Goal: Task Accomplishment & Management: Manage account settings

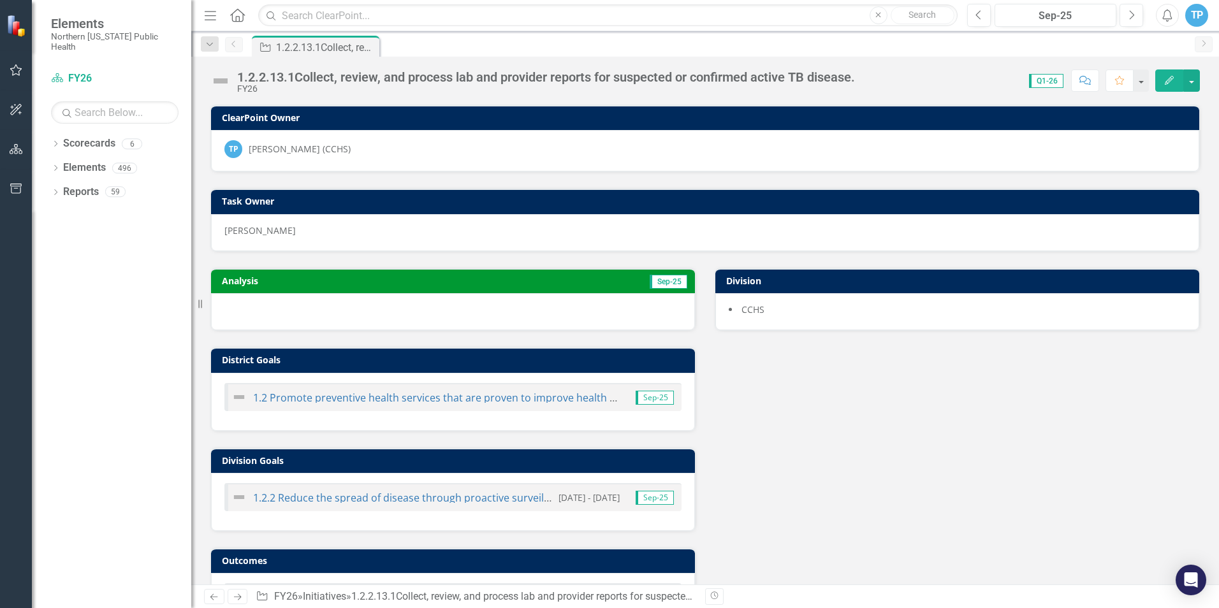
click at [351, 312] on div at bounding box center [453, 311] width 484 height 37
click at [354, 313] on div at bounding box center [453, 311] width 484 height 37
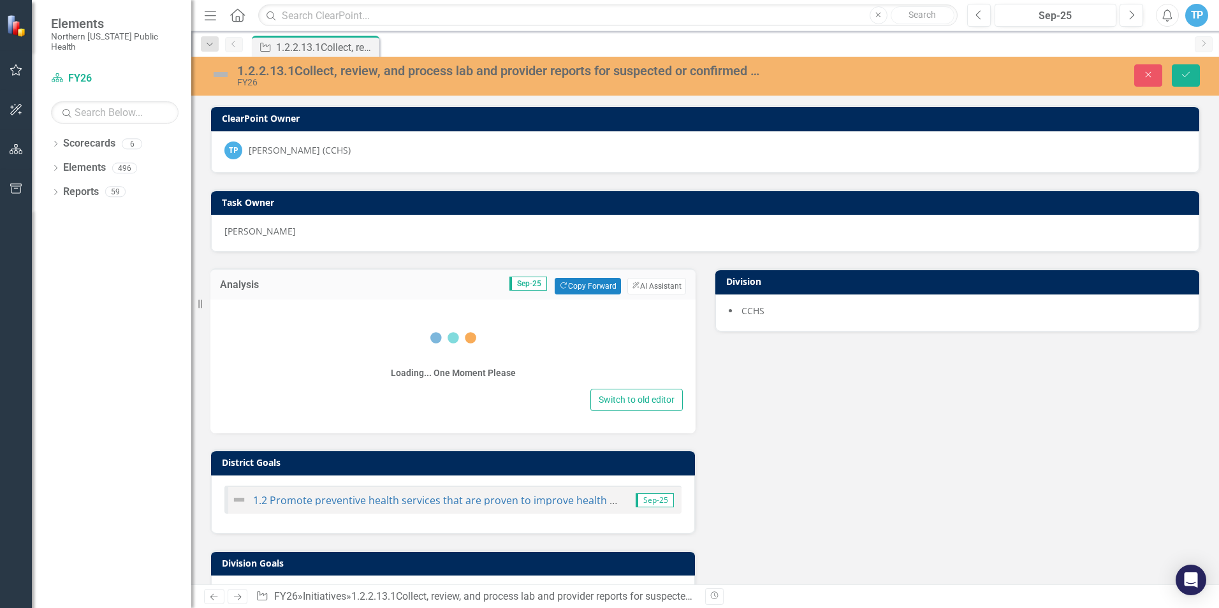
click at [354, 313] on div "Loading... One Moment Please" at bounding box center [453, 348] width 460 height 73
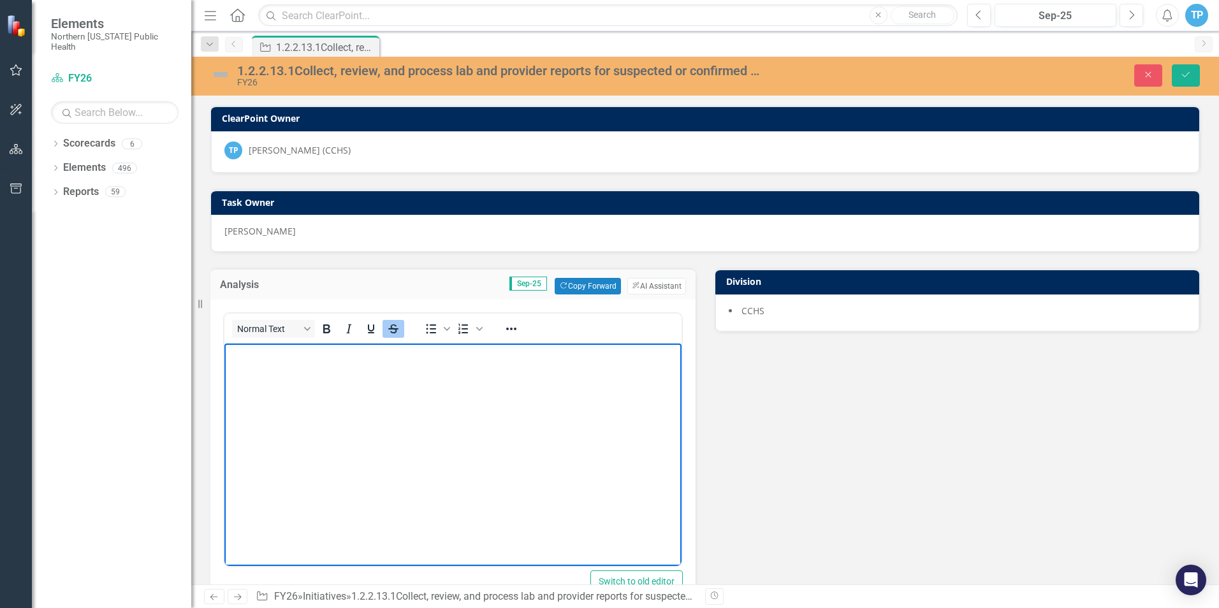
click at [222, 72] on img at bounding box center [220, 74] width 20 height 20
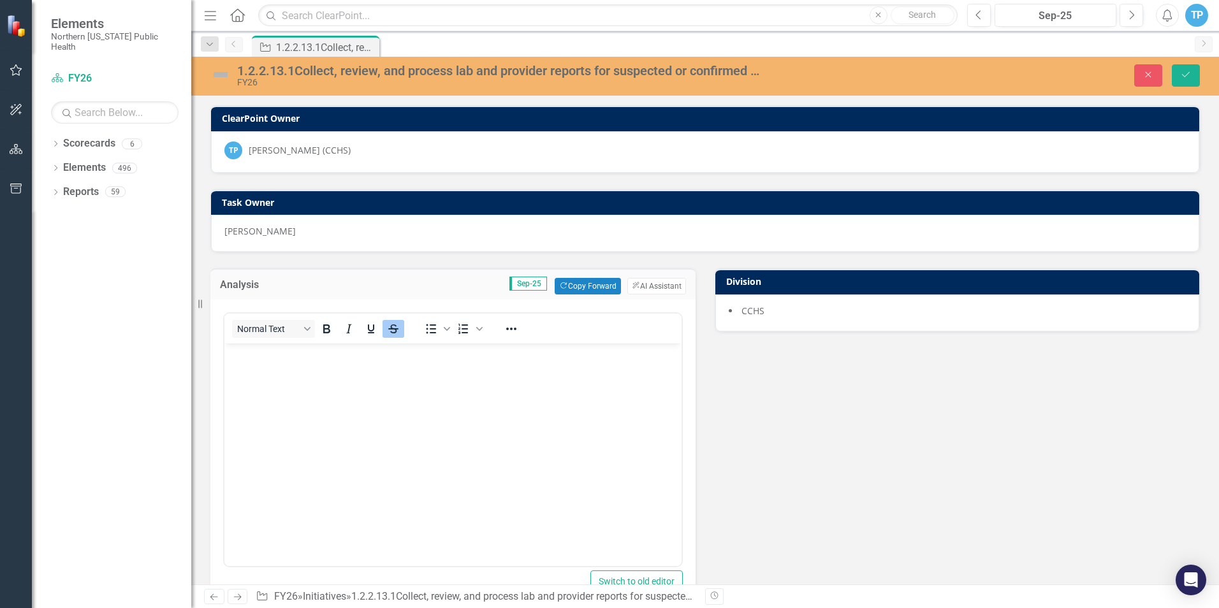
click at [222, 72] on img at bounding box center [220, 74] width 20 height 20
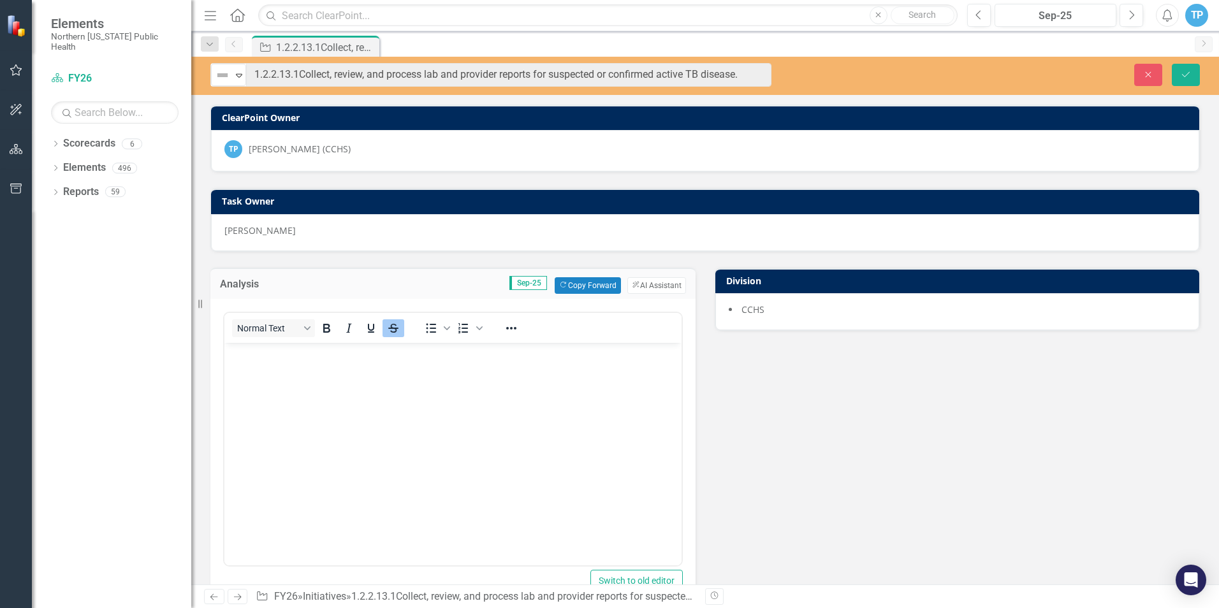
click at [222, 72] on img at bounding box center [222, 75] width 15 height 15
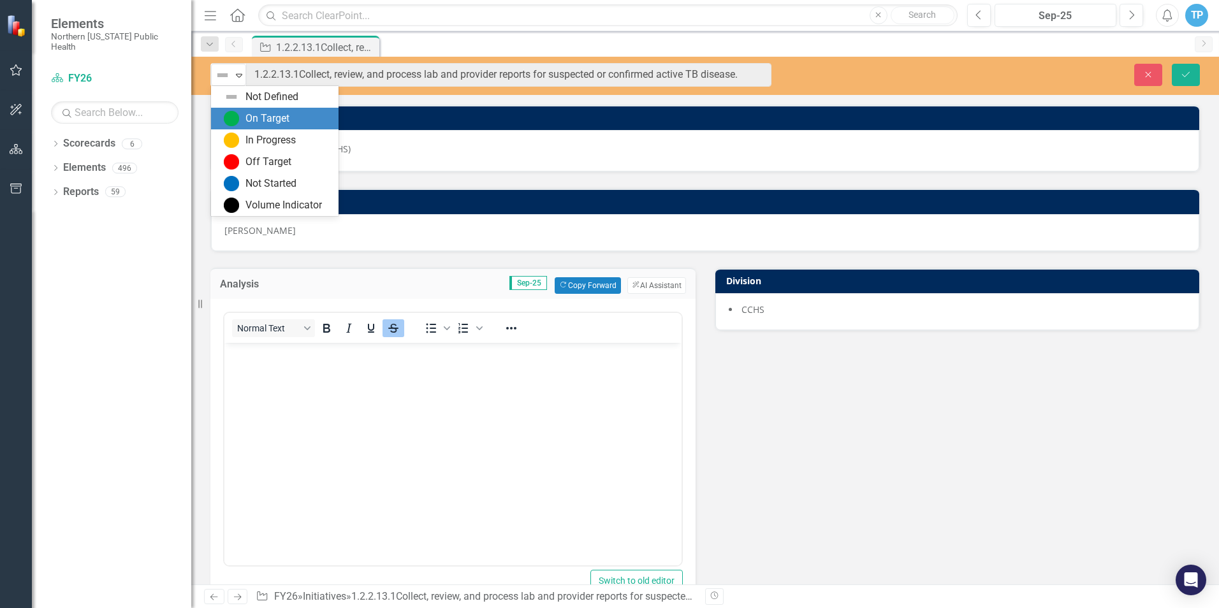
click at [252, 109] on div "On Target" at bounding box center [275, 119] width 128 height 22
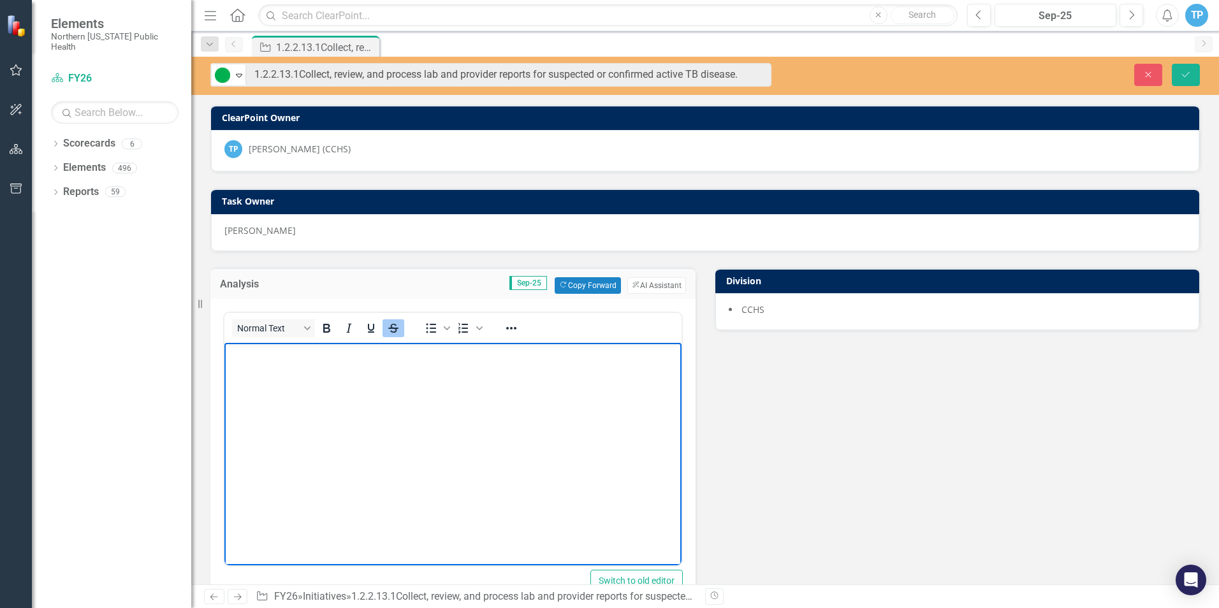
click at [446, 397] on body "﻿" at bounding box center [452, 437] width 457 height 191
click at [276, 365] on body "﻿" at bounding box center [452, 437] width 457 height 191
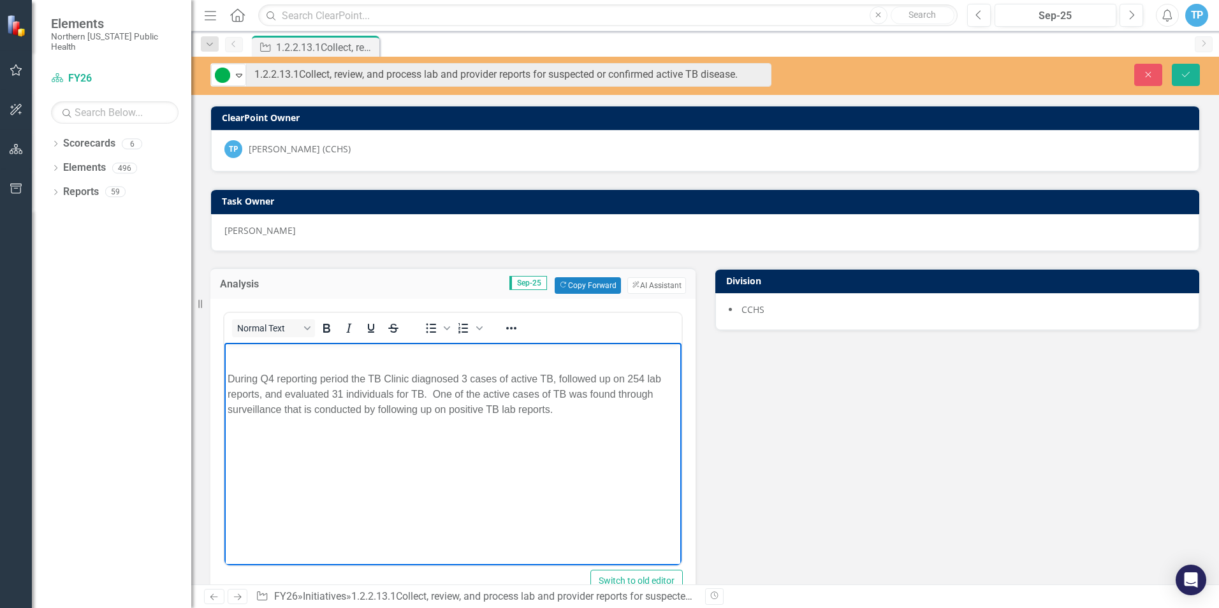
click at [276, 365] on body "﻿ During Q4 reporting period the TB Clinic diagnosed 3 cases of active TB, foll…" at bounding box center [452, 437] width 457 height 191
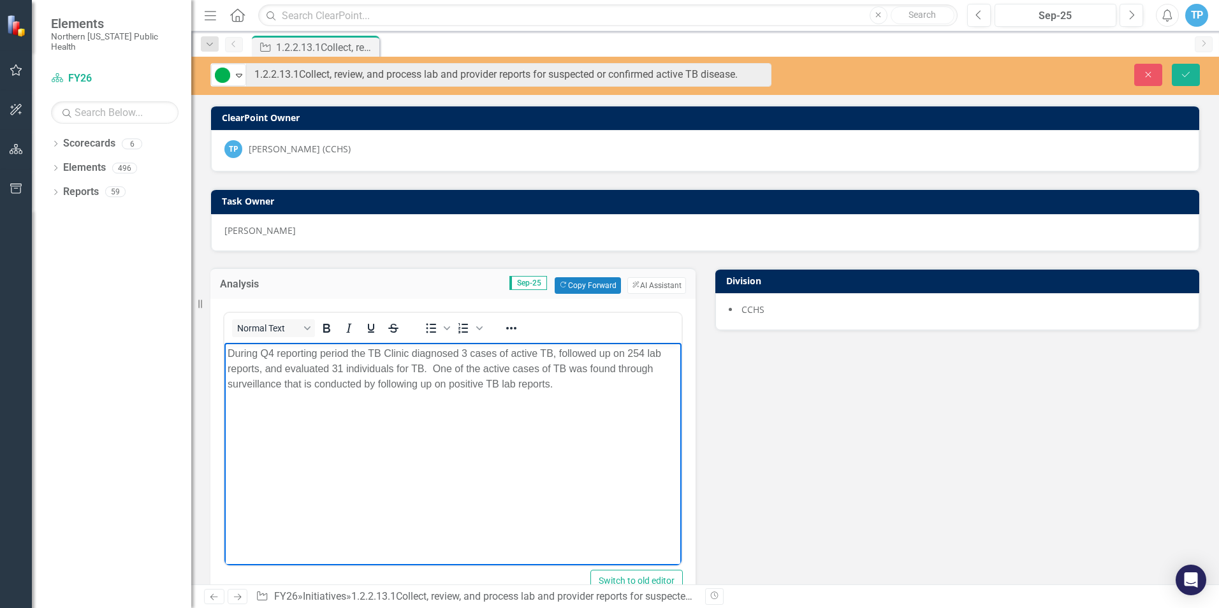
click at [270, 354] on p "During Q4 reporting period the TB Clinic diagnosed 3 cases of active TB, follow…" at bounding box center [453, 369] width 451 height 46
click at [361, 370] on p "During FY26Q1 reporting period the TB Clinic diagnosed 3 cases of active TB, fo…" at bounding box center [453, 369] width 451 height 46
click at [489, 350] on p "During FY26Q1 reporting period the TB Clinic diagnosed 3 cases of active TB, fo…" at bounding box center [453, 369] width 451 height 46
click at [358, 366] on p "During FY26Q1 reporting period the TB Clinic diagnosed 3 cases of active TB, fo…" at bounding box center [453, 369] width 451 height 46
click at [488, 352] on p "During FY26Q1 reporting period the TB Clinic diagnosed 3 cases of active TB, fo…" at bounding box center [453, 369] width 451 height 46
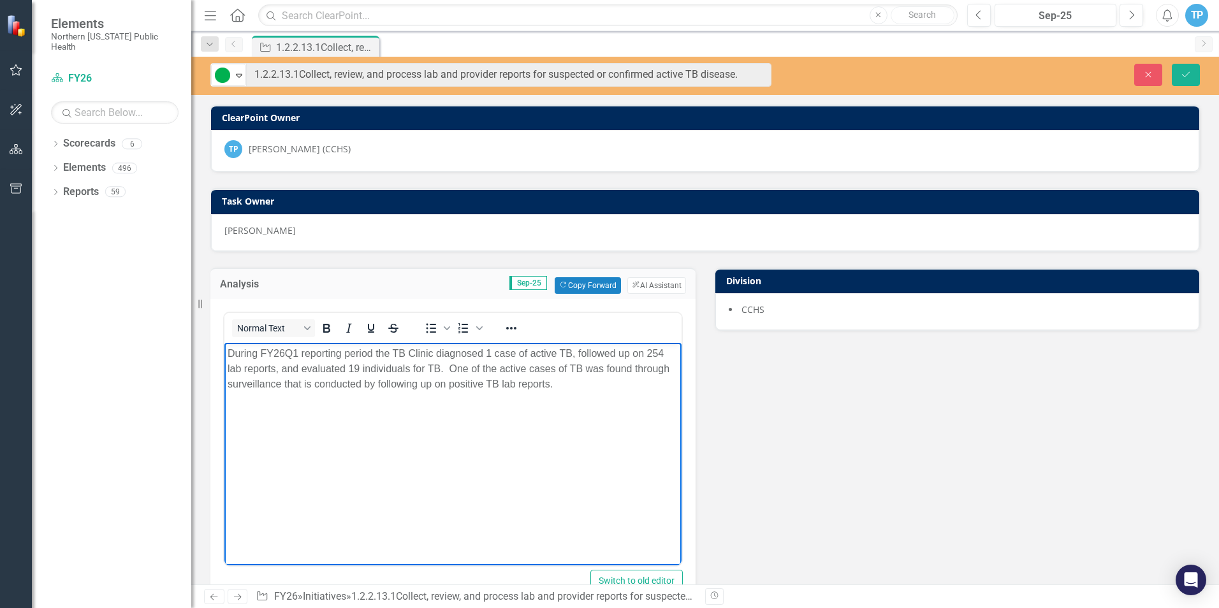
click at [664, 353] on p "During FY26Q1 reporting period the TB Clinic diagnosed 1 case of active TB, fol…" at bounding box center [453, 369] width 451 height 46
click at [662, 354] on p "During FY26Q1 reporting period the TB Clinic diagnosed 1 case of active TB, fol…" at bounding box center [453, 369] width 451 height 46
click at [451, 369] on p "During FY26Q1 reporting period the TB Clinic diagnosed 1 case of active TB, fol…" at bounding box center [453, 369] width 451 height 46
click at [371, 403] on p "During FY26Q1 reporting period the TB Clinic diagnosed 1 case of active TB, fol…" at bounding box center [453, 376] width 451 height 61
drag, startPoint x: 572, startPoint y: 381, endPoint x: 624, endPoint y: 430, distance: 71.3
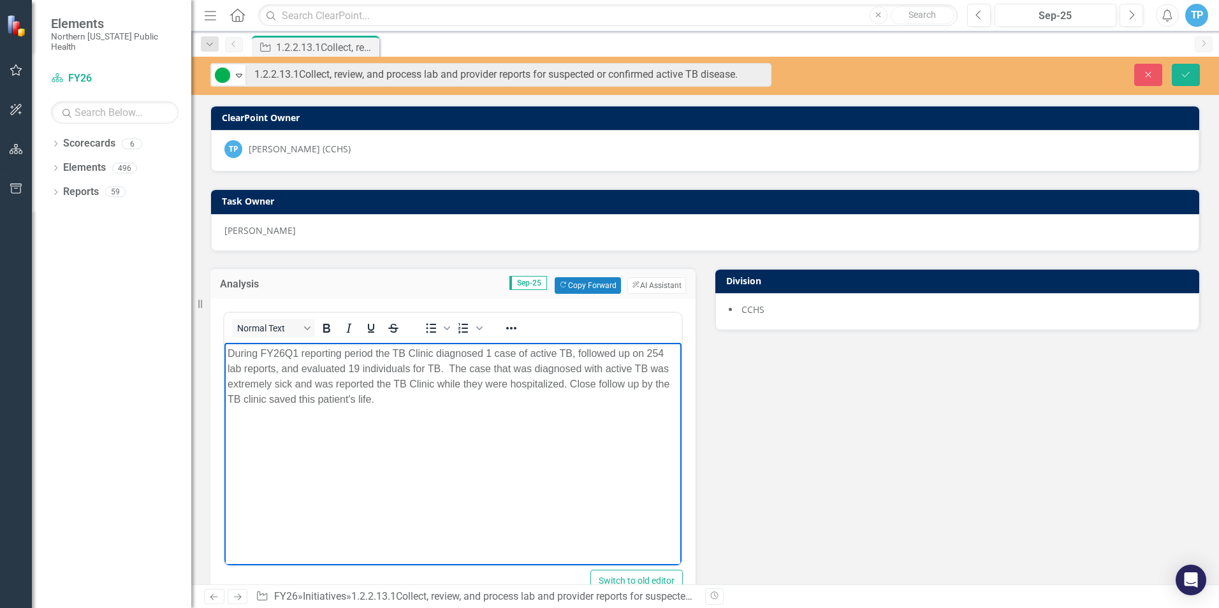
click at [624, 430] on body "During FY26Q1 reporting period the TB Clinic diagnosed 1 case of active TB, fol…" at bounding box center [452, 437] width 457 height 191
click at [290, 380] on p "During FY26Q1 reporting period the TB Clinic diagnosed 1 case of active TB, fol…" at bounding box center [453, 369] width 451 height 46
click at [452, 369] on p "During FY26Q1 reporting period the TB Clinic diagnosed 1 case of active TB, fol…" at bounding box center [453, 369] width 451 height 46
click at [374, 384] on p "During FY26Q1 reporting period the TB Clinic diagnosed 1 case of active TB, fol…" at bounding box center [453, 369] width 451 height 46
click at [448, 386] on p "During FY26Q1 reporting period the TB Clinic diagnosed 1 case of active TB, fol…" at bounding box center [453, 369] width 451 height 46
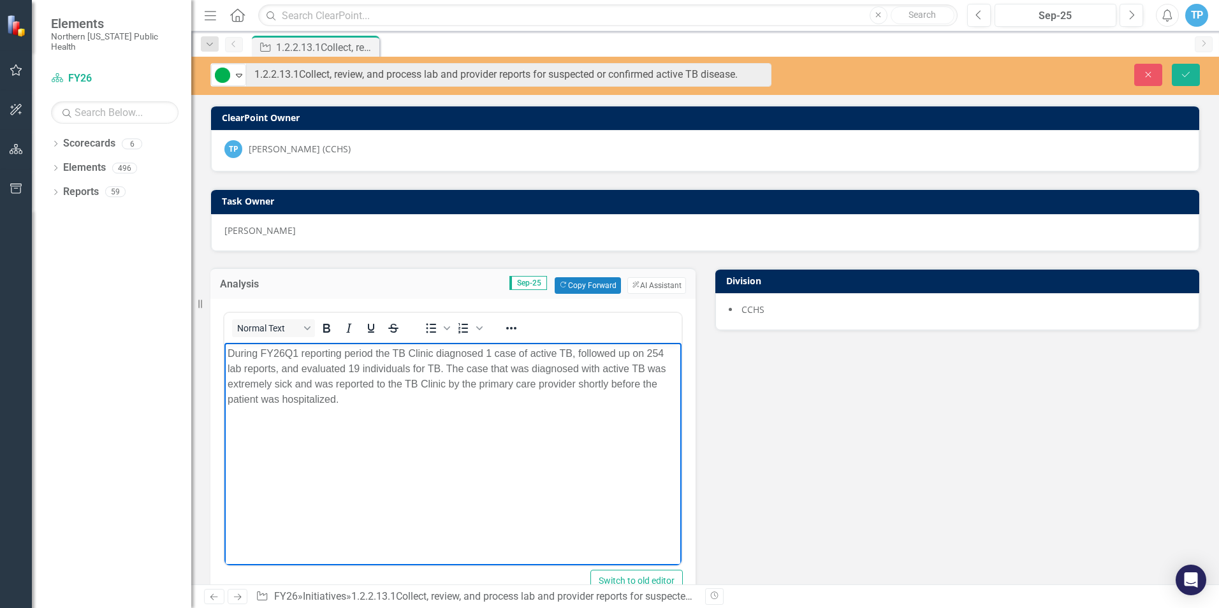
drag, startPoint x: 360, startPoint y: 404, endPoint x: 210, endPoint y: 360, distance: 155.4
click at [224, 360] on html "During FY26Q1 reporting period the TB Clinic diagnosed 1 case of active TB, fol…" at bounding box center [452, 437] width 457 height 191
copy p "During FY26Q1 reporting period the TB Clinic diagnosed 1 case of active TB, fol…"
click at [1189, 75] on icon "Save" at bounding box center [1185, 74] width 11 height 9
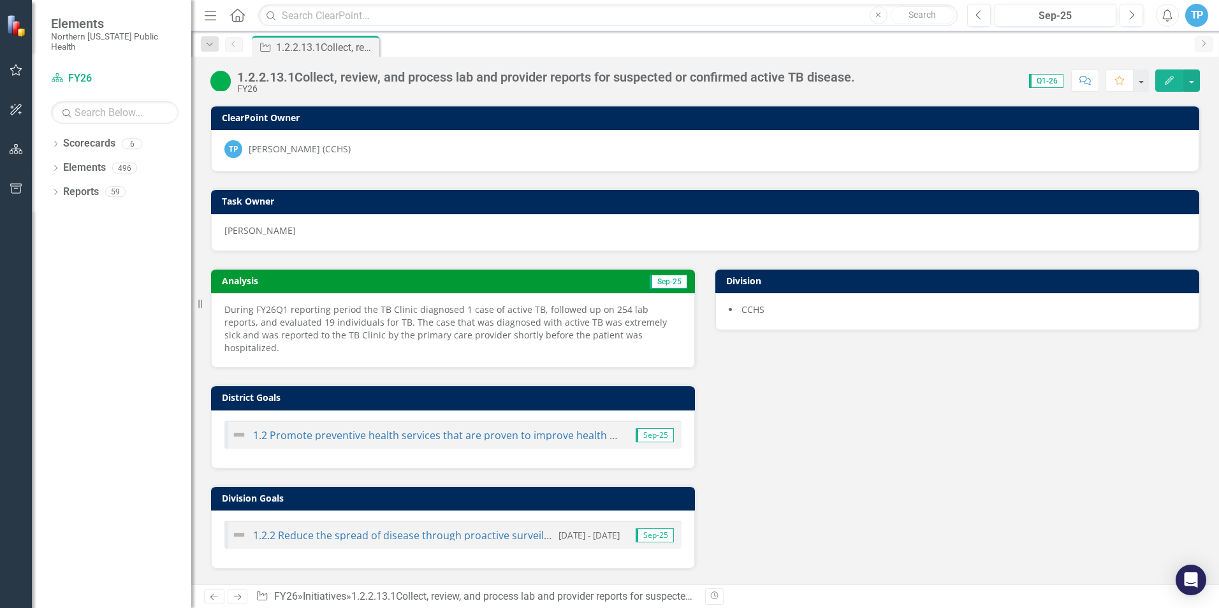
click at [1206, 46] on icon "Next" at bounding box center [1204, 44] width 10 height 8
click at [205, 43] on icon "Dropdown" at bounding box center [209, 44] width 11 height 9
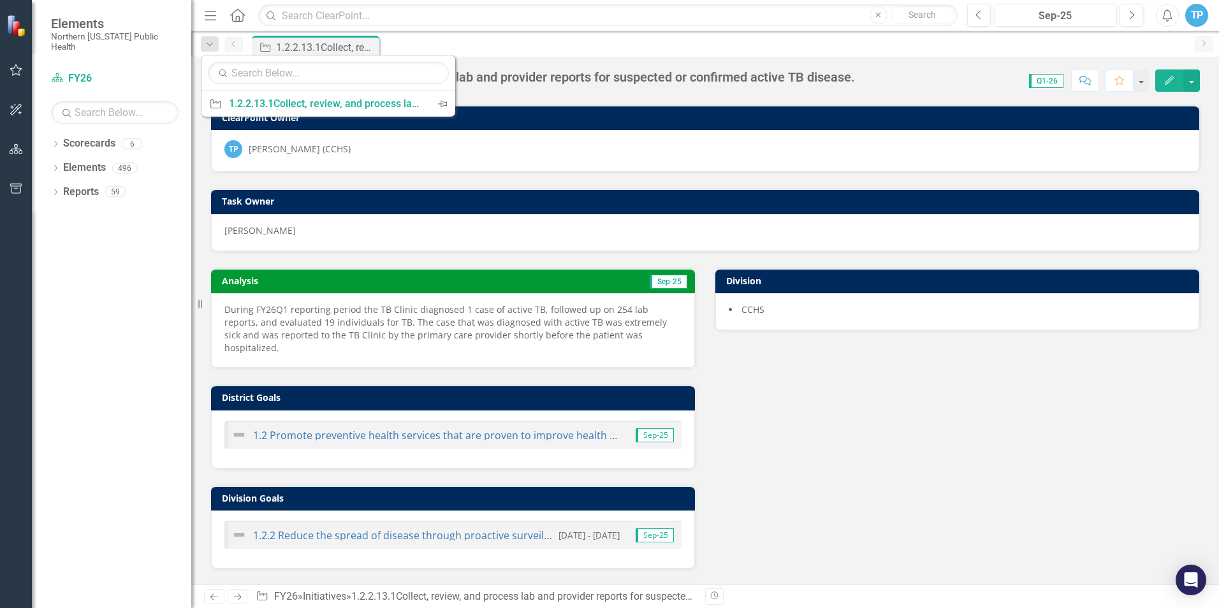
click at [744, 71] on div "1.2.2.13.1Collect, review, and process lab and provider reports for suspected o…" at bounding box center [546, 77] width 618 height 14
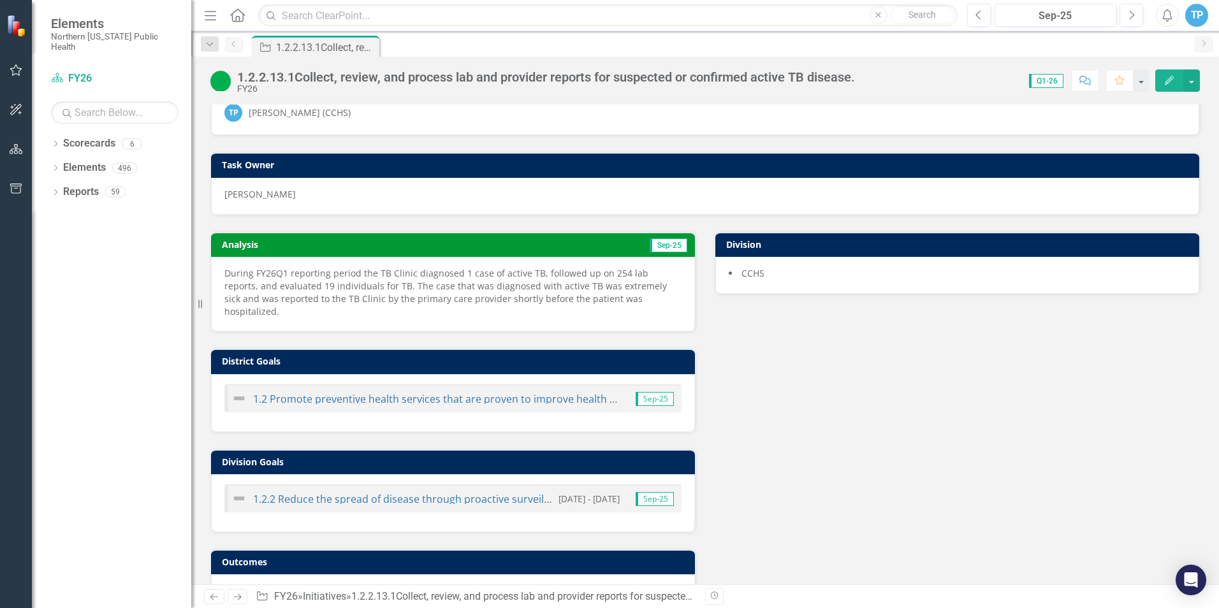
scroll to position [85, 0]
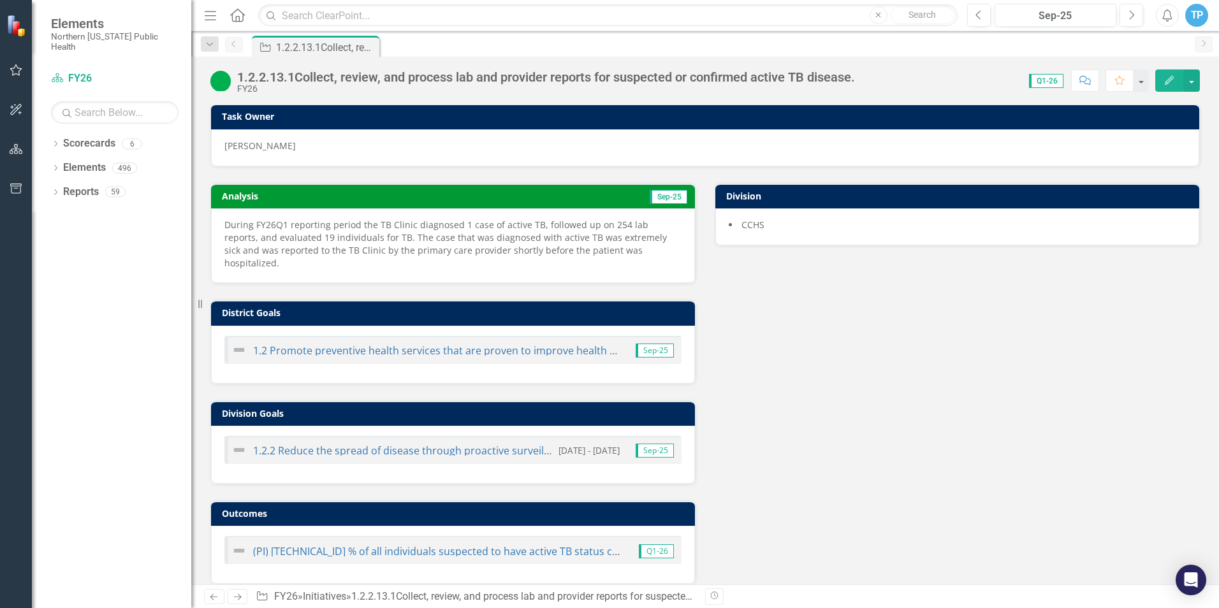
click at [235, 594] on icon "Next" at bounding box center [237, 597] width 11 height 8
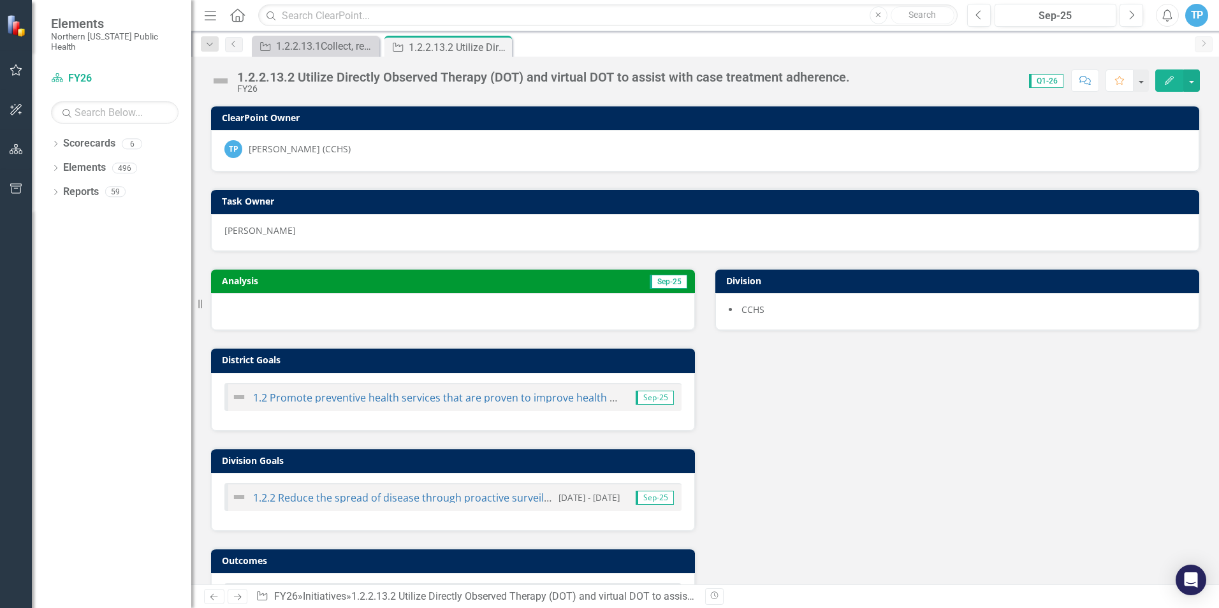
click at [265, 302] on div at bounding box center [453, 311] width 484 height 37
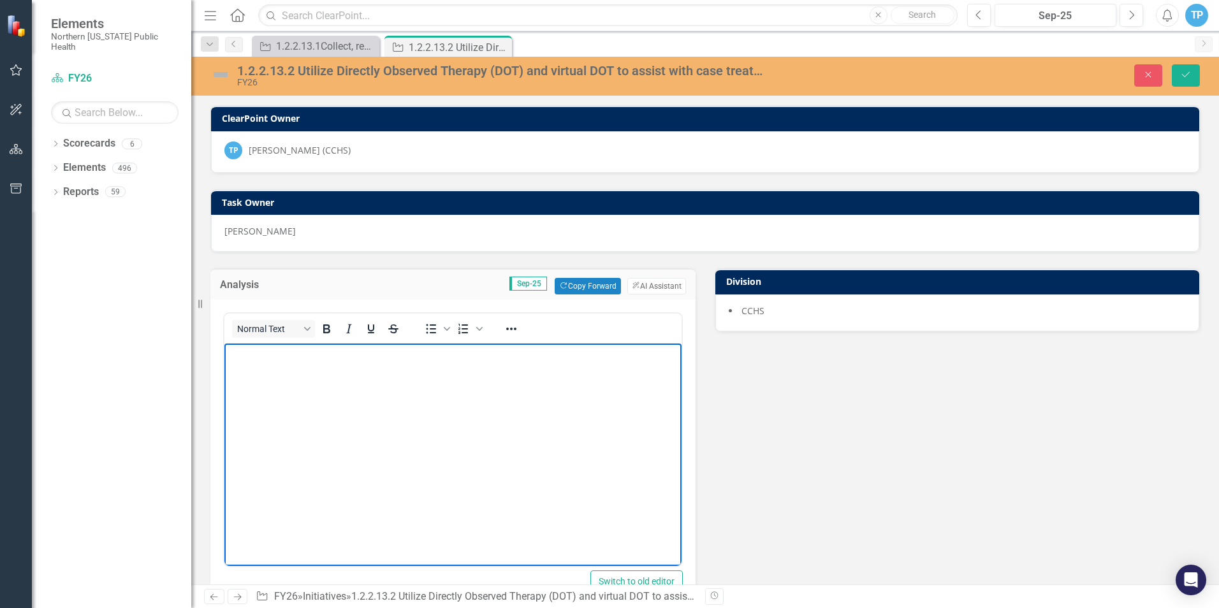
click at [286, 381] on body "Rich Text Area. Press ALT-0 for help." at bounding box center [452, 439] width 457 height 191
click at [476, 410] on body "Rich Text Area. Press ALT-0 for help." at bounding box center [452, 439] width 457 height 191
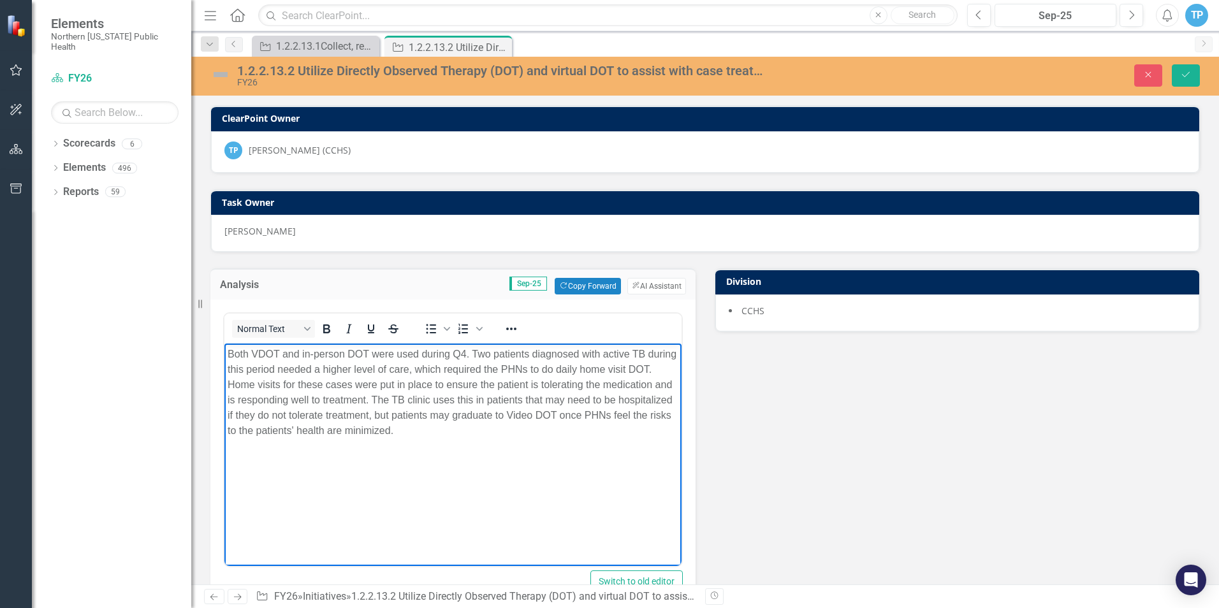
click at [464, 351] on p "Both VDOT and in-person DOT were used during Q4. Two patients diagnosed with ac…" at bounding box center [453, 393] width 451 height 92
click at [499, 353] on p "Both VDOT and in-person DOT were used during FY26Q1. Two patients diagnosed wit…" at bounding box center [453, 393] width 451 height 92
click at [389, 428] on p "Both VDOT and in-person DOT were used during FY26Q1. s diagnosed with active TB…" at bounding box center [453, 393] width 451 height 92
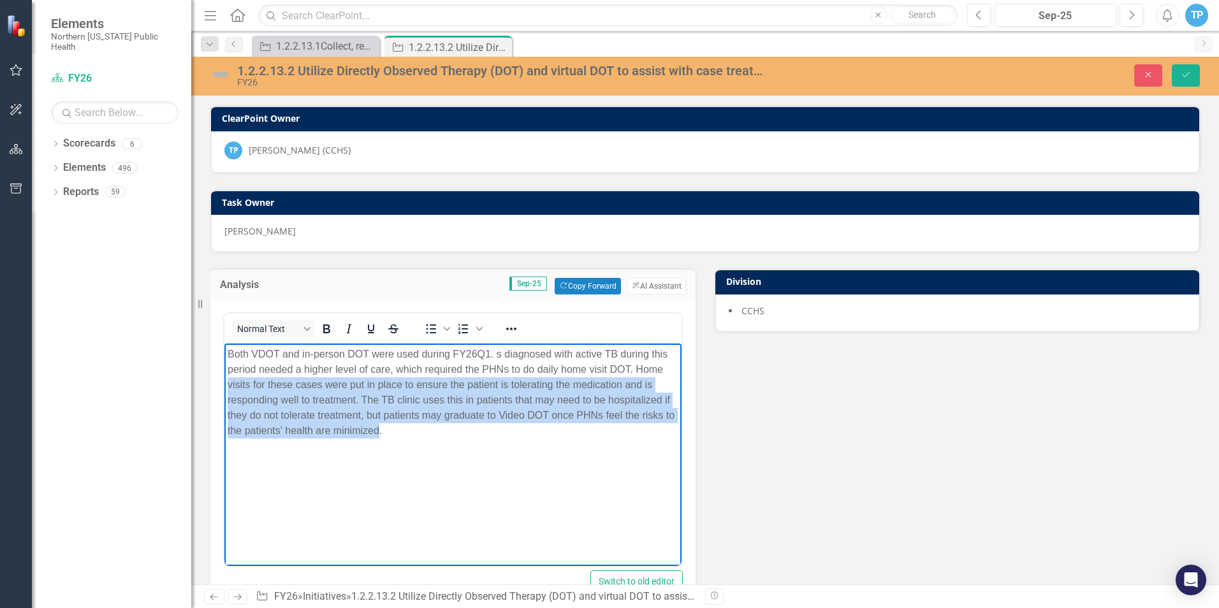
drag, startPoint x: 391, startPoint y: 429, endPoint x: 226, endPoint y: 385, distance: 170.9
click at [226, 385] on body "Both VDOT and in-person DOT were used during FY26Q1. s diagnosed with active TB…" at bounding box center [452, 439] width 457 height 191
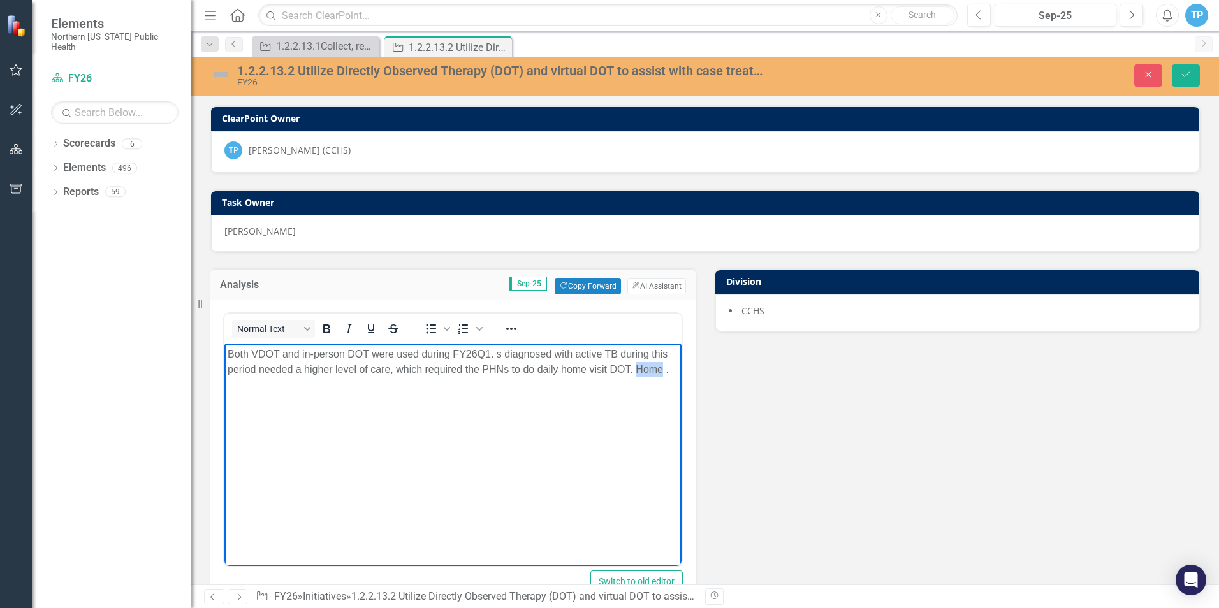
drag, startPoint x: 636, startPoint y: 370, endPoint x: 661, endPoint y: 373, distance: 25.0
click at [661, 373] on p "Both VDOT and in-person DOT were used during FY26Q1. s diagnosed with active TB…" at bounding box center [453, 362] width 451 height 31
click at [313, 354] on p "Both VDOT and in-person DOT were used during FY26Q1. s diagnosed with active TB…" at bounding box center [453, 362] width 451 height 31
click at [497, 353] on p "Both VDOT and in-person DOT were used during FY26Q1. s diagnosed with active TB…" at bounding box center [453, 362] width 451 height 31
click at [224, 73] on img at bounding box center [220, 74] width 20 height 20
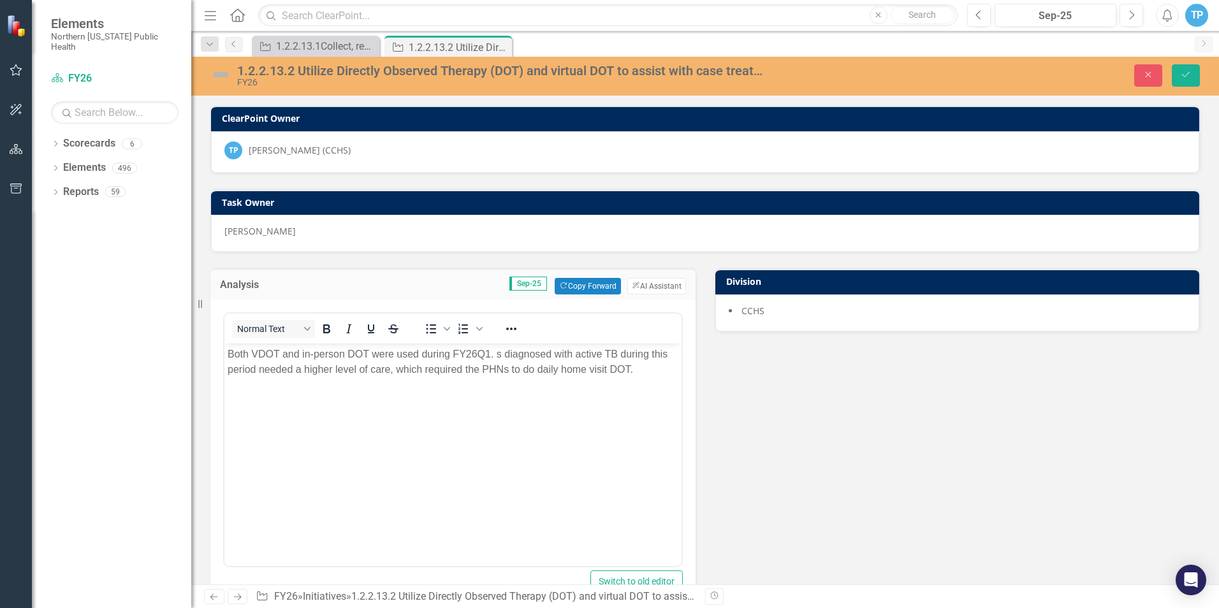
click at [224, 73] on img at bounding box center [220, 74] width 20 height 20
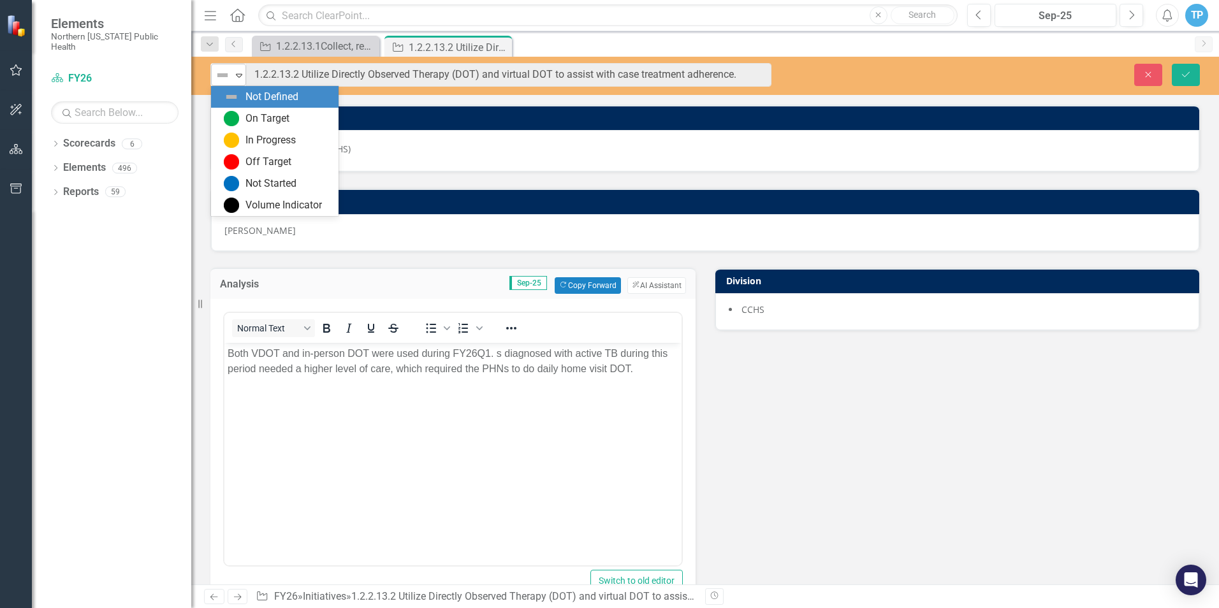
click at [237, 74] on icon at bounding box center [239, 76] width 6 height 4
click at [239, 117] on div "On Target" at bounding box center [277, 118] width 107 height 15
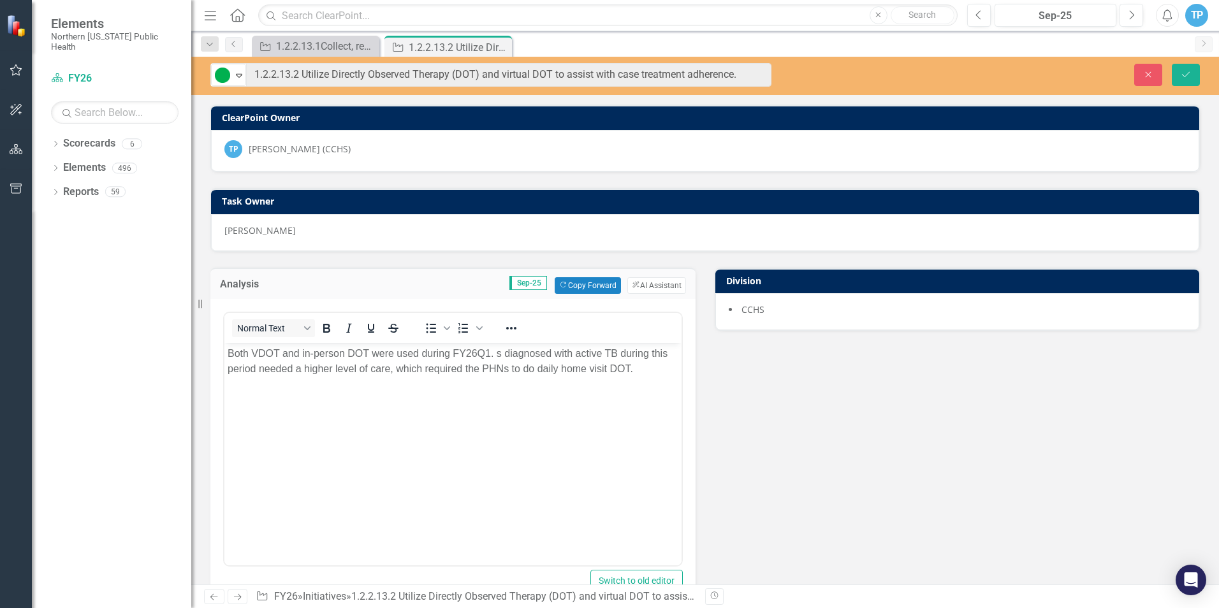
click at [550, 486] on body "Both VDOT and in-person DOT were used during FY26Q1. s diagnosed with active TB…" at bounding box center [452, 437] width 457 height 191
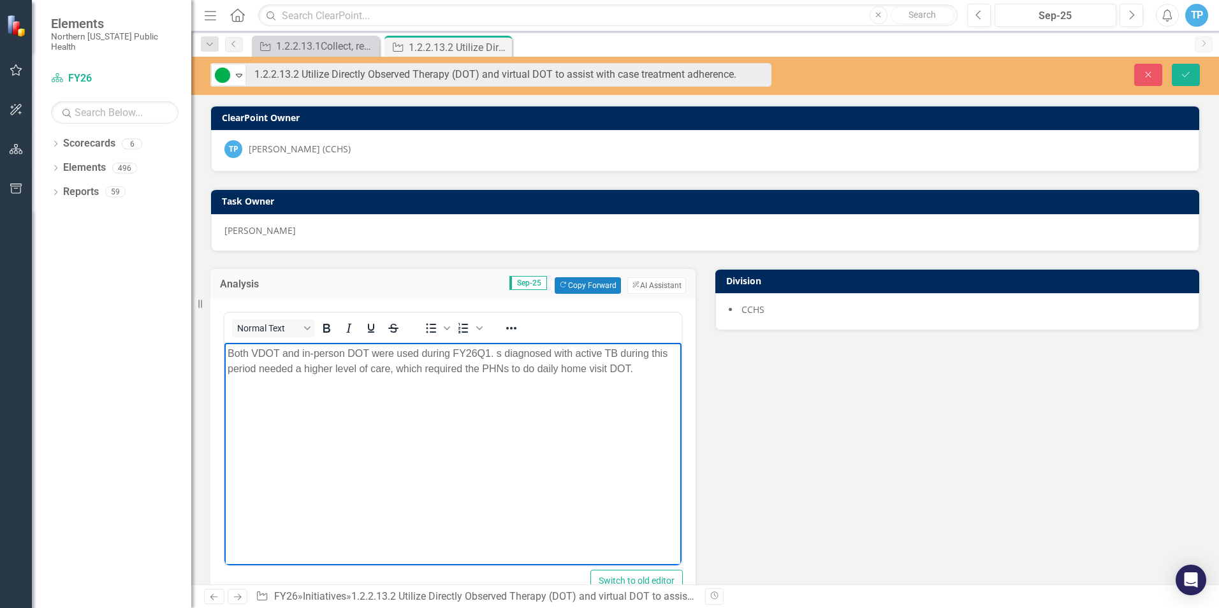
click at [496, 351] on p "Both VDOT and in-person DOT were used during FY26Q1. s diagnosed with active TB…" at bounding box center [453, 361] width 451 height 31
drag, startPoint x: 647, startPoint y: 372, endPoint x: 498, endPoint y: 350, distance: 150.7
click at [498, 350] on p "Both VDOT and in-person DOT were used during FY26Q1. s diagnosed with active TB…" at bounding box center [453, 361] width 451 height 31
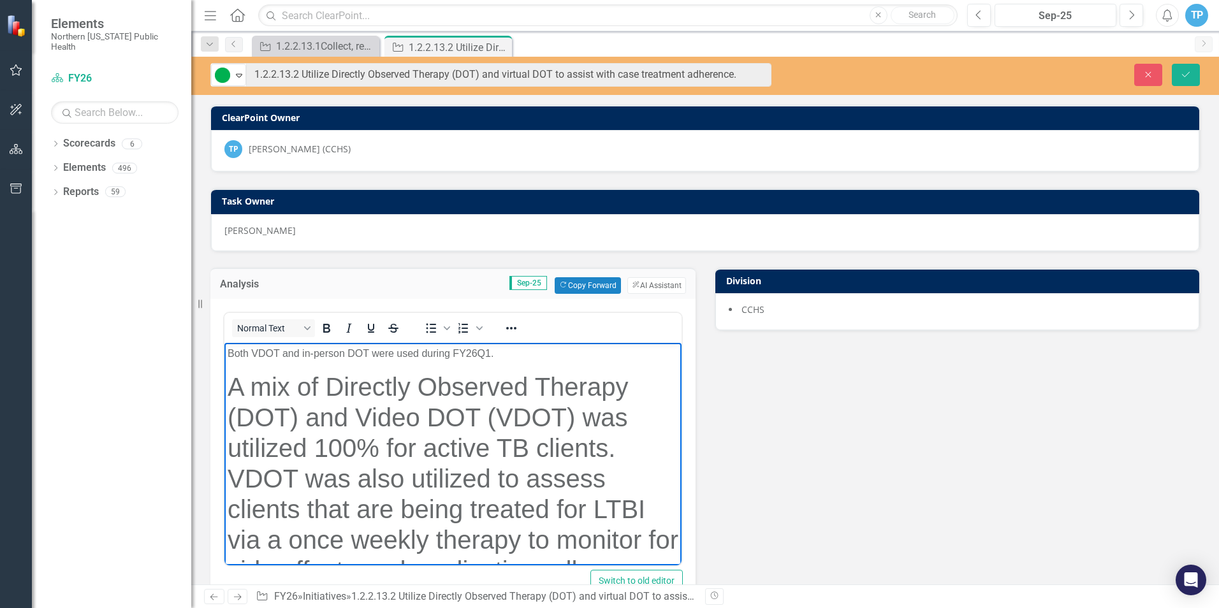
drag, startPoint x: 398, startPoint y: 539, endPoint x: 259, endPoint y: 327, distance: 253.2
click at [259, 342] on html "Both VDOT and in-person DOT were used during FY26Q1. A mix of Directly Observed…" at bounding box center [452, 513] width 457 height 343
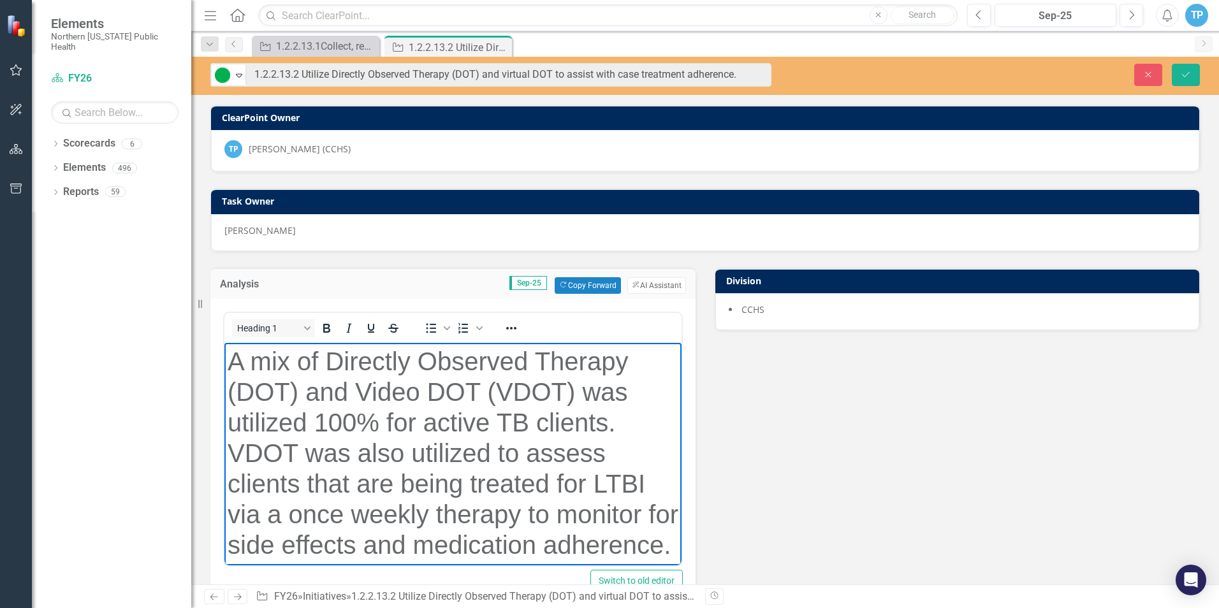
drag, startPoint x: 392, startPoint y: 554, endPoint x: 206, endPoint y: 292, distance: 321.4
click at [224, 342] on html "A mix of Directly Observed Therapy (DOT) and Video DOT (VDOT) was utilized 100%…" at bounding box center [452, 500] width 457 height 317
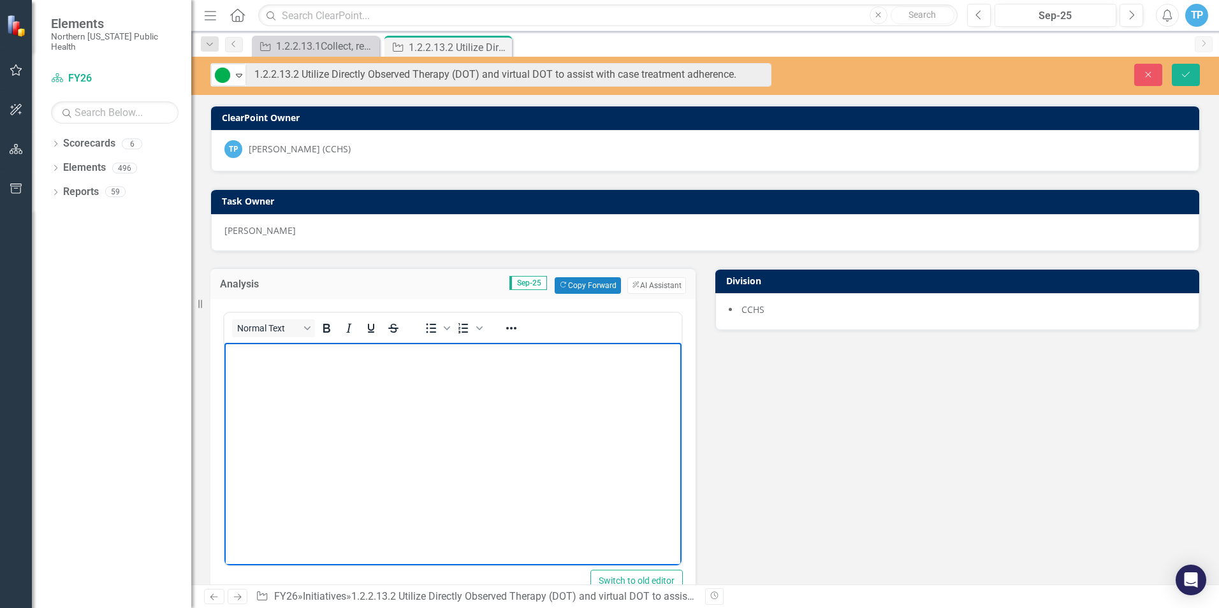
click at [274, 376] on body "Rich Text Area. Press ALT-0 for help." at bounding box center [452, 437] width 457 height 191
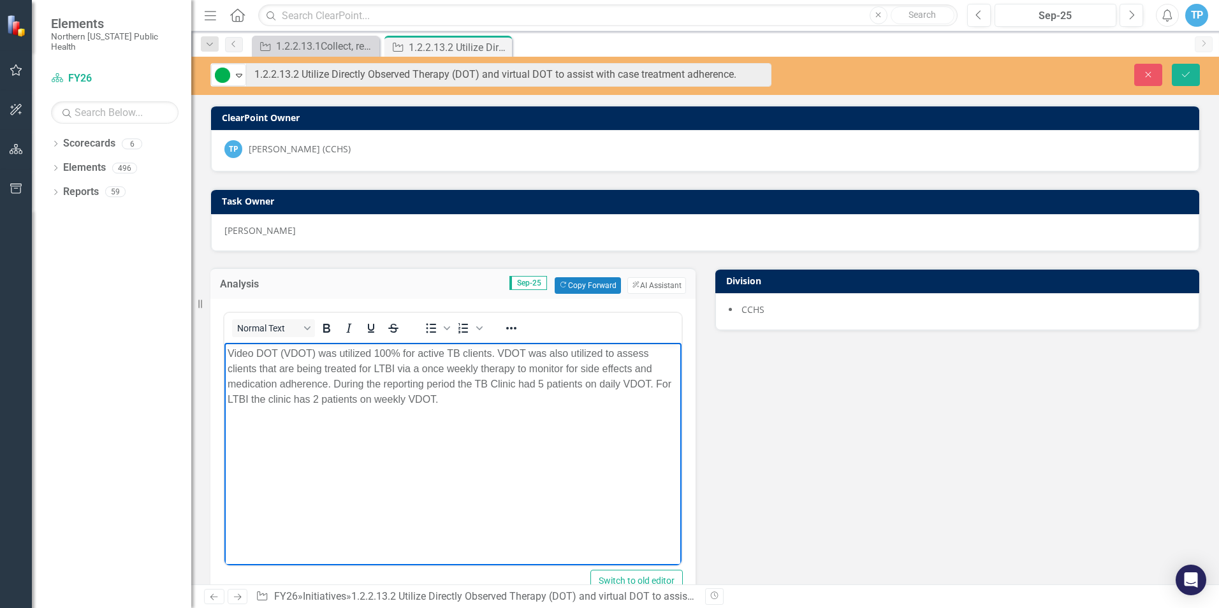
drag, startPoint x: 539, startPoint y: 385, endPoint x: 675, endPoint y: 397, distance: 136.3
click at [562, 388] on p "Video DOT (VDOT) was utilized 100% for active TB clients. VDOT was also utilize…" at bounding box center [453, 376] width 451 height 61
click at [650, 385] on p "Video DOT (VDOT) was utilized 100% for active TB clients. VDOT was also utilize…" at bounding box center [453, 376] width 451 height 61
click at [544, 383] on p "Video DOT (VDOT) was utilized 100% for active TB clients. VDOT was also utilize…" at bounding box center [453, 376] width 451 height 61
click at [351, 400] on p "Video DOT (VDOT) was utilized 100% for active TB clients. VDOT was also utilize…" at bounding box center [453, 376] width 451 height 61
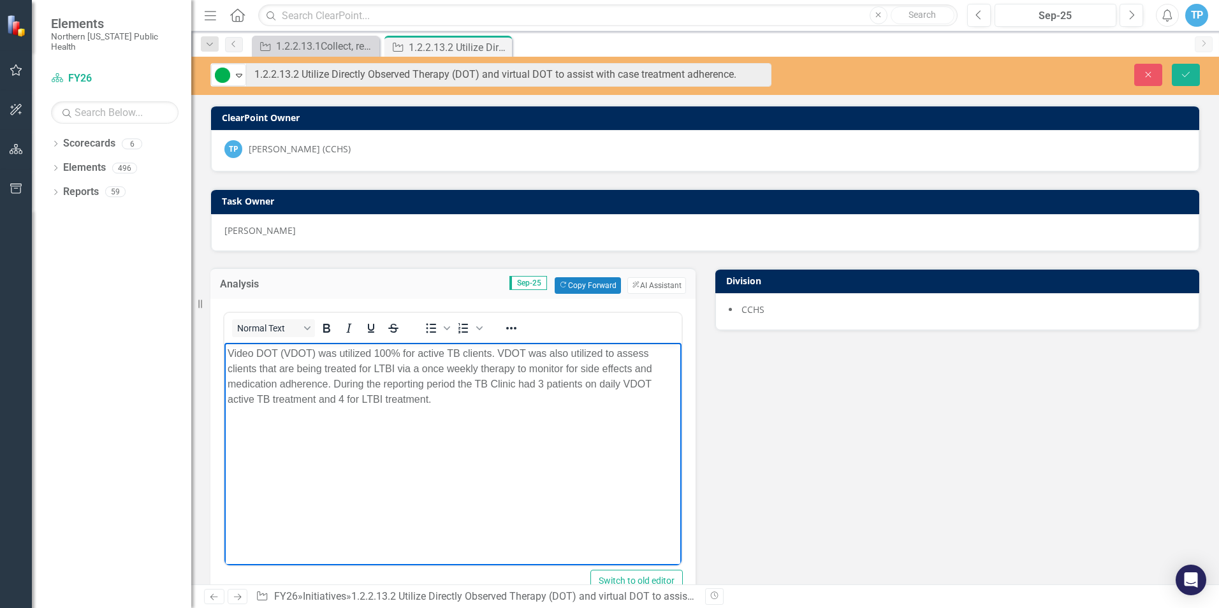
click at [538, 385] on p "Video DOT (VDOT) was utilized 100% for active TB clients. VDOT was also utilize…" at bounding box center [453, 376] width 451 height 61
click at [525, 404] on p "Video DOT (VDOT) was utilized 100% for active TB clients. VDOT was also utilize…" at bounding box center [453, 376] width 451 height 61
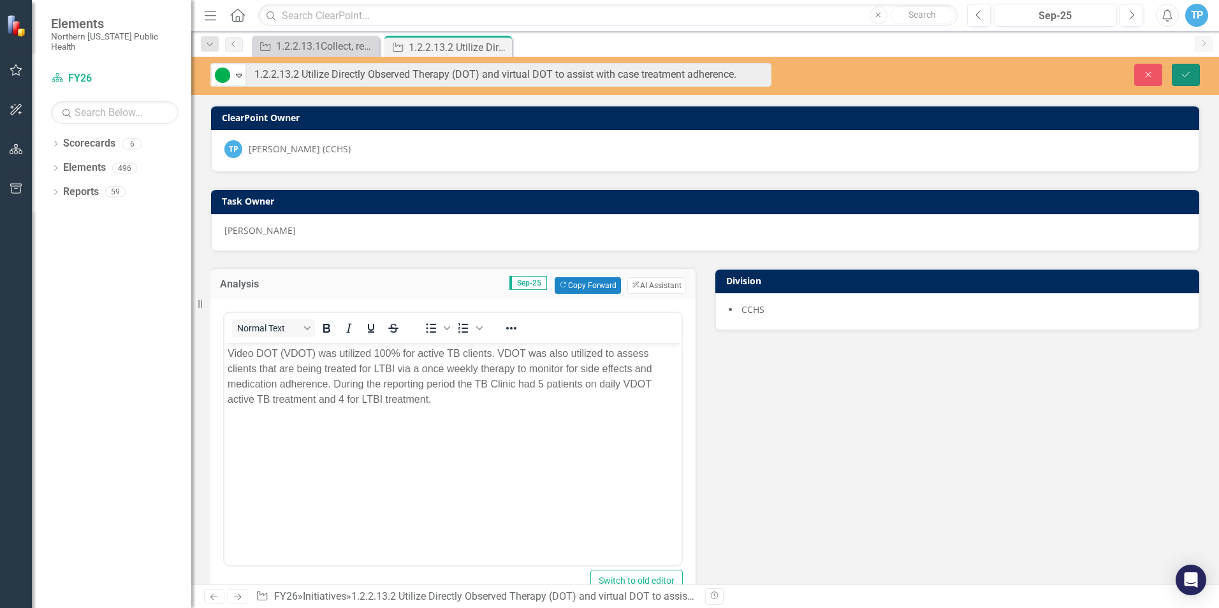
drag, startPoint x: 1188, startPoint y: 78, endPoint x: 981, endPoint y: 591, distance: 553.7
click at [1002, 608] on html "Elements Northern Nevada Public Health Scorecard FY26 Search Dropdown Scorecard…" at bounding box center [609, 304] width 1219 height 608
click at [1185, 69] on button "Save" at bounding box center [1186, 75] width 28 height 22
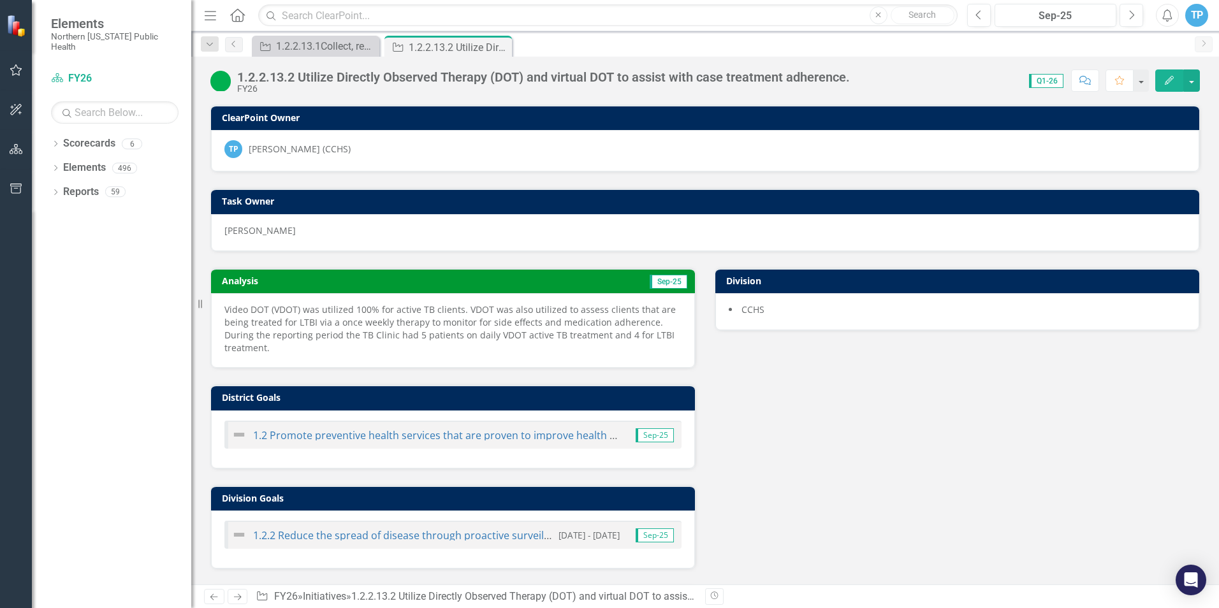
click at [238, 598] on icon "Next" at bounding box center [237, 597] width 11 height 8
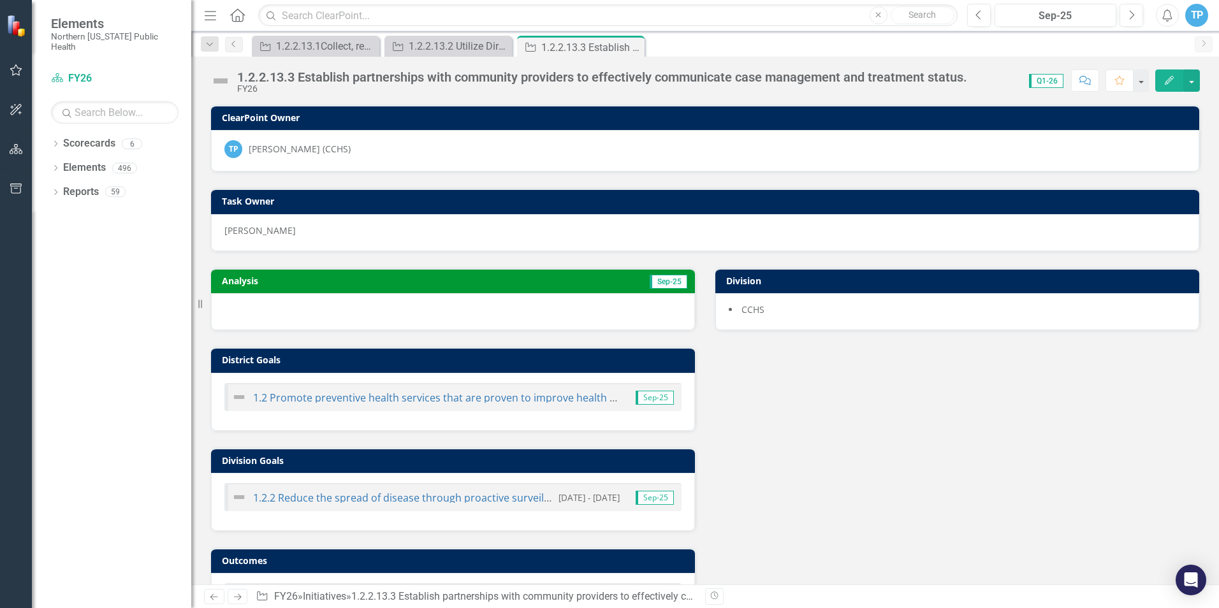
click at [215, 602] on link "Previous" at bounding box center [214, 596] width 20 height 15
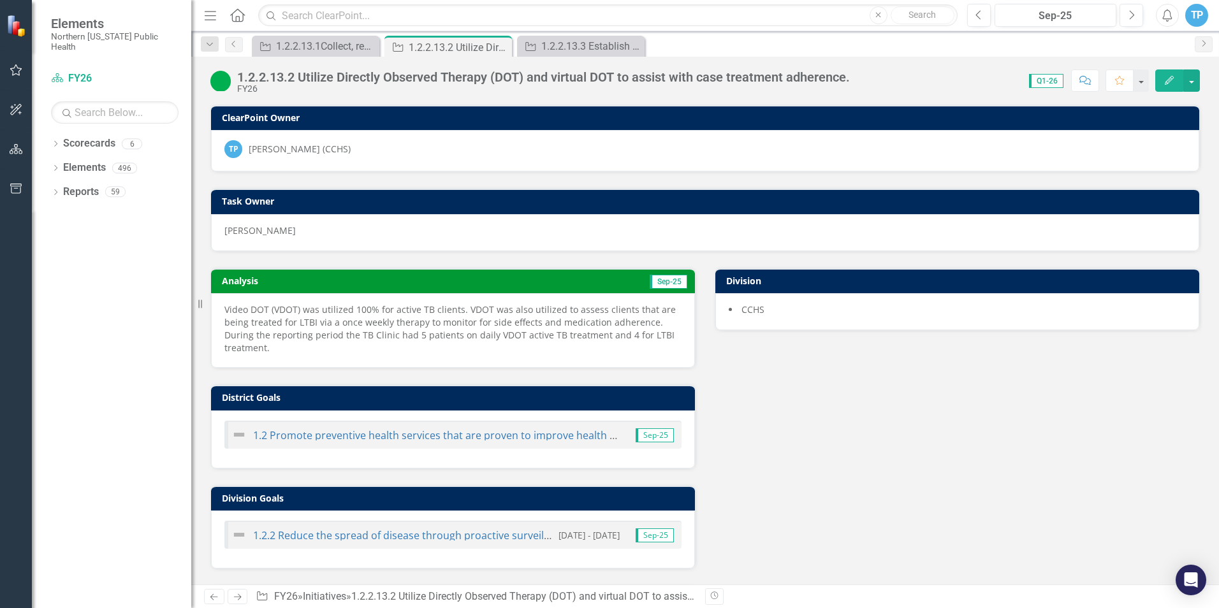
click at [301, 346] on p "Video DOT (VDOT) was utilized 100% for active TB clients. VDOT was also utilize…" at bounding box center [452, 328] width 457 height 51
click at [299, 352] on p "Video DOT (VDOT) was utilized 100% for active TB clients. VDOT was also utilize…" at bounding box center [452, 328] width 457 height 51
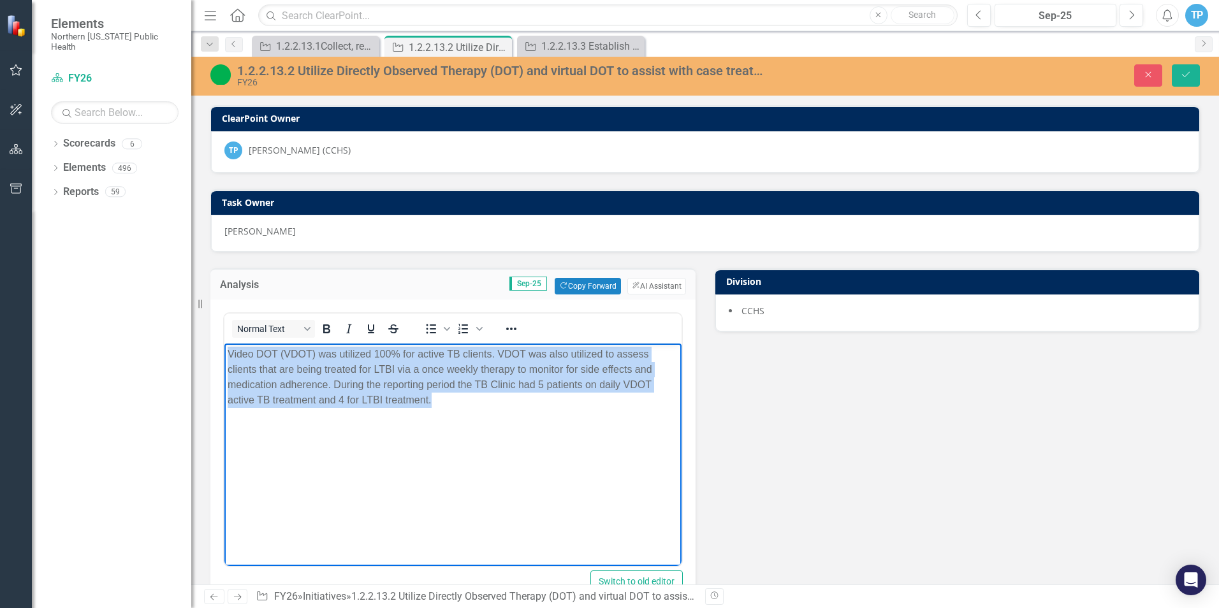
drag, startPoint x: 456, startPoint y: 404, endPoint x: 227, endPoint y: 354, distance: 234.8
click at [227, 354] on body "Video DOT (VDOT) was utilized 100% for active TB clients. VDOT was also utilize…" at bounding box center [452, 439] width 457 height 191
copy p "Video DOT (VDOT) was utilized 100% for active TB clients. VDOT was also utilize…"
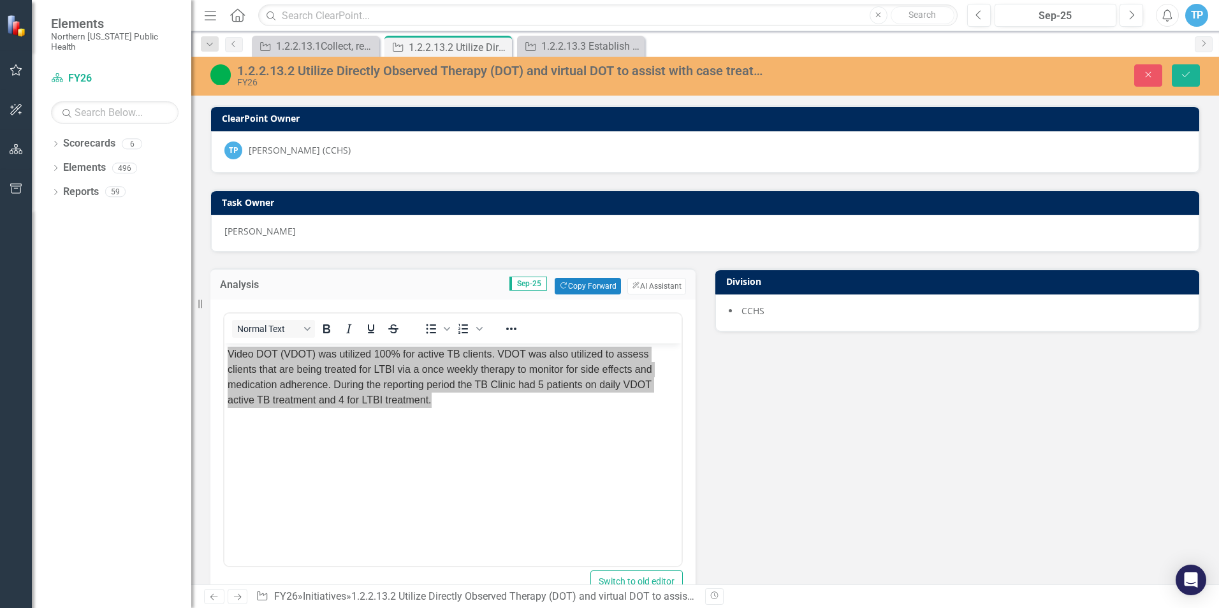
click at [761, 441] on div "Analysis Sep-25 Copy Forward Copy Forward ClearPoint AI AI Assistant <p>Video D…" at bounding box center [705, 584] width 1009 height 664
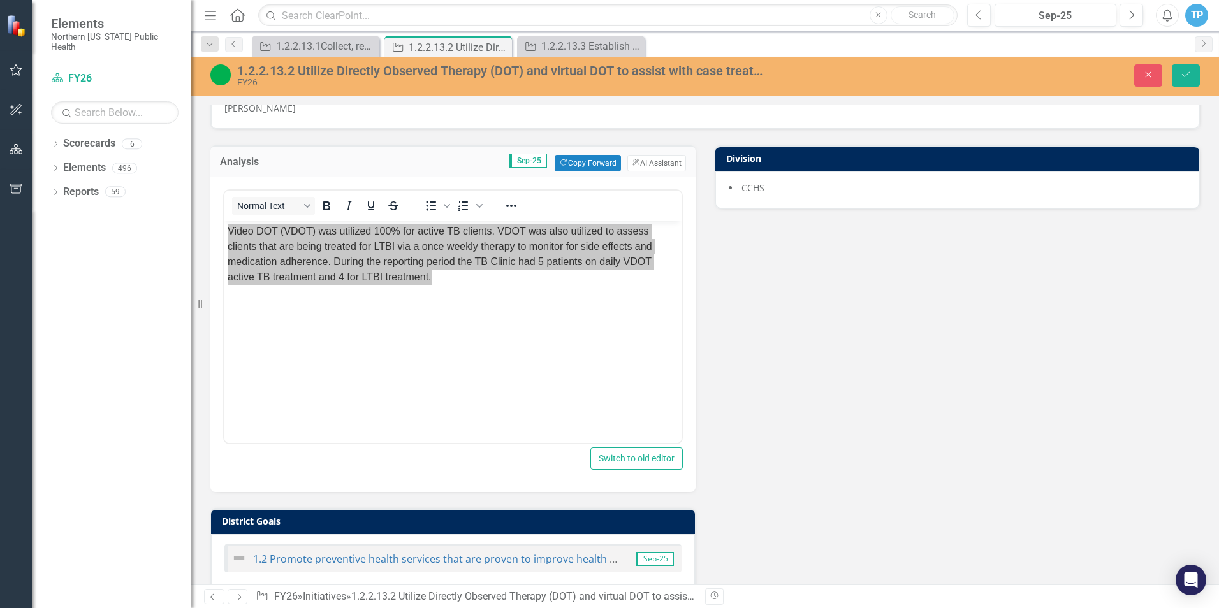
scroll to position [128, 0]
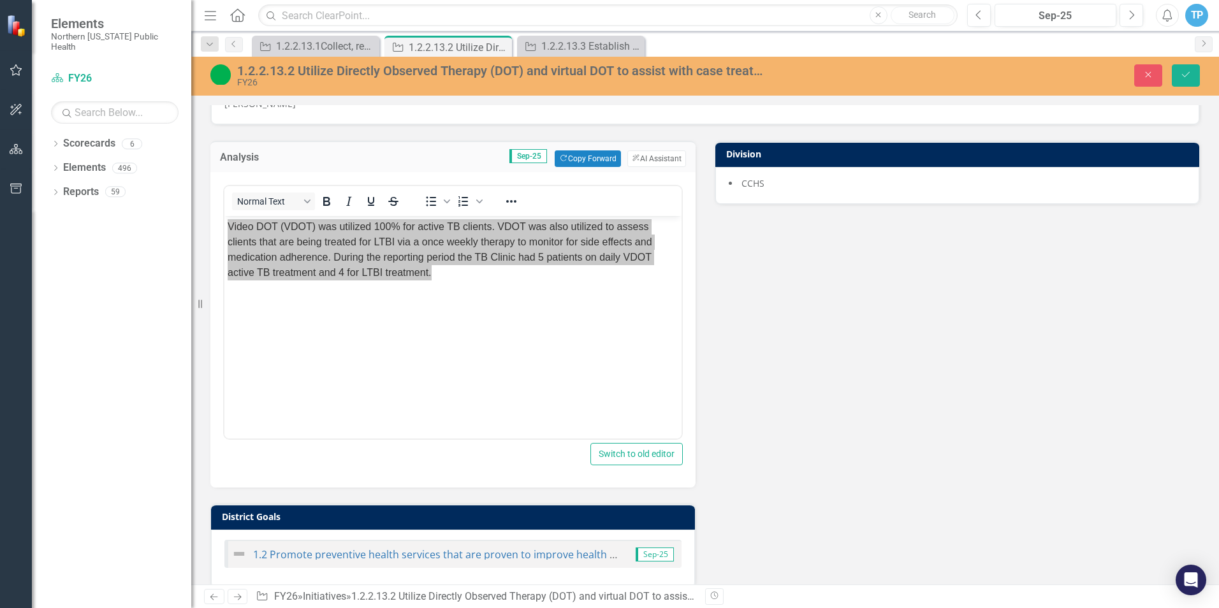
click at [764, 440] on div "Analysis Sep-25 Copy Forward Copy Forward ClearPoint AI AI Assistant <p>Video D…" at bounding box center [705, 457] width 1009 height 664
drag, startPoint x: 1184, startPoint y: 73, endPoint x: 1083, endPoint y: 490, distance: 429.1
click at [1087, 485] on div "1.2.2.13.2 Utilize Directly Observed Therapy (DOT) and virtual DOT to assist wi…" at bounding box center [705, 321] width 1028 height 528
click at [1067, 493] on div "Analysis Sep-25 Copy Forward Copy Forward ClearPoint AI AI Assistant <p>Video D…" at bounding box center [705, 457] width 1009 height 664
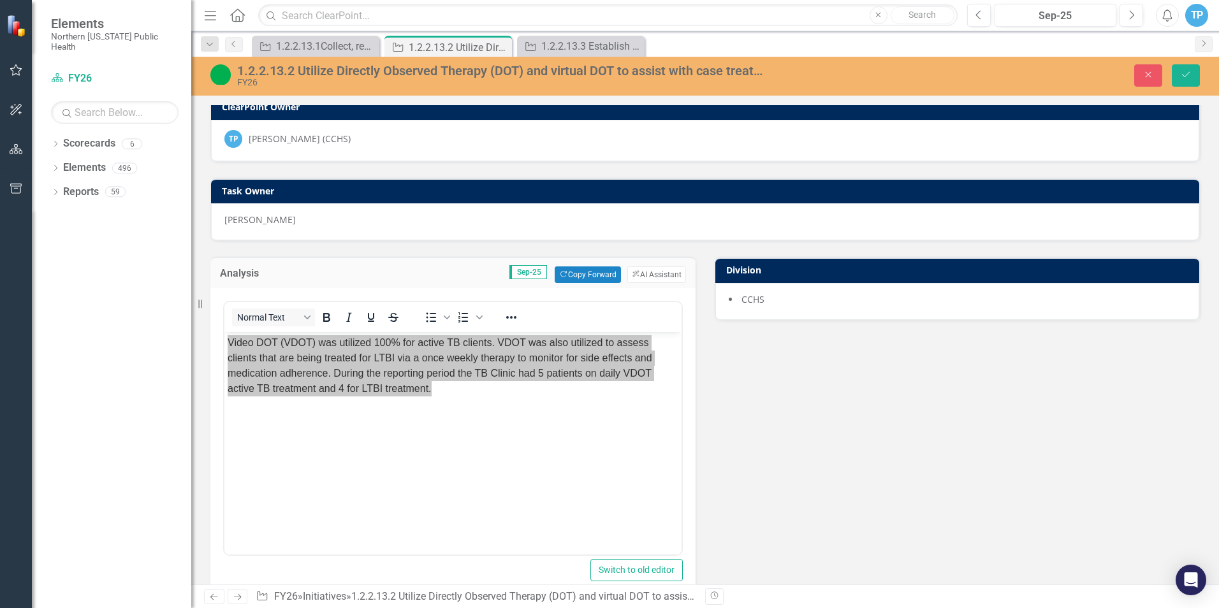
scroll to position [0, 0]
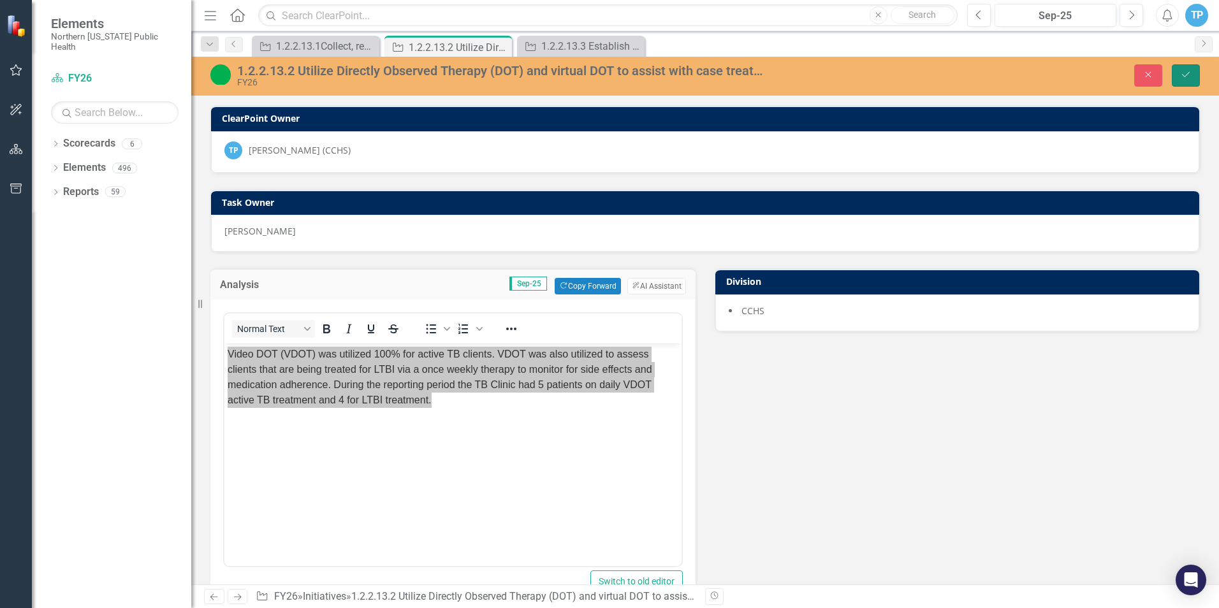
click at [1185, 73] on icon "Save" at bounding box center [1185, 74] width 11 height 9
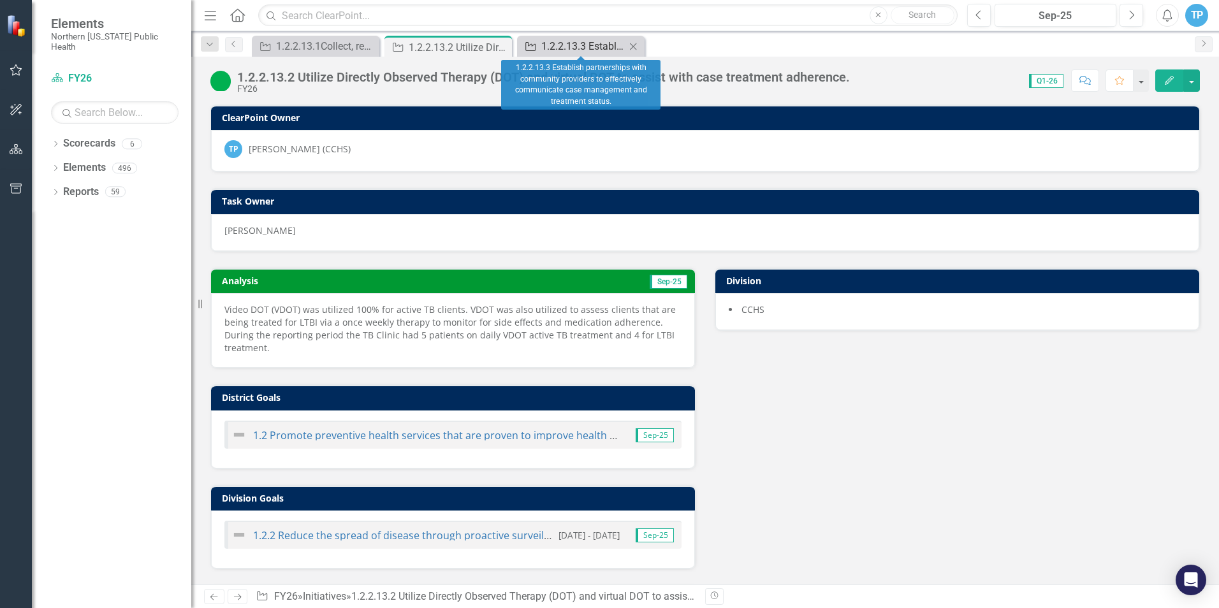
click at [604, 48] on div "1.2.2.13.3 Establish partnerships with community providers to effectively commu…" at bounding box center [583, 46] width 84 height 16
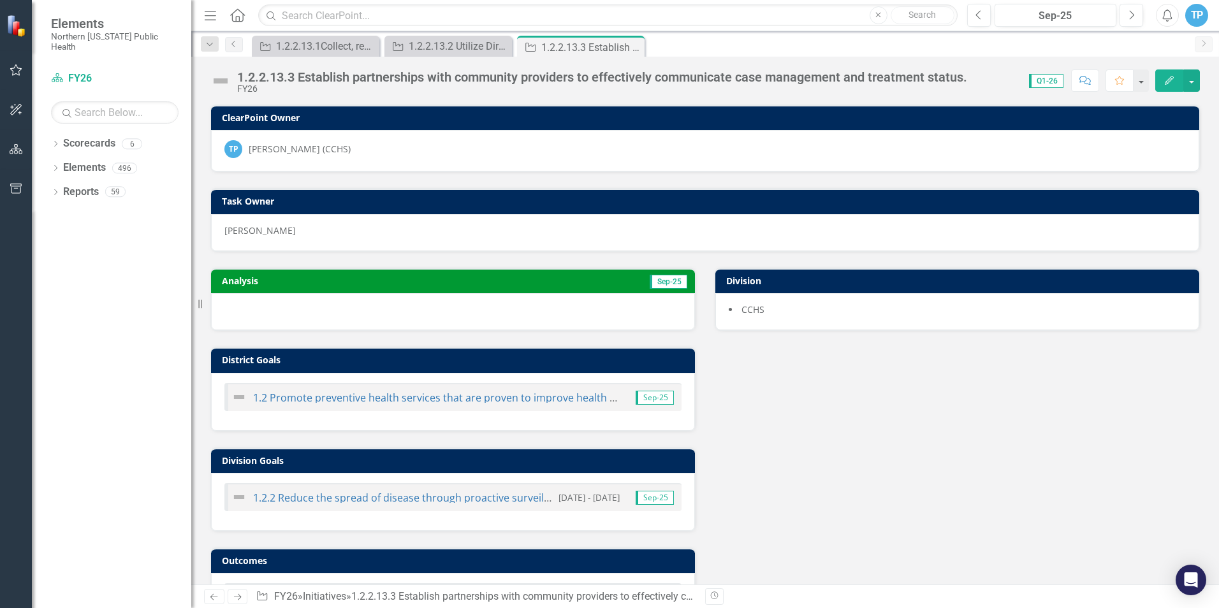
click at [221, 80] on img at bounding box center [220, 81] width 20 height 20
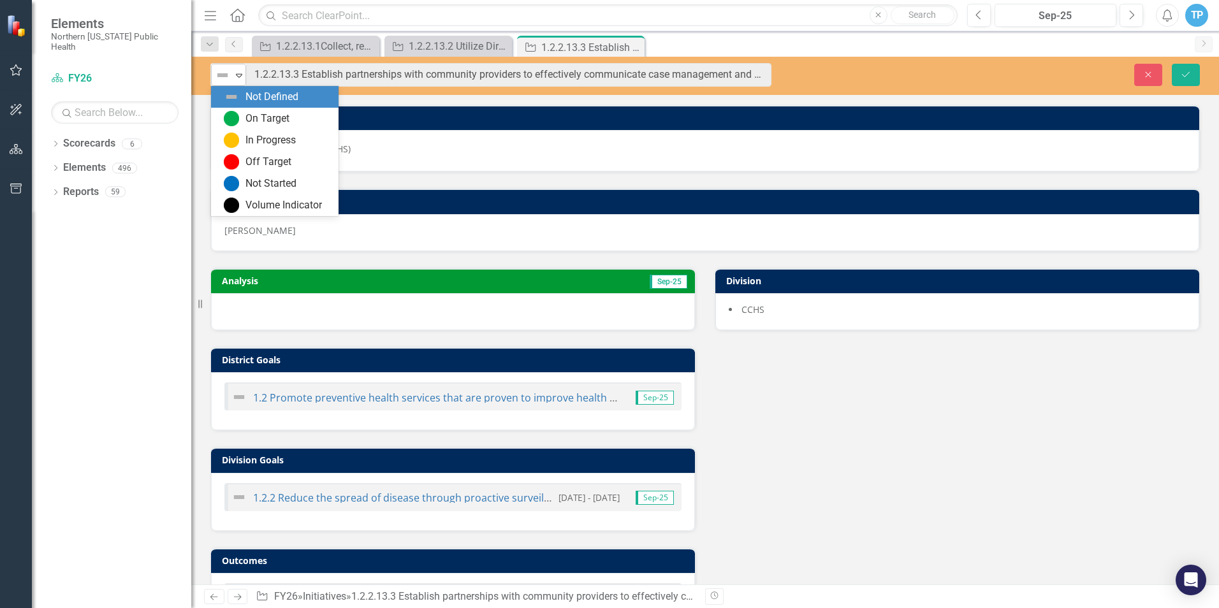
click at [242, 76] on icon "Expand" at bounding box center [239, 75] width 13 height 10
click at [235, 126] on div "On Target" at bounding box center [275, 119] width 128 height 22
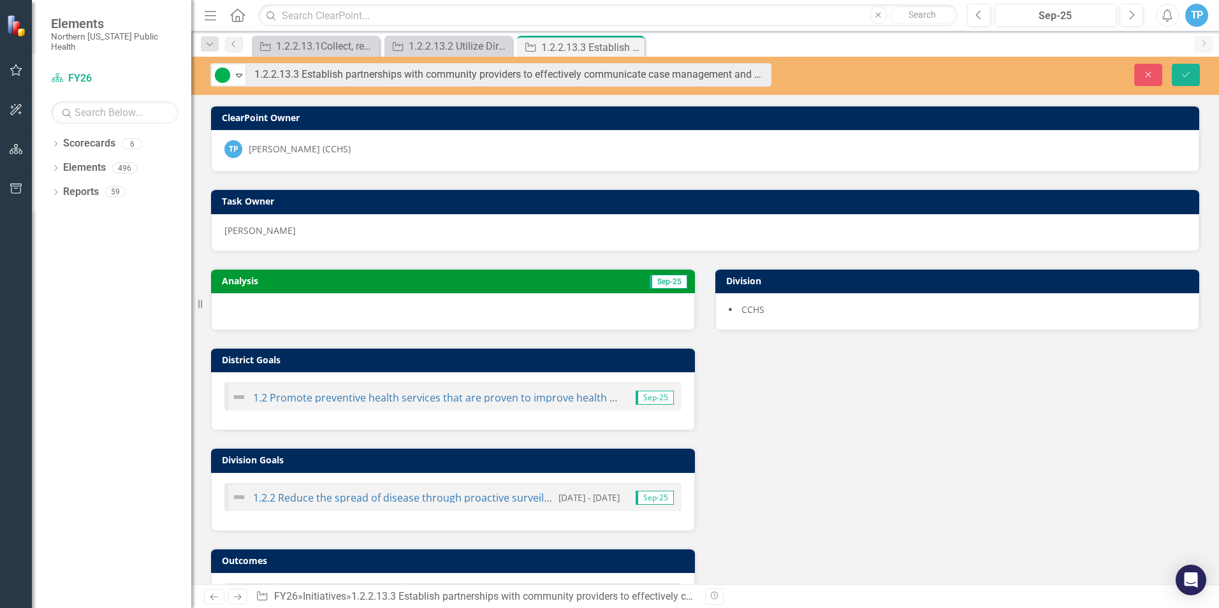
click at [257, 310] on div at bounding box center [453, 311] width 484 height 37
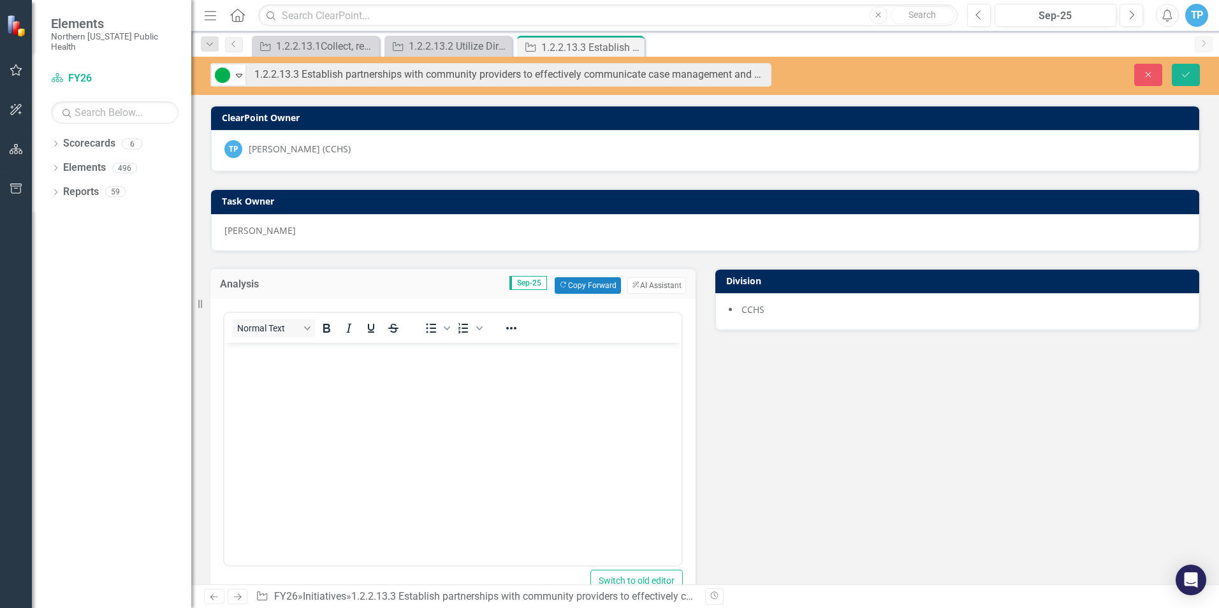
click at [275, 405] on body "Rich Text Area. Press ALT-0 for help." at bounding box center [452, 437] width 457 height 191
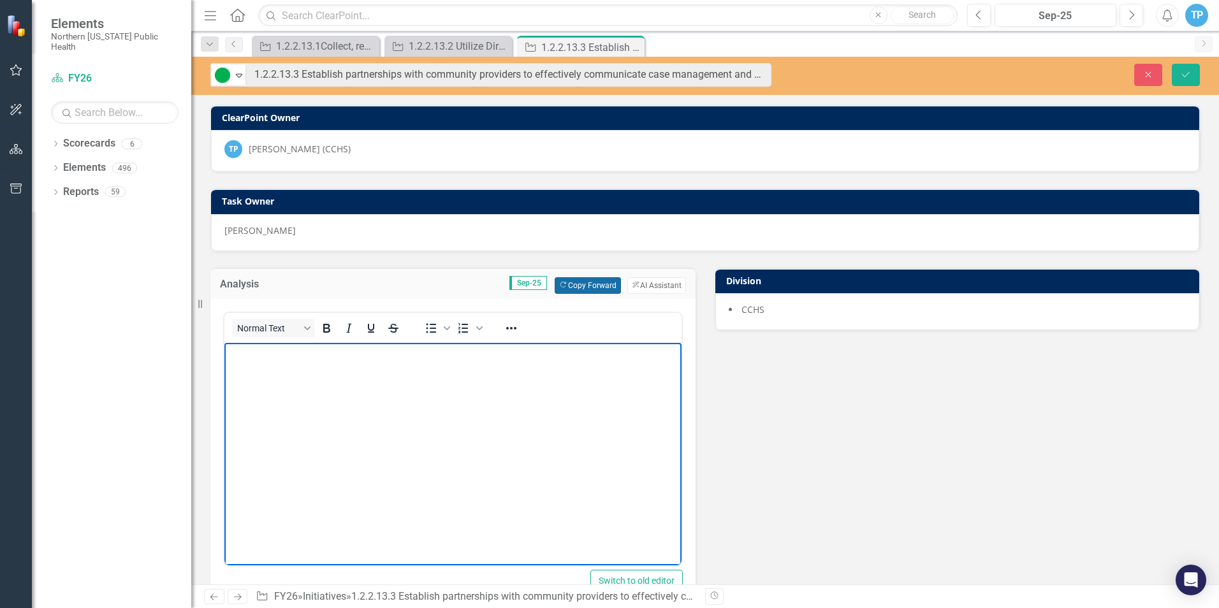
click at [560, 286] on button "Copy Forward Copy Forward" at bounding box center [588, 285] width 66 height 17
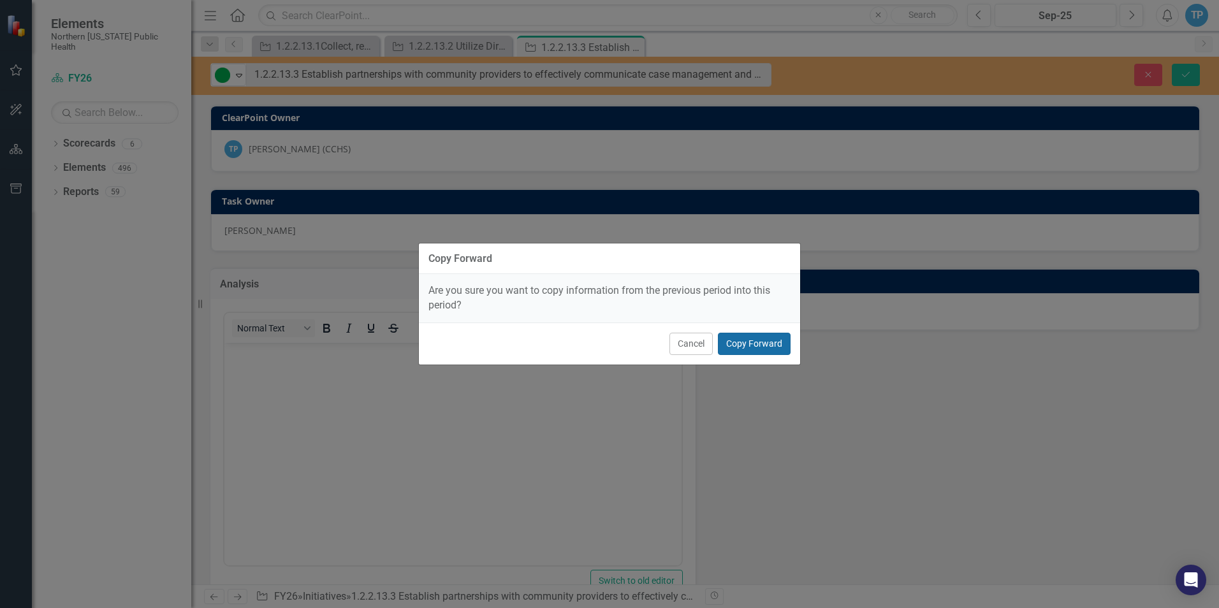
click at [747, 346] on button "Copy Forward" at bounding box center [754, 344] width 73 height 22
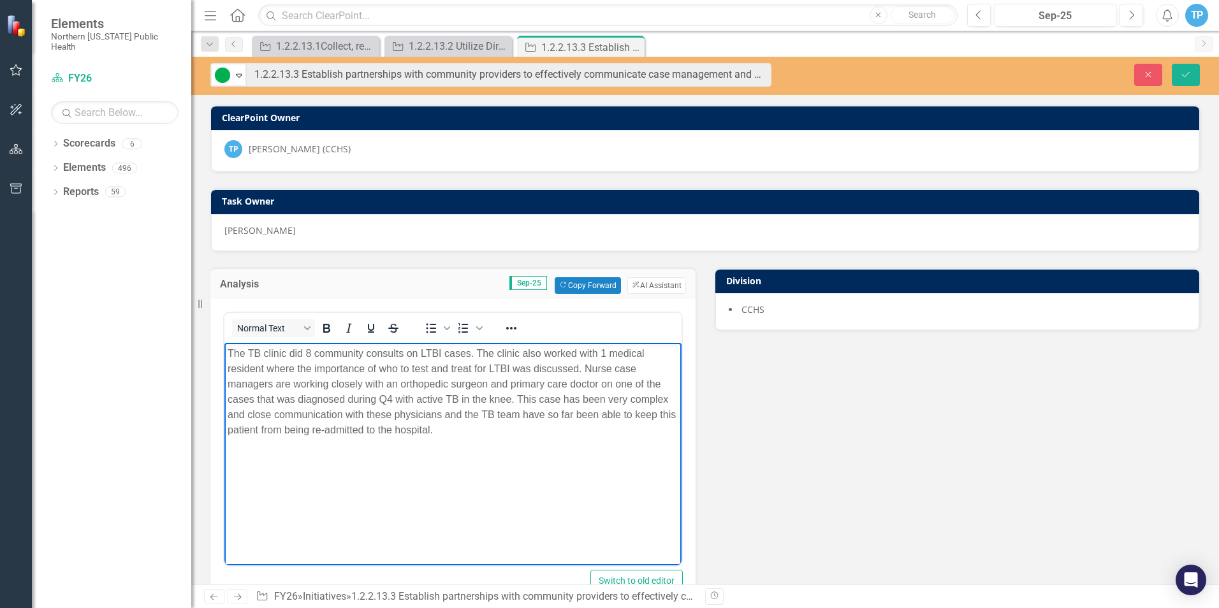
click at [535, 460] on body "The TB clinic did 8 community consults on LTBI cases. The clinic also worked wi…" at bounding box center [452, 437] width 457 height 191
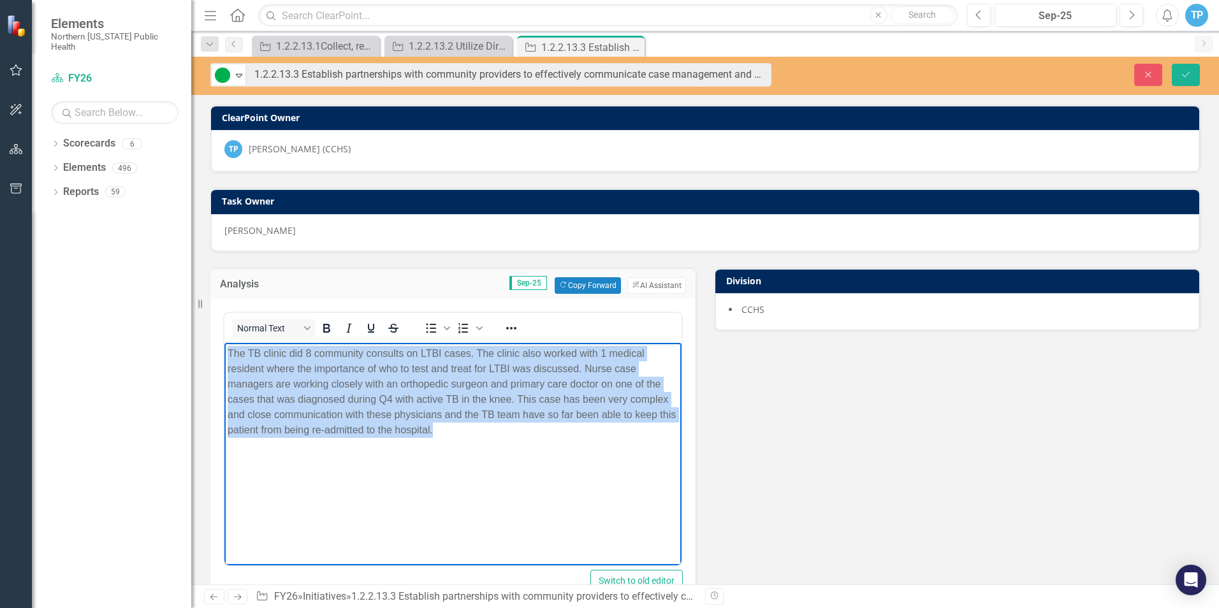
drag, startPoint x: 501, startPoint y: 425, endPoint x: 437, endPoint y: 667, distance: 249.9
click at [224, 342] on html "The TB clinic did 8 community consults on LTBI cases. The clinic also worked wi…" at bounding box center [452, 437] width 457 height 191
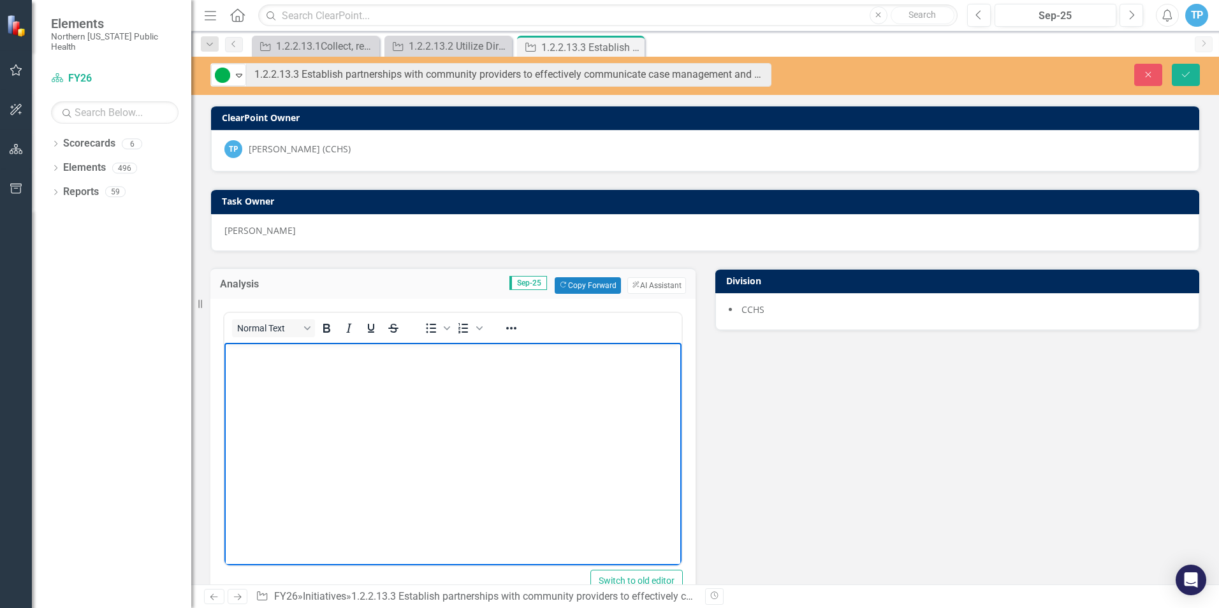
click at [289, 393] on body "Rich Text Area. Press ALT-0 for help." at bounding box center [452, 437] width 457 height 191
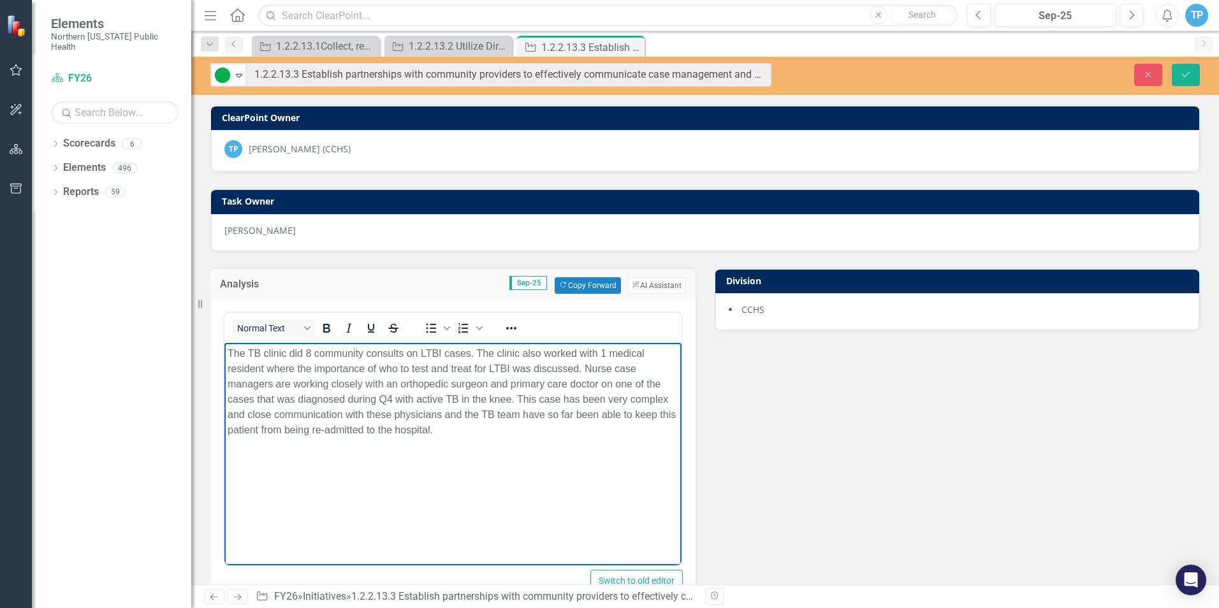
click at [303, 356] on p "The TB clinic did 8 community consults on LTBI cases. The clinic also worked wi…" at bounding box center [453, 392] width 451 height 92
click at [483, 351] on p "The TB clinic did 6 community consults on LTBI cases. The clinic also worked wi…" at bounding box center [453, 392] width 451 height 92
click at [479, 352] on p "The TB clinic did 6 community consults on LTBI cases. The clinic also worked wi…" at bounding box center [453, 392] width 451 height 92
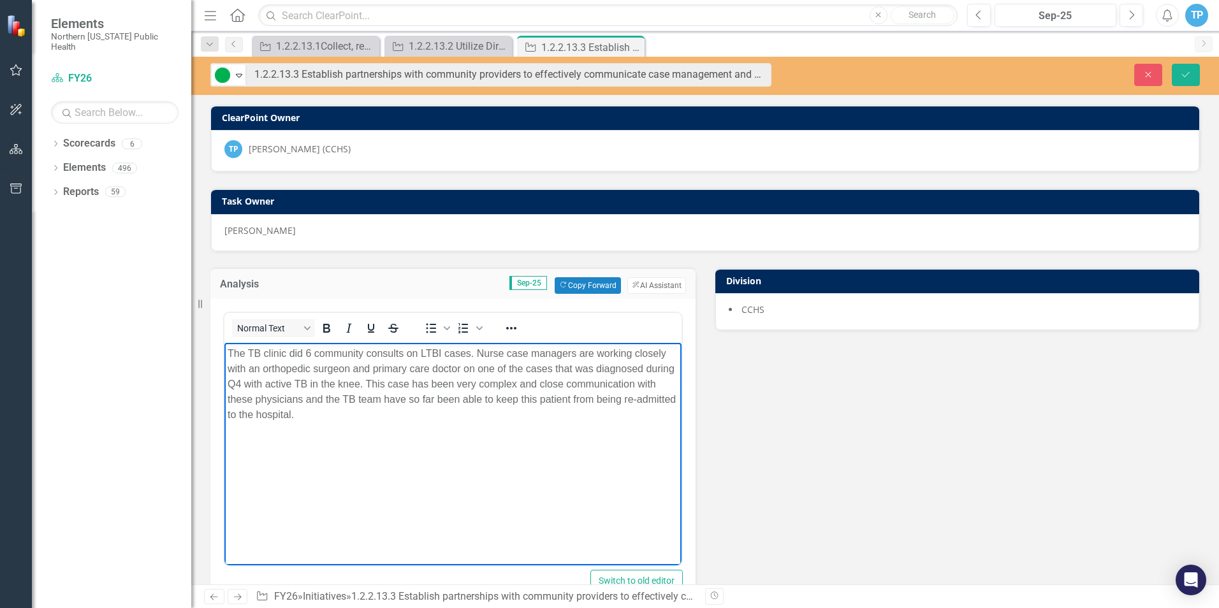
click at [311, 353] on p "The TB clinic did 6 community consults on LTBI cases. Nurse case managers are w…" at bounding box center [453, 384] width 451 height 77
click at [667, 354] on p "The TB clinic did 9 community consults on LTBI cases. Nurse case managers are w…" at bounding box center [453, 384] width 451 height 77
click at [641, 365] on p "The TB clinic did 9 community consults on LTBI cases. Nurse case managers are w…" at bounding box center [453, 384] width 451 height 77
click at [663, 368] on p "The TB clinic did 9 community consults on LTBI cases. Nurse case managers are w…" at bounding box center [453, 376] width 451 height 61
click at [648, 368] on p "The TB clinic did 9 community consults on LTBI cases. Nurse case managers are w…" at bounding box center [453, 376] width 451 height 61
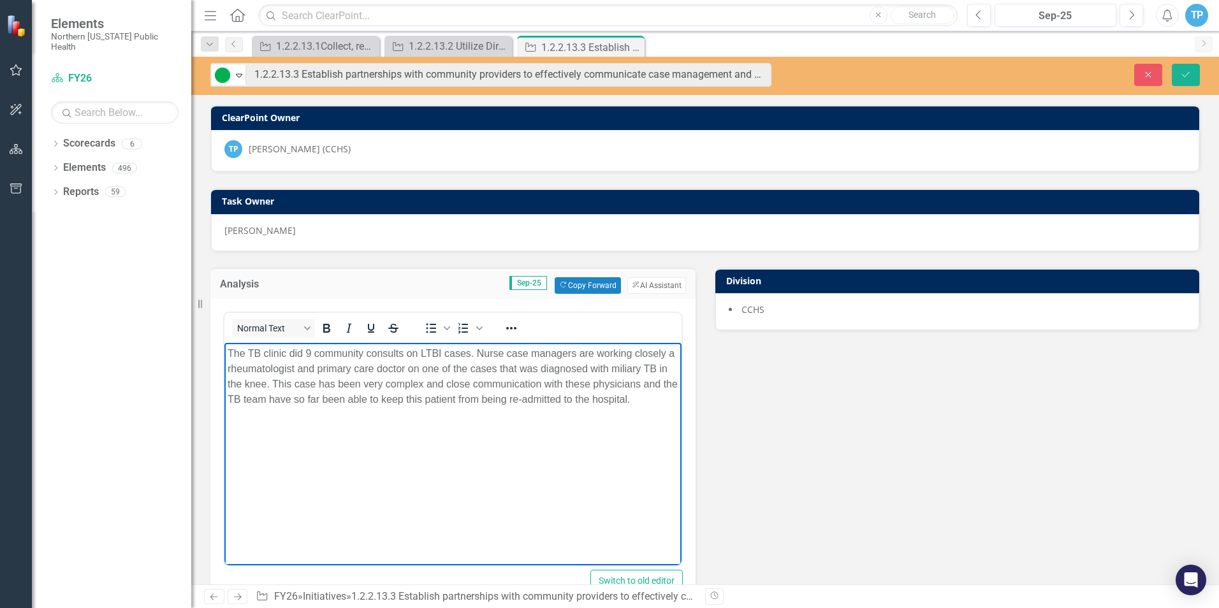
click at [274, 383] on p "The TB clinic did 9 community consults on LTBI cases. Nurse case managers are w…" at bounding box center [453, 376] width 451 height 61
click at [483, 385] on p "The TB clinic did 9 community consults on LTBI cases. Nurse case managers are w…" at bounding box center [453, 384] width 451 height 77
click at [641, 383] on p "The TB clinic did 9 community consults on LTBI cases. Nurse case managers are w…" at bounding box center [453, 384] width 451 height 77
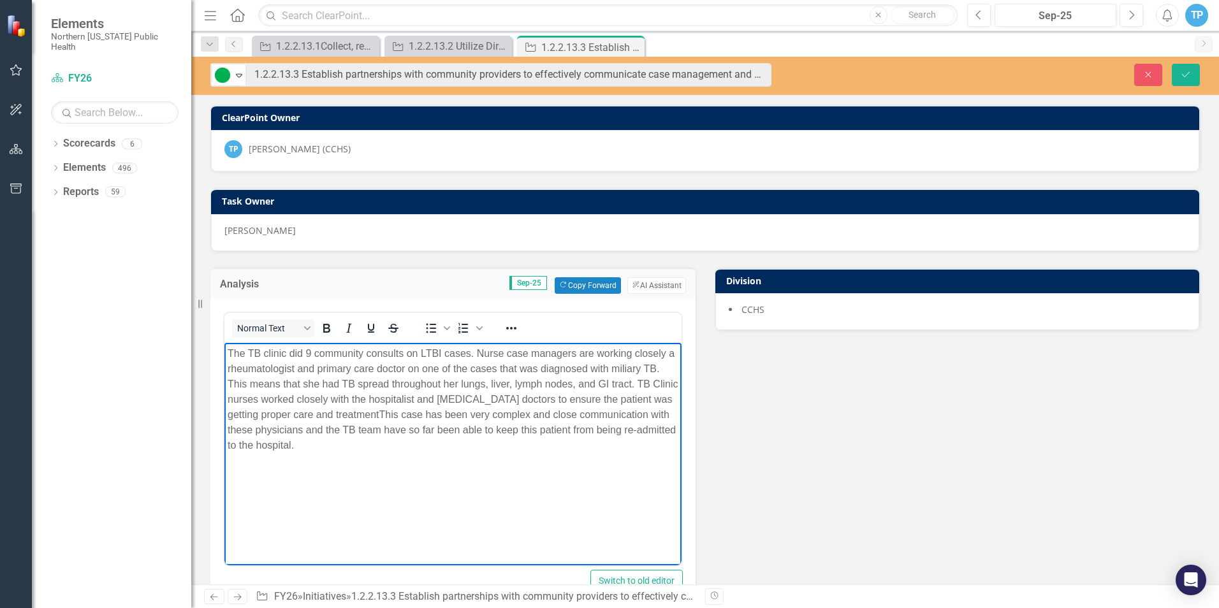
click at [445, 398] on p "The TB clinic did 9 community consults on LTBI cases. Nurse case managers are w…" at bounding box center [453, 399] width 451 height 107
click at [500, 397] on p "The TB clinic did 9 community consults on LTBI cases. Nurse case managers are w…" at bounding box center [453, 399] width 451 height 107
click at [430, 446] on p "The TB clinic did 9 community consults on LTBI cases. Nurse case managers are w…" at bounding box center [453, 399] width 451 height 107
click at [423, 427] on p "The TB clinic did 9 community consults on LTBI cases. Nurse case managers are w…" at bounding box center [453, 392] width 451 height 92
click at [540, 428] on p "The TB clinic did 9 community consults on LTBI cases. Nurse case managers are w…" at bounding box center [453, 392] width 451 height 92
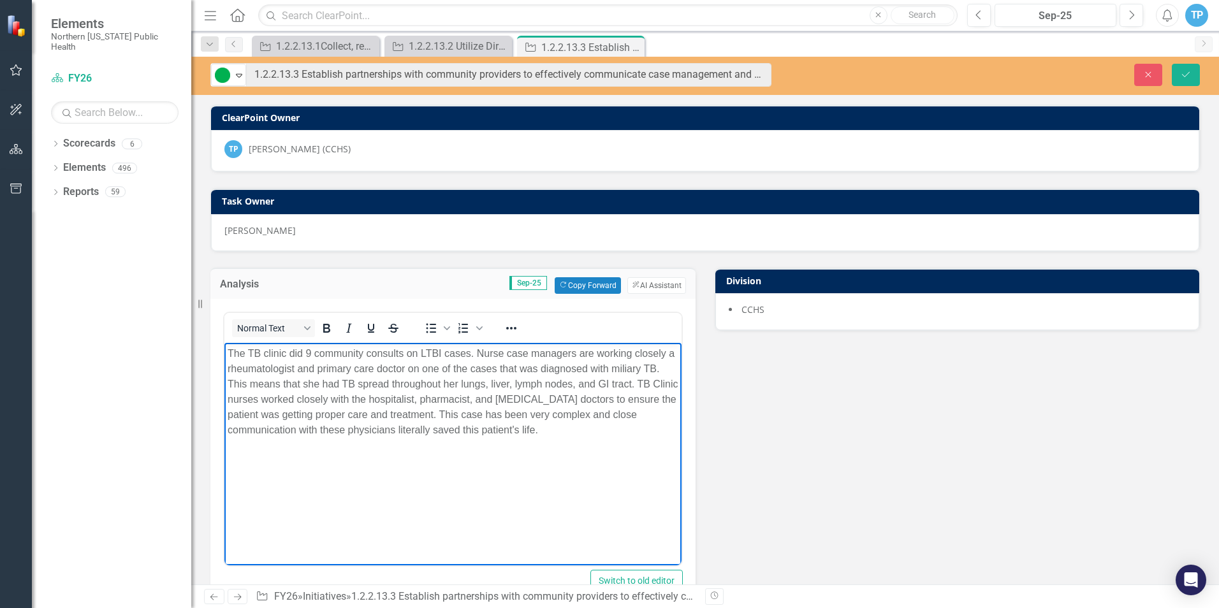
drag, startPoint x: 574, startPoint y: 425, endPoint x: 223, endPoint y: 354, distance: 358.3
click at [224, 354] on html "The TB clinic did 9 community consults on LTBI cases. Nurse case managers are w…" at bounding box center [452, 437] width 457 height 191
copy p "The TB clinic did 9 community consults on LTBI cases. Nurse case managers are w…"
click at [742, 499] on div "Analysis Sep-25 Copy Forward Copy Forward ClearPoint AI AI Assistant Normal Tex…" at bounding box center [705, 584] width 1009 height 664
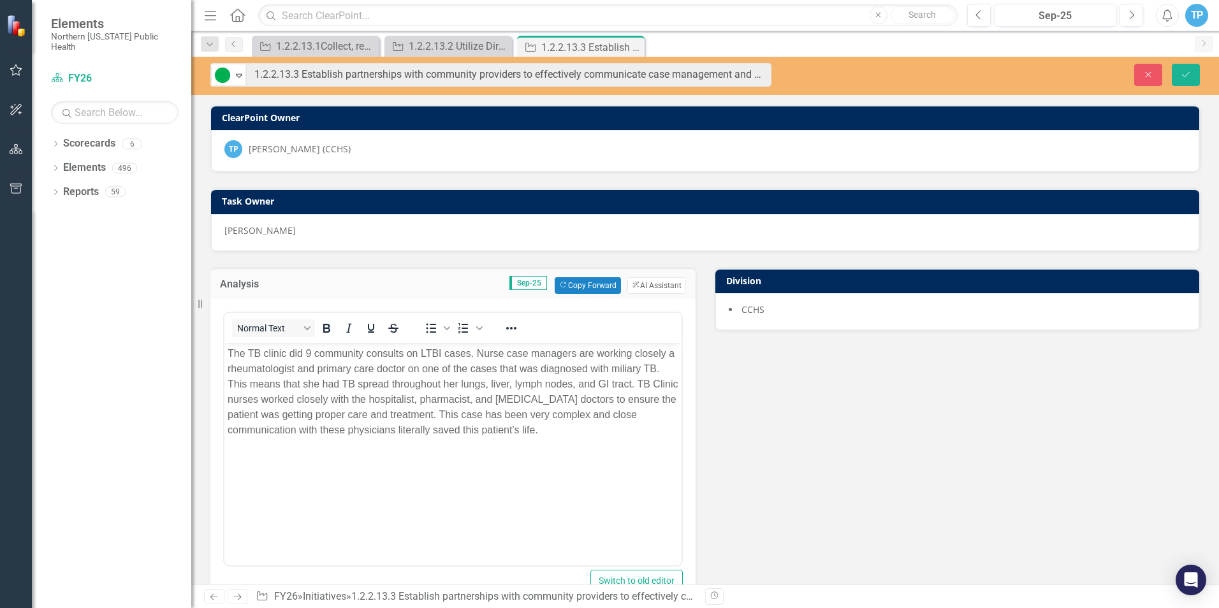
click at [488, 462] on body "The TB clinic did 9 community consults on LTBI cases. Nurse case managers are w…" at bounding box center [452, 437] width 457 height 191
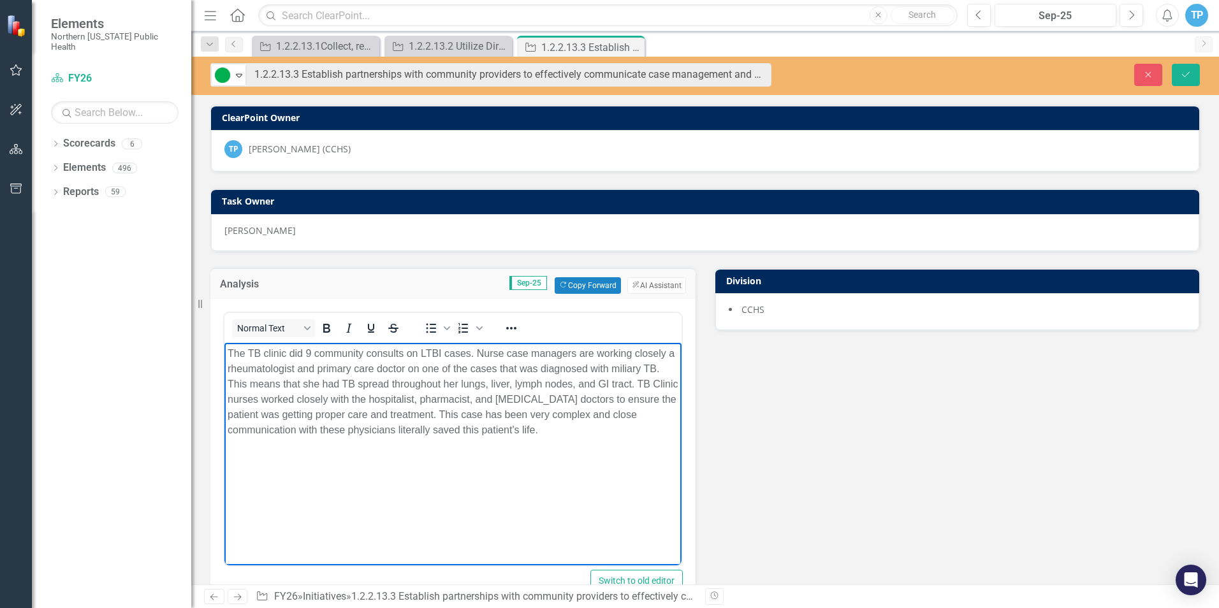
click at [490, 463] on body "The TB clinic did 9 community consults on LTBI cases. Nurse case managers are w…" at bounding box center [452, 437] width 457 height 191
click at [368, 490] on body "The TB clinic did 9 community consults on LTBI cases. Nurse case managers are w…" at bounding box center [452, 437] width 457 height 191
click at [646, 492] on body "The TB clinic did 9 community consults on LTBI cases. Nurse case managers are w…" at bounding box center [452, 437] width 457 height 191
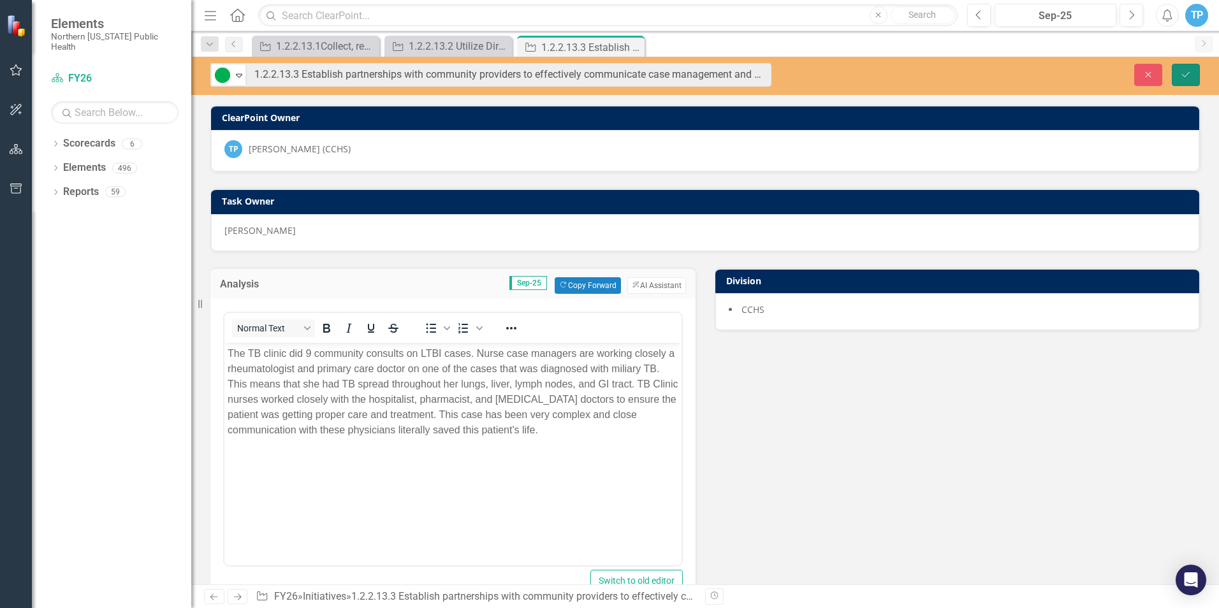
click at [1185, 68] on button "Save" at bounding box center [1186, 75] width 28 height 22
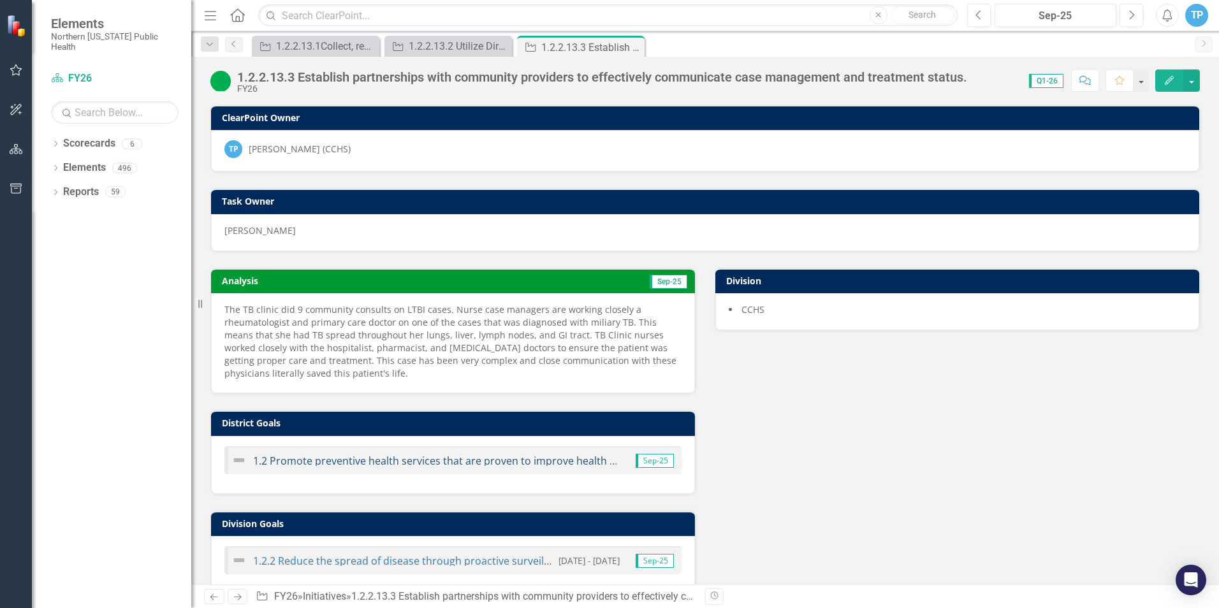
scroll to position [123, 0]
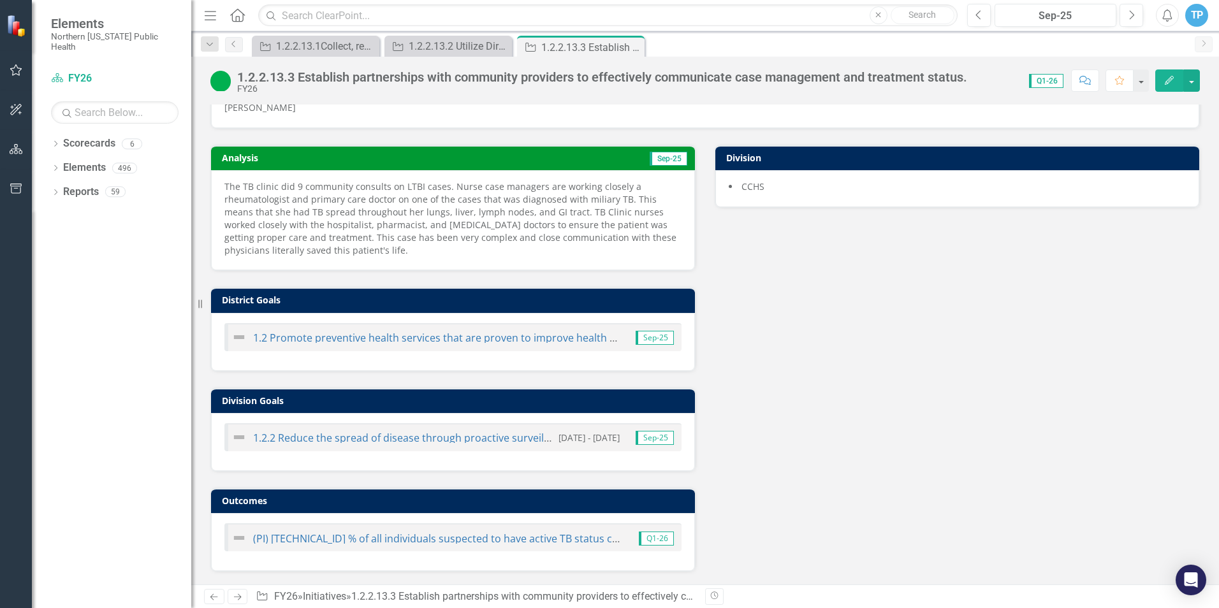
click at [233, 600] on icon "Next" at bounding box center [237, 597] width 11 height 8
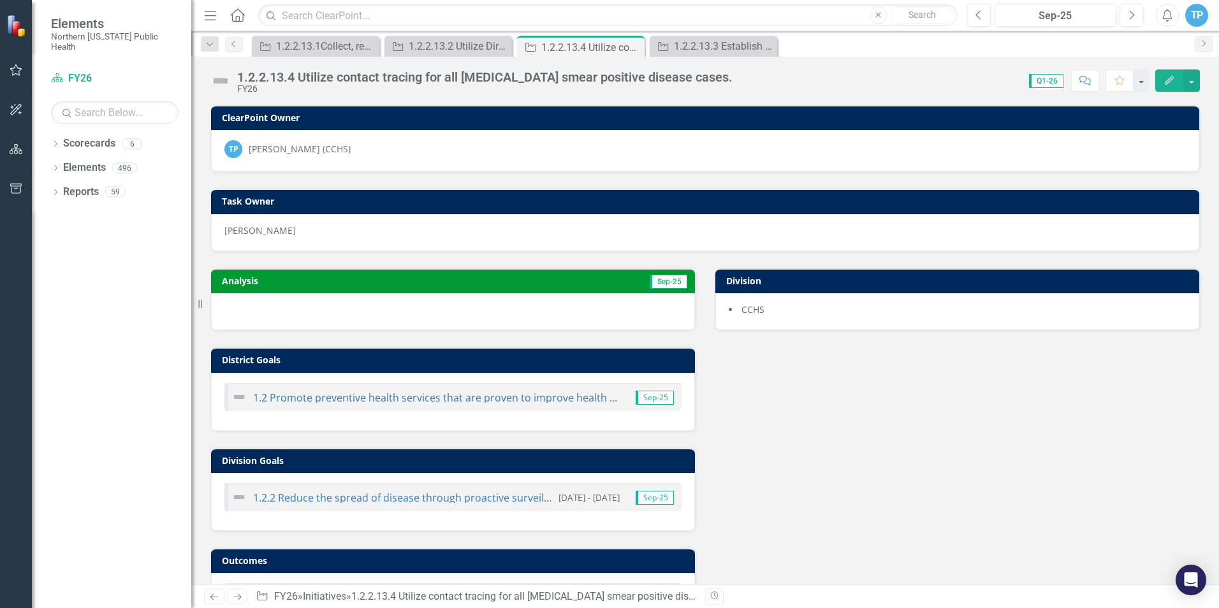
click at [220, 78] on img at bounding box center [220, 81] width 20 height 20
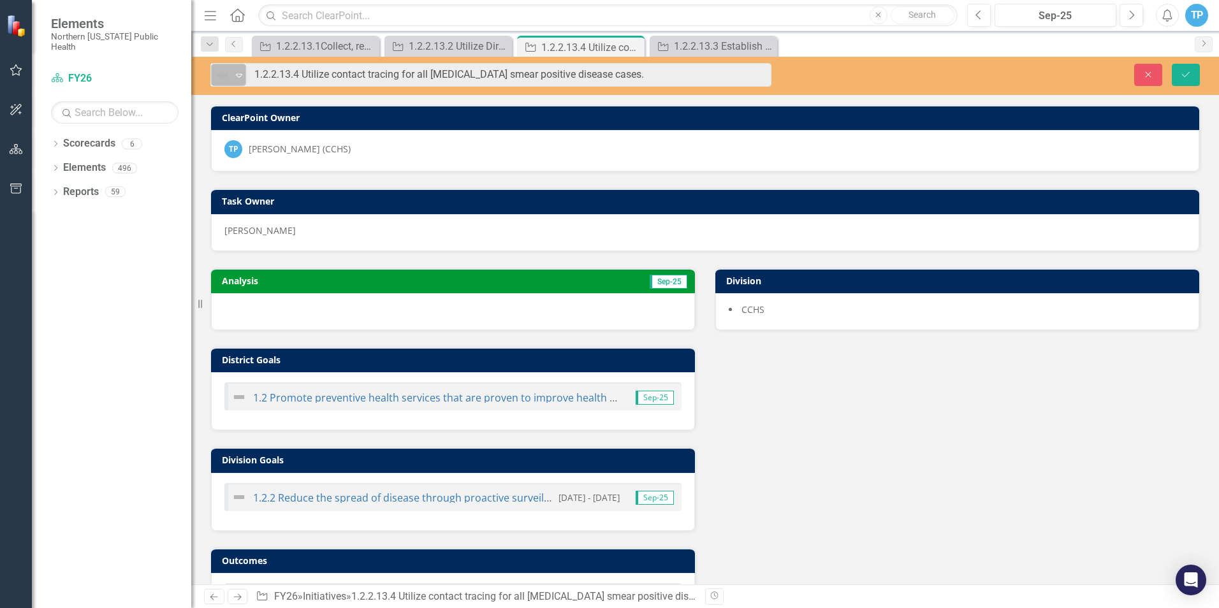
click at [235, 74] on icon "Expand" at bounding box center [239, 75] width 13 height 10
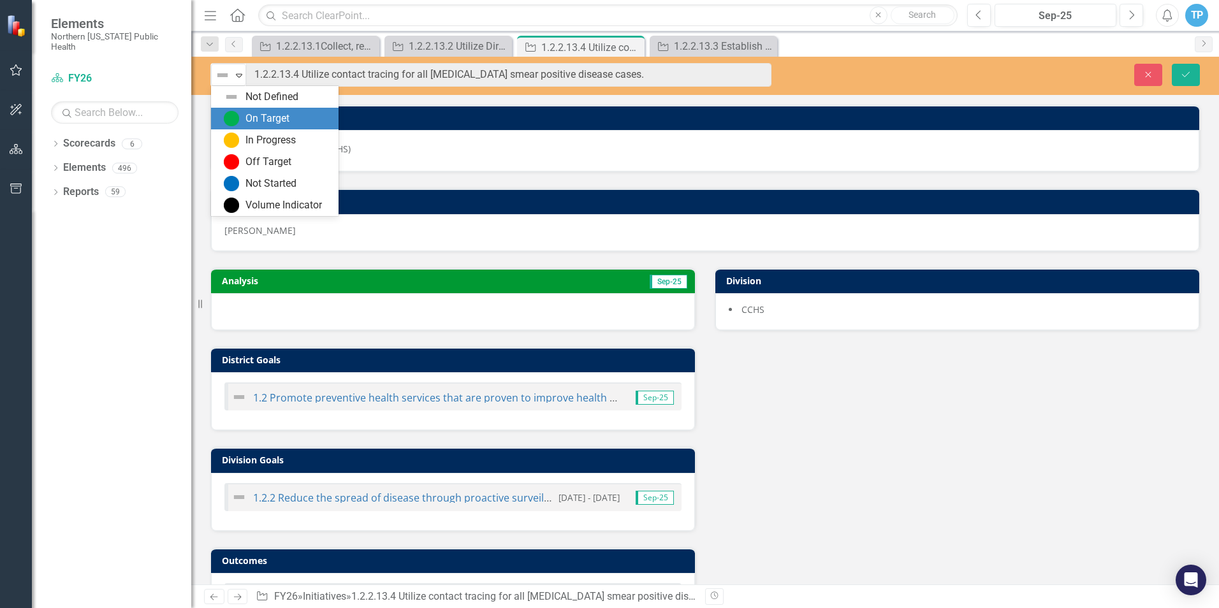
click at [237, 117] on img at bounding box center [231, 118] width 15 height 15
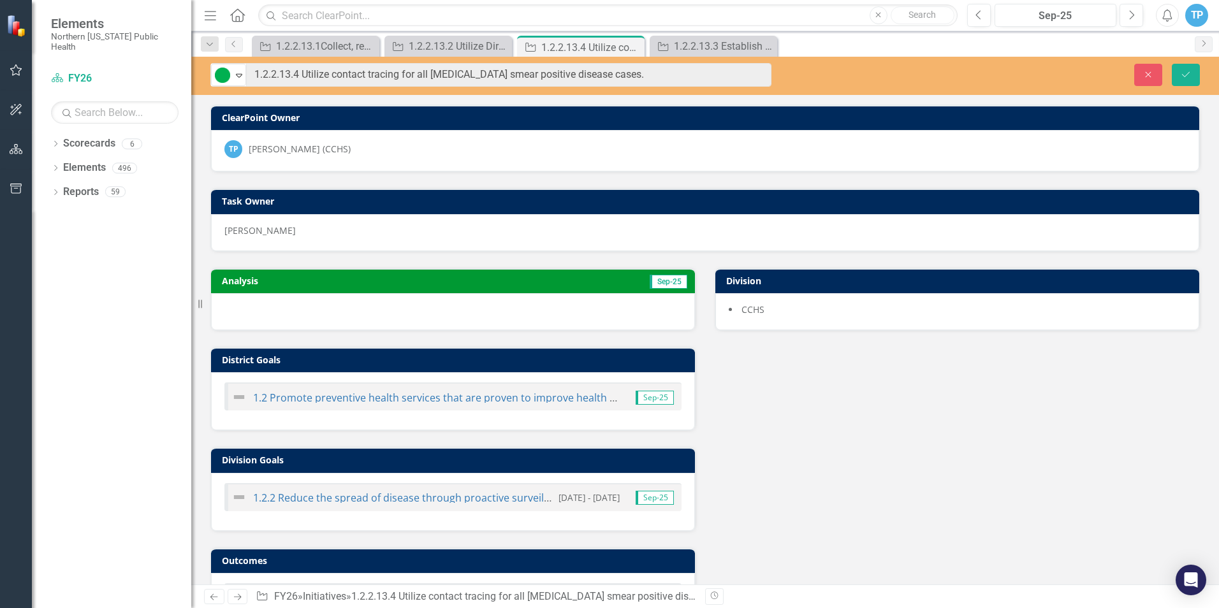
click at [252, 308] on div at bounding box center [453, 311] width 484 height 37
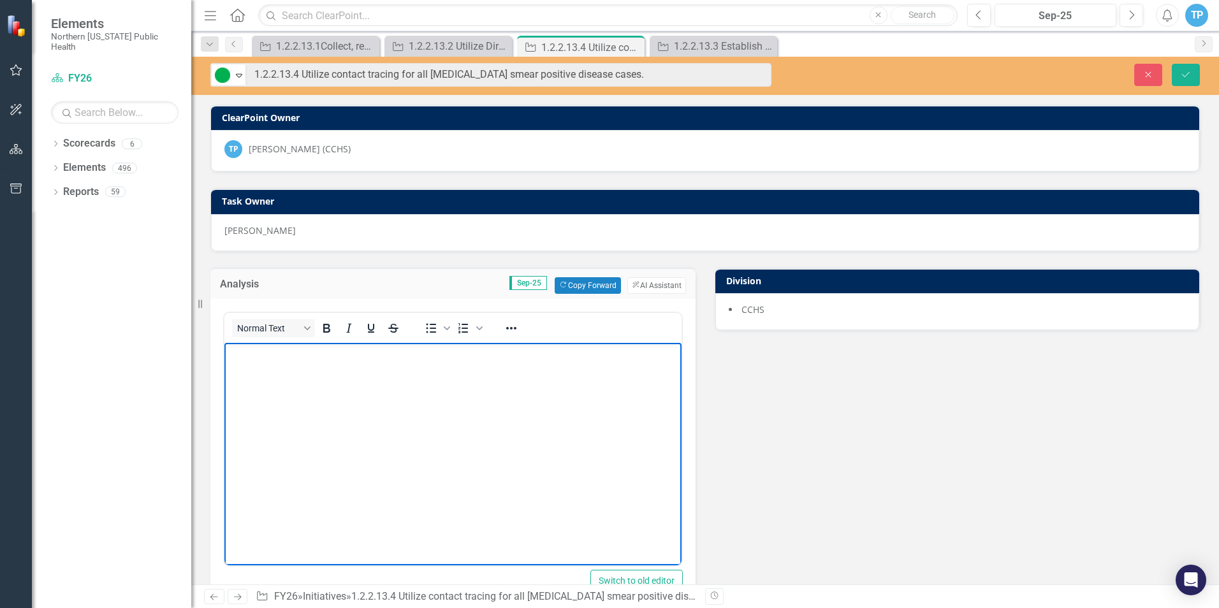
click at [270, 378] on body "Rich Text Area. Press ALT-0 for help." at bounding box center [452, 437] width 457 height 191
click at [207, 373] on div "Analysis Sep-25 Copy Forward Copy Forward ClearPoint AI AI Assistant Normal Tex…" at bounding box center [453, 433] width 504 height 363
click at [265, 368] on body "Rich Text Area. Press ALT-0 for help." at bounding box center [452, 437] width 457 height 191
paste body "Rich Text Area. Press ALT-0 for help."
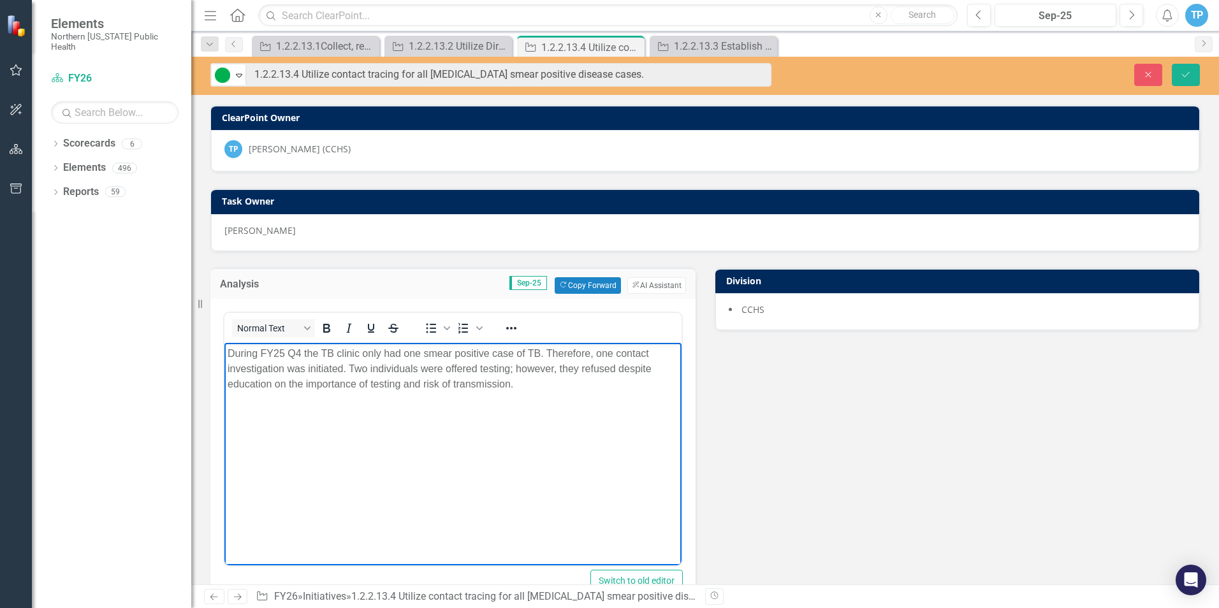
click at [283, 352] on p "During FY25 Q4 the TB clinic only had one smear positive case of TB. Therefore,…" at bounding box center [453, 369] width 451 height 46
drag, startPoint x: 360, startPoint y: 356, endPoint x: 439, endPoint y: 368, distance: 80.1
click at [409, 365] on p "During FY26Q1 the TB clinic only had one smear positive case of TB. Therefore, …" at bounding box center [453, 369] width 451 height 46
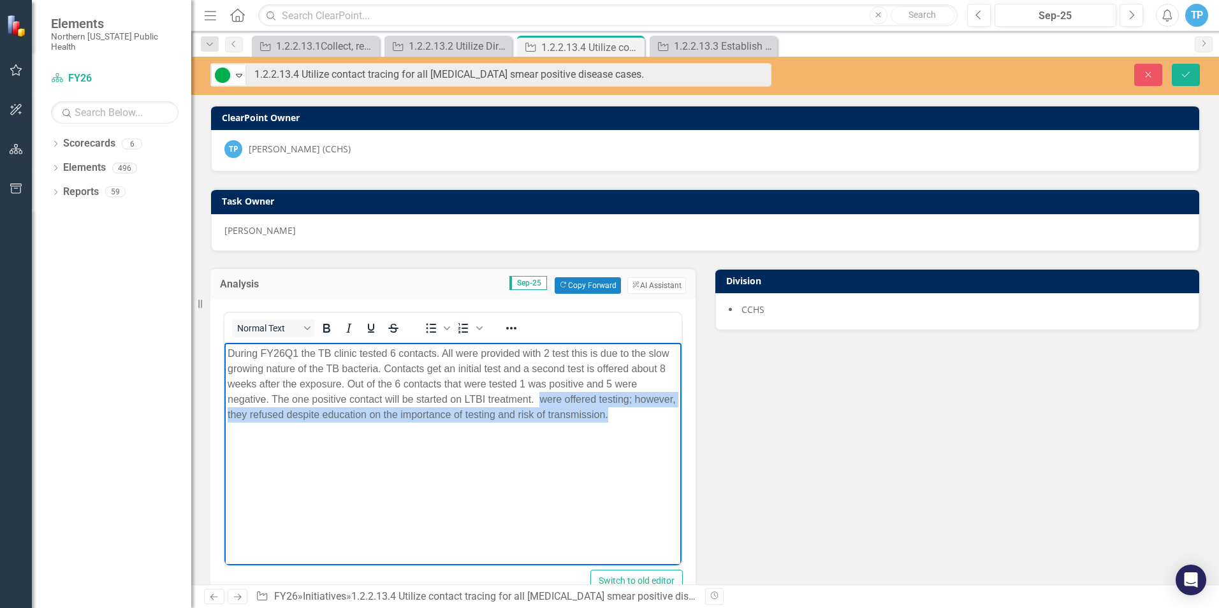
drag, startPoint x: 539, startPoint y: 403, endPoint x: 672, endPoint y: 435, distance: 137.2
click at [672, 435] on body "During FY26Q1 the TB clinic tested 6 contacts. All were provided with 2 test th…" at bounding box center [452, 437] width 457 height 191
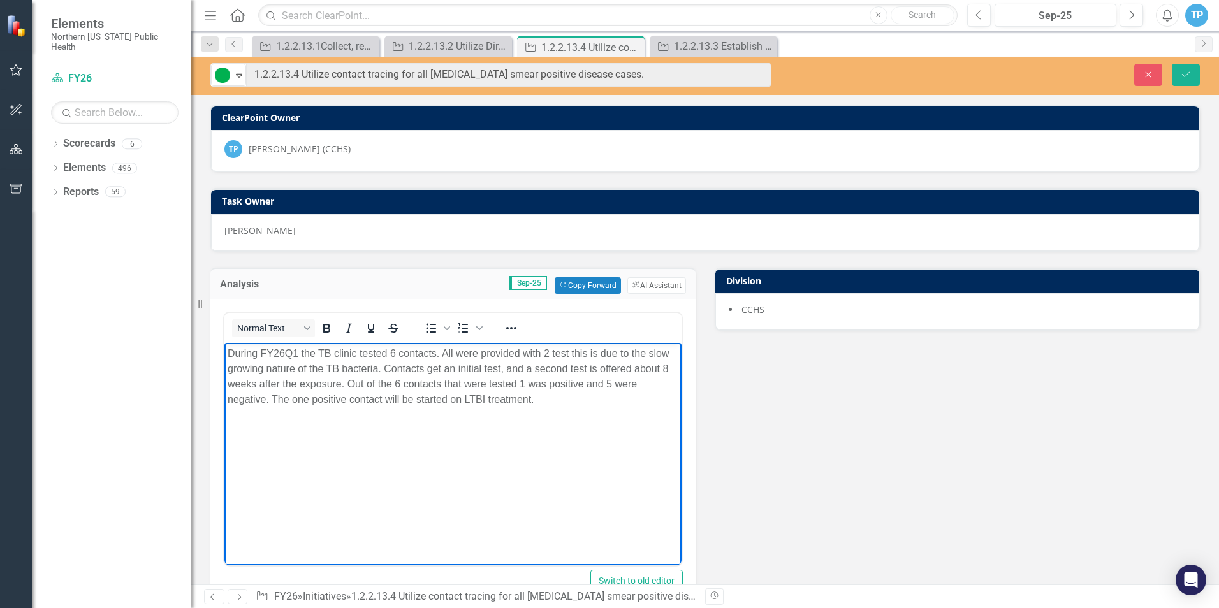
click at [567, 354] on p "During FY26Q1 the TB clinic tested 6 contacts. All were provided with 2 test th…" at bounding box center [453, 376] width 451 height 61
click at [377, 382] on p "During FY26Q1 the TB clinic tested 6 contacts. All were provided with 2 tests t…" at bounding box center [453, 376] width 451 height 61
click at [398, 401] on p "During FY26Q1 the TB clinic tested 6 contacts. All were provided with 2 tests t…" at bounding box center [453, 376] width 451 height 61
click at [569, 416] on body "During FY26Q1 the TB clinic tested 6 contacts. All were provided with 2 tests t…" at bounding box center [452, 437] width 457 height 191
drag, startPoint x: 567, startPoint y: 398, endPoint x: 446, endPoint y: 694, distance: 320.5
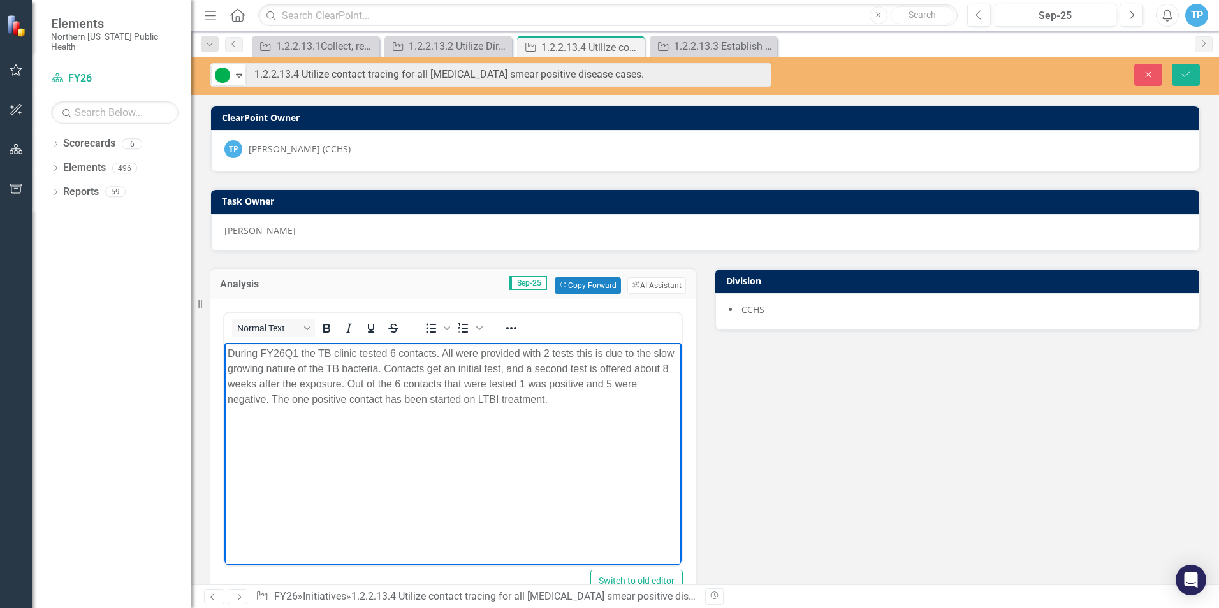
click at [224, 351] on html "During FY26Q1 the TB clinic tested 6 contacts. All were provided with 2 tests t…" at bounding box center [452, 437] width 457 height 191
copy p "During FY26Q1 the TB clinic tested 6 contacts. All were provided with 2 tests t…"
click at [476, 472] on body "During FY26Q1 the TB clinic tested 6 contacts. All were provided with 2 tests t…" at bounding box center [452, 437] width 457 height 191
click at [513, 486] on body "During FY26Q1 the TB clinic tested 6 contacts. All were provided with 2 tests t…" at bounding box center [452, 437] width 457 height 191
click at [1186, 79] on button "Save" at bounding box center [1186, 75] width 28 height 22
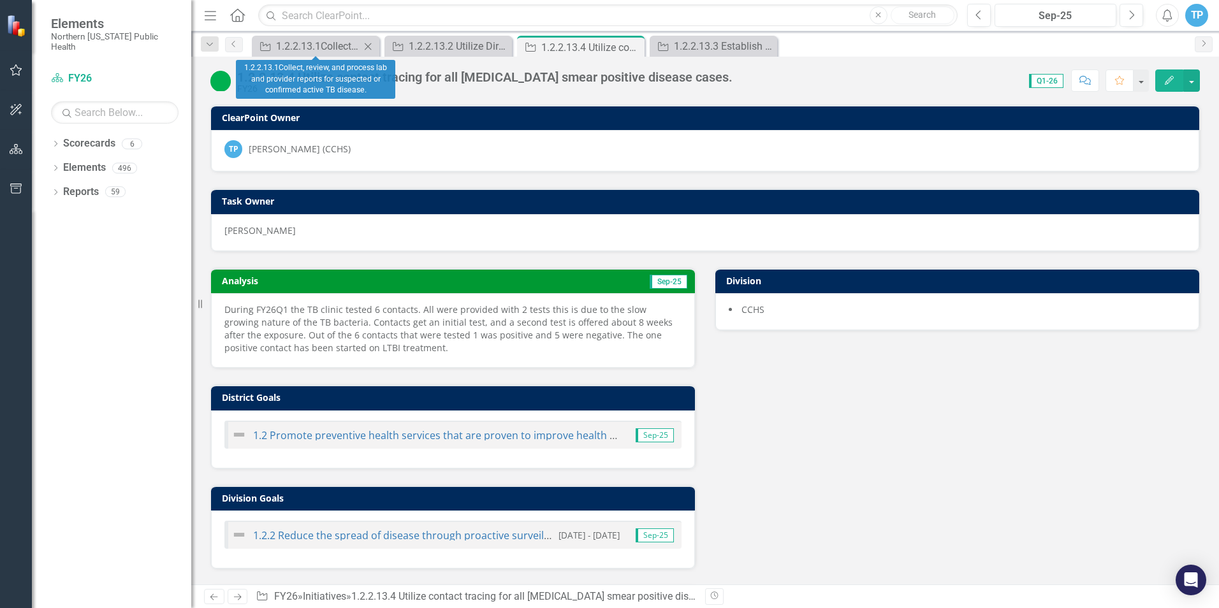
click at [370, 47] on icon "Close" at bounding box center [367, 46] width 13 height 10
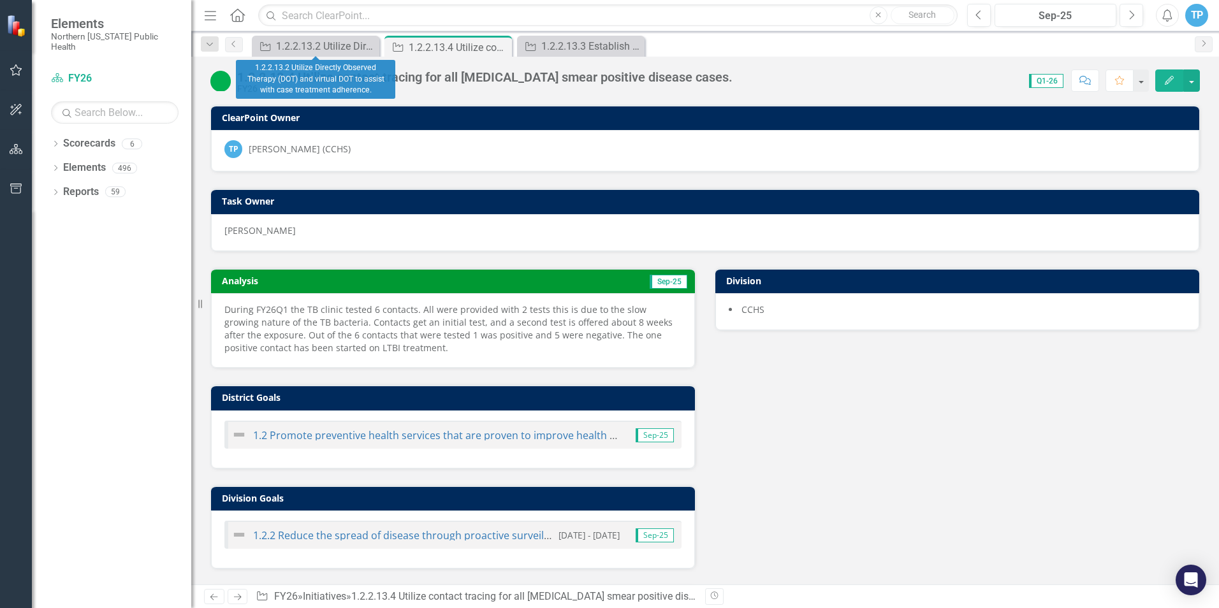
click at [0, 0] on icon "Close" at bounding box center [0, 0] width 0 height 0
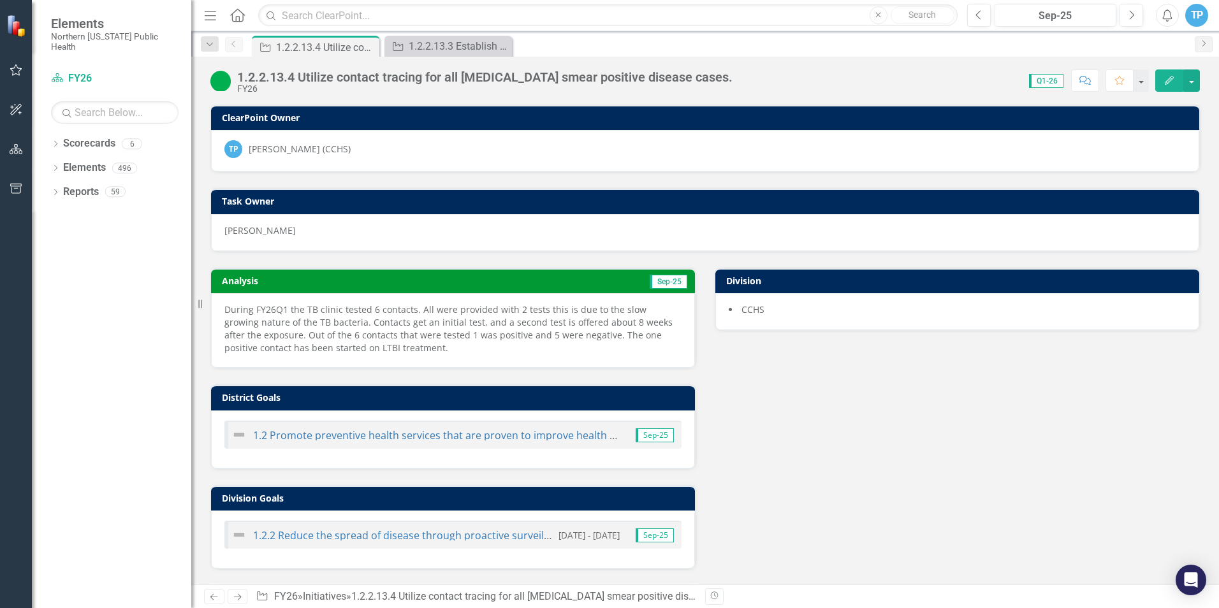
click at [0, 0] on icon "Close" at bounding box center [0, 0] width 0 height 0
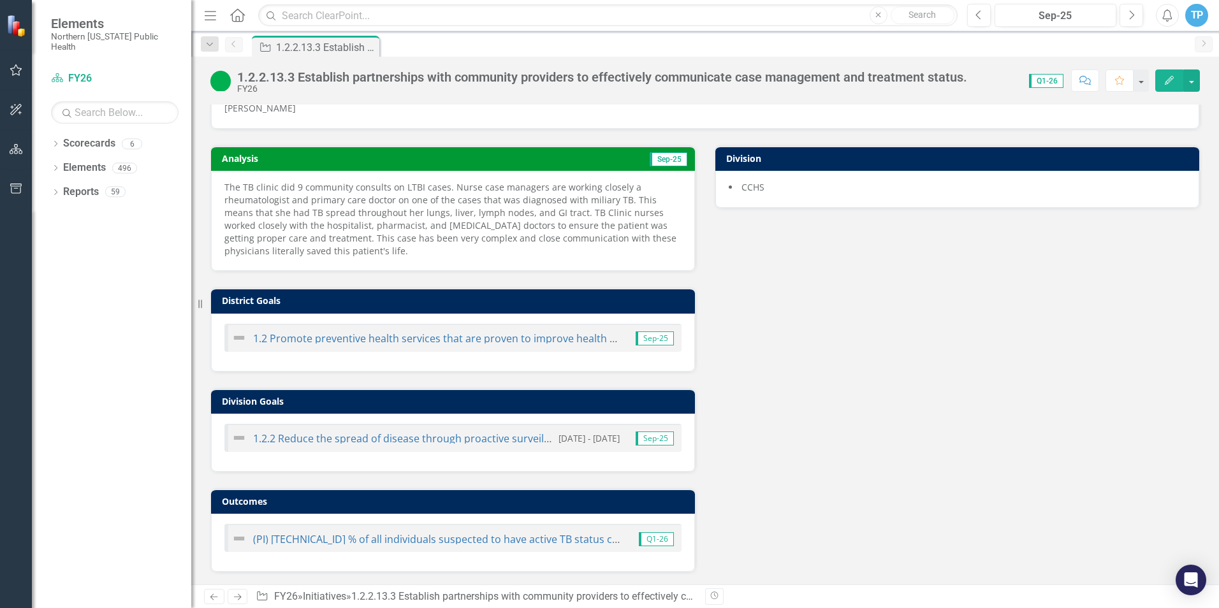
scroll to position [123, 0]
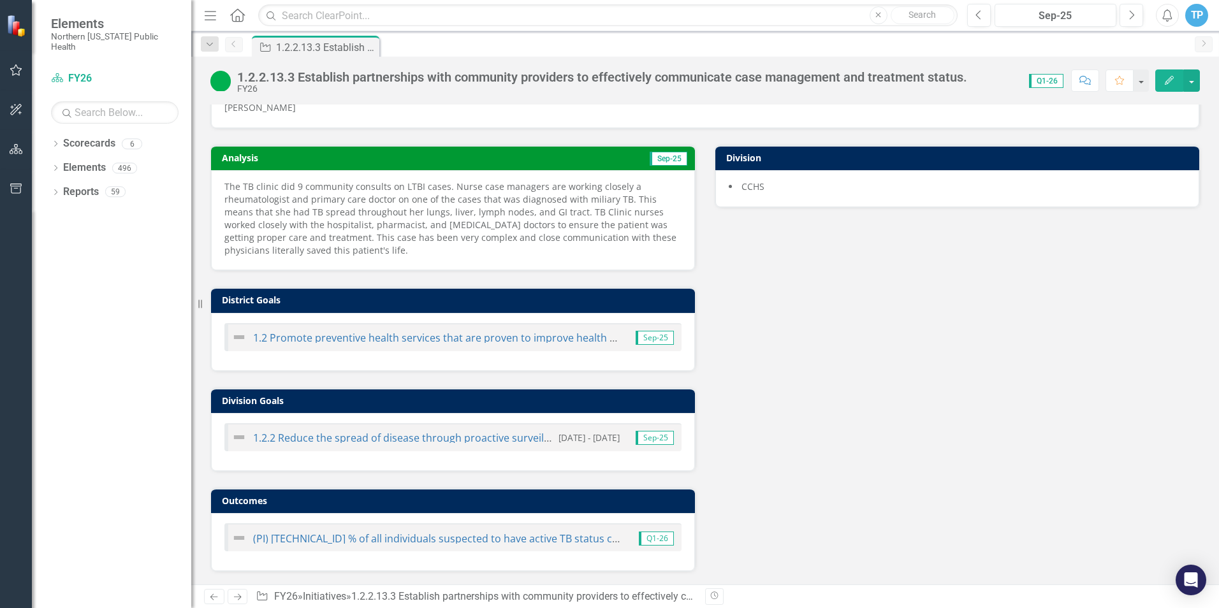
click at [237, 598] on icon "Next" at bounding box center [237, 597] width 11 height 8
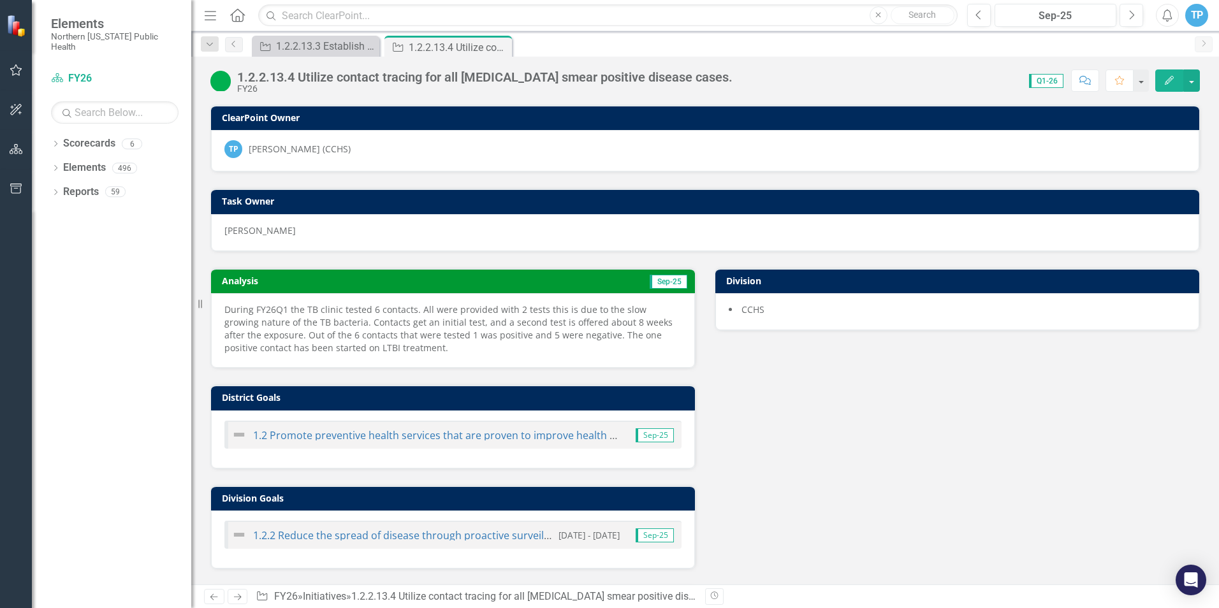
click at [240, 601] on icon "Next" at bounding box center [237, 597] width 11 height 8
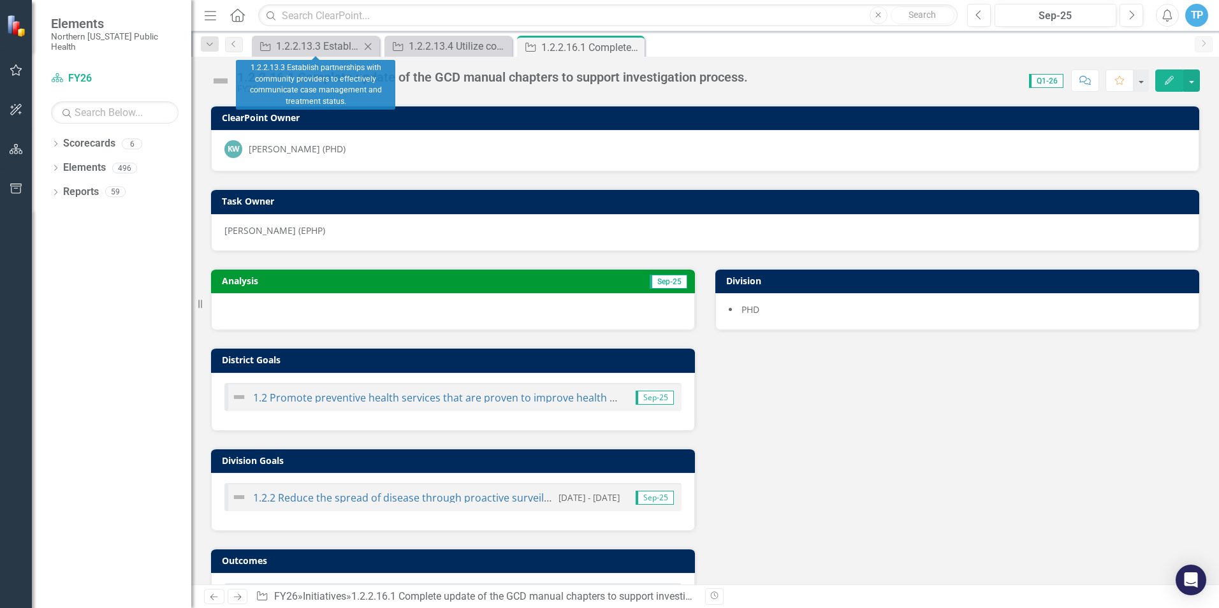
click at [373, 48] on icon "Close" at bounding box center [367, 46] width 13 height 10
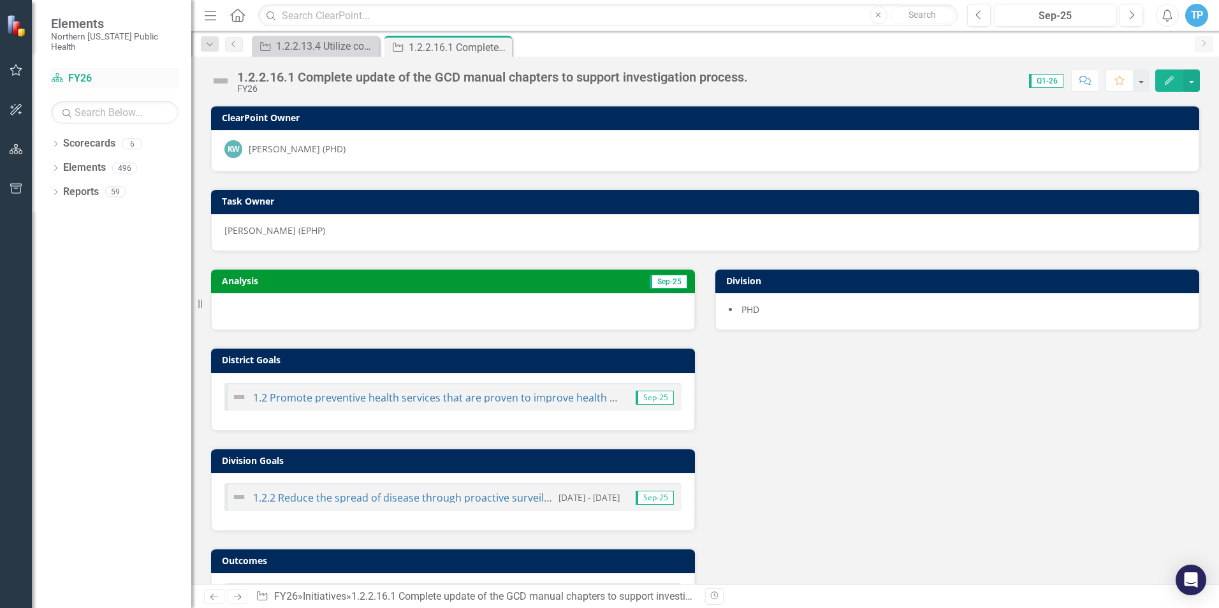
click at [59, 73] on icon "Scorecard" at bounding box center [57, 78] width 13 height 10
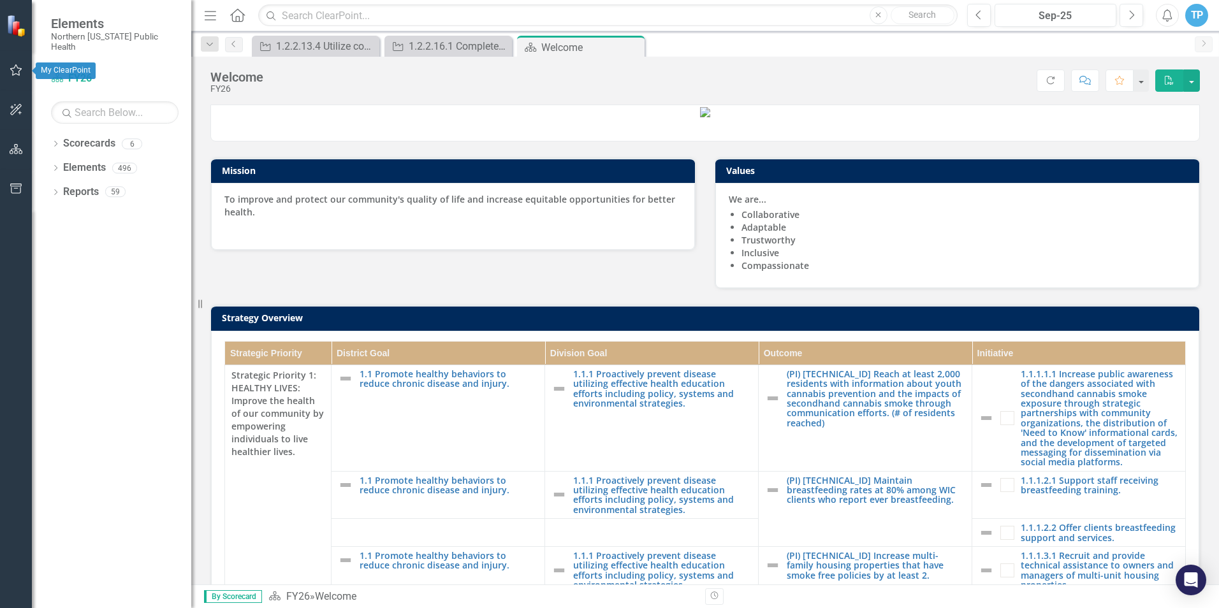
click at [14, 71] on icon "button" at bounding box center [16, 70] width 13 height 10
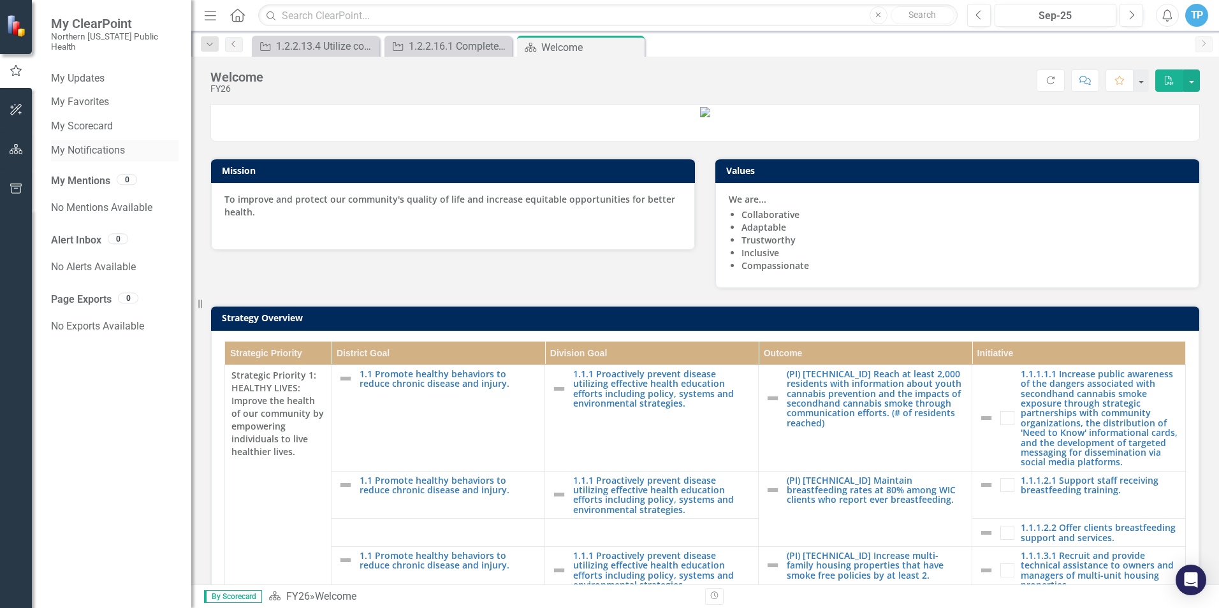
click at [65, 143] on link "My Notifications" at bounding box center [115, 150] width 128 height 15
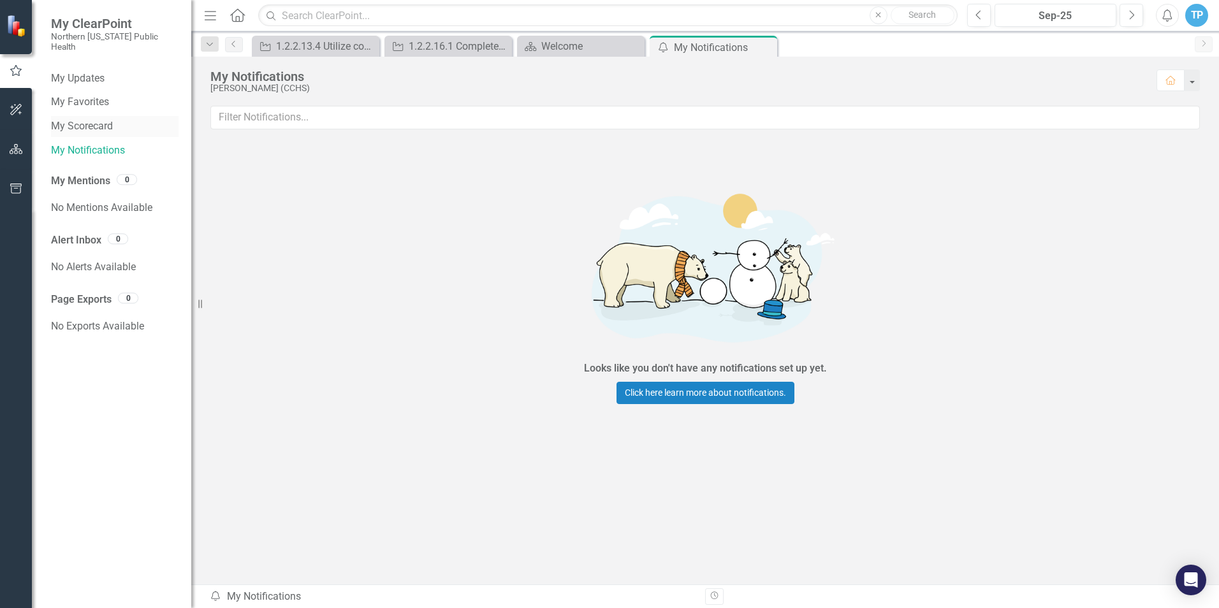
click at [67, 119] on link "My Scorecard" at bounding box center [115, 126] width 128 height 15
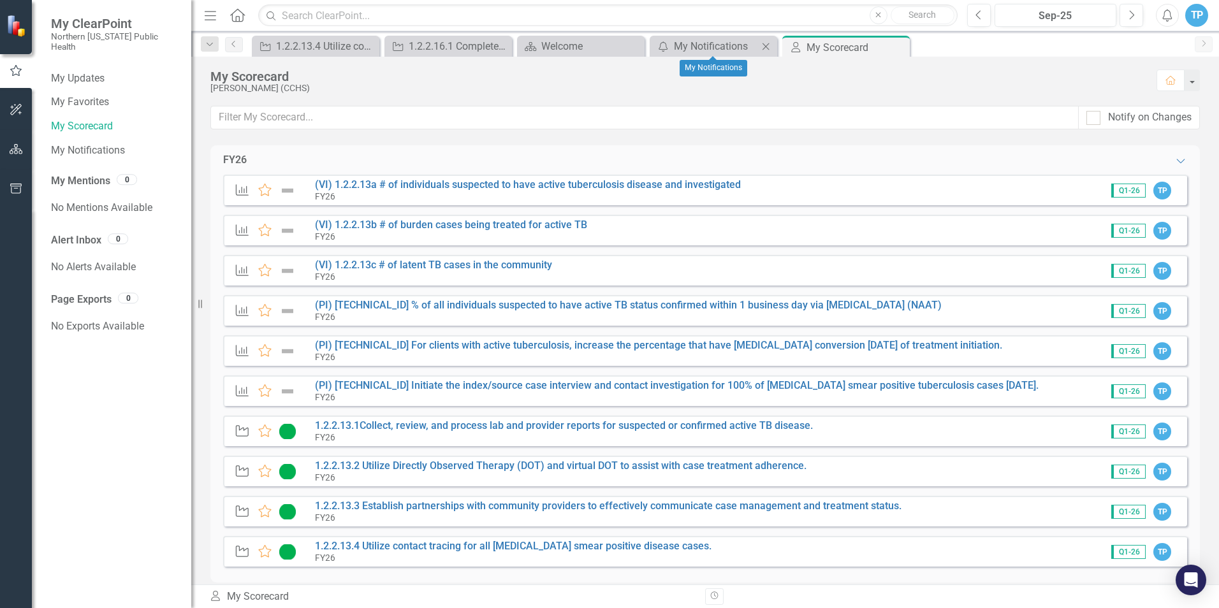
click at [762, 49] on icon "Close" at bounding box center [765, 46] width 13 height 10
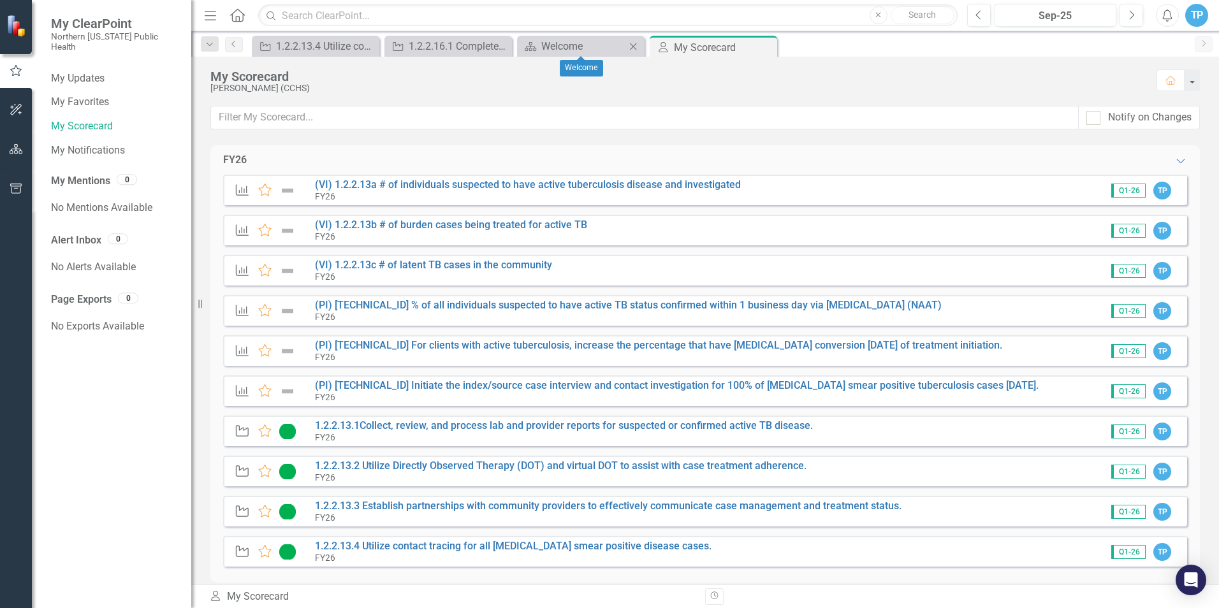
click at [638, 46] on icon "Close" at bounding box center [633, 46] width 13 height 10
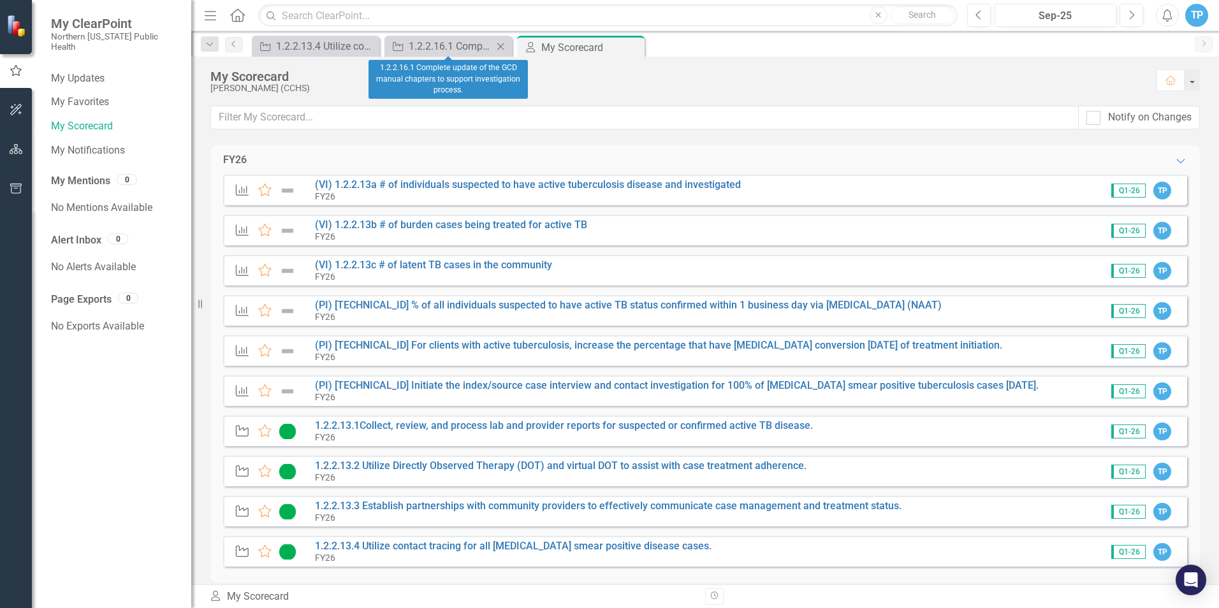
click at [499, 44] on icon "Close" at bounding box center [500, 46] width 13 height 10
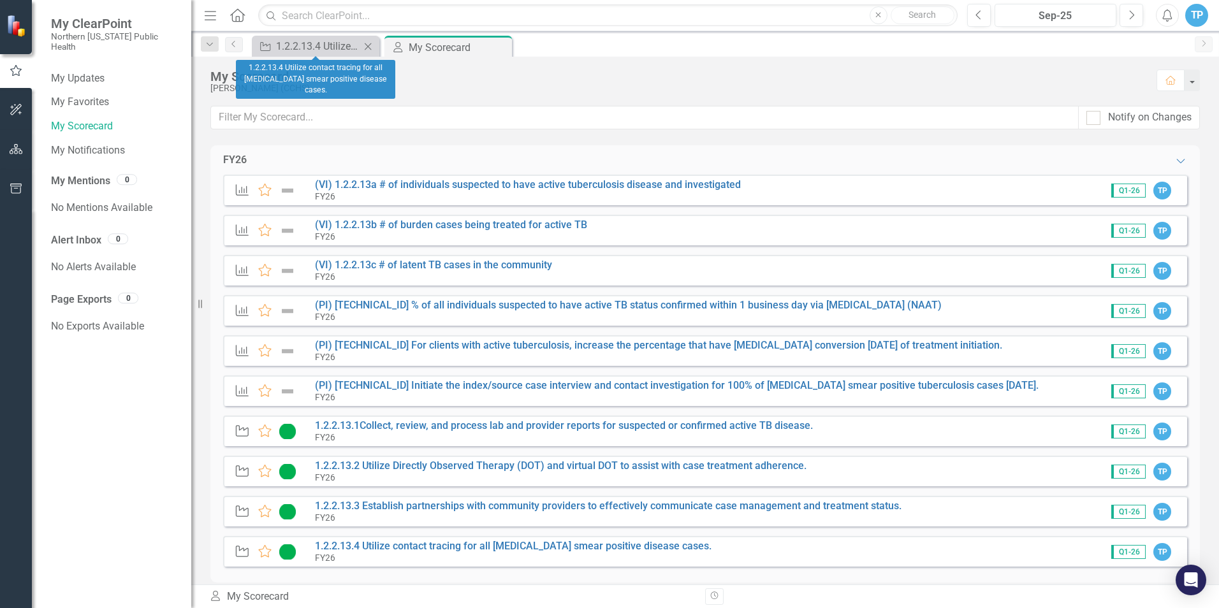
click at [365, 46] on icon "Close" at bounding box center [367, 46] width 13 height 10
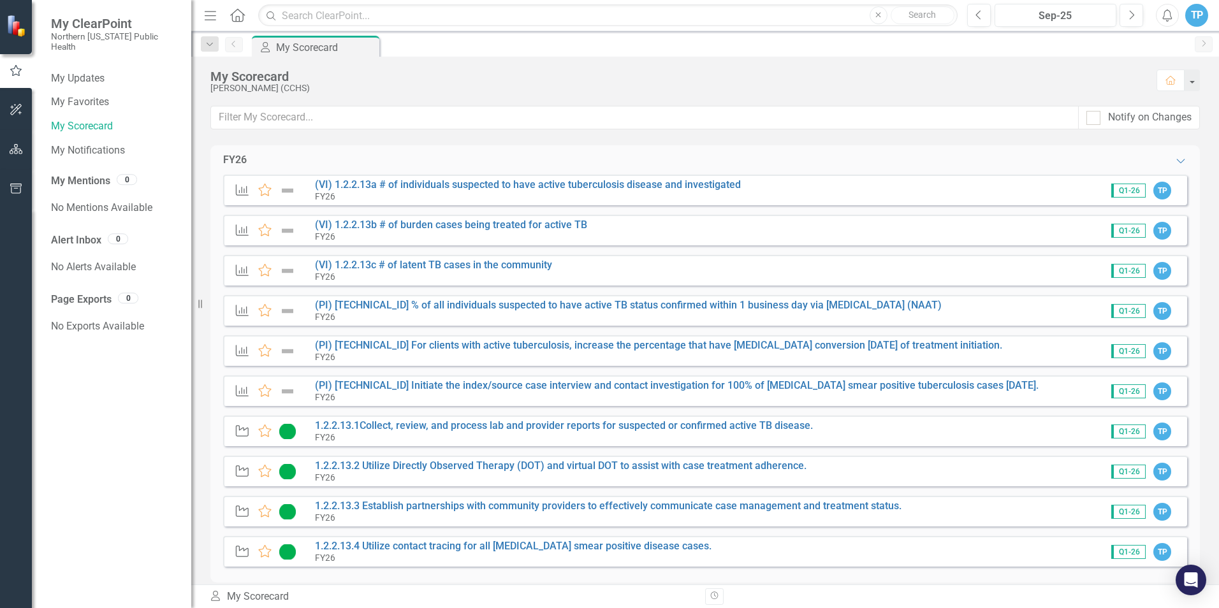
click at [82, 57] on div "My ClearPoint Northern Nevada Public Health" at bounding box center [111, 34] width 159 height 68
click at [76, 71] on link "My Updates" at bounding box center [115, 78] width 128 height 15
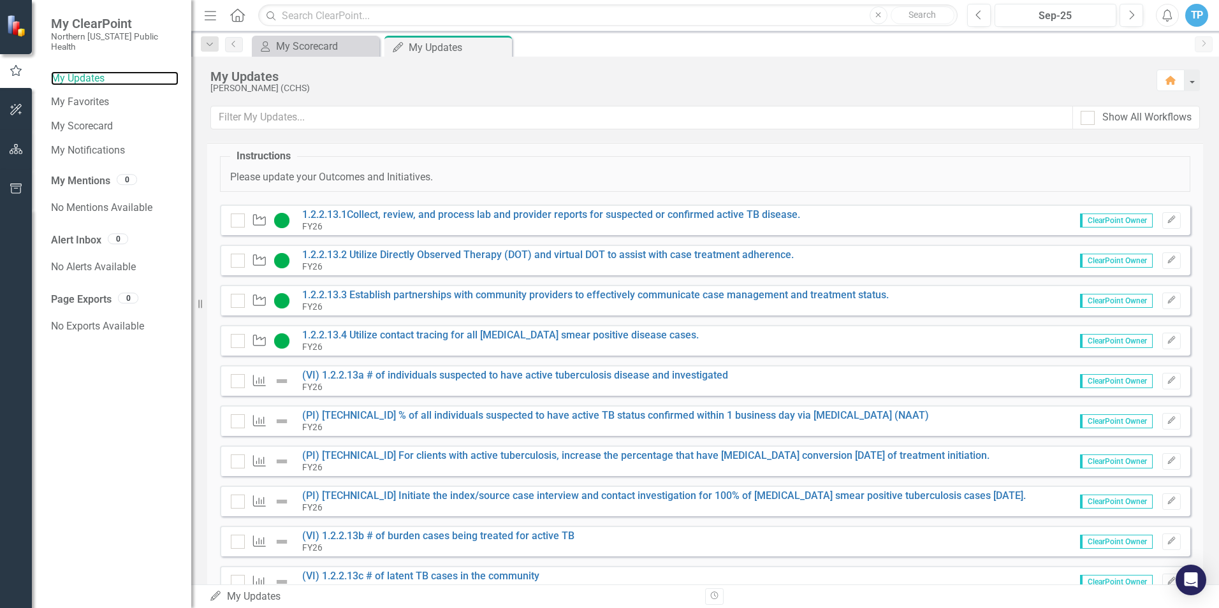
scroll to position [81, 0]
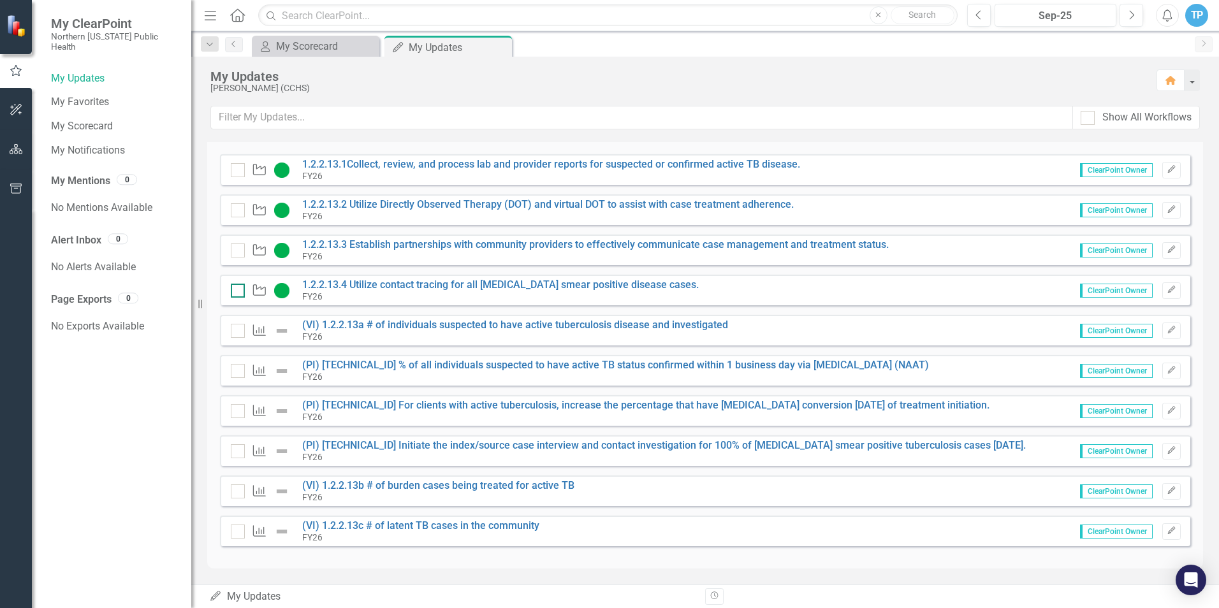
click at [240, 293] on div at bounding box center [238, 291] width 14 height 14
click at [239, 292] on input "checkbox" at bounding box center [235, 288] width 8 height 8
checkbox input "false"
click at [239, 251] on div at bounding box center [238, 251] width 14 height 14
click at [239, 251] on input "checkbox" at bounding box center [235, 248] width 8 height 8
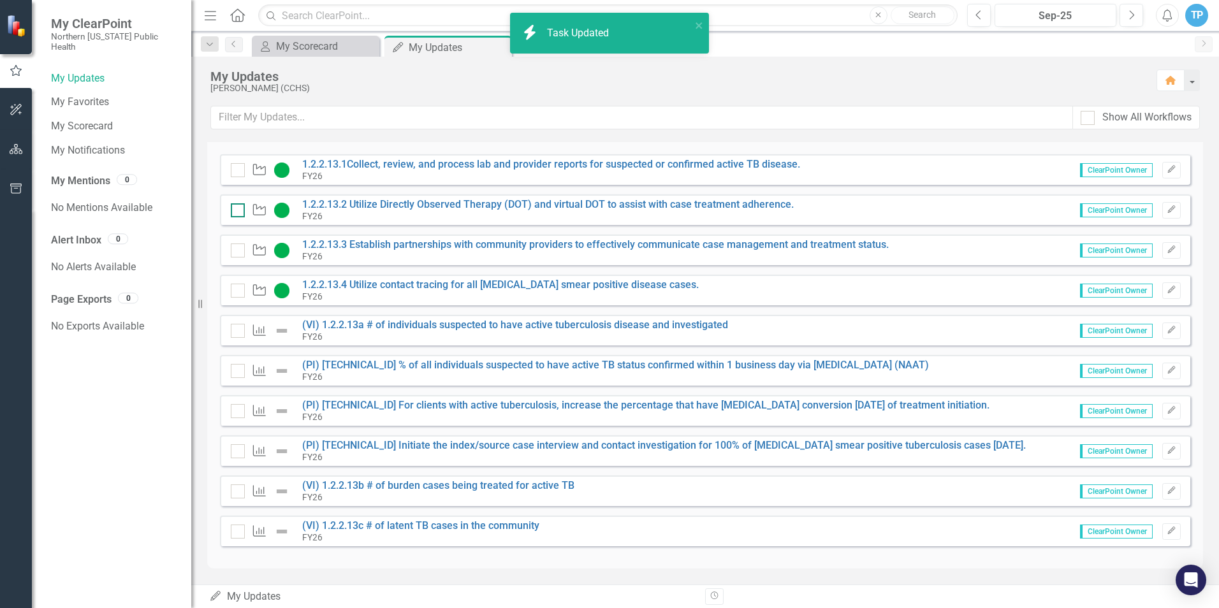
checkbox input "true"
click at [233, 204] on input "checkbox" at bounding box center [235, 207] width 8 height 8
checkbox input "true"
click at [235, 172] on div at bounding box center [238, 170] width 14 height 14
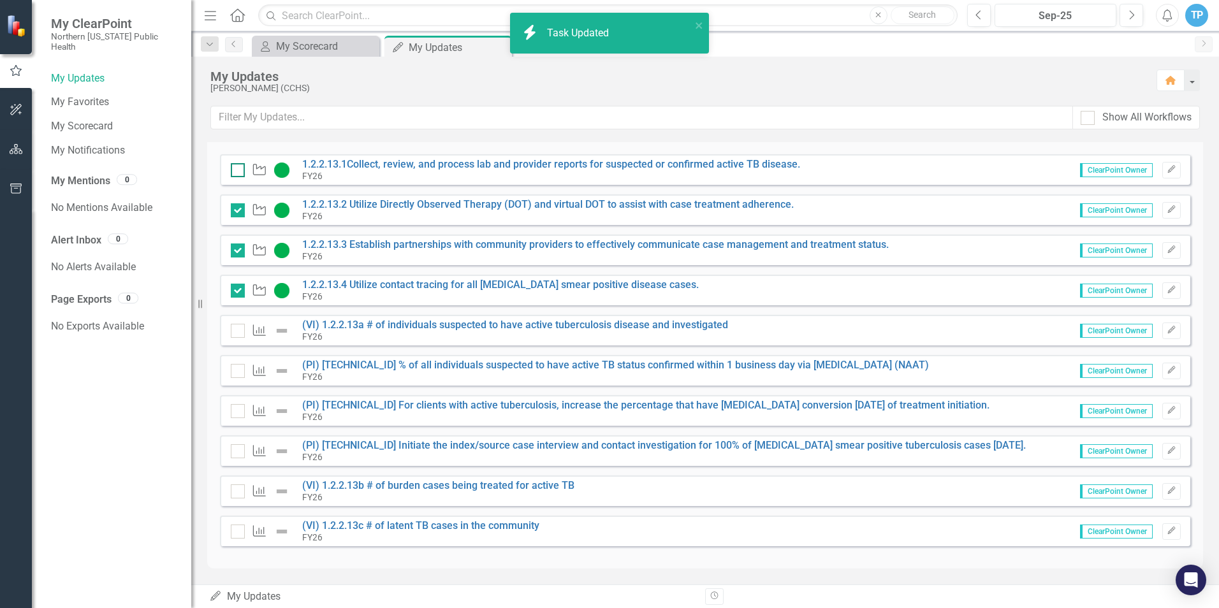
click at [235, 171] on input "checkbox" at bounding box center [235, 167] width 8 height 8
checkbox input "true"
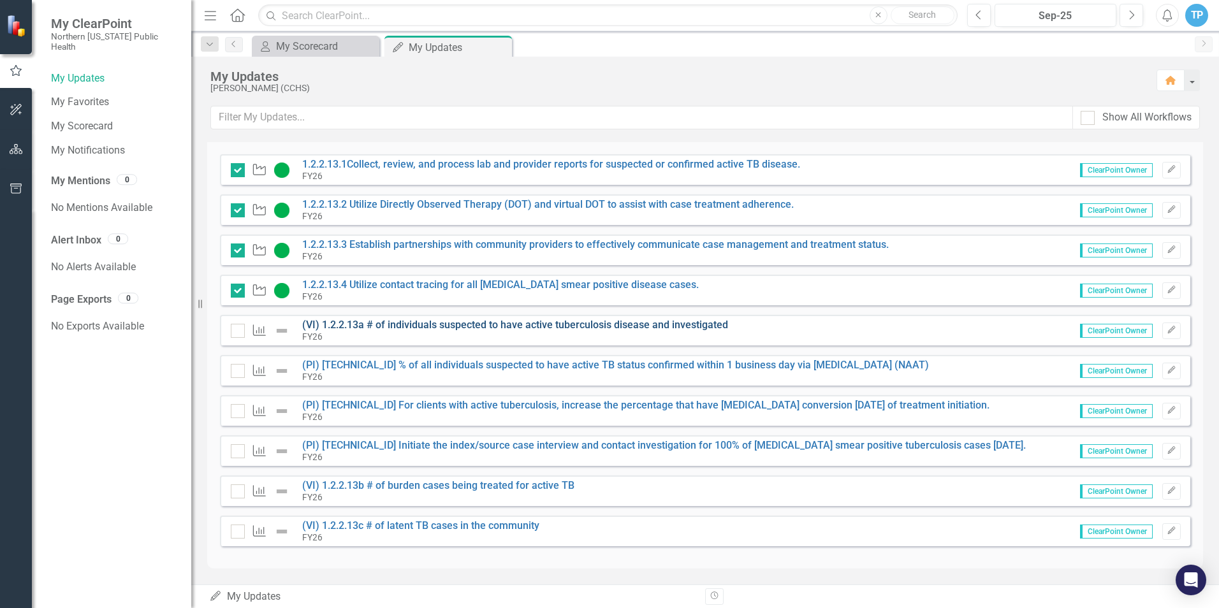
click at [336, 325] on link "(VI) 1.2.2.13a # of individuals suspected to have active tuberculosis disease a…" at bounding box center [515, 325] width 426 height 12
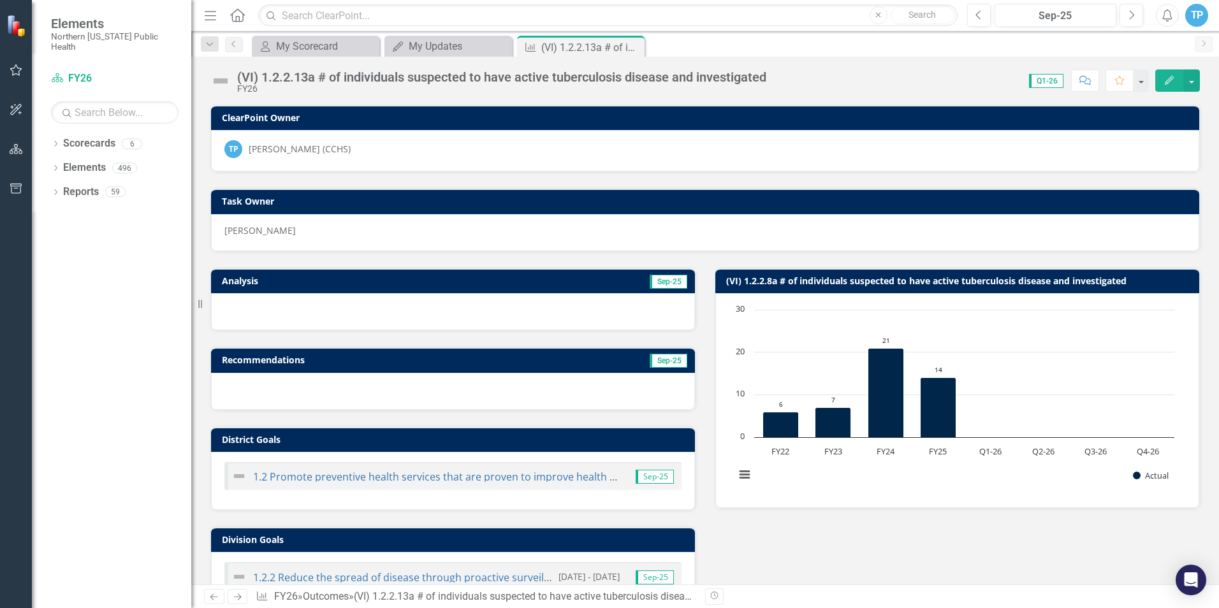
click at [219, 82] on img at bounding box center [220, 81] width 20 height 20
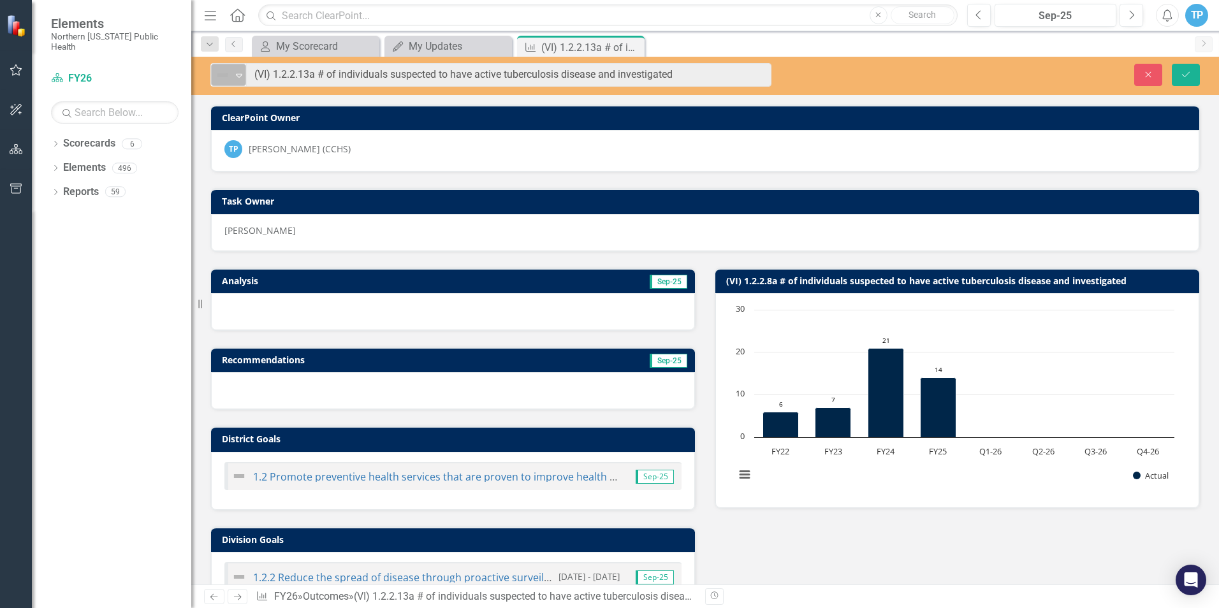
click at [240, 72] on icon "Expand" at bounding box center [239, 75] width 13 height 10
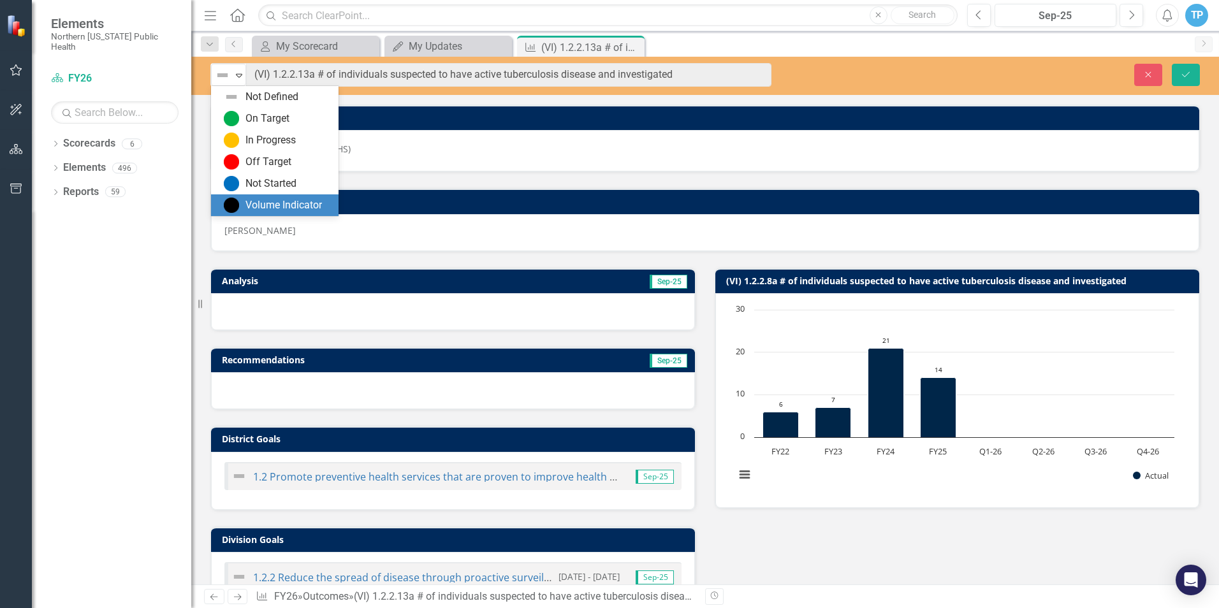
click at [262, 203] on div "Volume Indicator" at bounding box center [283, 205] width 77 height 15
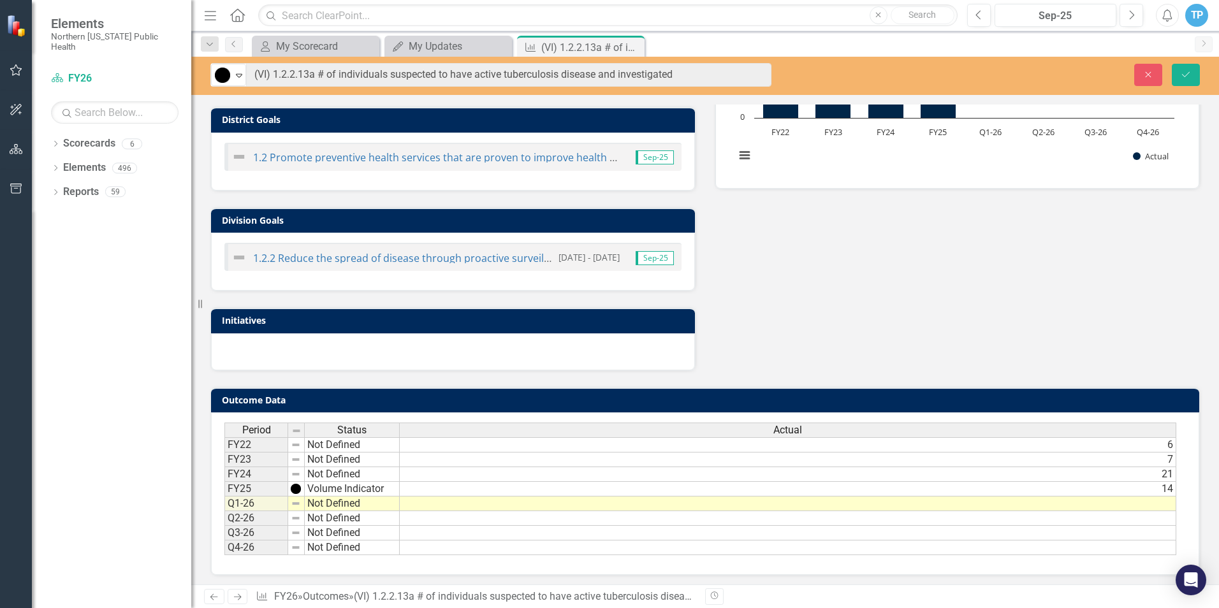
scroll to position [323, 0]
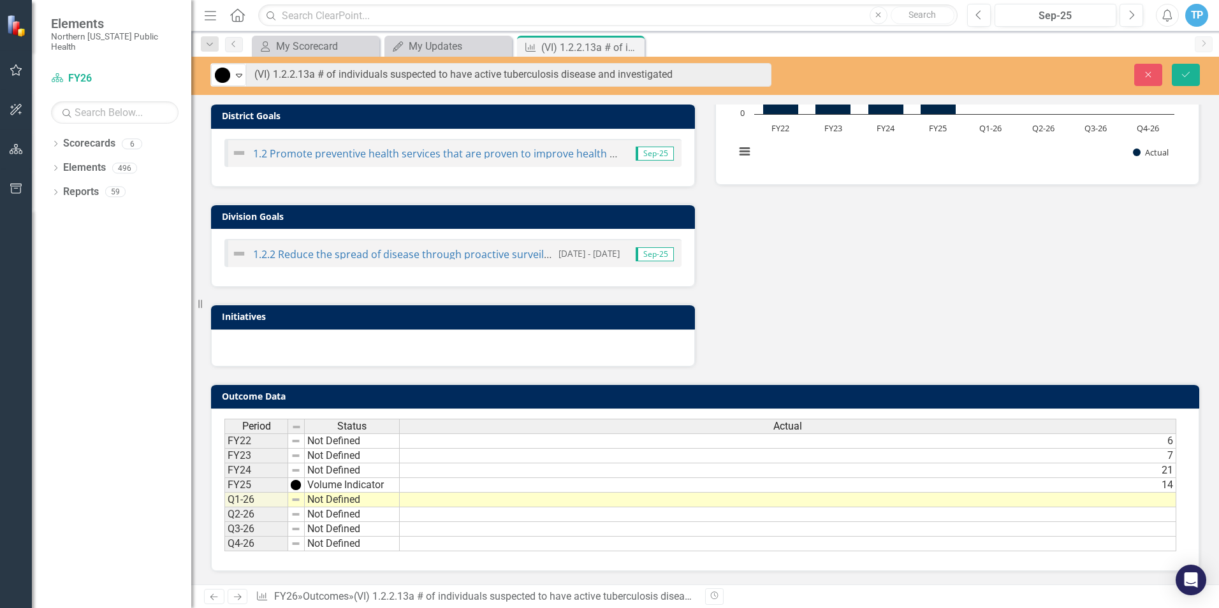
click at [420, 501] on td at bounding box center [788, 500] width 776 height 15
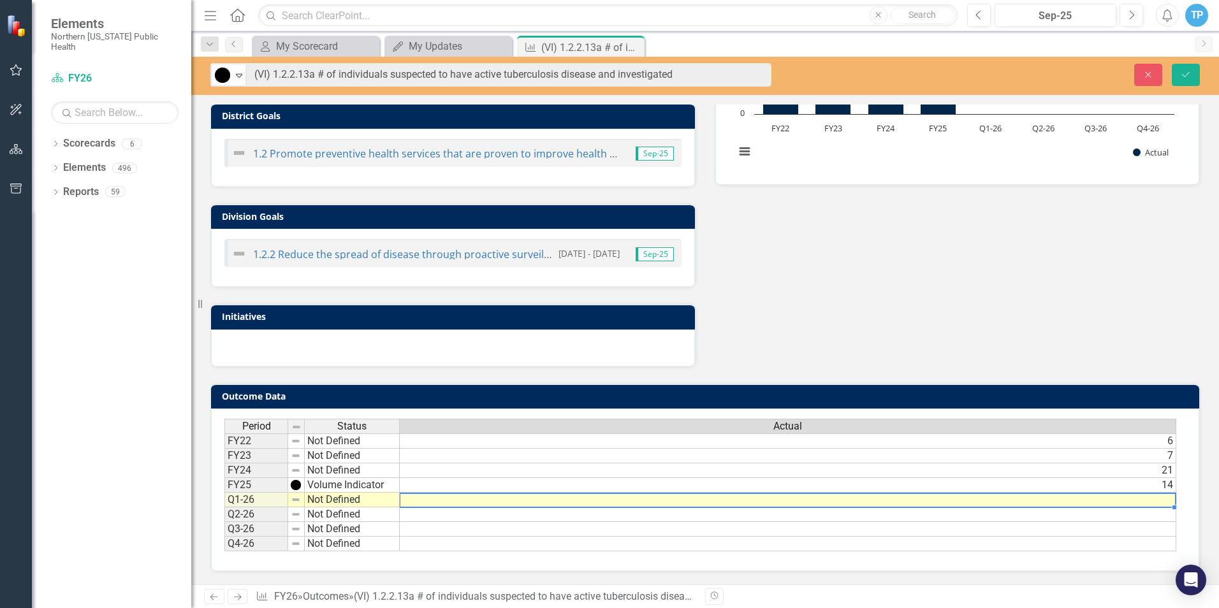
click at [298, 500] on img at bounding box center [296, 500] width 10 height 10
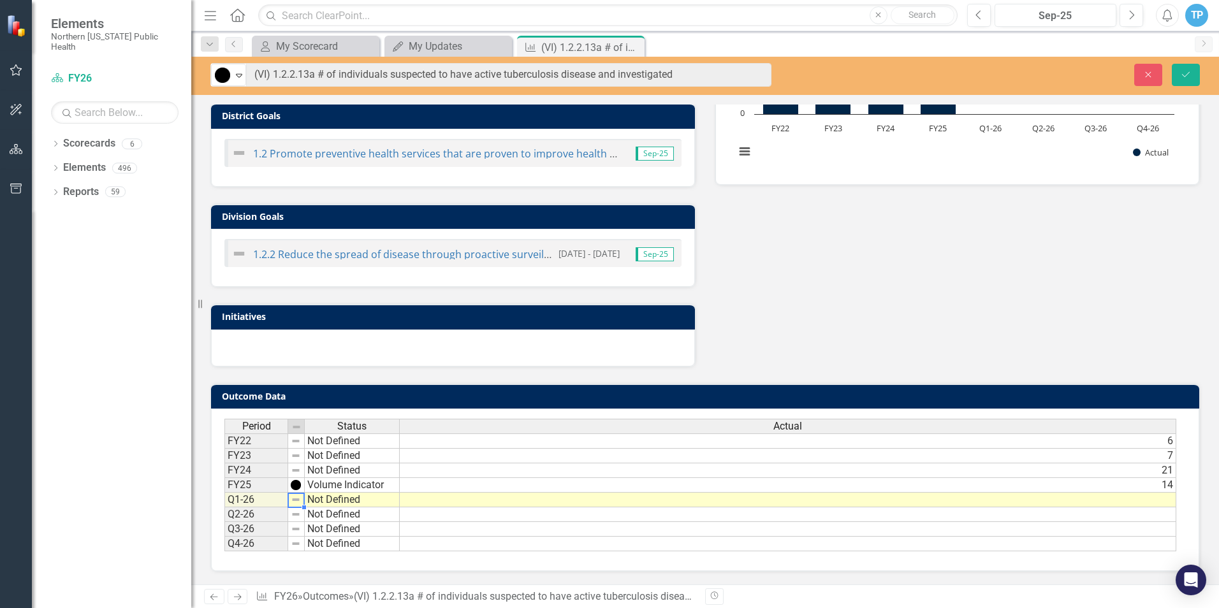
click at [298, 500] on img at bounding box center [296, 500] width 10 height 10
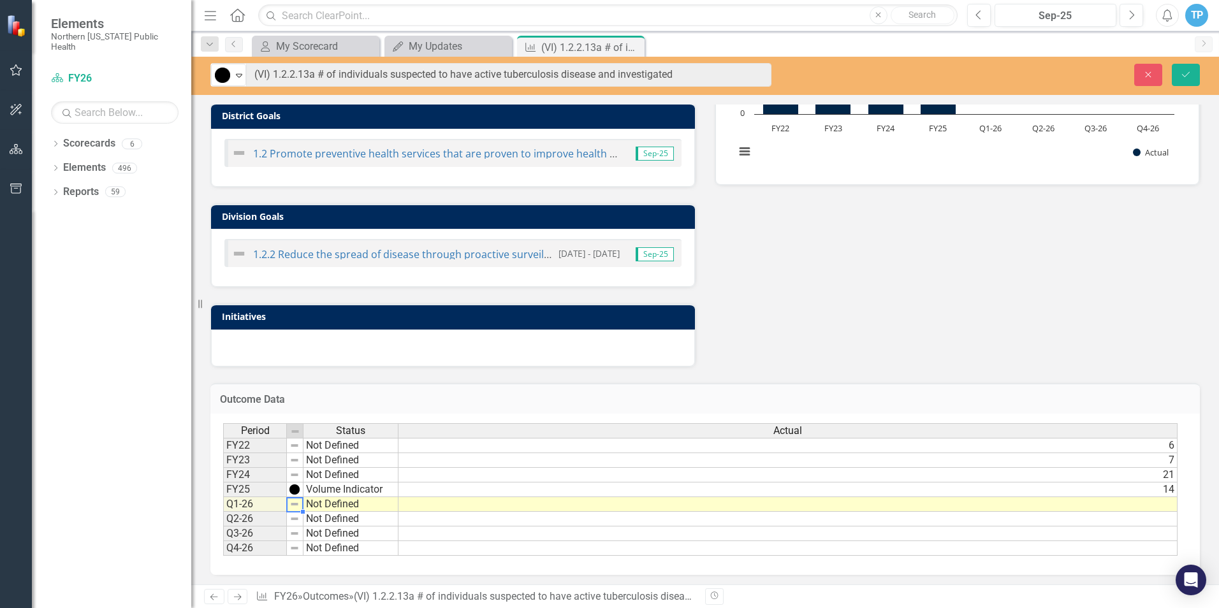
click at [414, 504] on td at bounding box center [787, 504] width 779 height 15
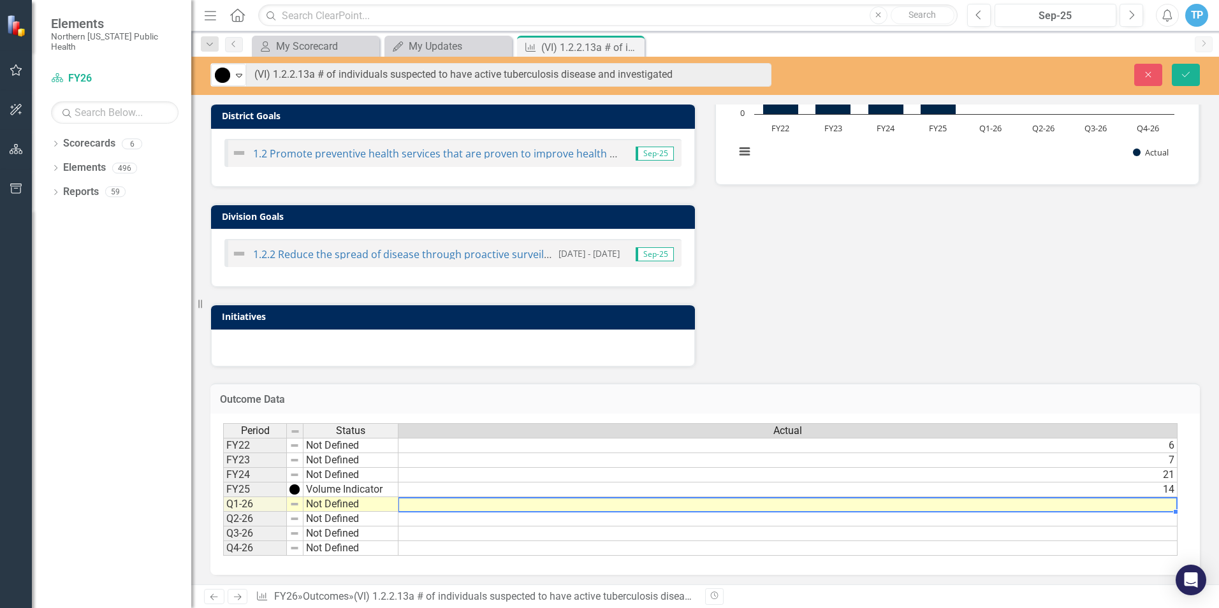
click at [422, 506] on td at bounding box center [787, 504] width 779 height 15
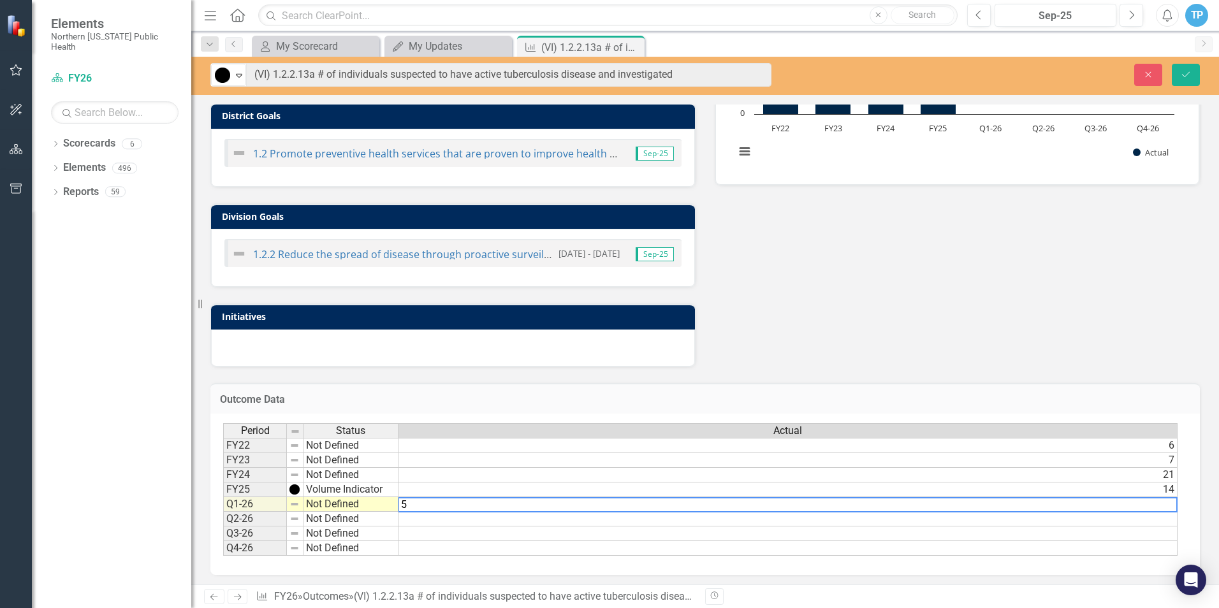
type textarea "5"
click at [956, 339] on div "Analysis Sep-25 Recommendations Sep-25 District Goals 1.2 Promote preventive he…" at bounding box center [705, 148] width 1009 height 439
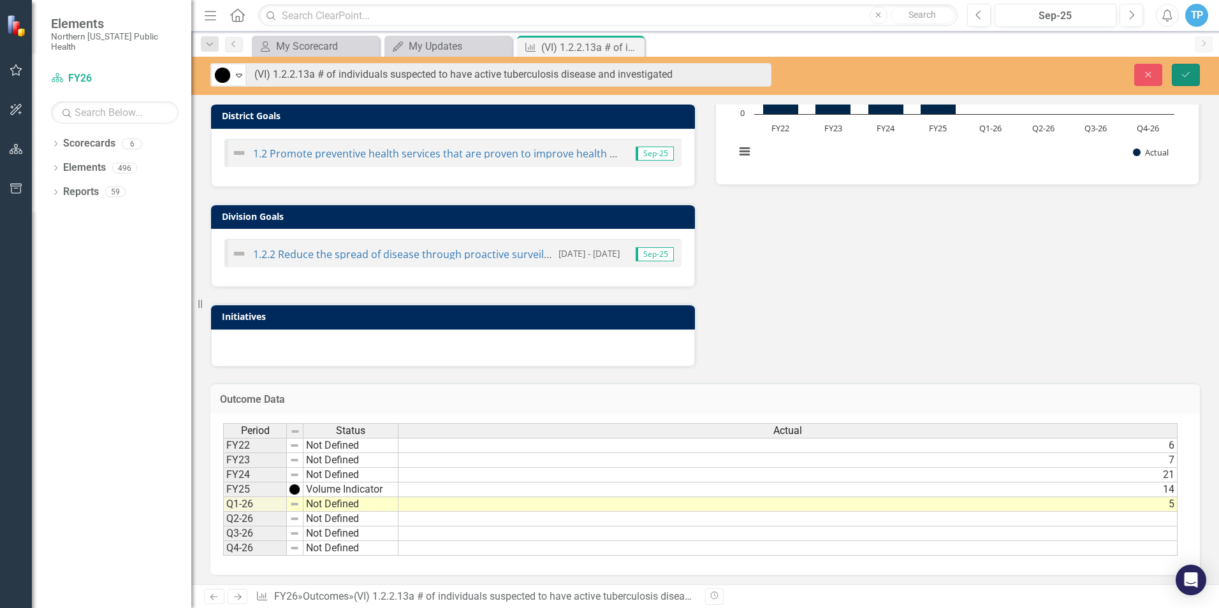
click at [1189, 78] on icon "Save" at bounding box center [1185, 74] width 11 height 9
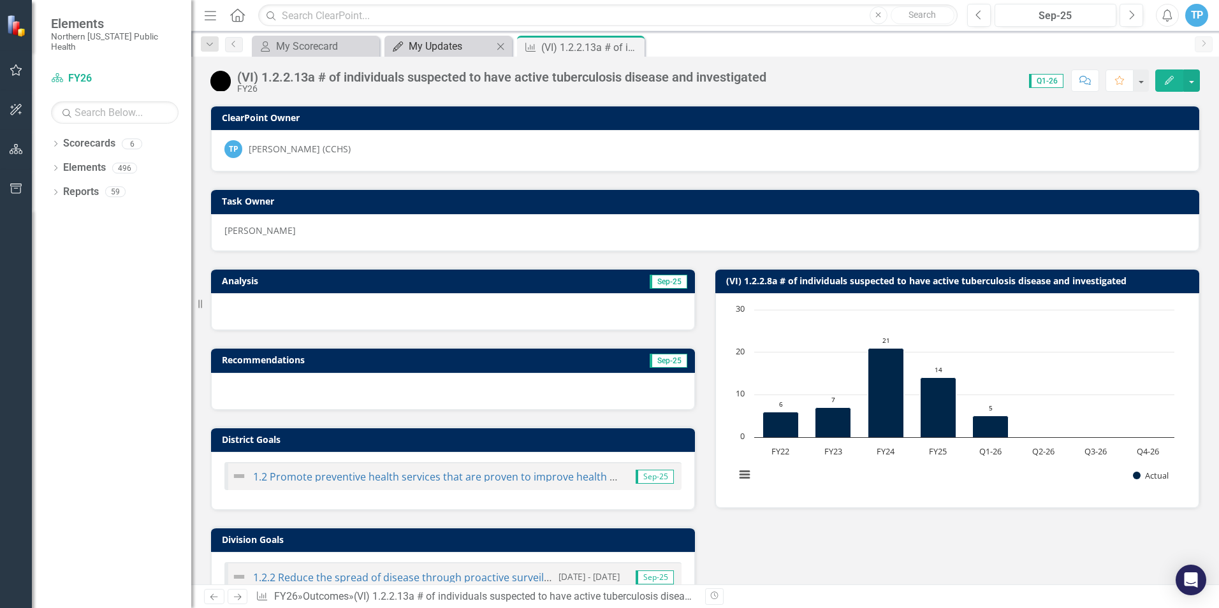
click at [465, 48] on div "My Updates" at bounding box center [451, 46] width 84 height 16
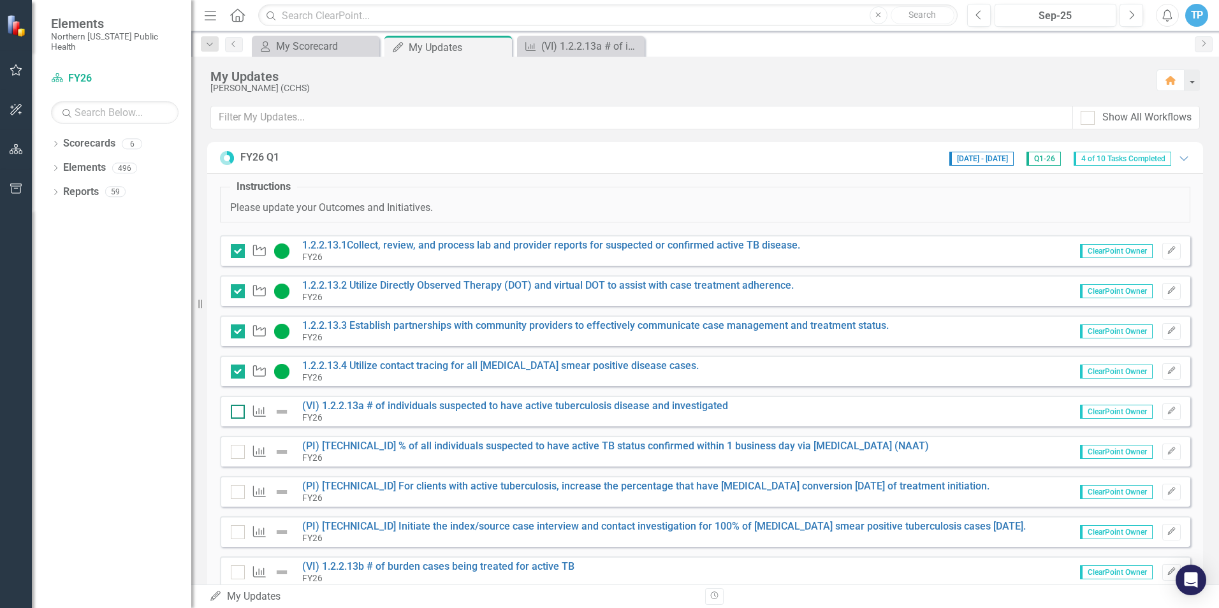
click at [237, 414] on div at bounding box center [238, 412] width 14 height 14
click at [237, 413] on input "checkbox" at bounding box center [235, 409] width 8 height 8
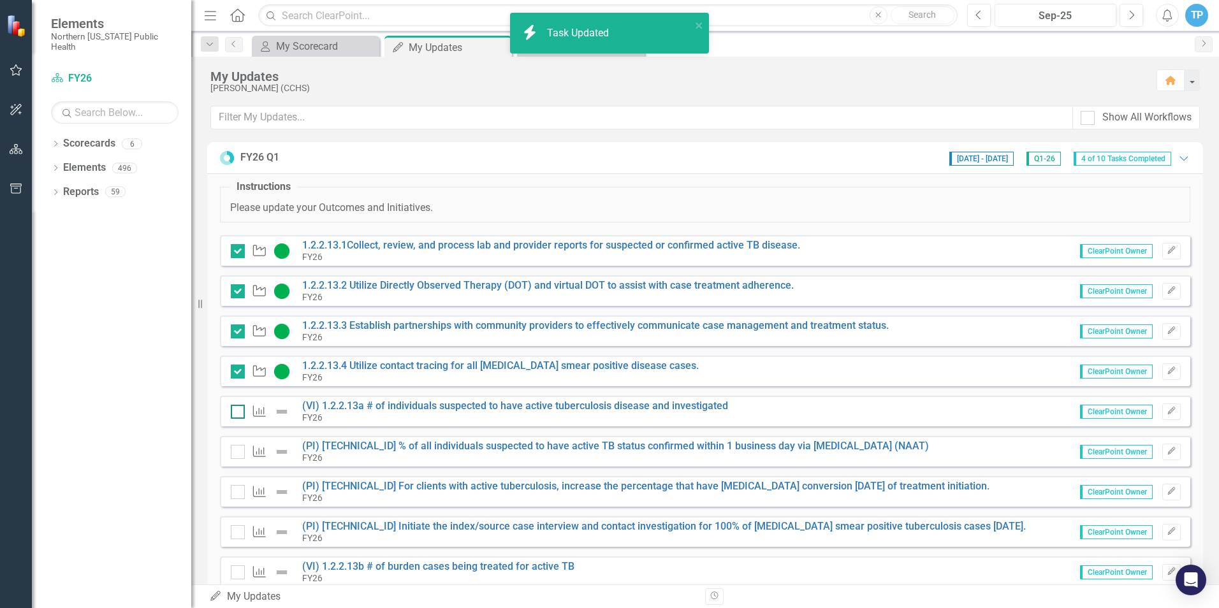
checkbox input "true"
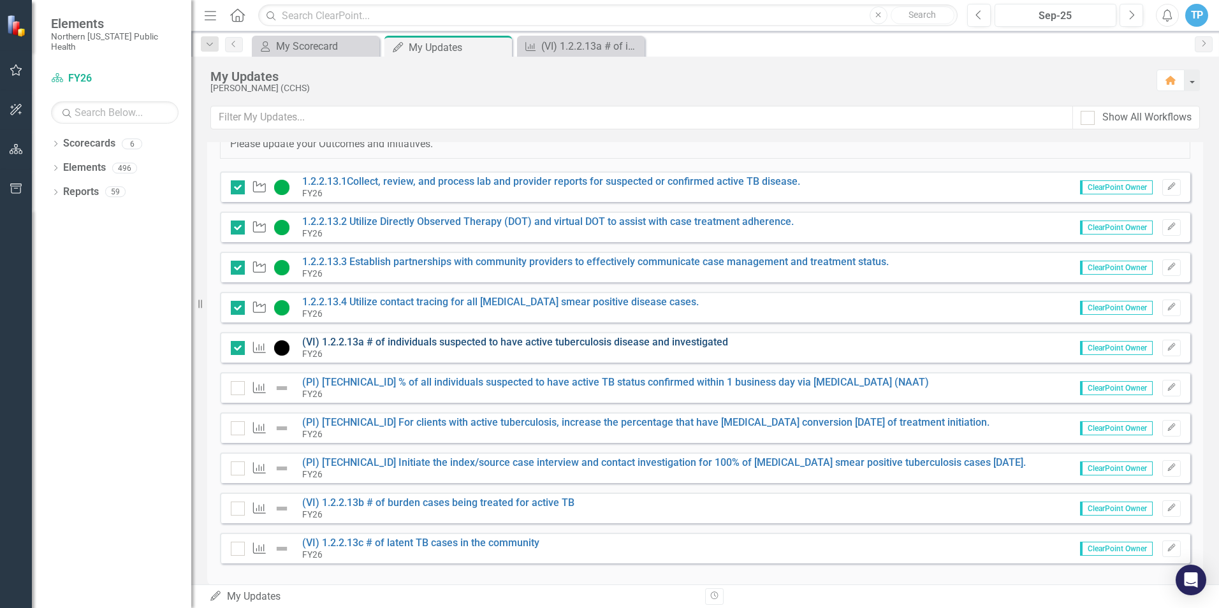
scroll to position [81, 0]
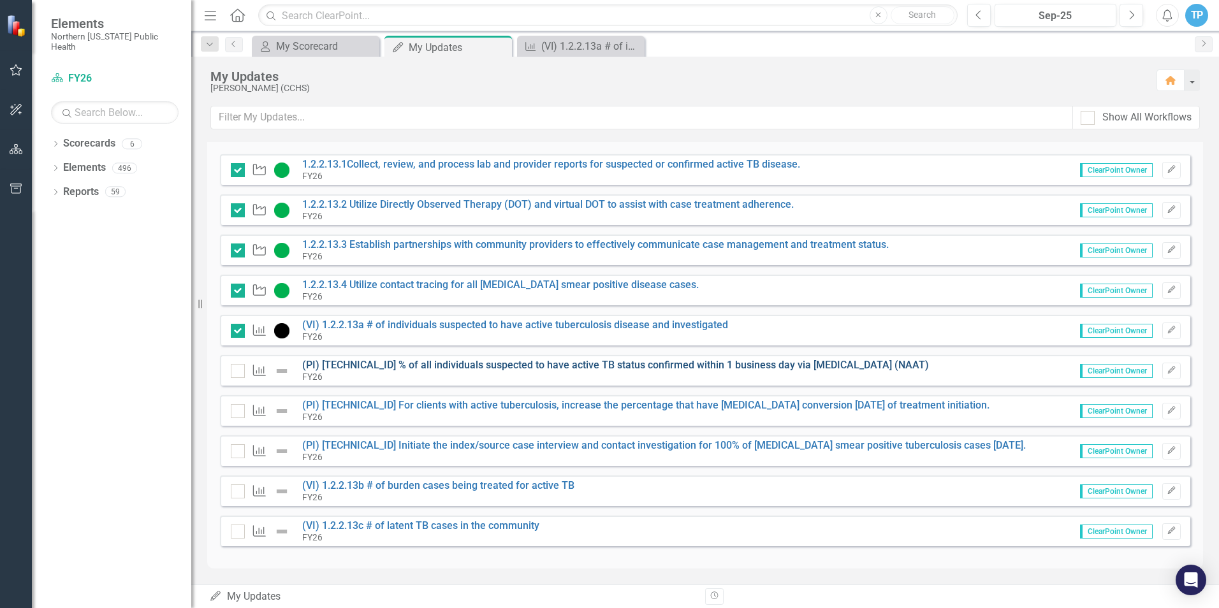
click at [365, 366] on link "(PI) [TECHNICAL_ID] % of all individuals suspected to have active TB status con…" at bounding box center [615, 365] width 627 height 12
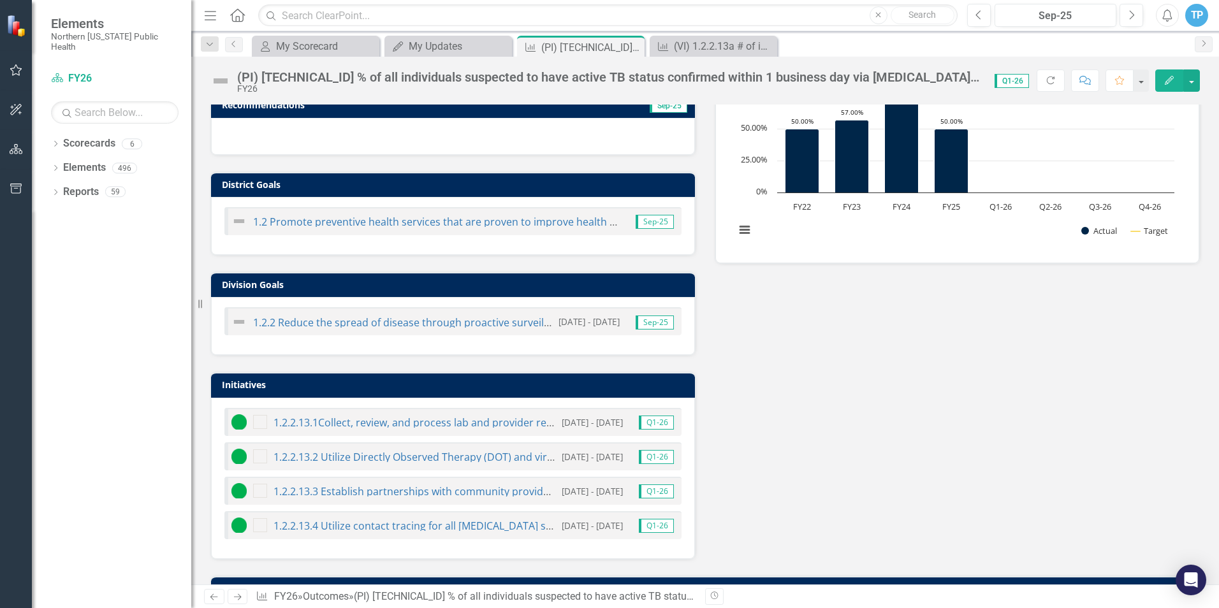
scroll to position [448, 0]
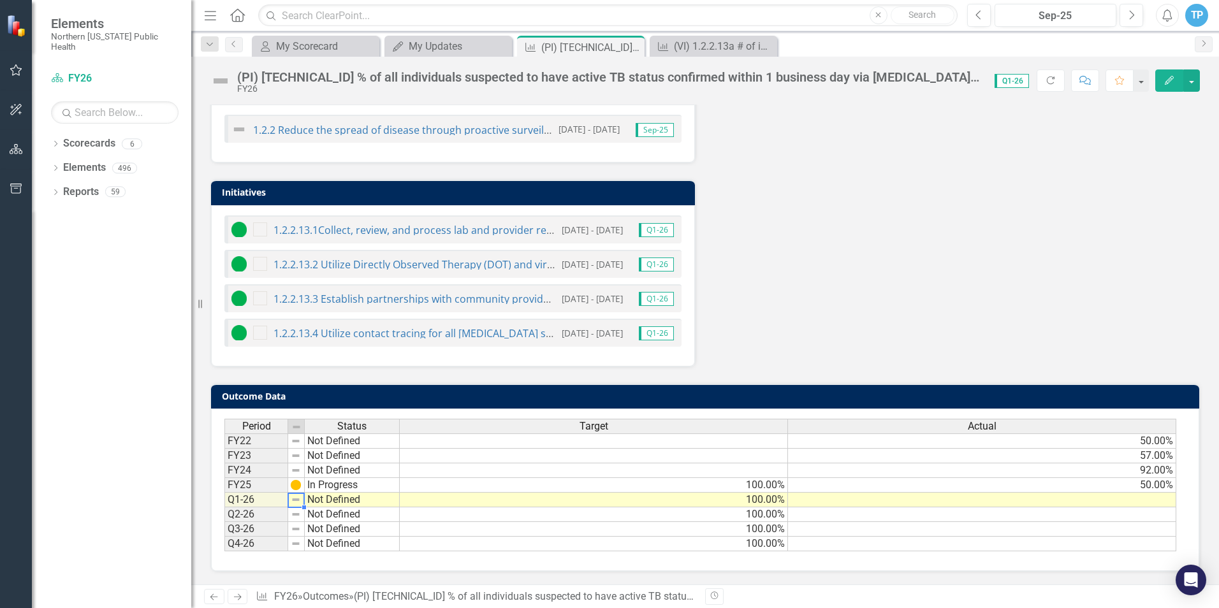
click at [295, 504] on img at bounding box center [296, 500] width 10 height 10
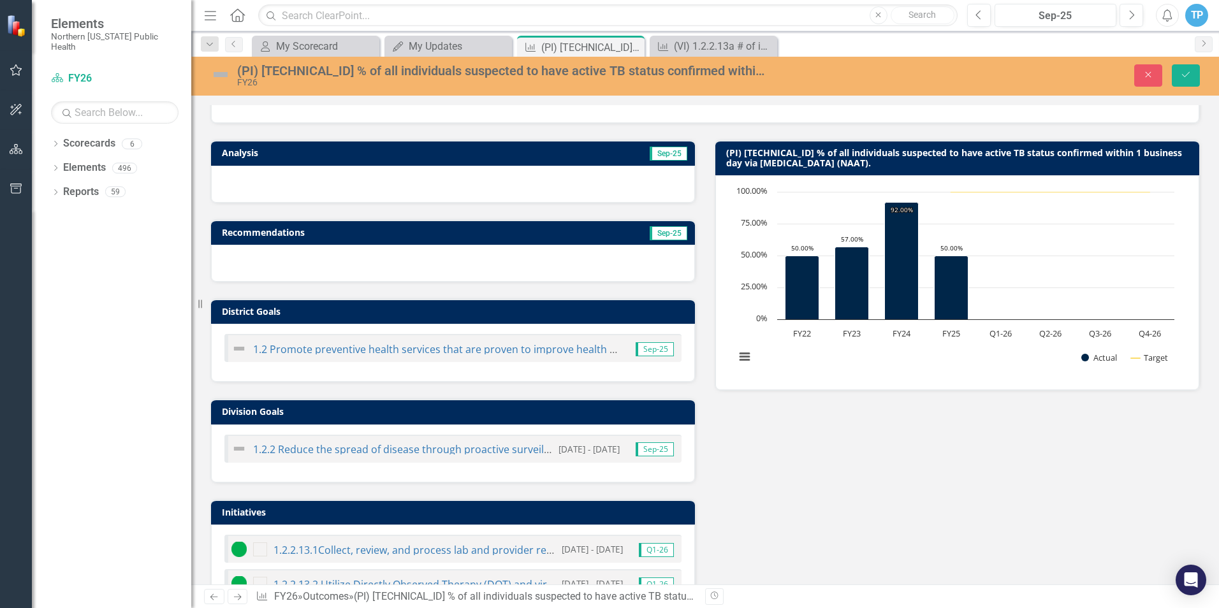
scroll to position [0, 0]
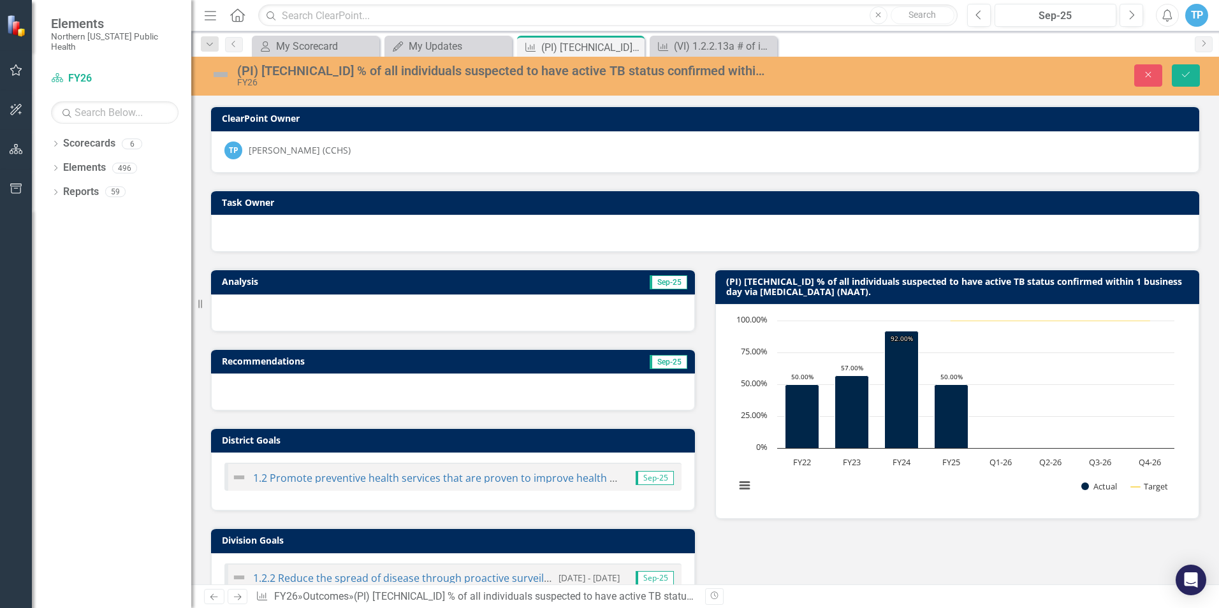
click at [224, 71] on img at bounding box center [220, 74] width 20 height 20
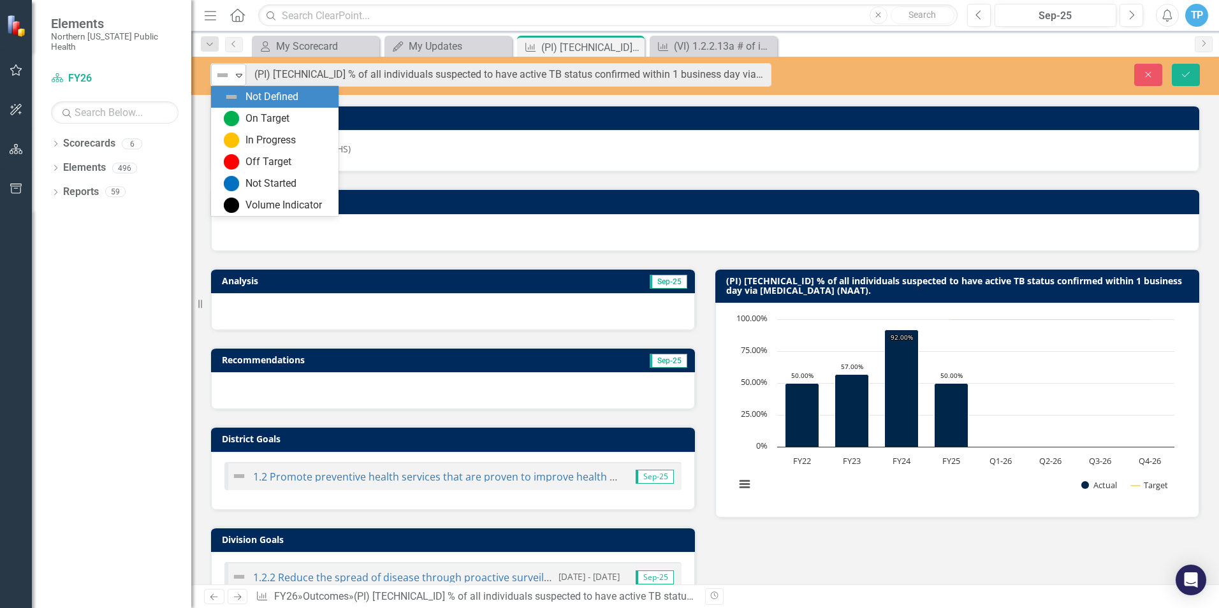
click at [237, 77] on icon "Expand" at bounding box center [239, 75] width 13 height 10
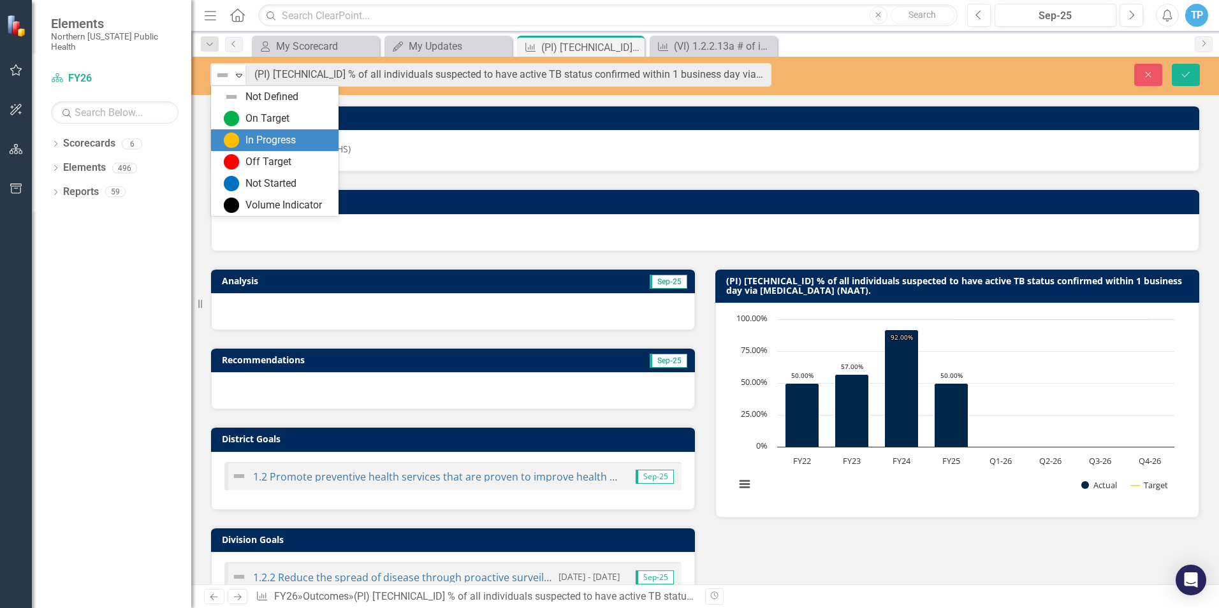
click at [259, 132] on div "In Progress" at bounding box center [275, 140] width 128 height 22
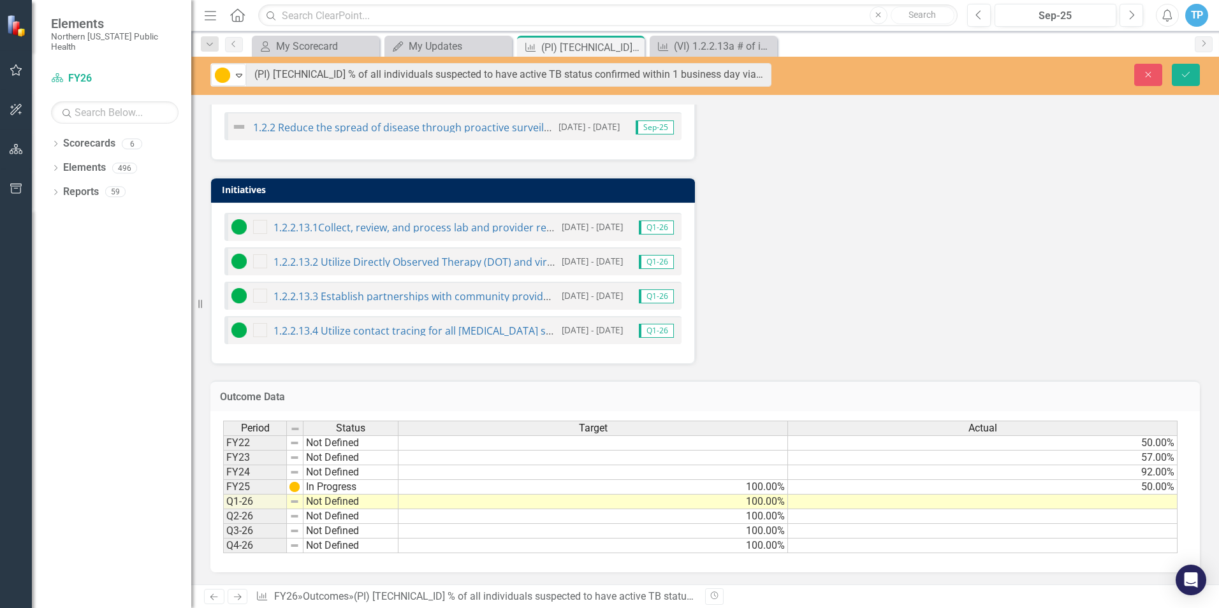
scroll to position [451, 0]
click at [839, 502] on td at bounding box center [983, 501] width 390 height 15
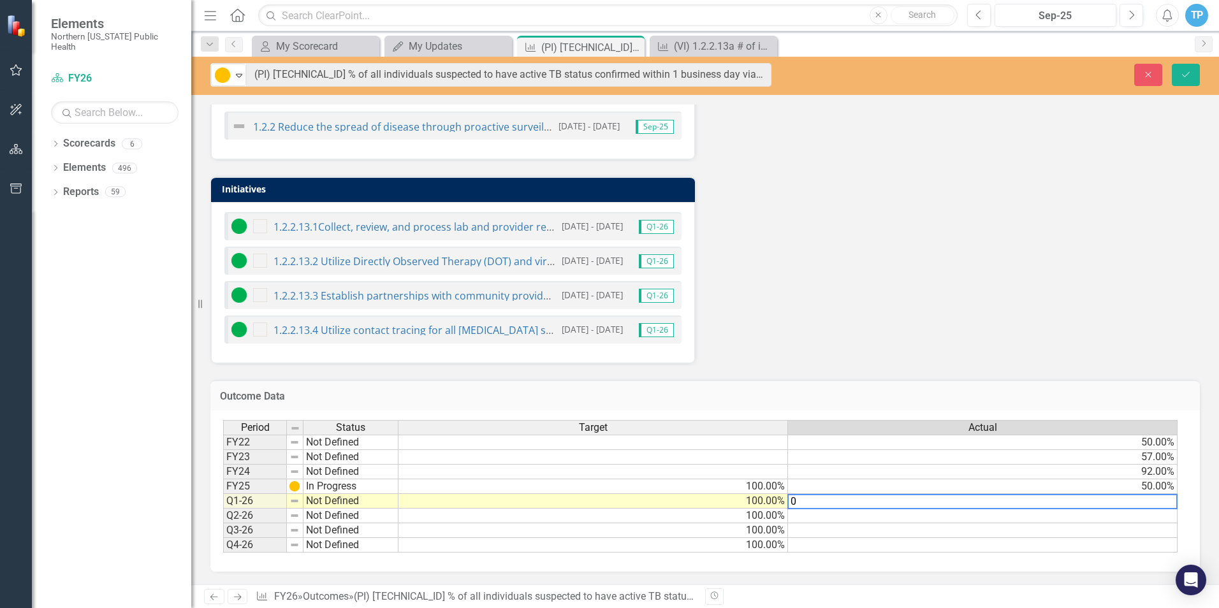
type textarea "0"
click at [1102, 346] on div "Analysis Sep-25 Recommendations Sep-25 District Goals 1.2 Promote preventive he…" at bounding box center [705, 82] width 1009 height 563
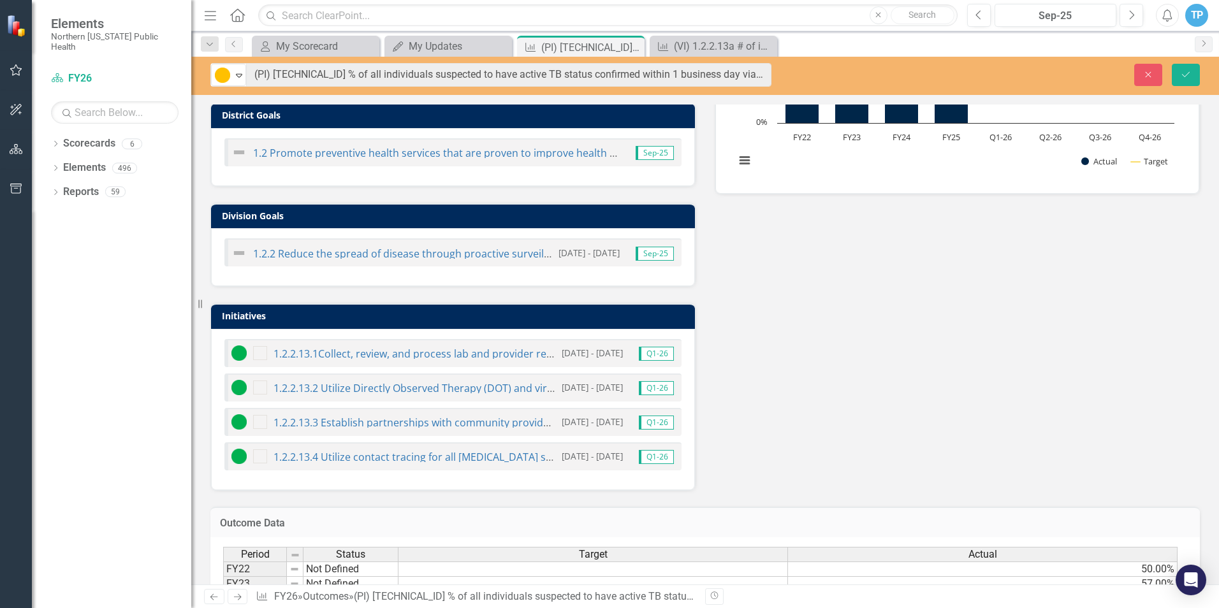
scroll to position [132, 0]
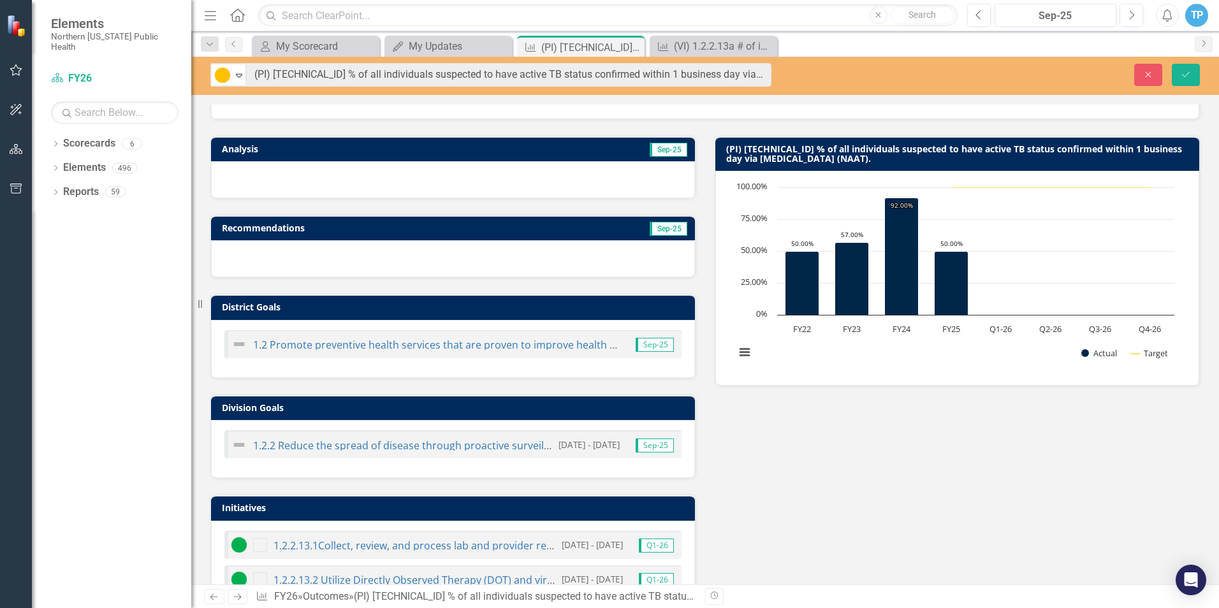
click at [323, 180] on div at bounding box center [453, 179] width 484 height 37
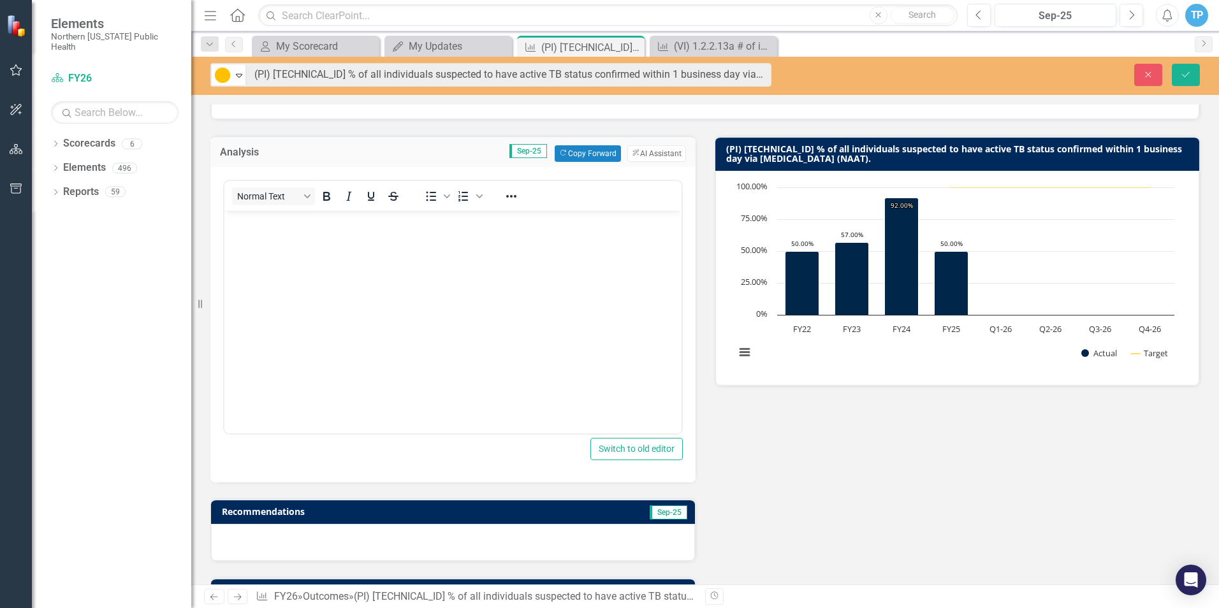
scroll to position [0, 0]
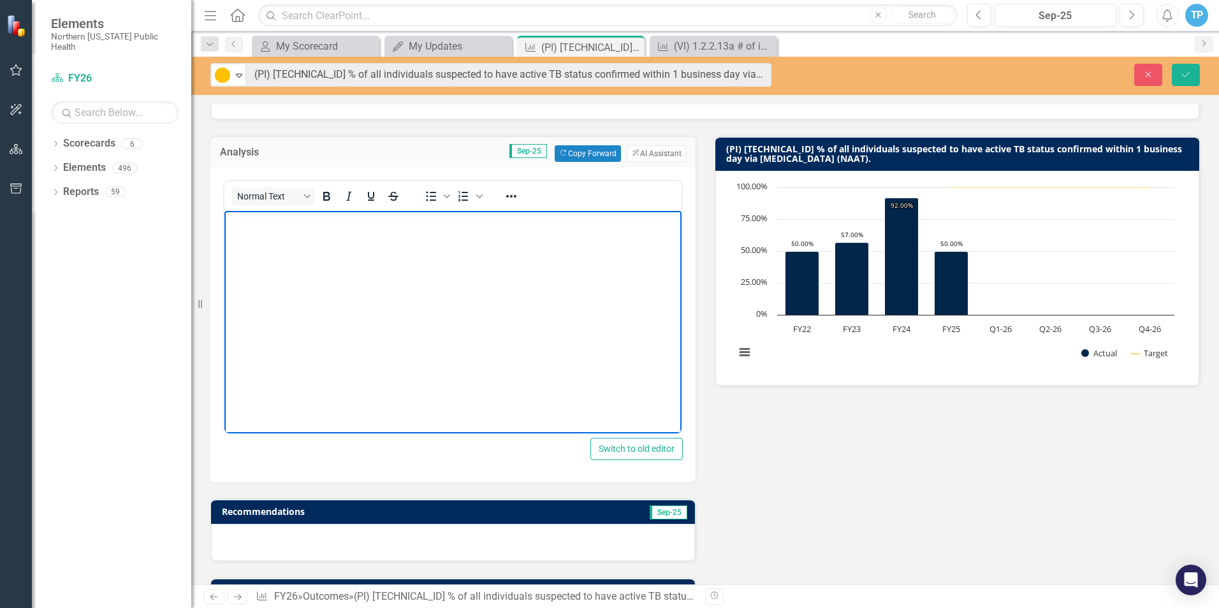
click at [295, 263] on body "Rich Text Area. Press ALT-0 for help." at bounding box center [452, 305] width 457 height 191
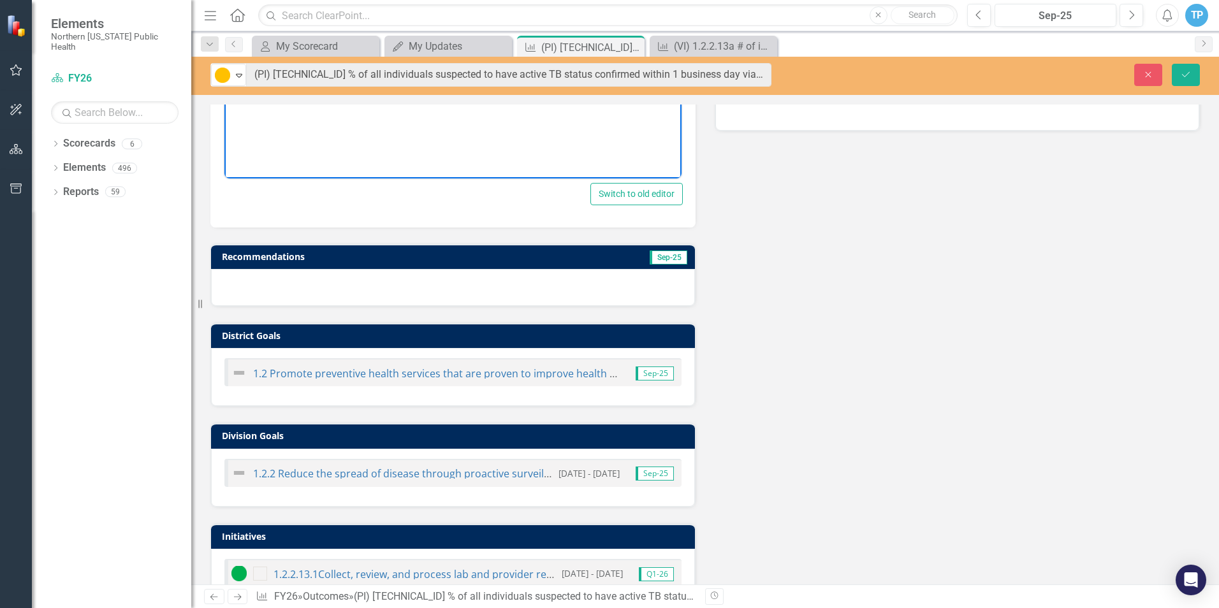
scroll to position [734, 0]
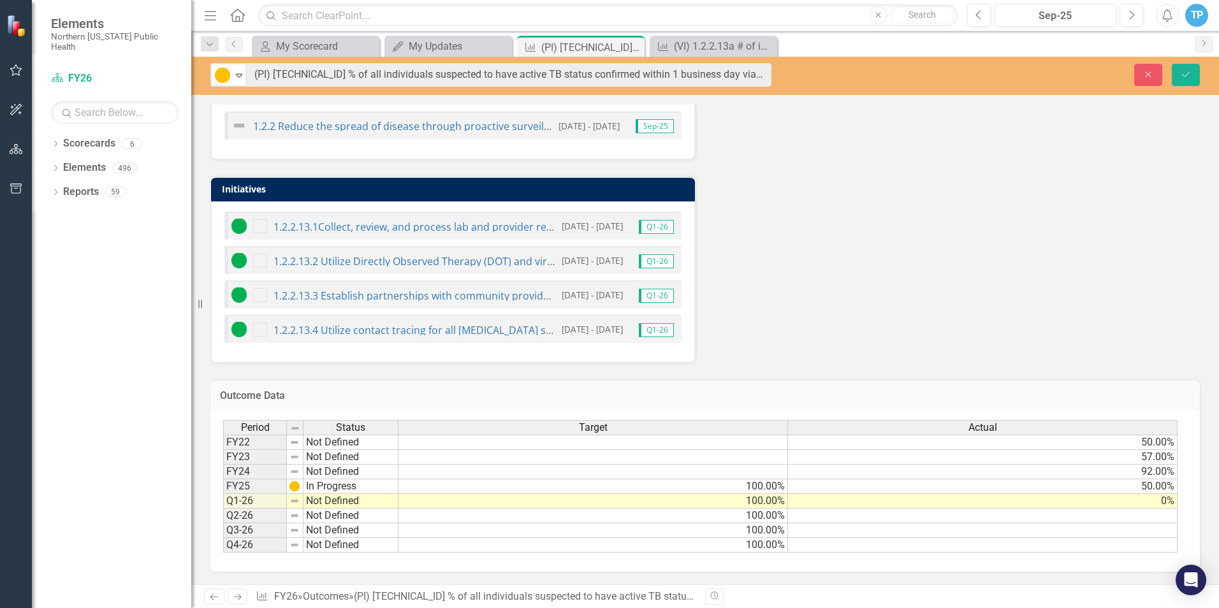
click at [1165, 501] on td "0%" at bounding box center [983, 501] width 390 height 15
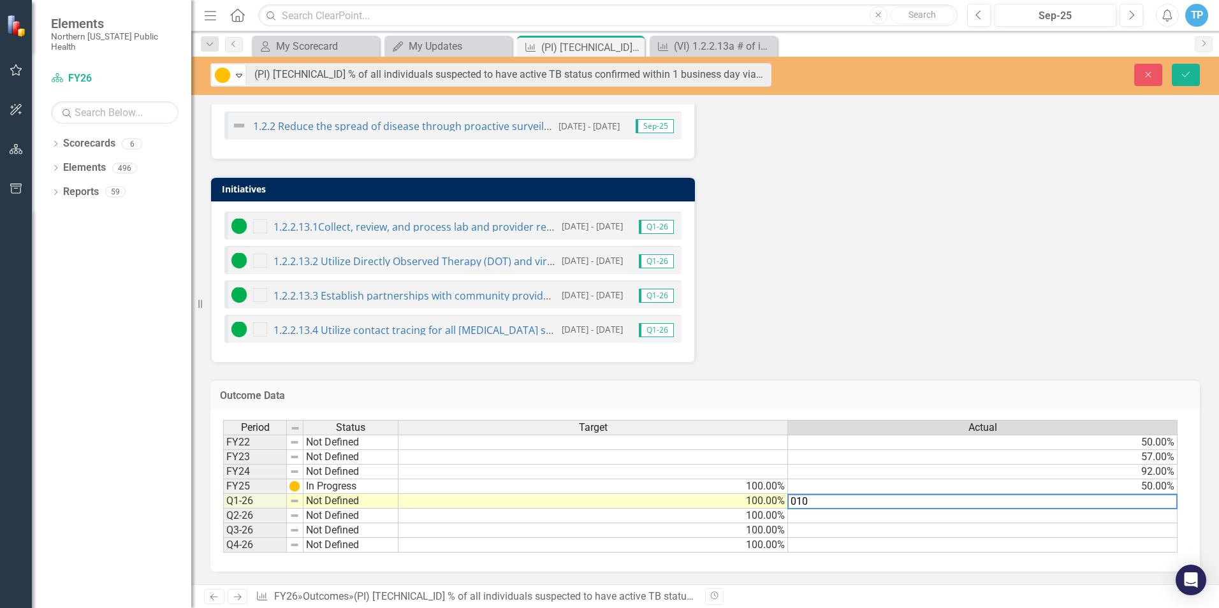
type textarea "0100"
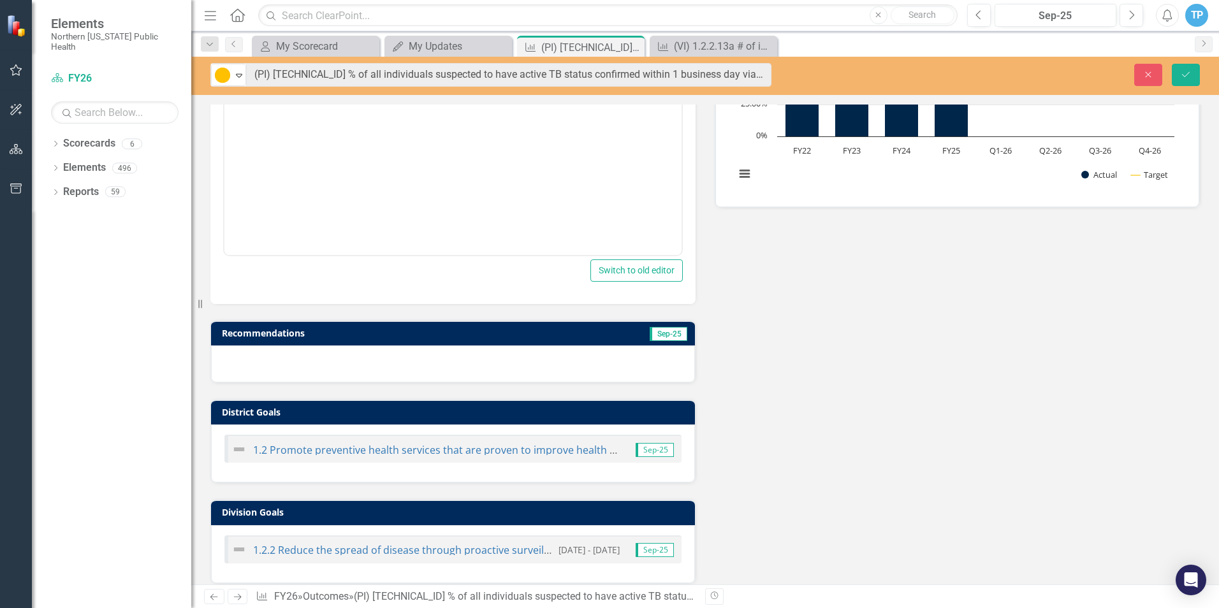
scroll to position [288, 0]
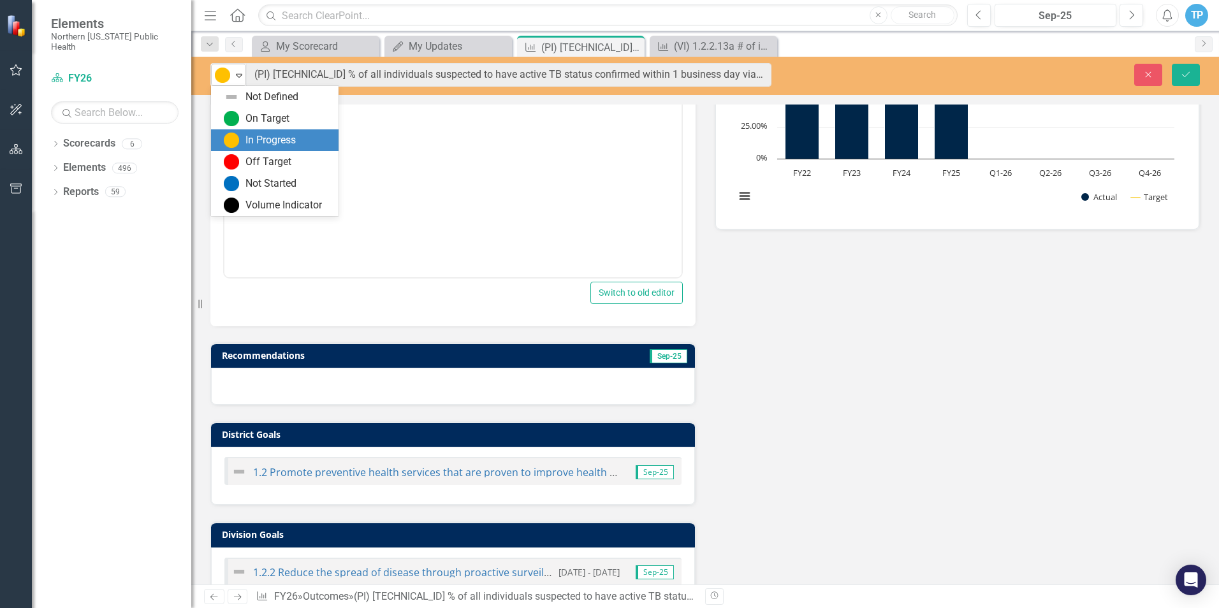
click at [229, 78] on img at bounding box center [222, 75] width 15 height 15
click at [262, 108] on div "On Target" at bounding box center [275, 119] width 128 height 22
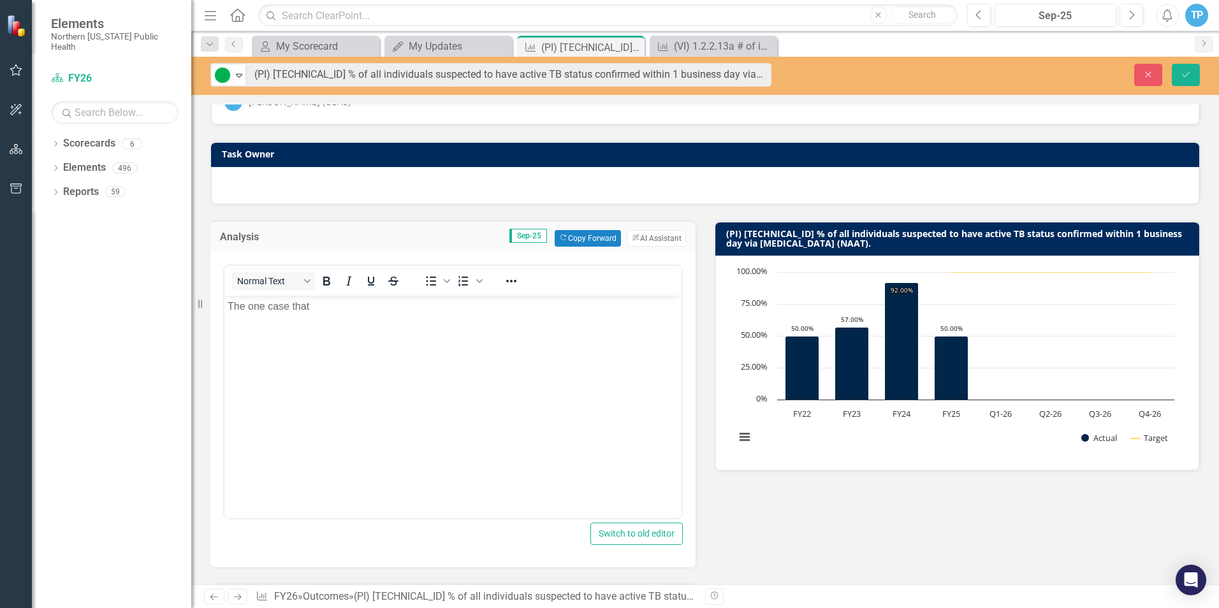
scroll to position [33, 0]
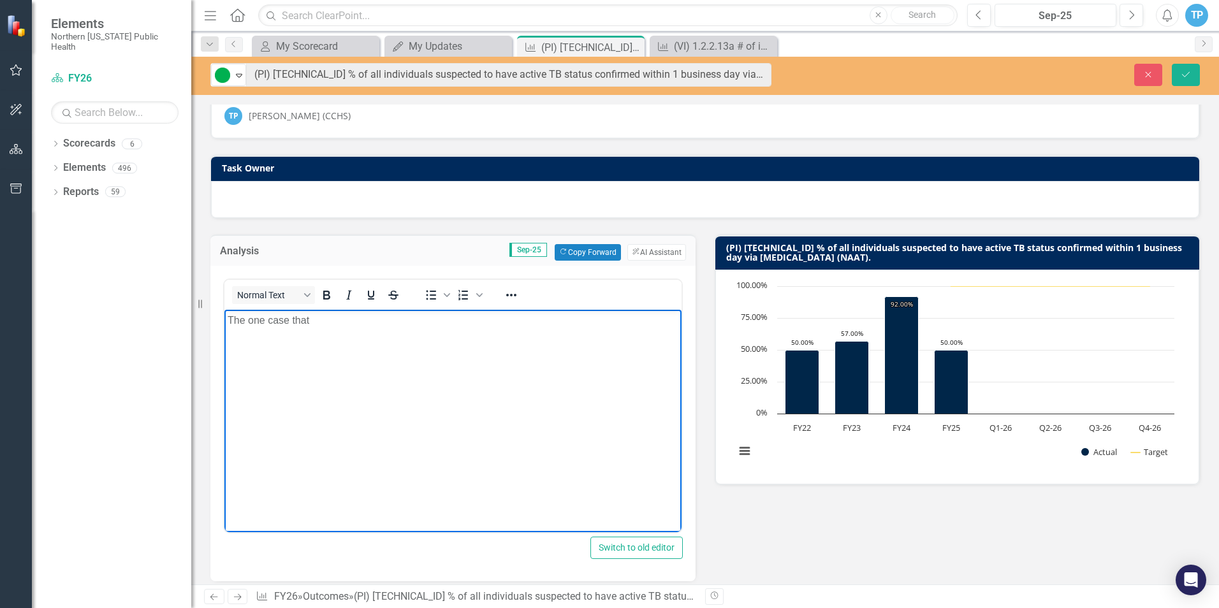
click at [340, 328] on body "The one case that" at bounding box center [452, 404] width 457 height 191
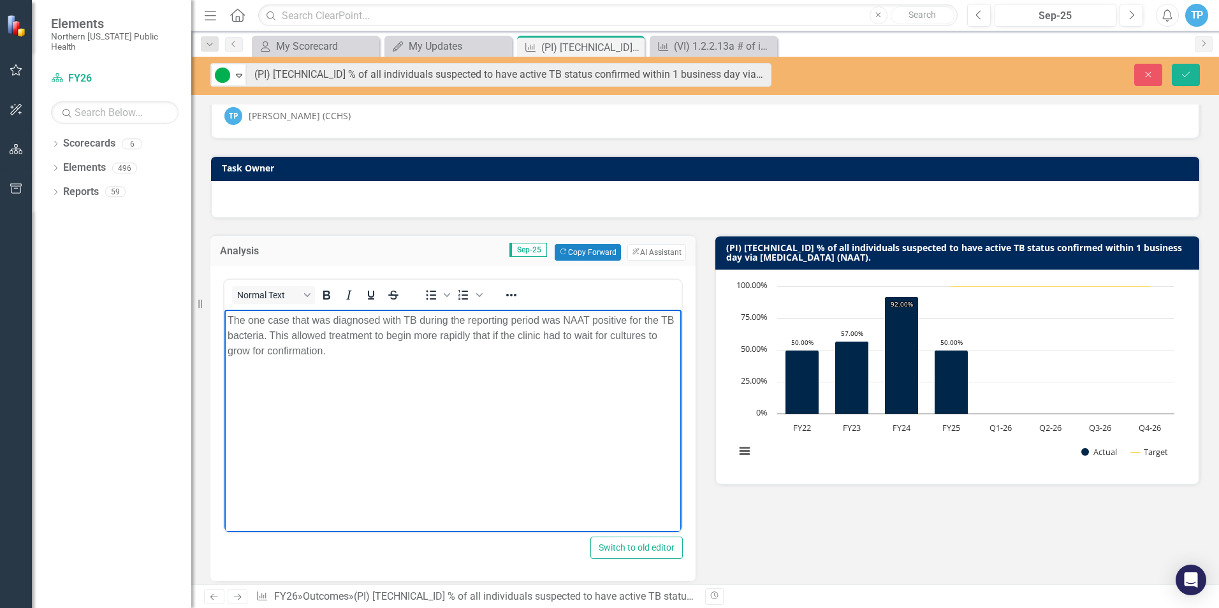
drag, startPoint x: 504, startPoint y: 336, endPoint x: 532, endPoint y: 333, distance: 28.2
click at [506, 336] on p "The one case that was diagnosed with TB during the reporting period was NAAT po…" at bounding box center [453, 335] width 451 height 46
drag, startPoint x: 343, startPoint y: 353, endPoint x: 443, endPoint y: 629, distance: 294.2
click at [224, 319] on html "The one case that was diagnosed with TB during the reporting period was NAAT po…" at bounding box center [452, 404] width 457 height 191
copy p "The one case that was diagnosed with TB during the reporting period was NAAT po…"
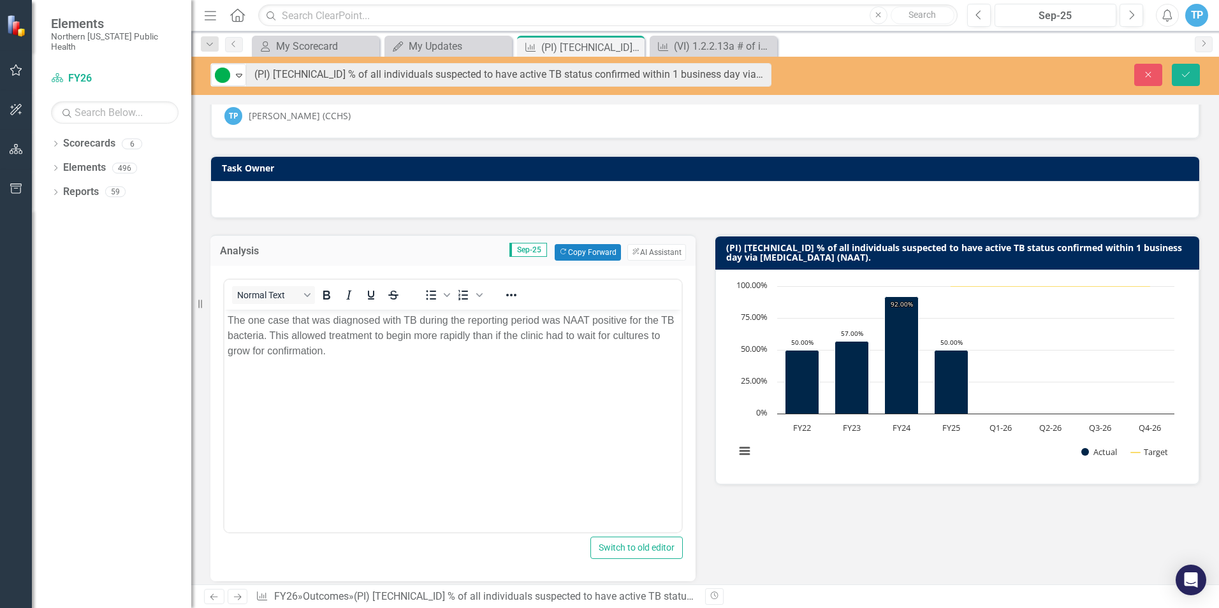
click at [509, 446] on body "The one case that was diagnosed with TB during the reporting period was NAAT po…" at bounding box center [452, 404] width 457 height 191
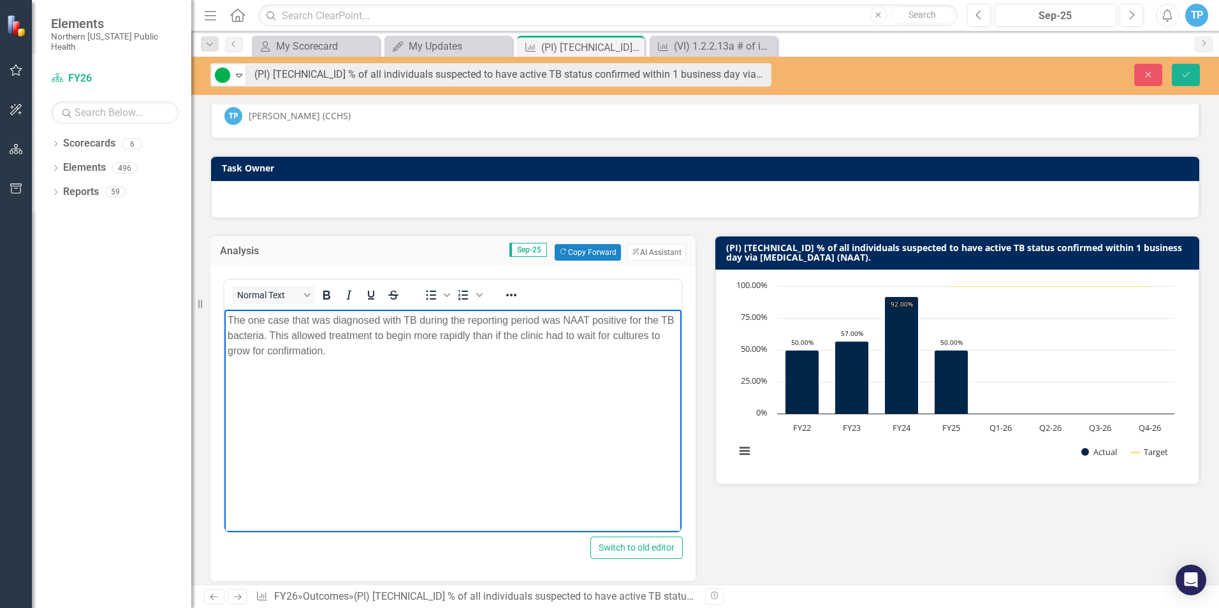
click at [493, 451] on body "The one case that was diagnosed with TB during the reporting period was NAAT po…" at bounding box center [452, 404] width 457 height 191
click at [1188, 75] on icon "Save" at bounding box center [1185, 74] width 11 height 9
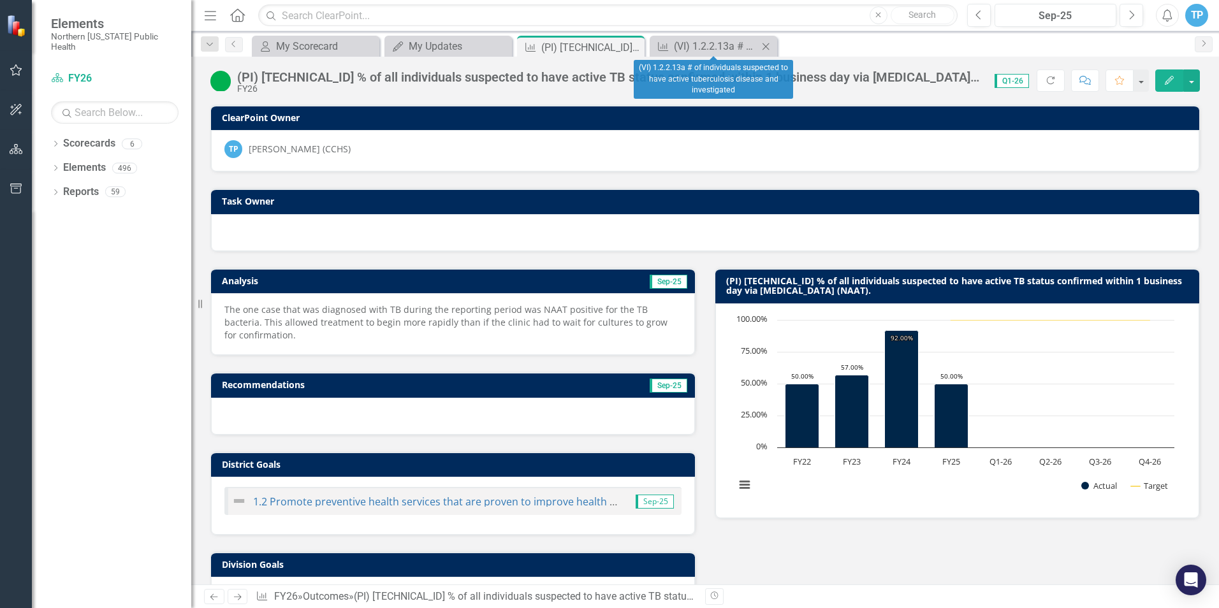
click at [763, 45] on icon "Close" at bounding box center [765, 46] width 13 height 10
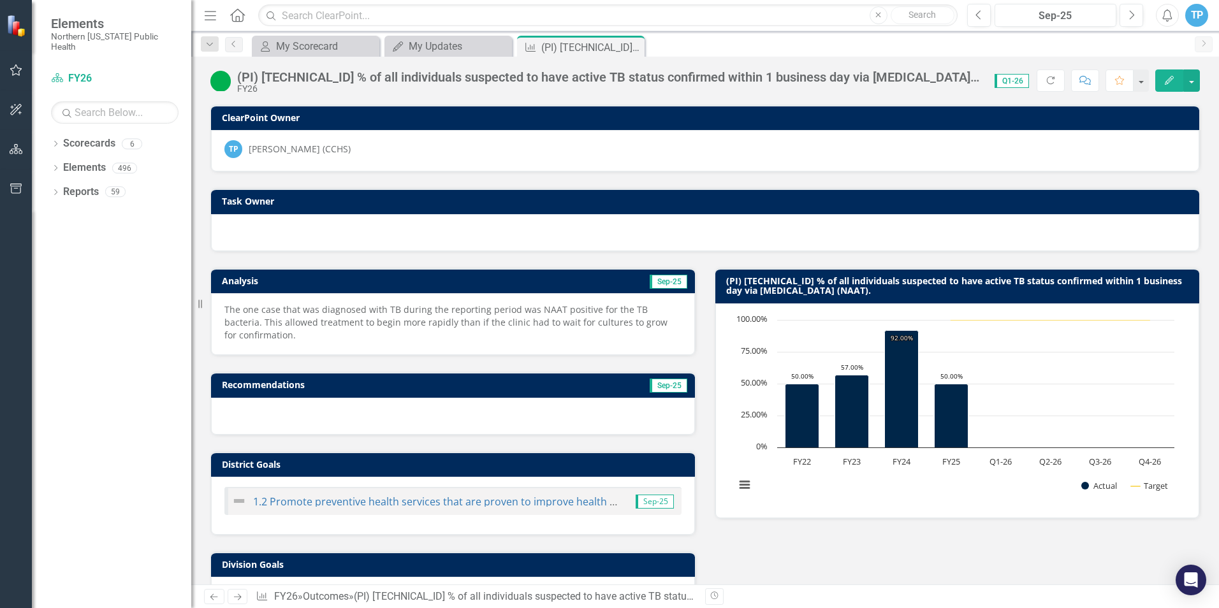
click at [0, 0] on icon "Close" at bounding box center [0, 0] width 0 height 0
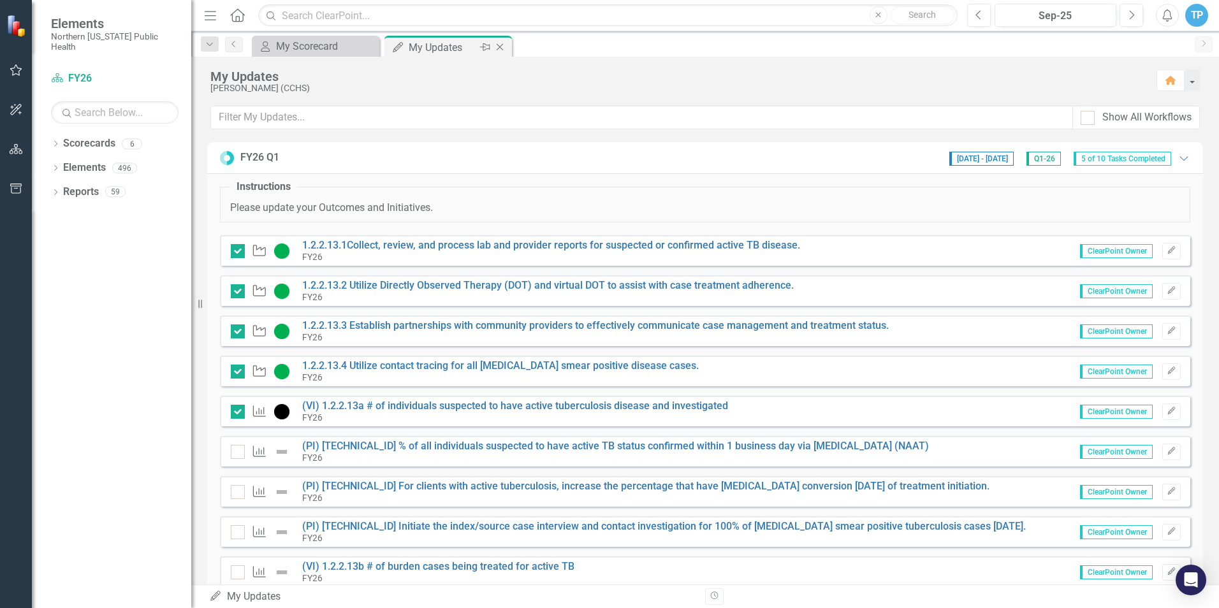
click at [441, 49] on div "My Updates" at bounding box center [443, 48] width 68 height 16
click at [237, 447] on input "checkbox" at bounding box center [235, 449] width 8 height 8
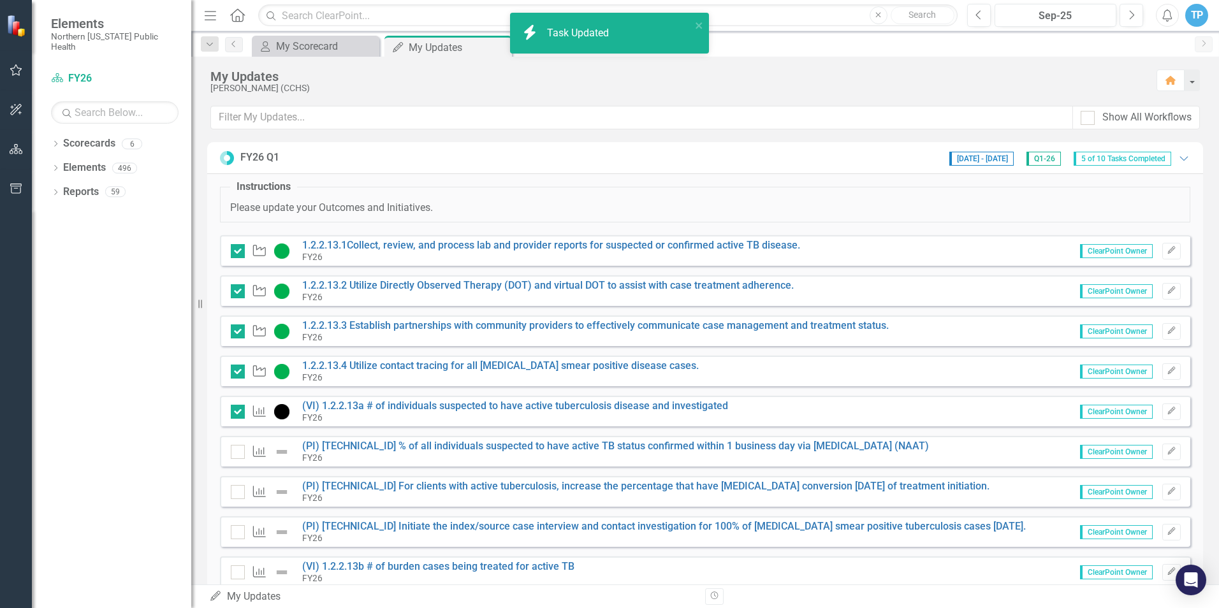
checkbox input "true"
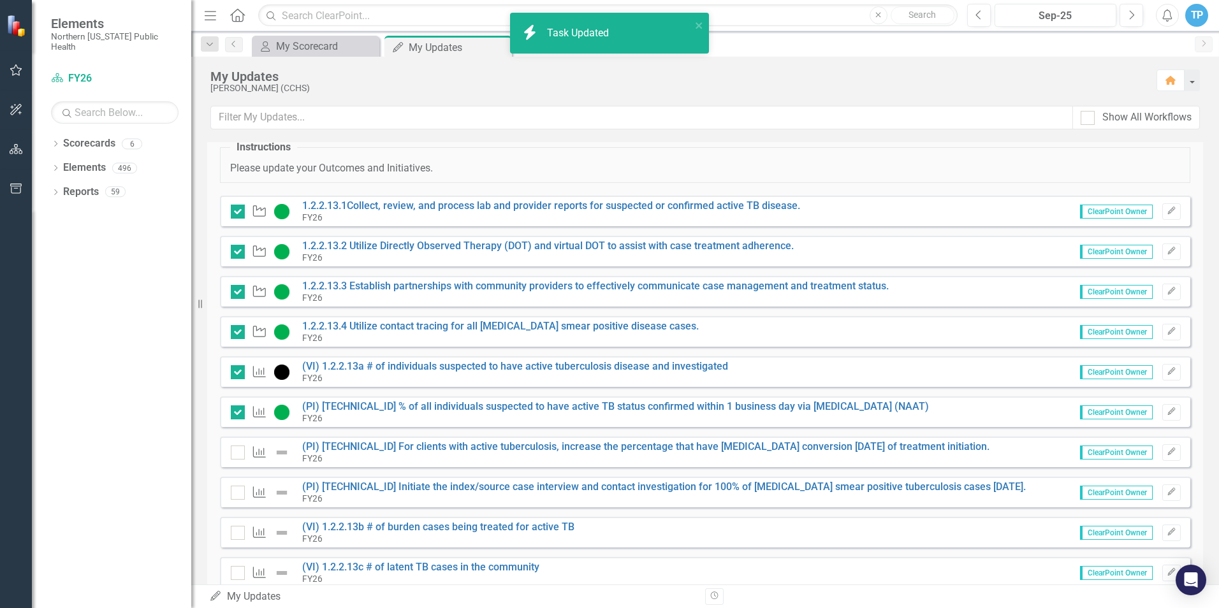
scroll to position [81, 0]
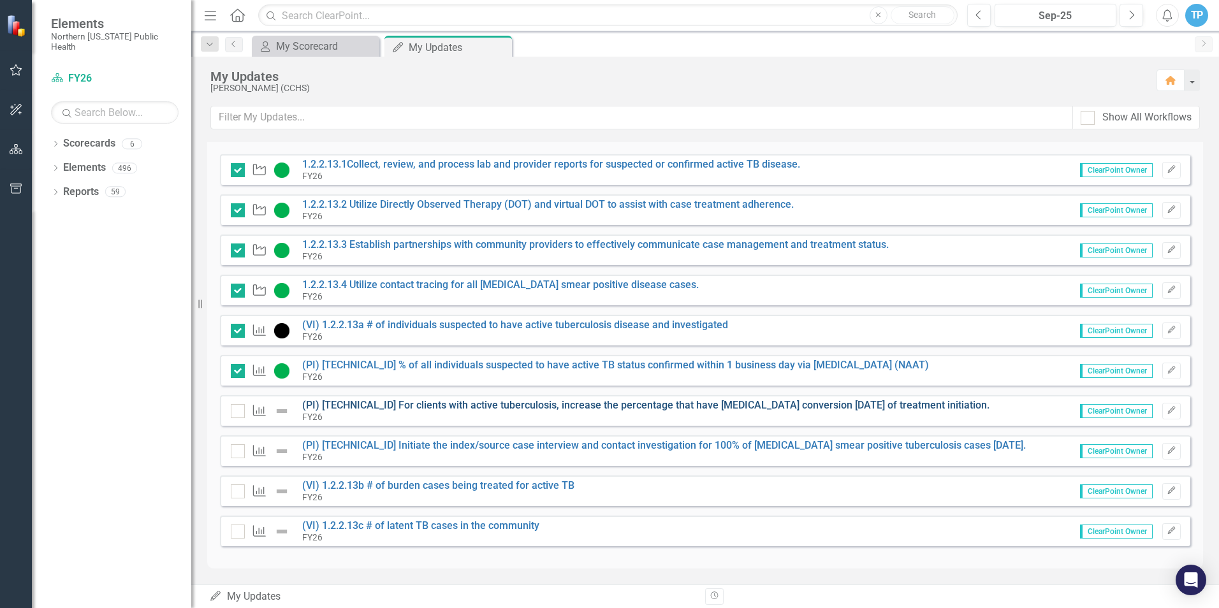
click at [385, 405] on link "(PI) [TECHNICAL_ID] For clients with active tuberculosis, increase the percenta…" at bounding box center [645, 405] width 687 height 12
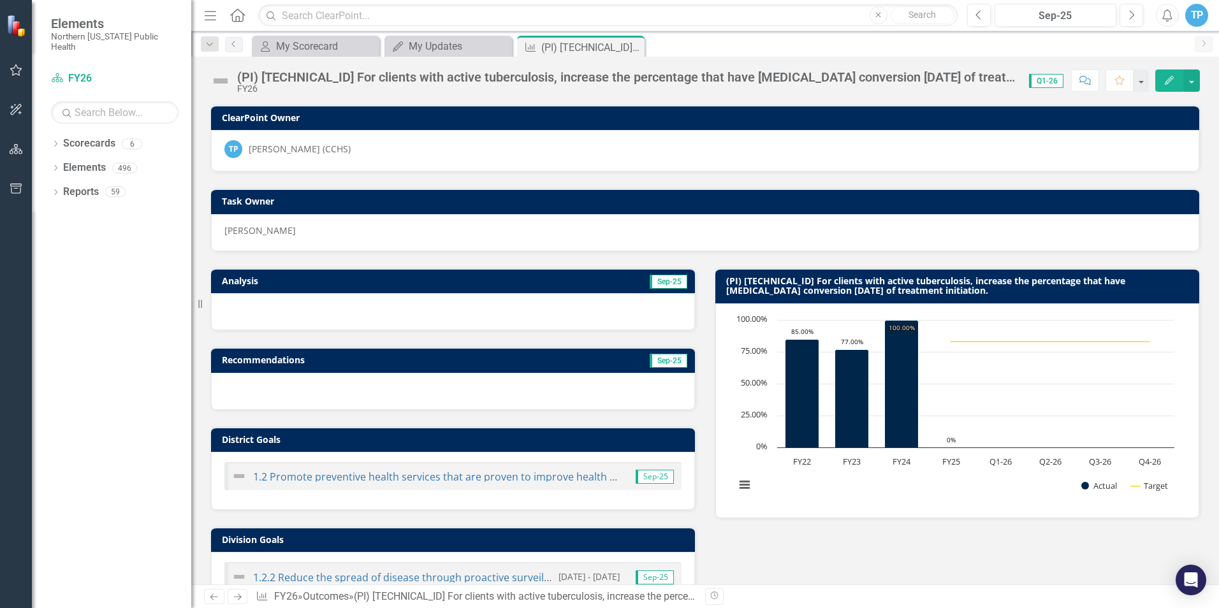
click at [222, 79] on img at bounding box center [220, 81] width 20 height 20
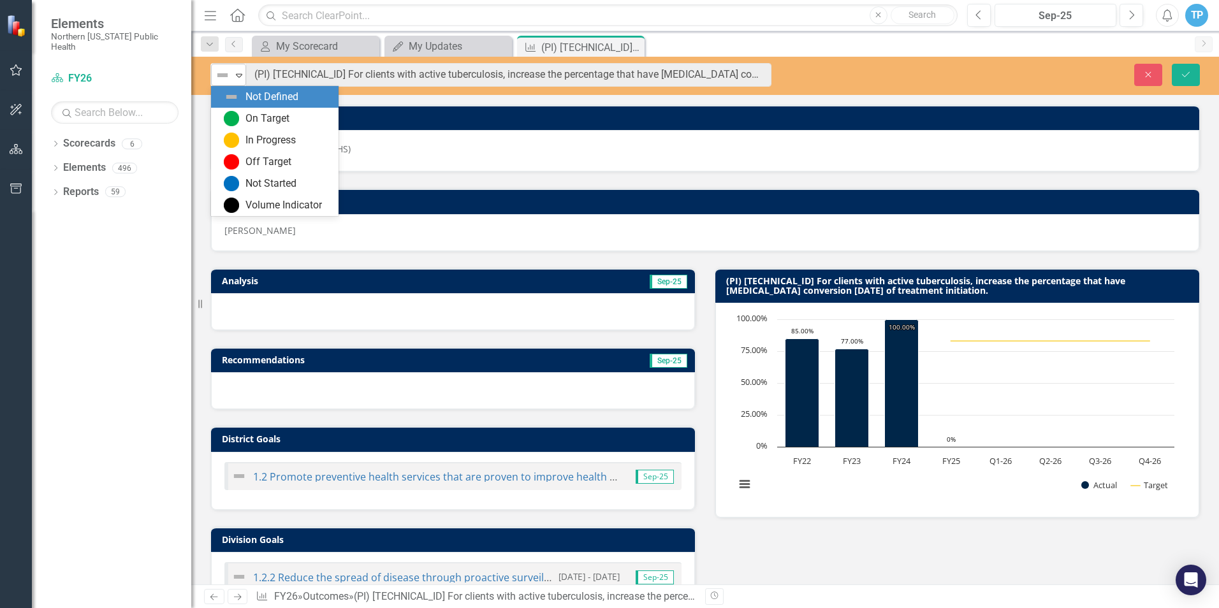
click at [235, 72] on icon "Expand" at bounding box center [239, 75] width 13 height 10
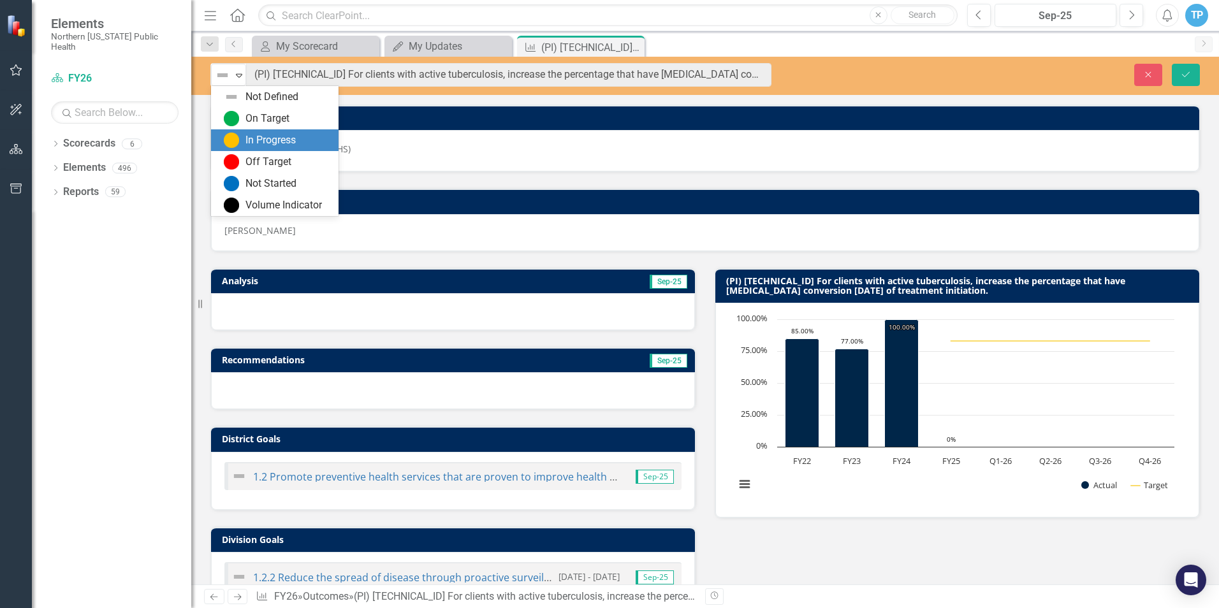
click at [235, 142] on img at bounding box center [231, 140] width 15 height 15
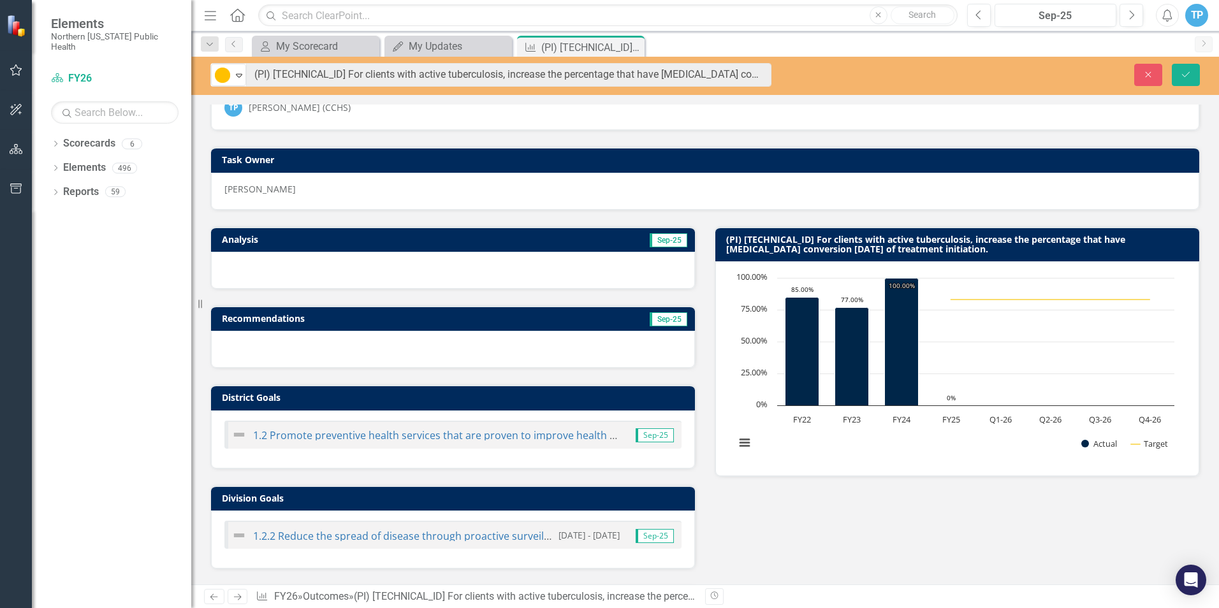
scroll to position [64, 0]
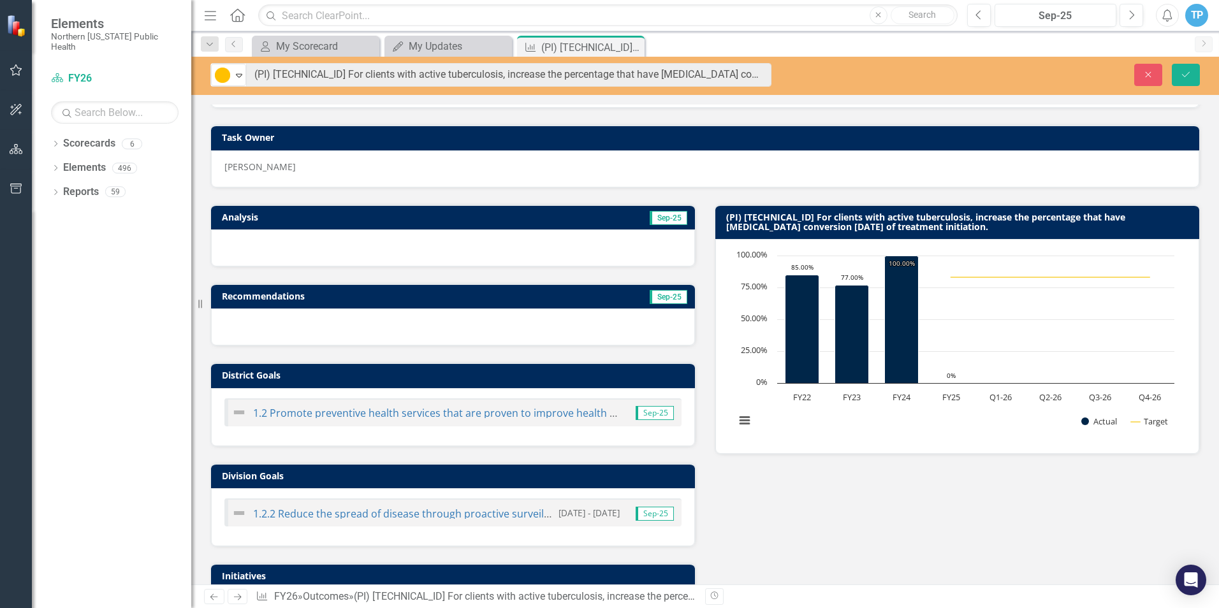
click at [263, 248] on div at bounding box center [453, 248] width 484 height 37
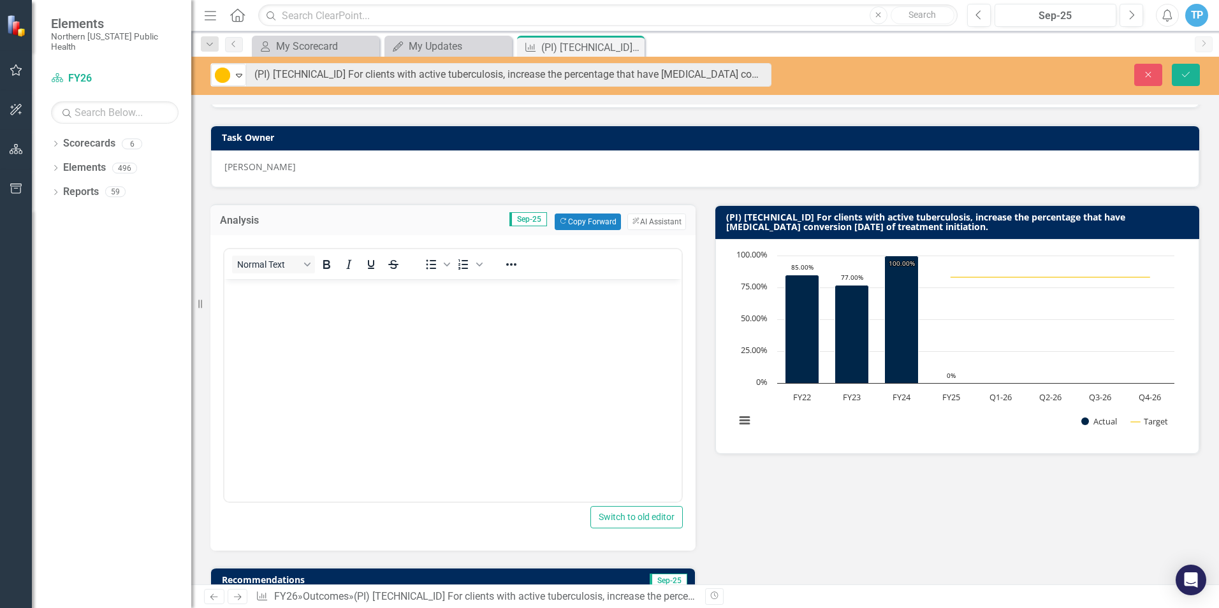
scroll to position [0, 0]
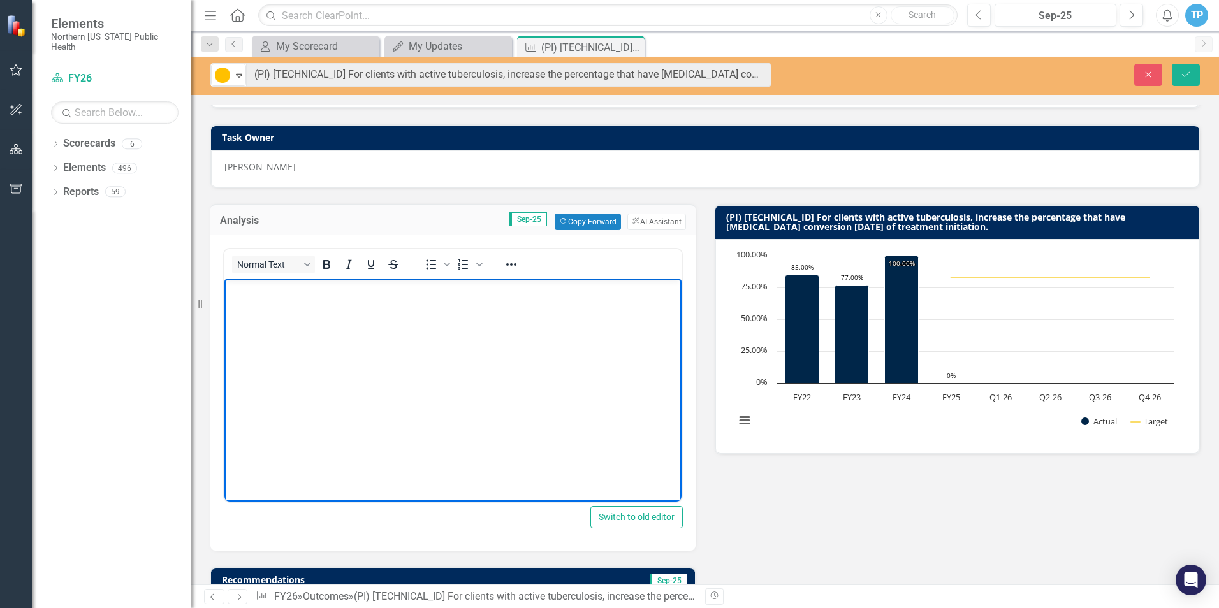
click at [252, 304] on body "Rich Text Area. Press ALT-0 for help." at bounding box center [452, 374] width 457 height 191
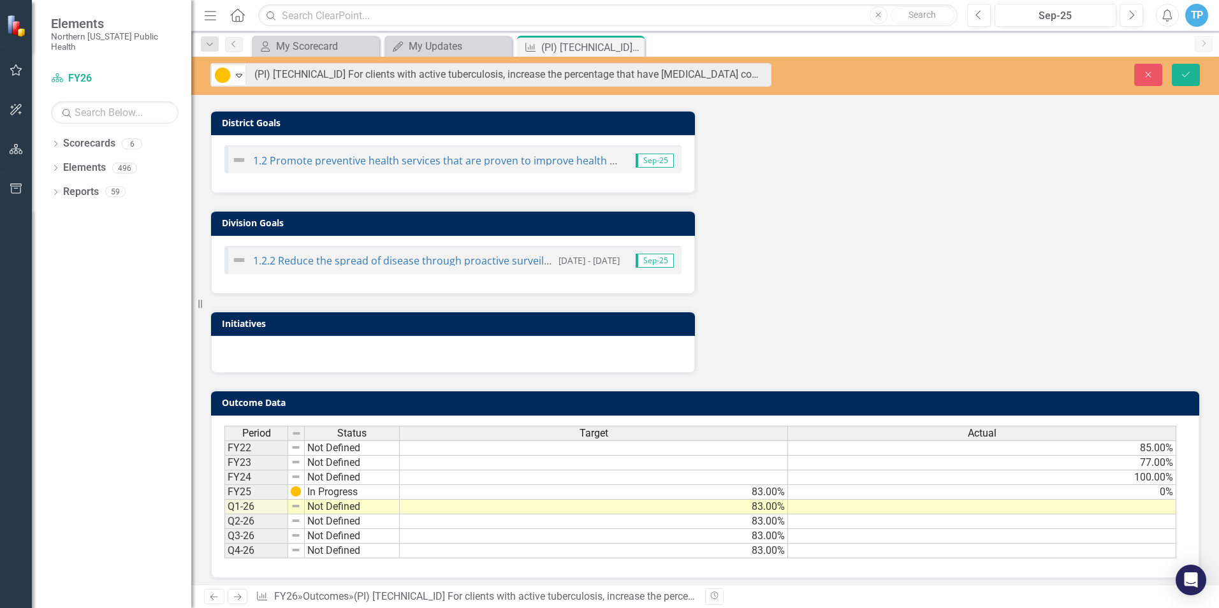
scroll to position [607, 0]
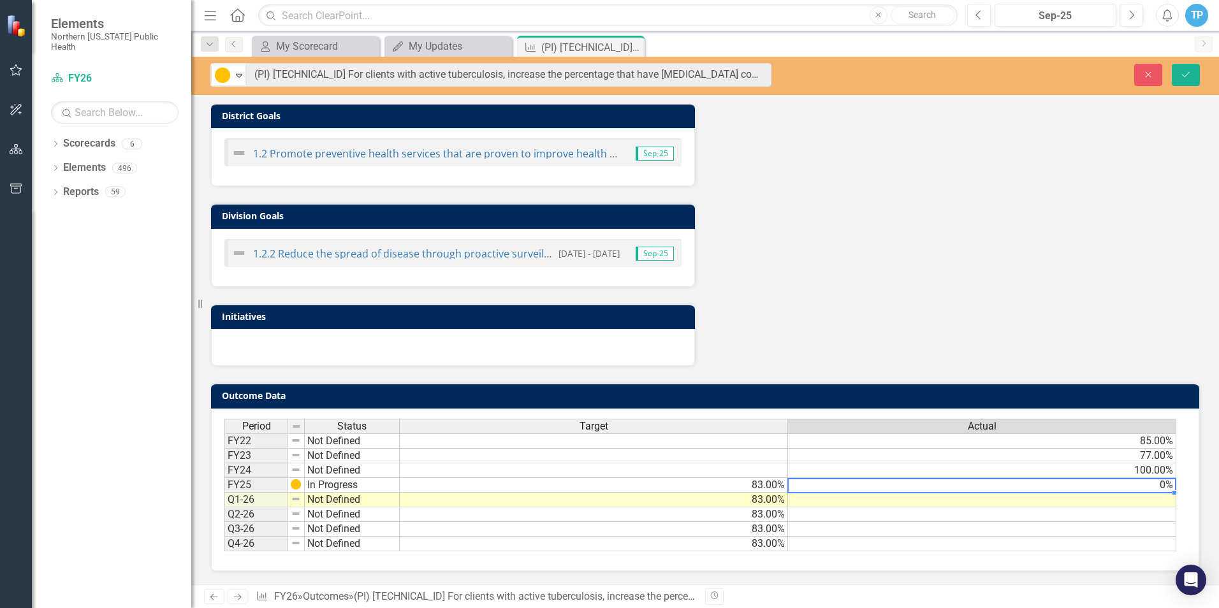
click at [1172, 488] on td "0%" at bounding box center [982, 485] width 388 height 15
click at [1142, 504] on td at bounding box center [982, 500] width 388 height 15
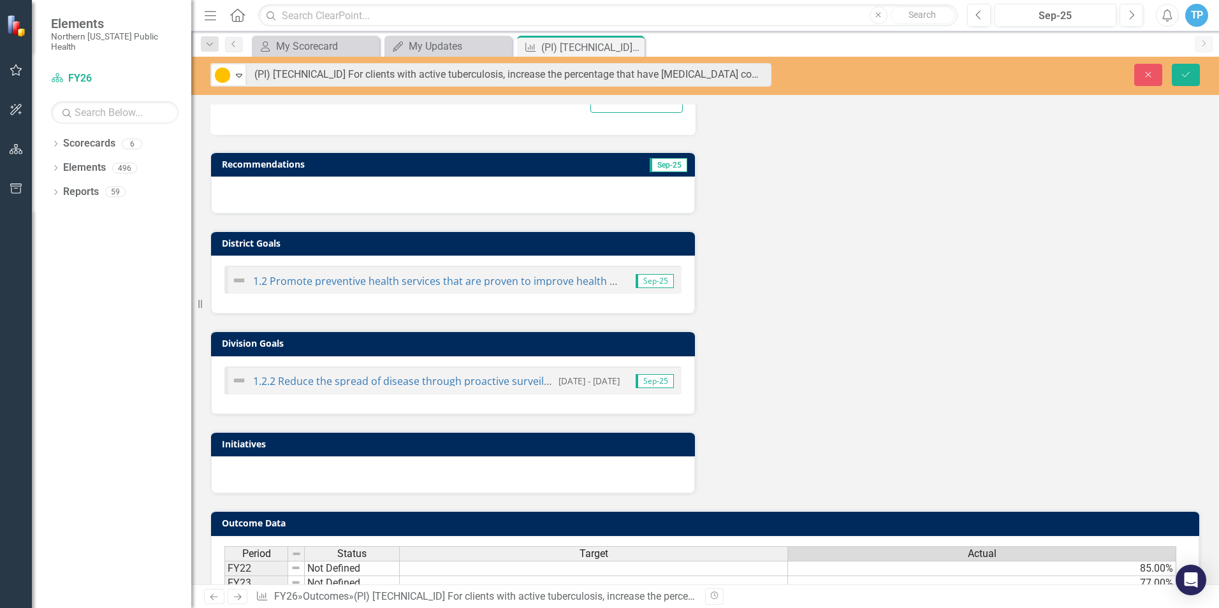
scroll to position [543, 0]
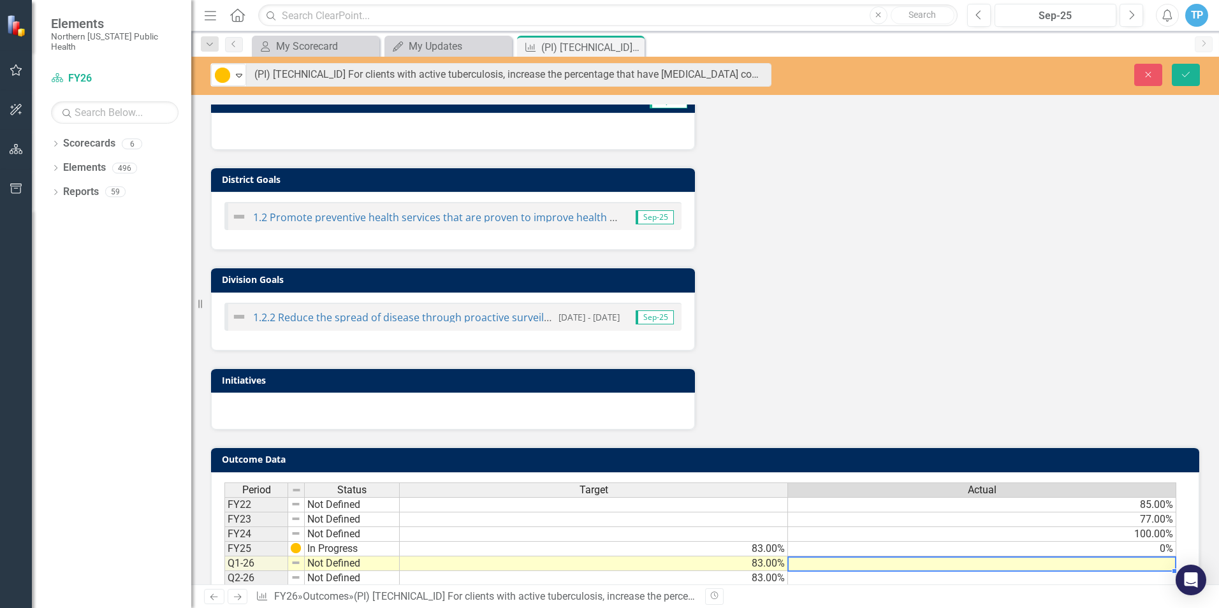
click at [1155, 561] on td at bounding box center [982, 564] width 388 height 15
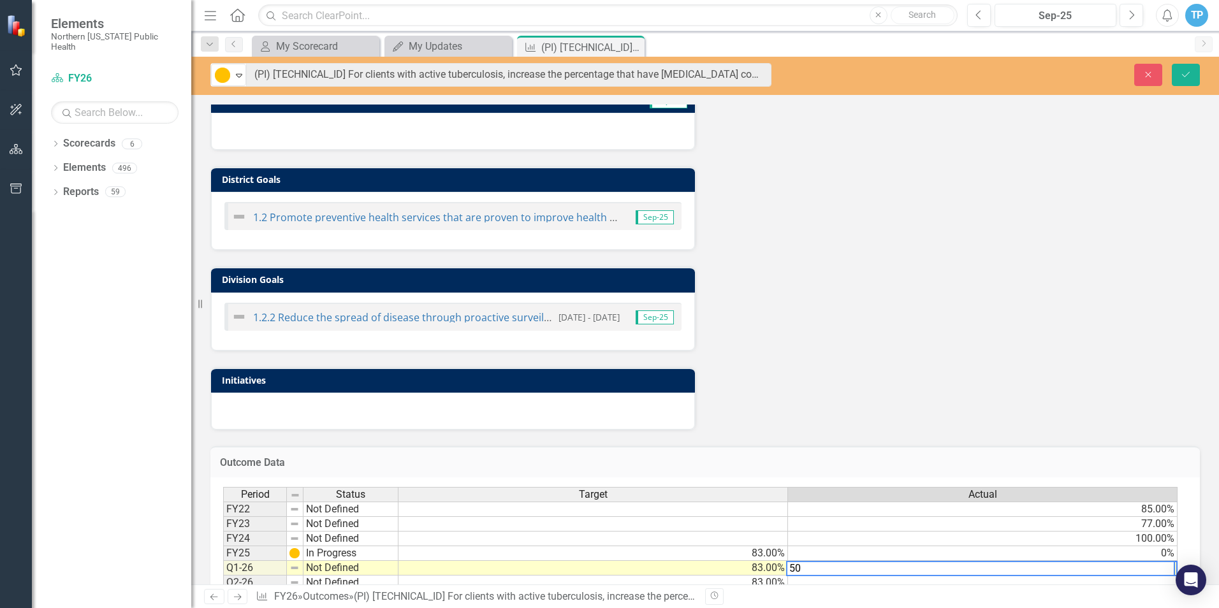
type textarea "83"
click at [735, 569] on td "83.00%" at bounding box center [593, 568] width 390 height 15
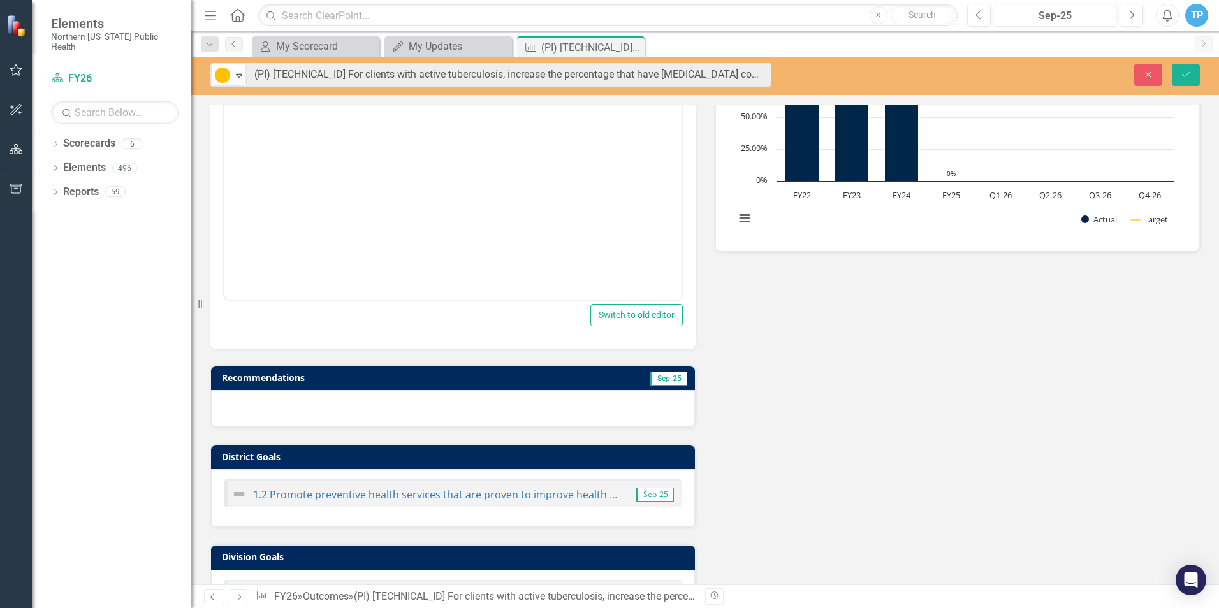
scroll to position [224, 0]
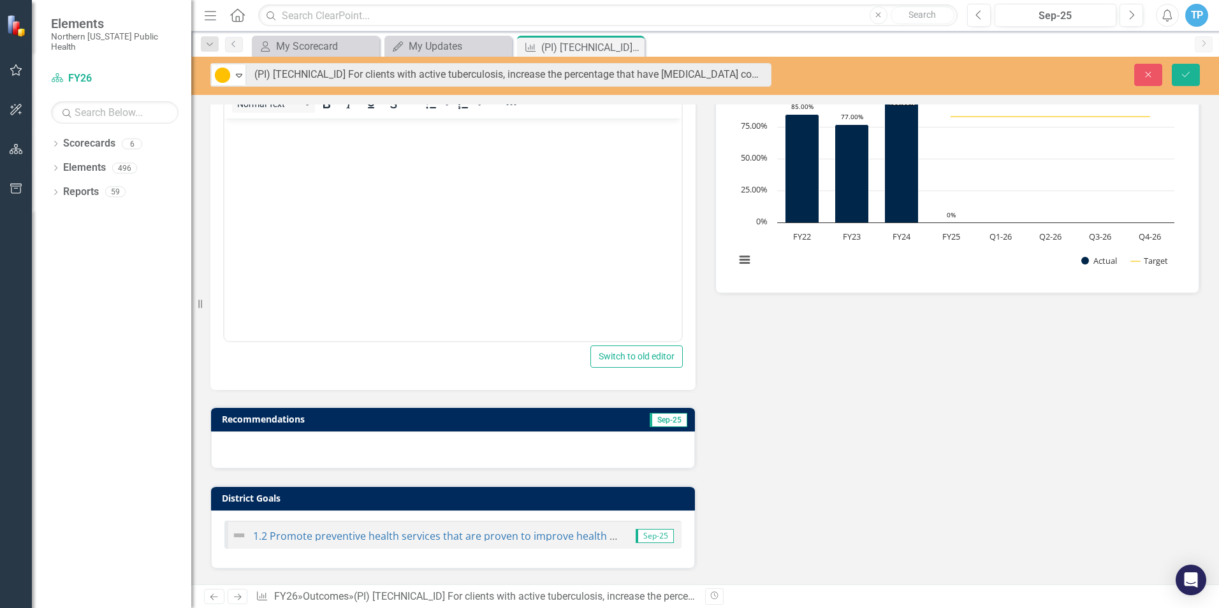
click at [277, 170] on body "Rich Text Area. Press ALT-0 for help." at bounding box center [452, 213] width 457 height 191
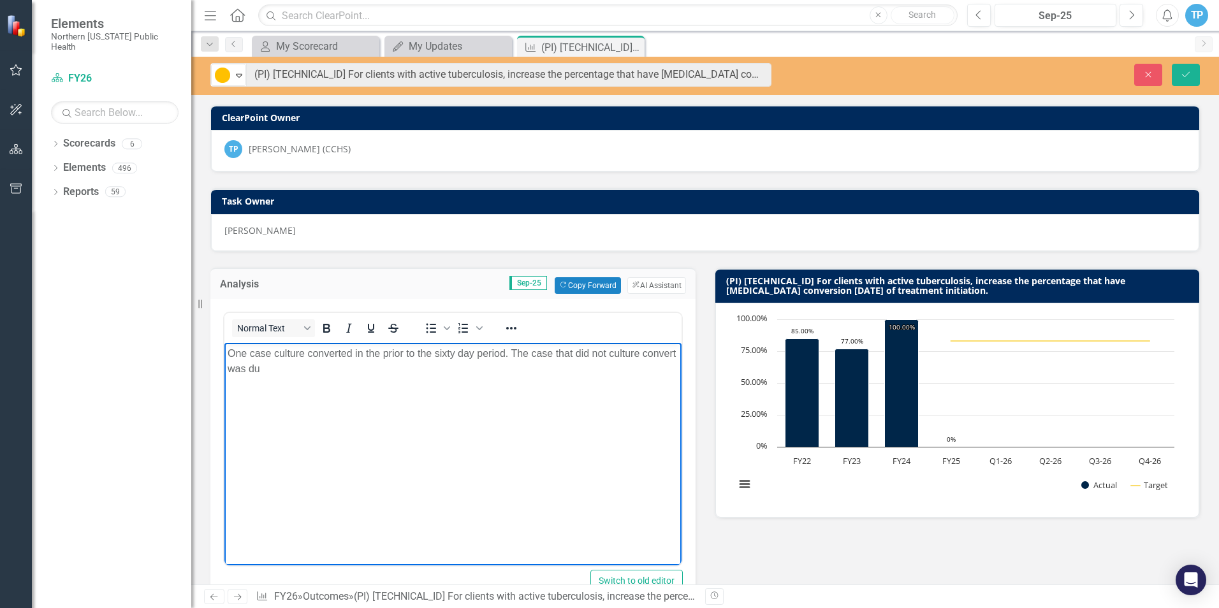
scroll to position [224, 0]
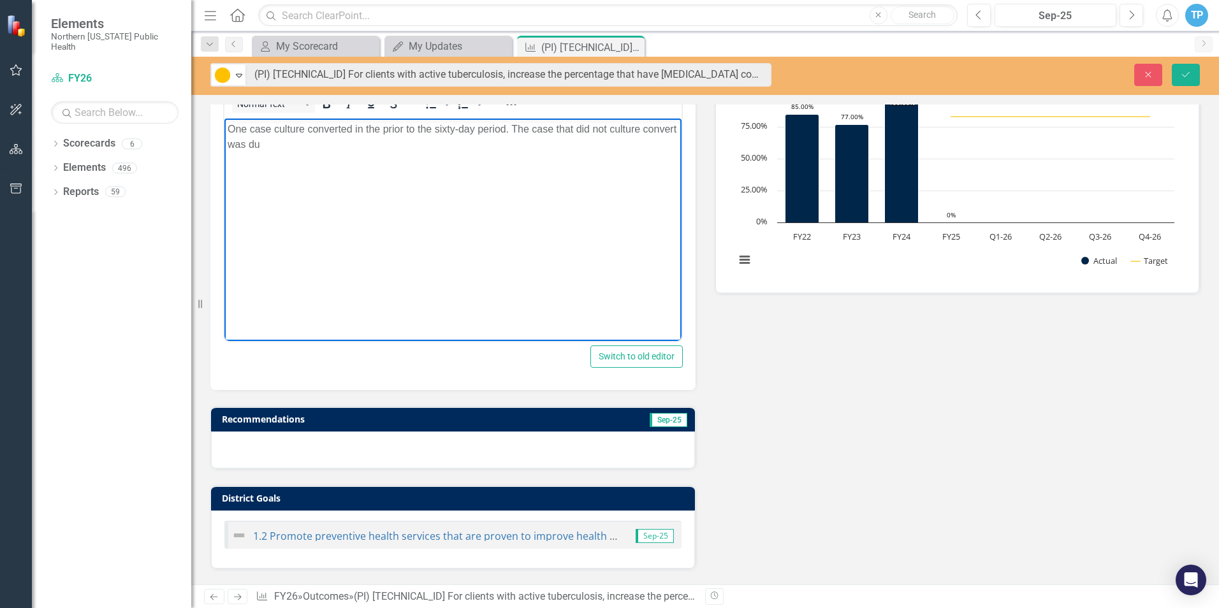
click at [304, 143] on p "One case culture converted in the prior to the sixty-day period. The case that …" at bounding box center [453, 136] width 451 height 31
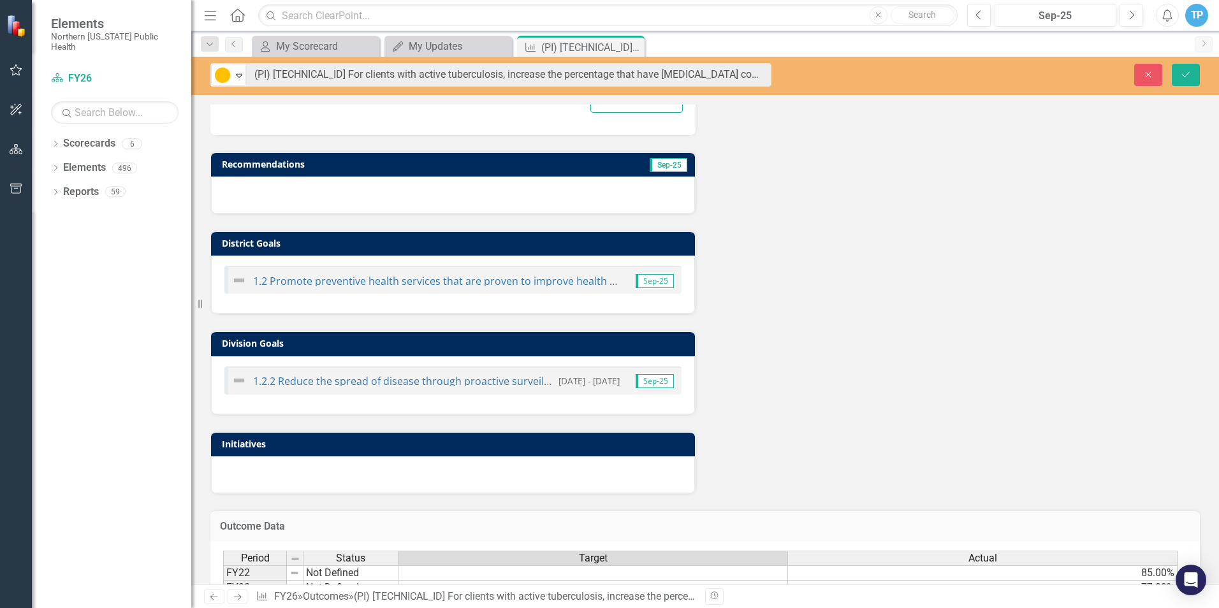
scroll to position [610, 0]
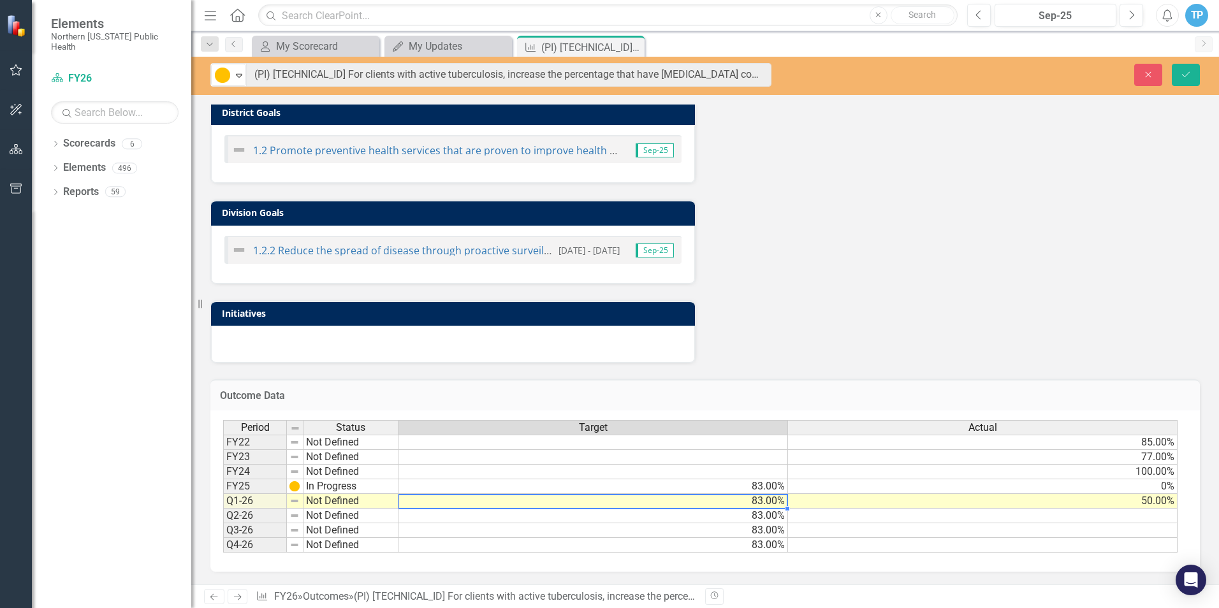
click at [1125, 498] on td "50.00%" at bounding box center [983, 501] width 390 height 15
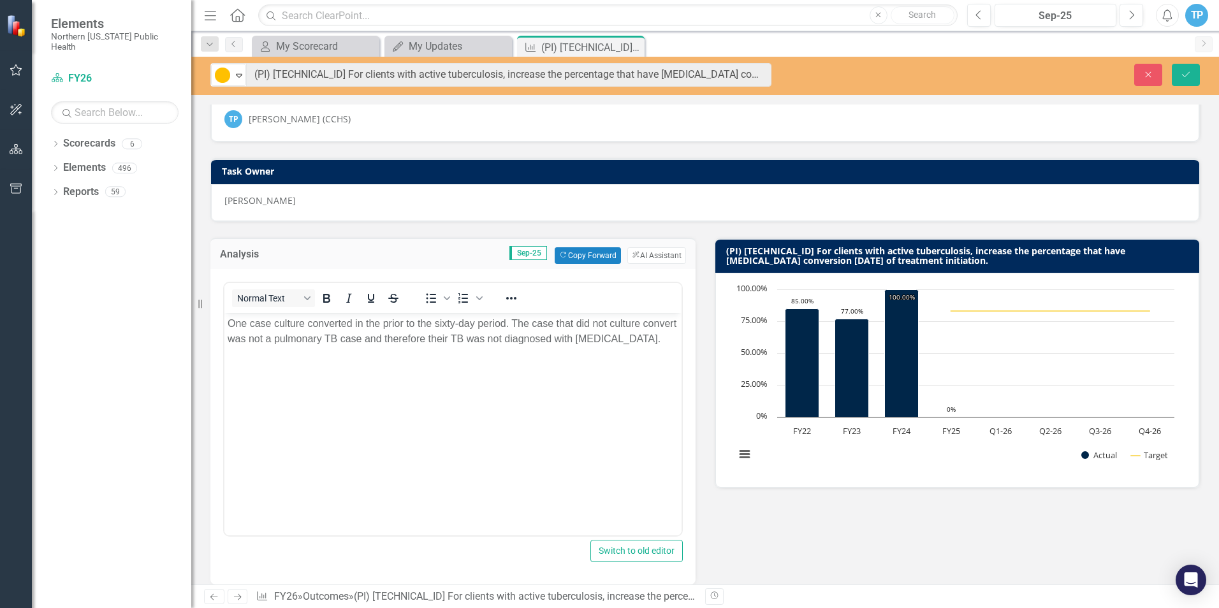
scroll to position [0, 0]
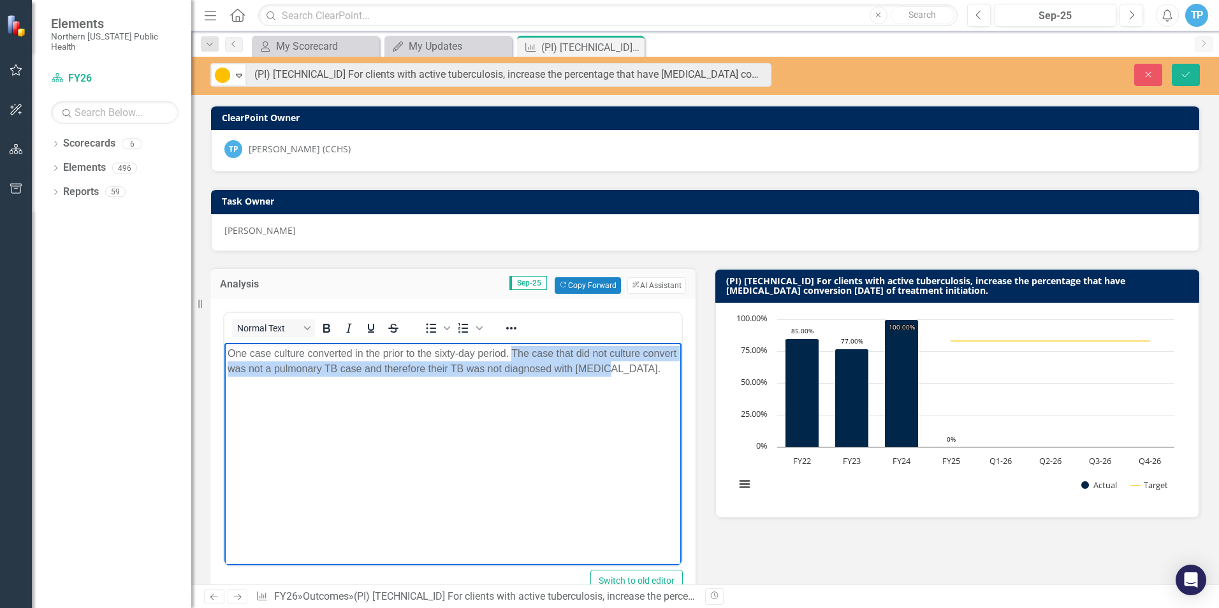
drag, startPoint x: 514, startPoint y: 354, endPoint x: 643, endPoint y: 388, distance: 133.1
click at [643, 388] on body "One case culture converted in the prior to the sixty-day period. The case that …" at bounding box center [452, 437] width 457 height 191
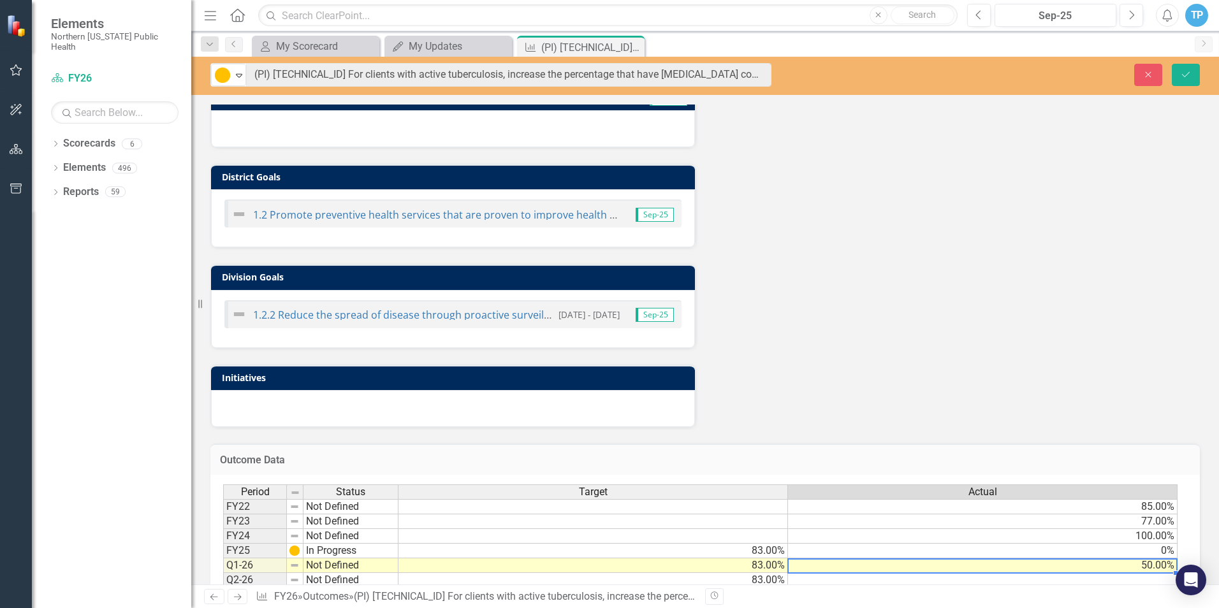
scroll to position [610, 0]
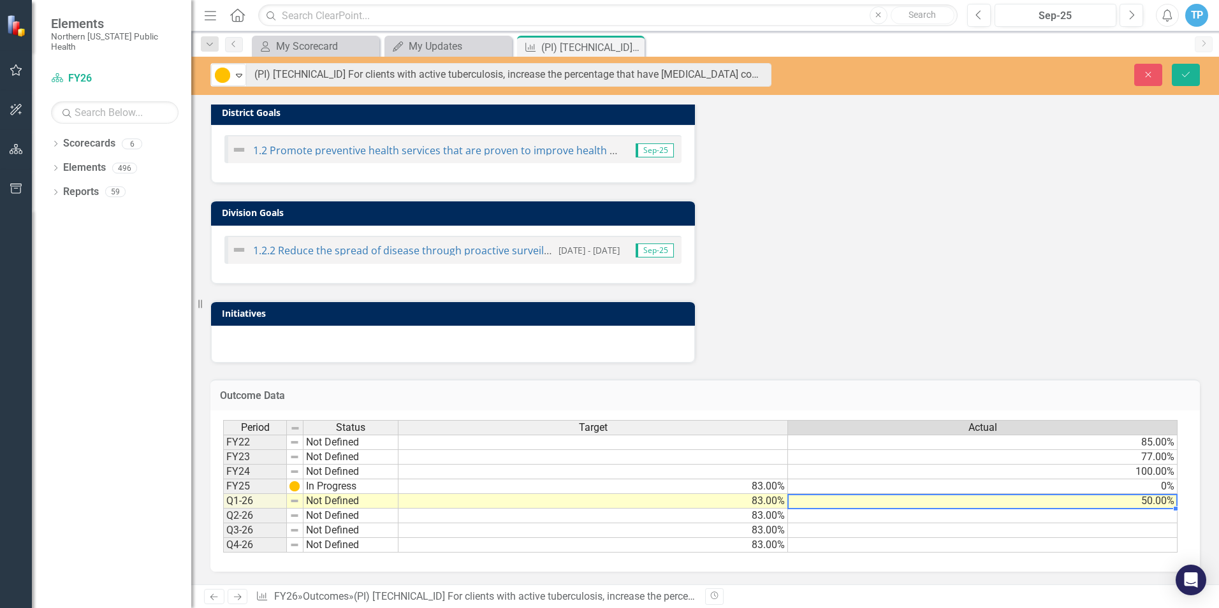
click at [1144, 500] on td "50.00%" at bounding box center [983, 501] width 390 height 15
type textarea "5"
type textarea "100"
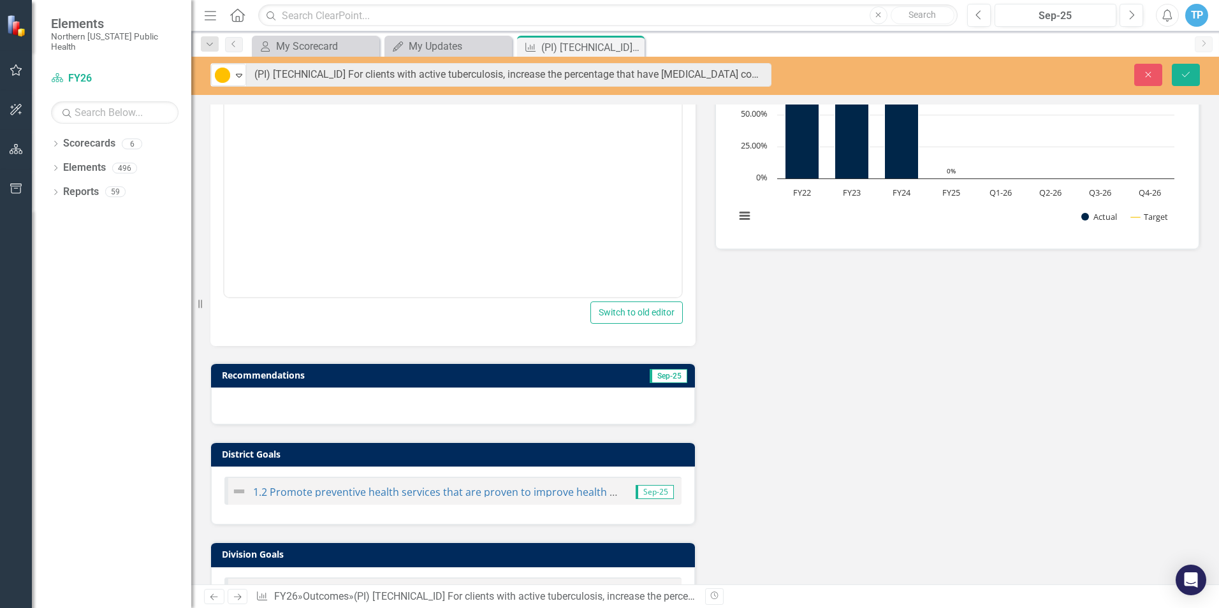
scroll to position [100, 0]
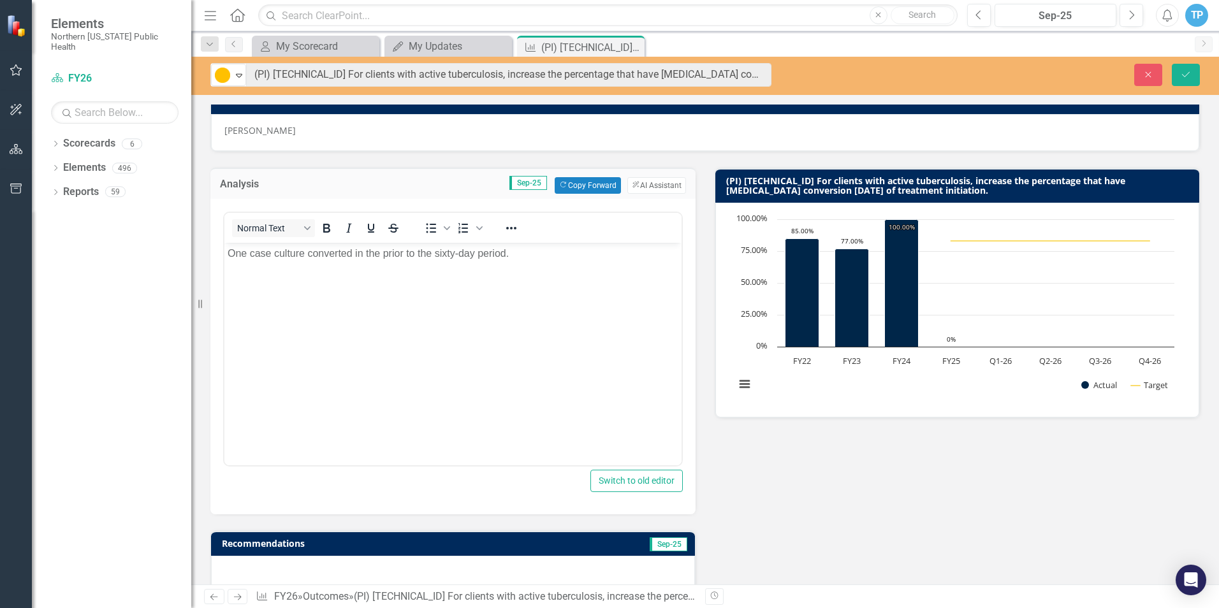
click at [535, 261] on body "One case culture converted in the prior to the sixty-day period." at bounding box center [452, 337] width 457 height 191
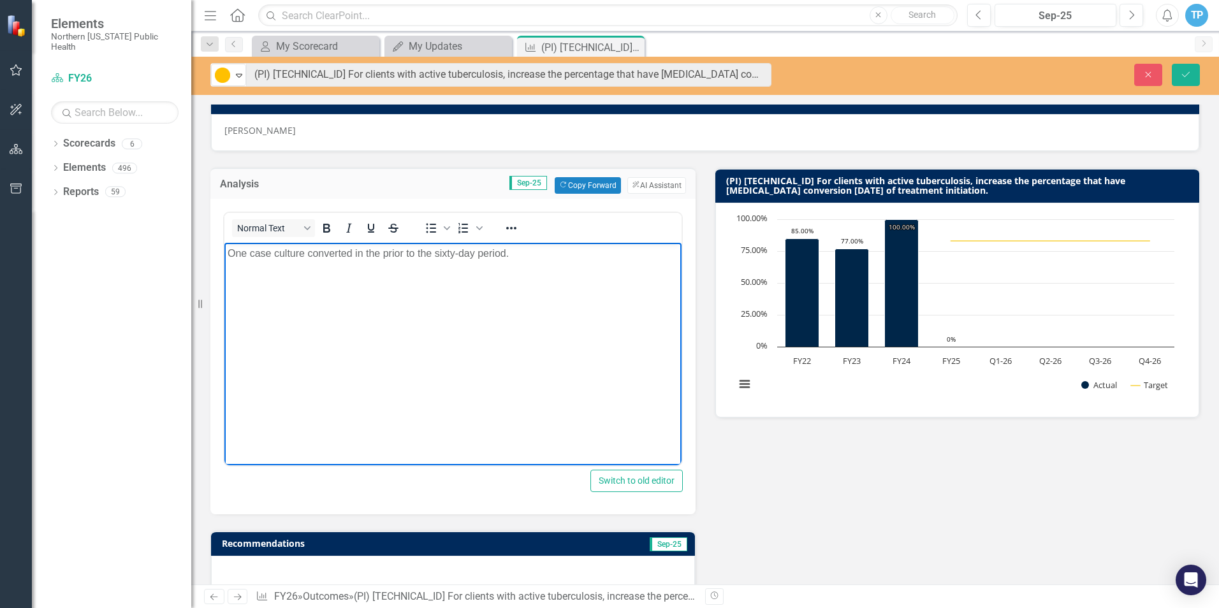
click at [374, 252] on p "One case culture converted in the prior to the sixty-day period." at bounding box center [453, 252] width 451 height 15
click at [496, 256] on p "One case culture converted prior to the sixty-day period." at bounding box center [453, 252] width 451 height 15
drag, startPoint x: 330, startPoint y: 273, endPoint x: 212, endPoint y: 242, distance: 122.8
click at [224, 242] on html "One case culture converted prior to the sixty-day period. this was a case that …" at bounding box center [452, 337] width 457 height 191
copy p "One case culture converted prior to the sixty-day period. this was a case that …"
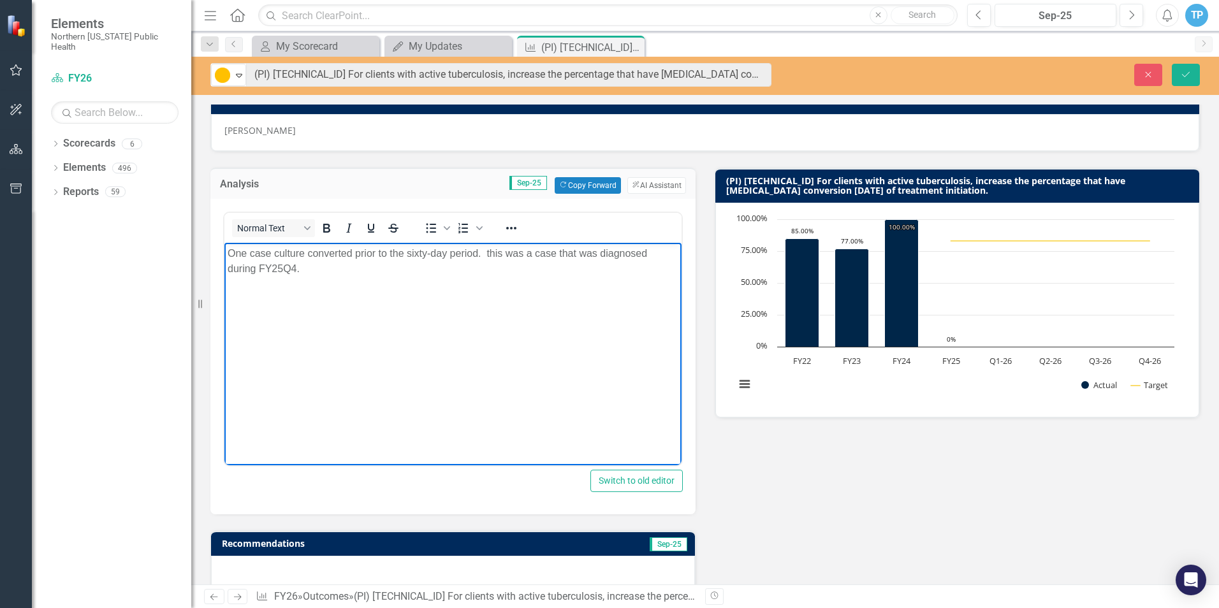
click at [488, 253] on p "One case culture converted prior to the sixty-day period. this was a case that …" at bounding box center [453, 260] width 451 height 31
click at [486, 251] on p "One case culture converted prior to the sixty-day period. This was a case that …" at bounding box center [453, 260] width 451 height 31
click at [529, 314] on body "One case culture converted prior to the sixty-day period. This was a case that …" at bounding box center [452, 337] width 457 height 191
click at [1184, 75] on icon "Save" at bounding box center [1185, 74] width 11 height 9
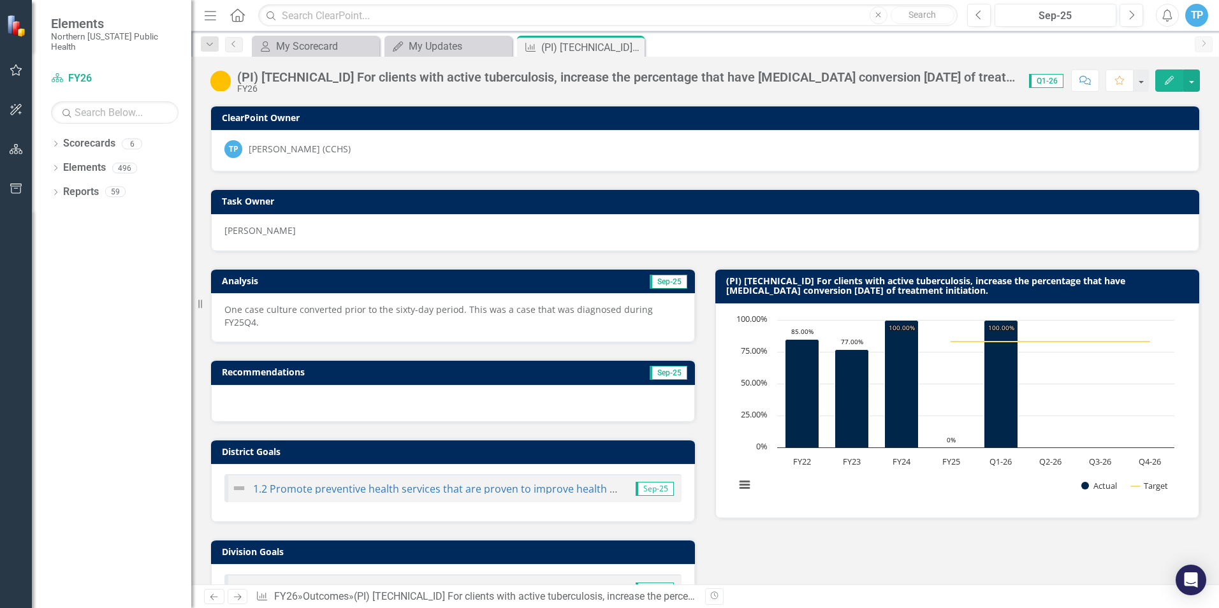
click at [215, 83] on img at bounding box center [220, 81] width 20 height 20
click at [234, 84] on div "(PI) [TECHNICAL_ID] For clients with active tuberculosis, increase the percenta…" at bounding box center [616, 81] width 812 height 24
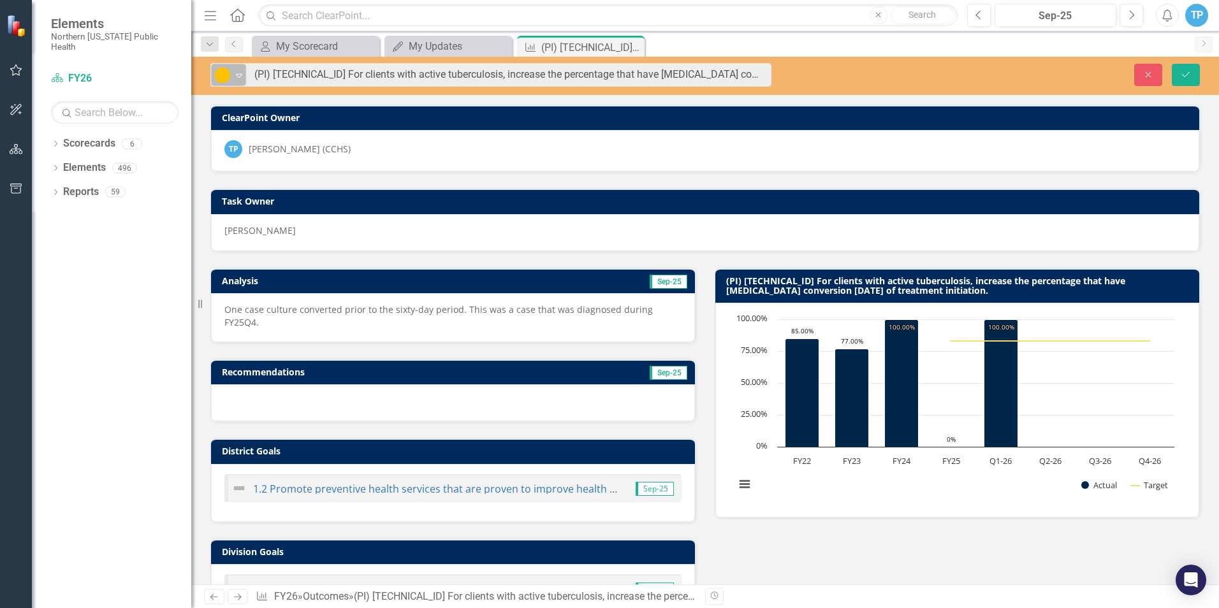
click at [240, 67] on div "Expand" at bounding box center [239, 74] width 13 height 21
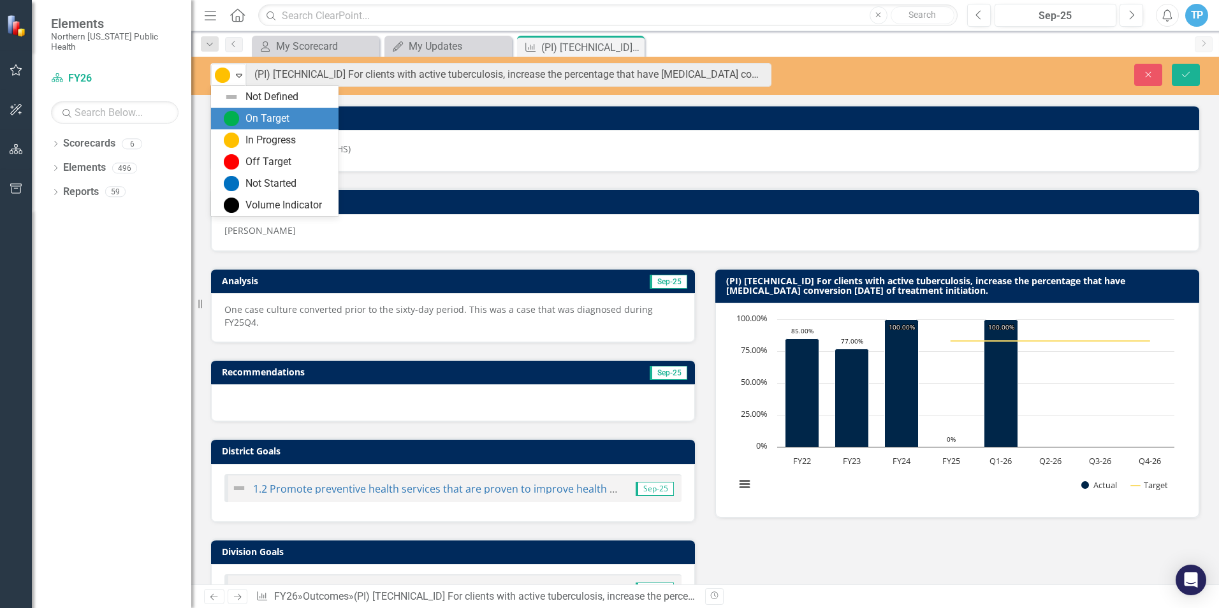
click at [289, 112] on div "On Target" at bounding box center [267, 119] width 44 height 15
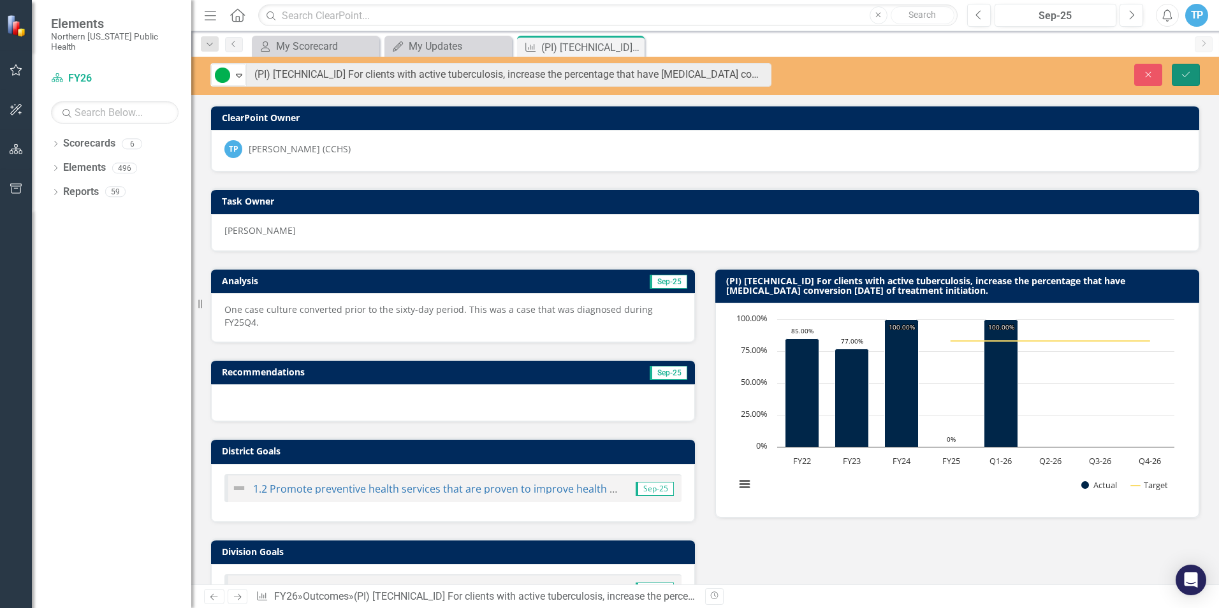
click at [1183, 74] on icon "Save" at bounding box center [1185, 74] width 11 height 9
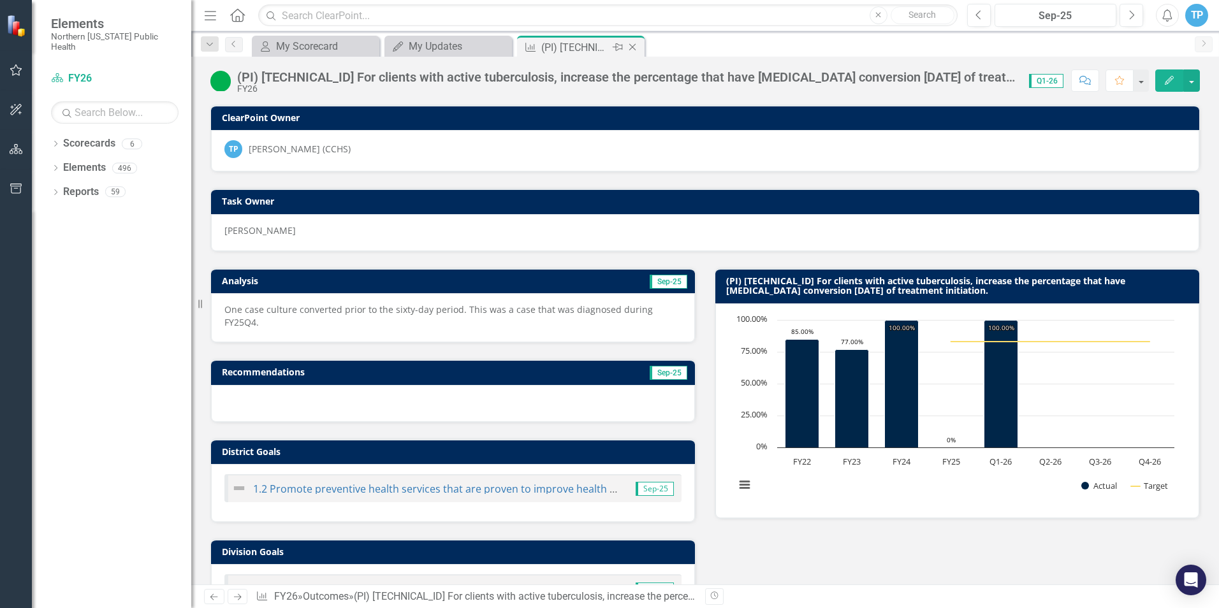
click at [632, 47] on icon "Close" at bounding box center [632, 47] width 13 height 10
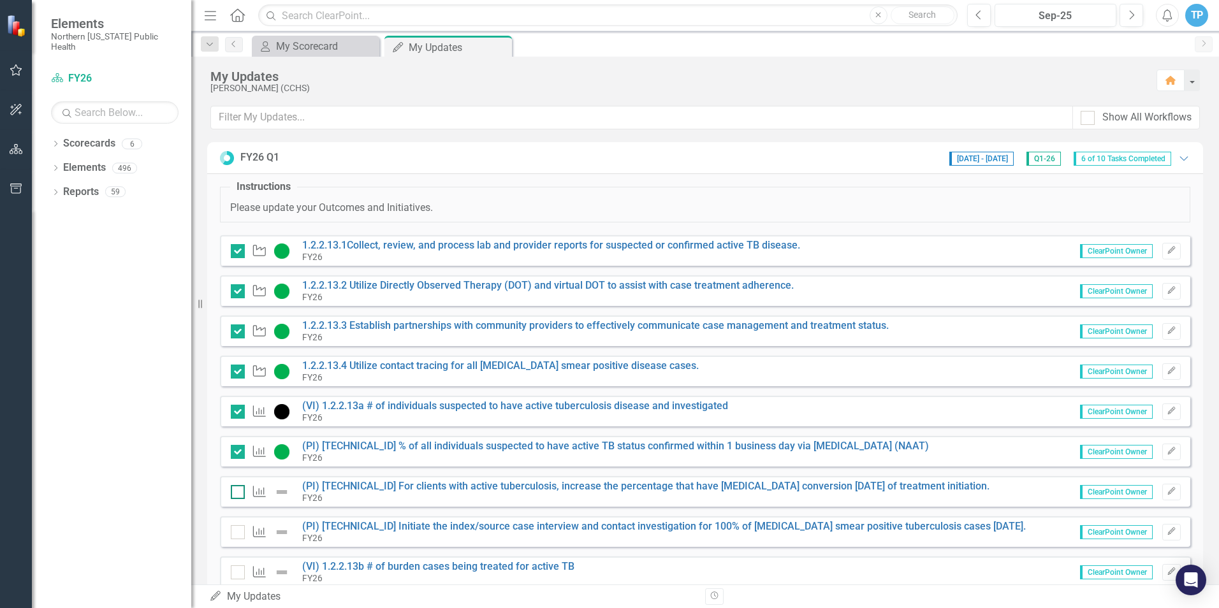
click at [244, 493] on div at bounding box center [238, 492] width 14 height 14
click at [239, 493] on input "checkbox" at bounding box center [235, 489] width 8 height 8
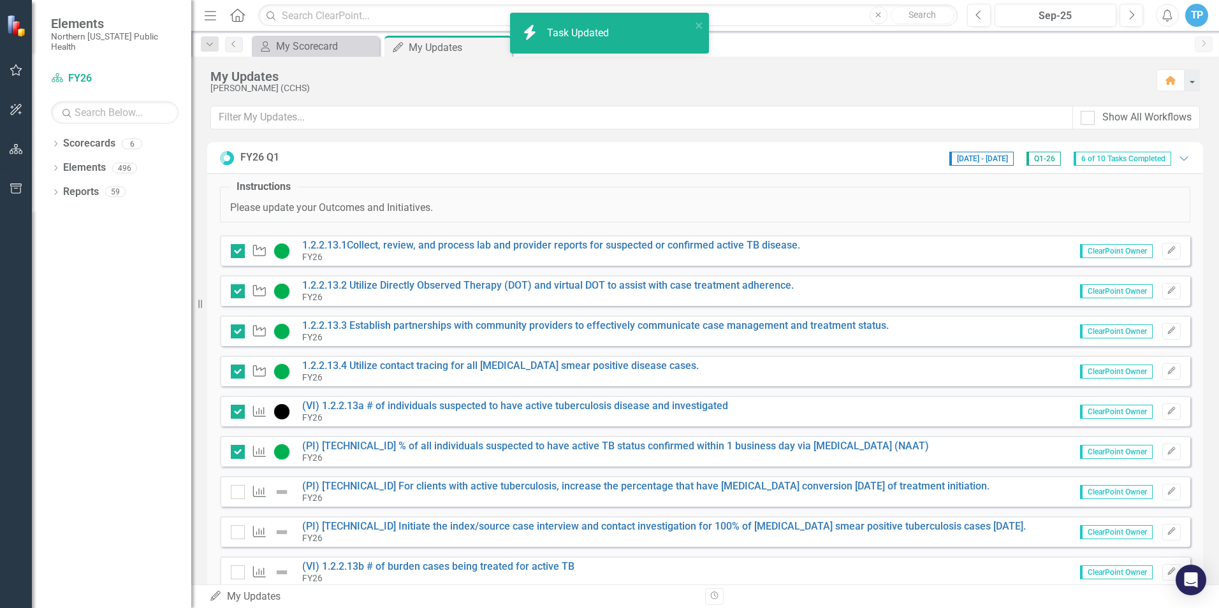
checkbox input "true"
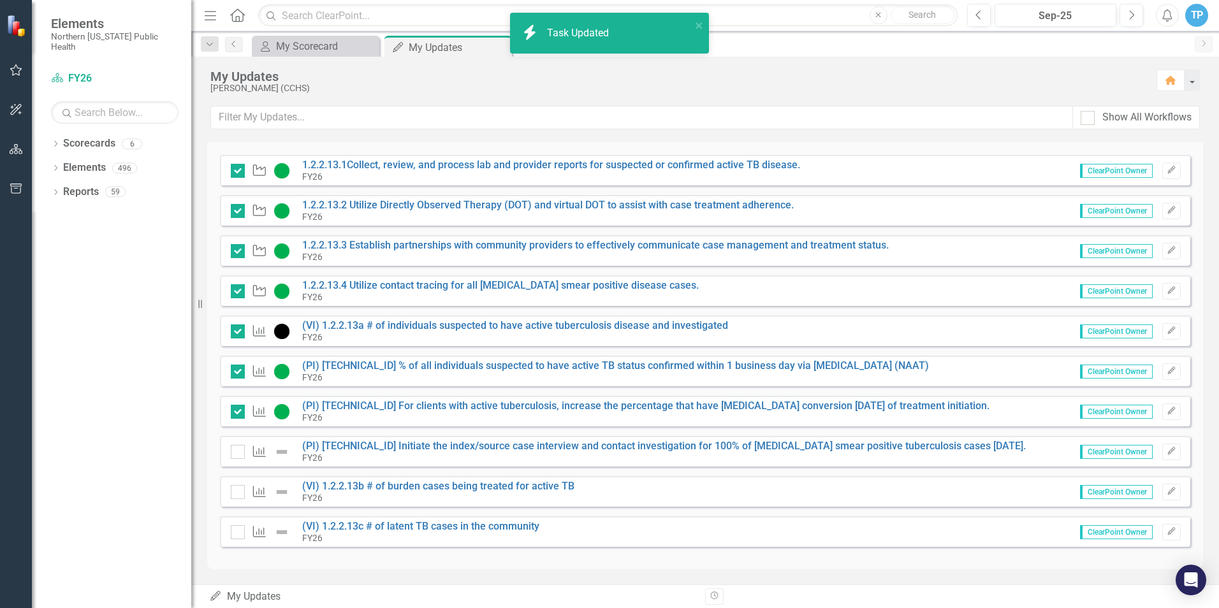
scroll to position [81, 0]
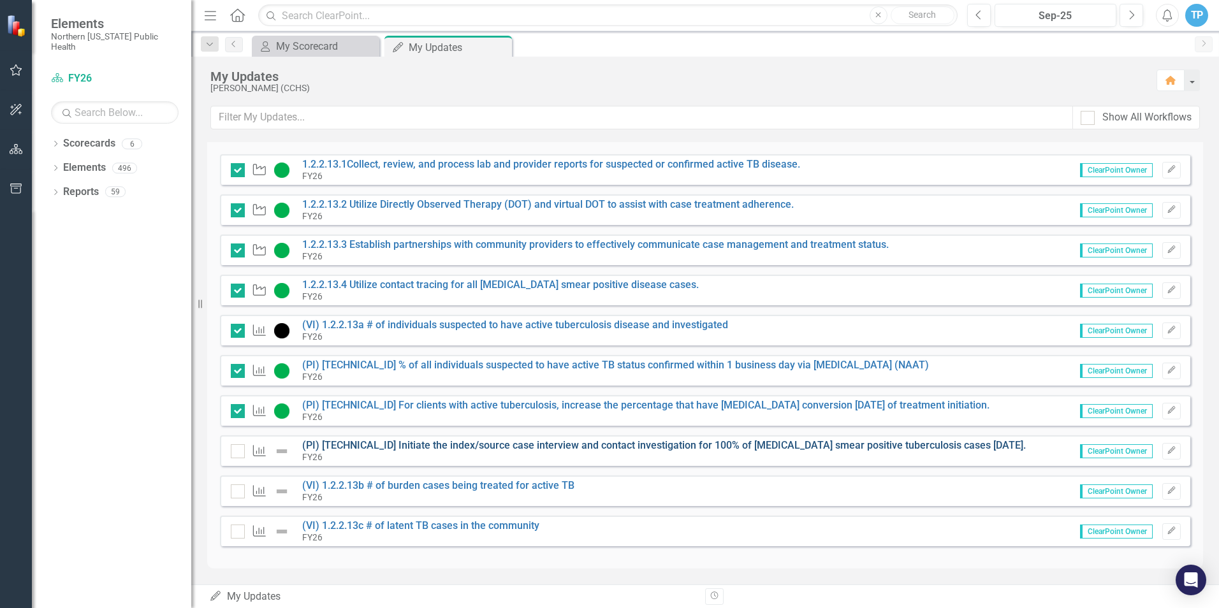
click at [449, 442] on link "(PI) [TECHNICAL_ID] Initiate the index/source case interview and contact invest…" at bounding box center [664, 445] width 724 height 12
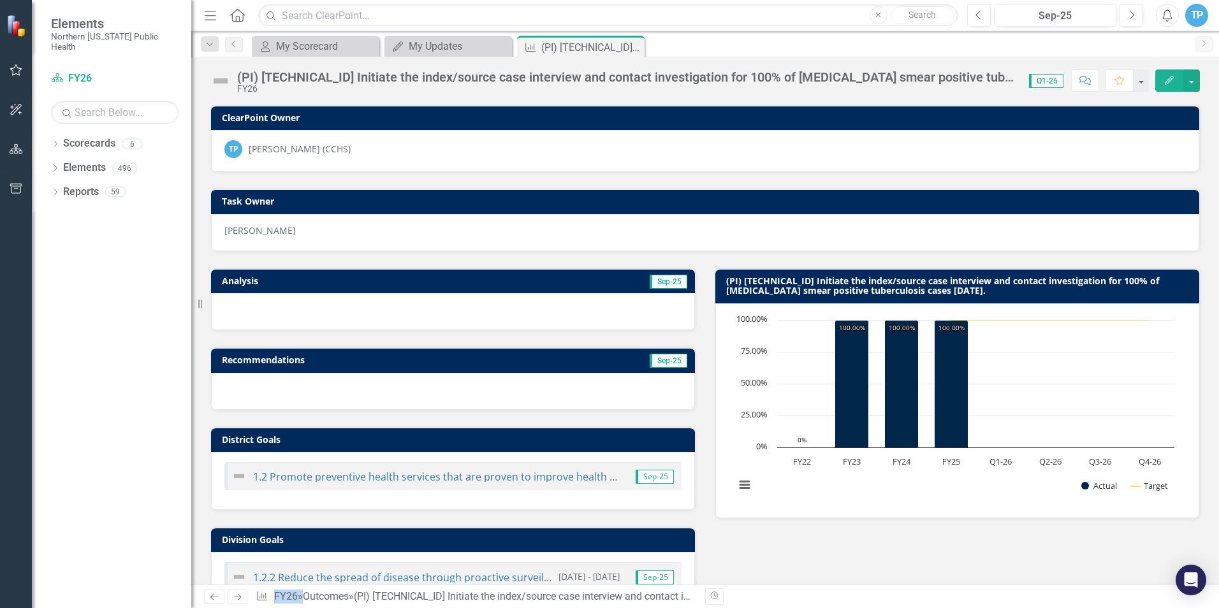
click at [261, 313] on div at bounding box center [453, 311] width 484 height 37
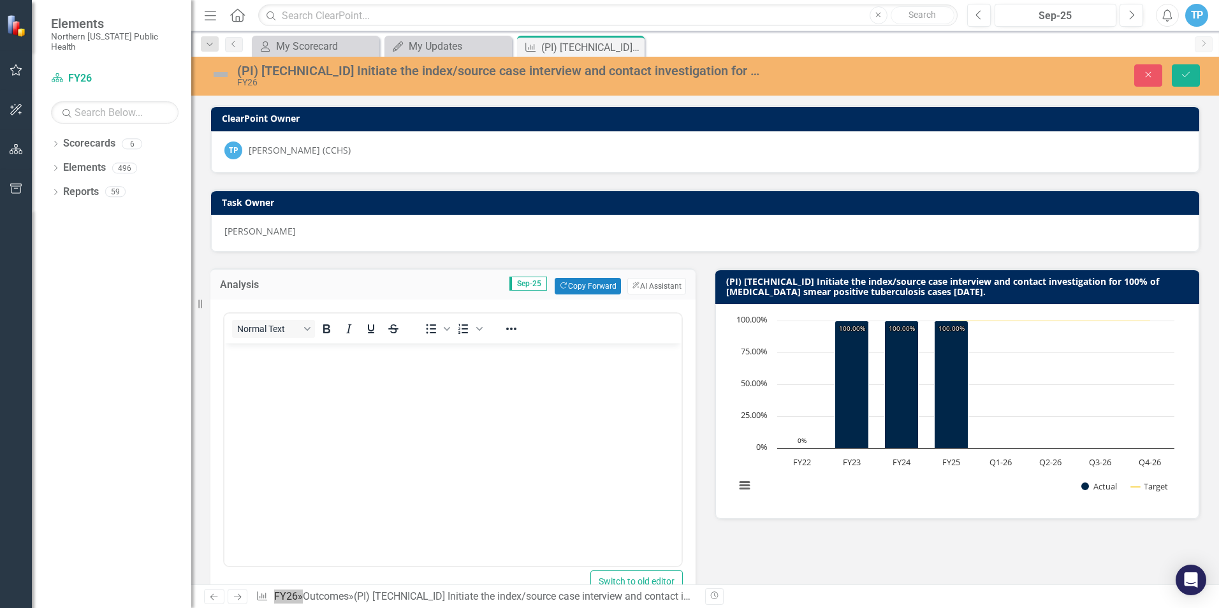
drag, startPoint x: 485, startPoint y: 657, endPoint x: 275, endPoint y: 379, distance: 348.6
click at [275, 379] on body "Rich Text Area. Press ALT-0 for help." at bounding box center [452, 439] width 457 height 191
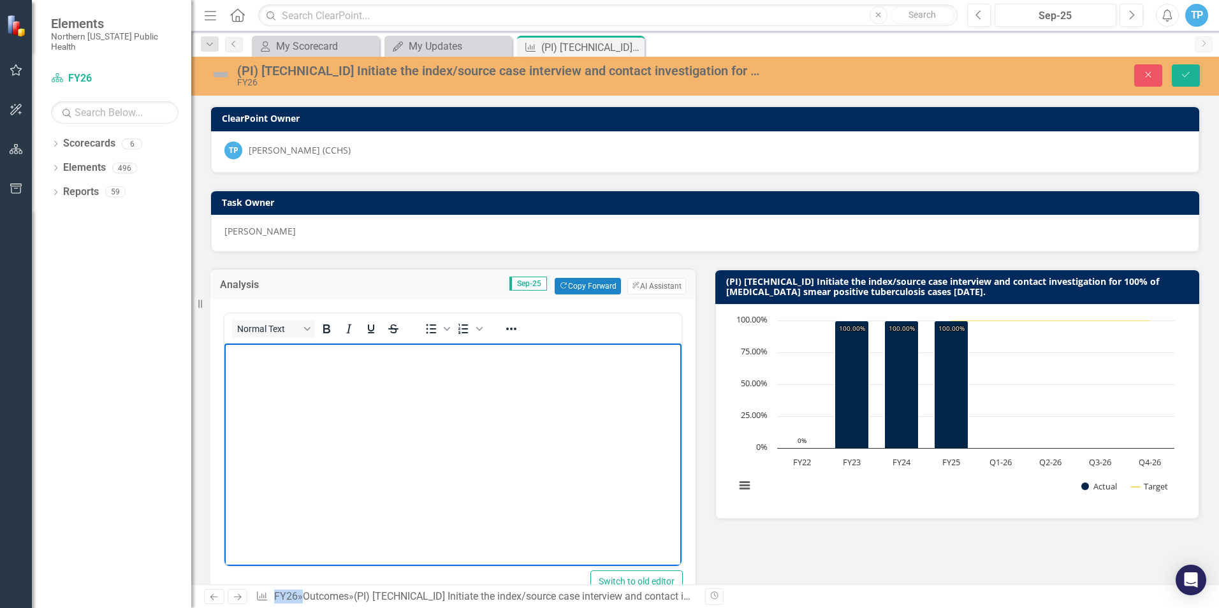
click at [224, 75] on img at bounding box center [220, 74] width 20 height 20
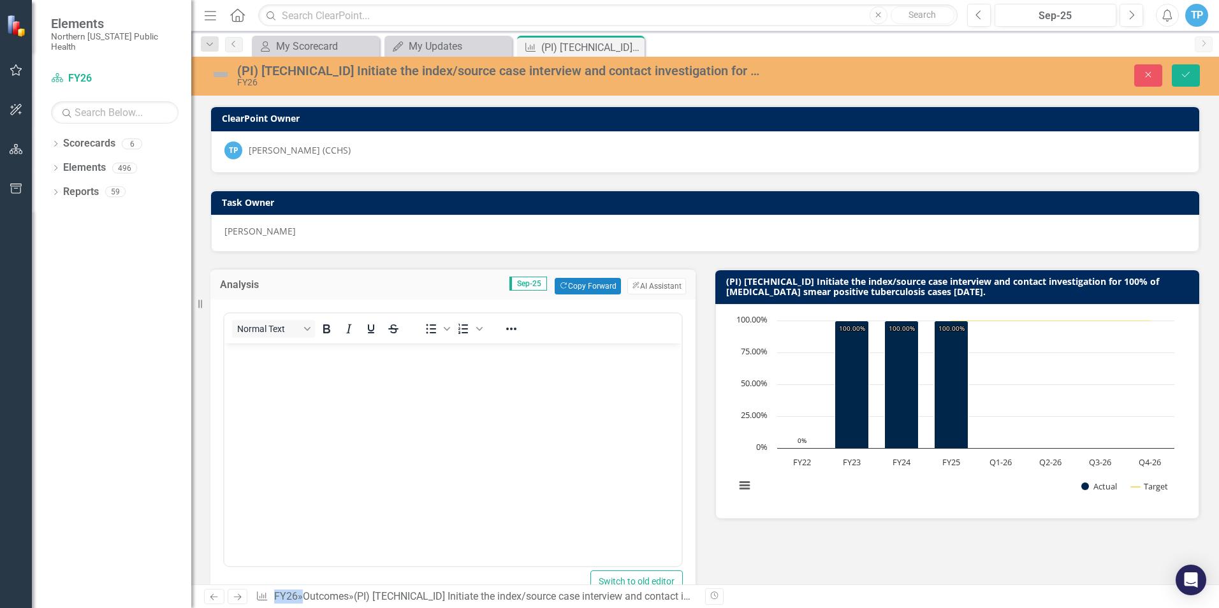
click at [224, 75] on img at bounding box center [220, 74] width 20 height 20
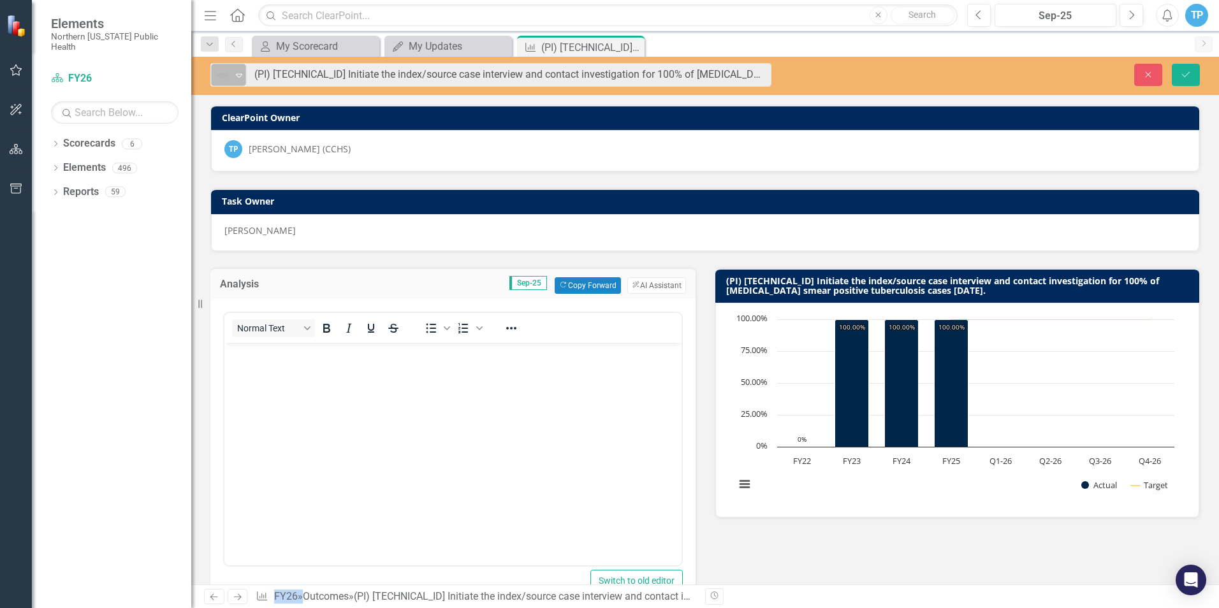
click at [225, 77] on img at bounding box center [222, 75] width 15 height 15
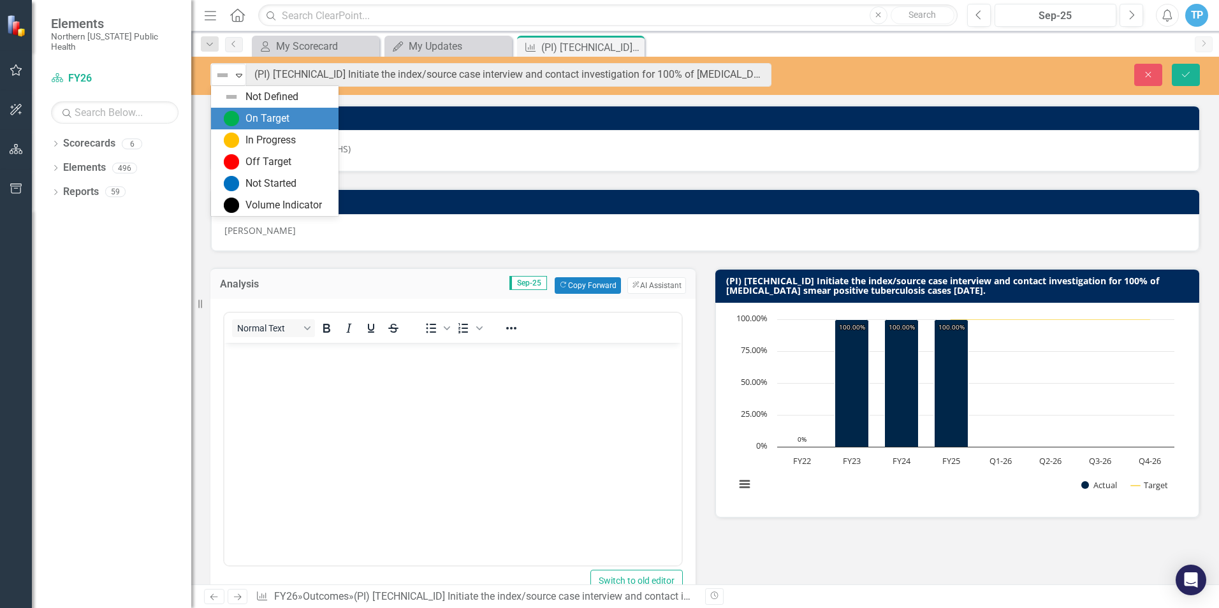
click at [233, 119] on img at bounding box center [231, 118] width 15 height 15
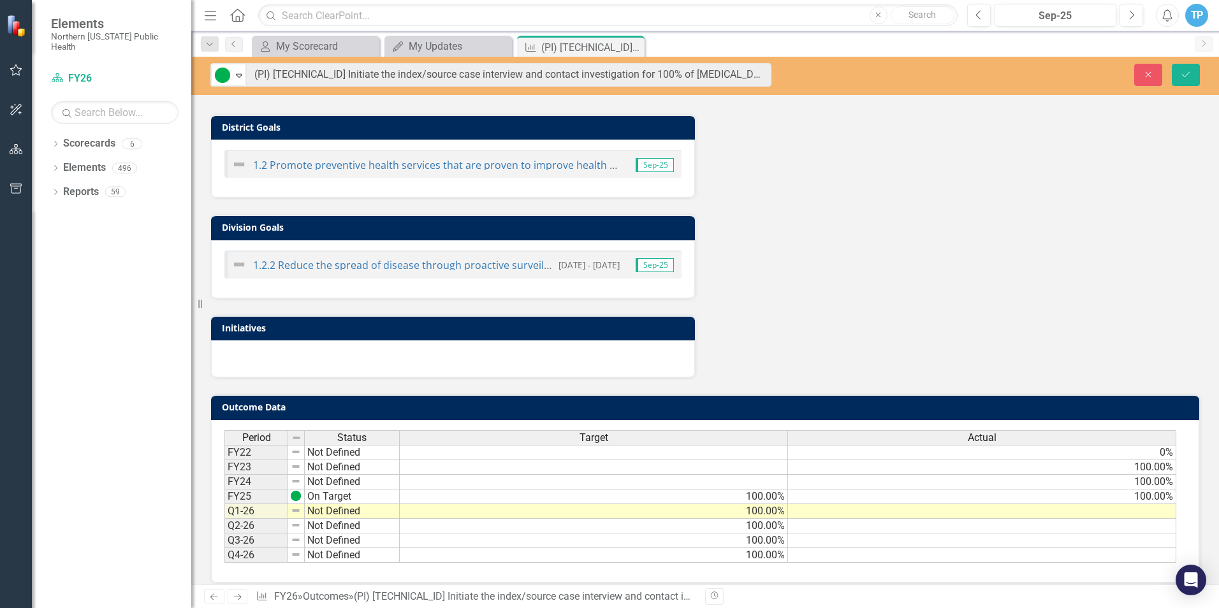
scroll to position [607, 0]
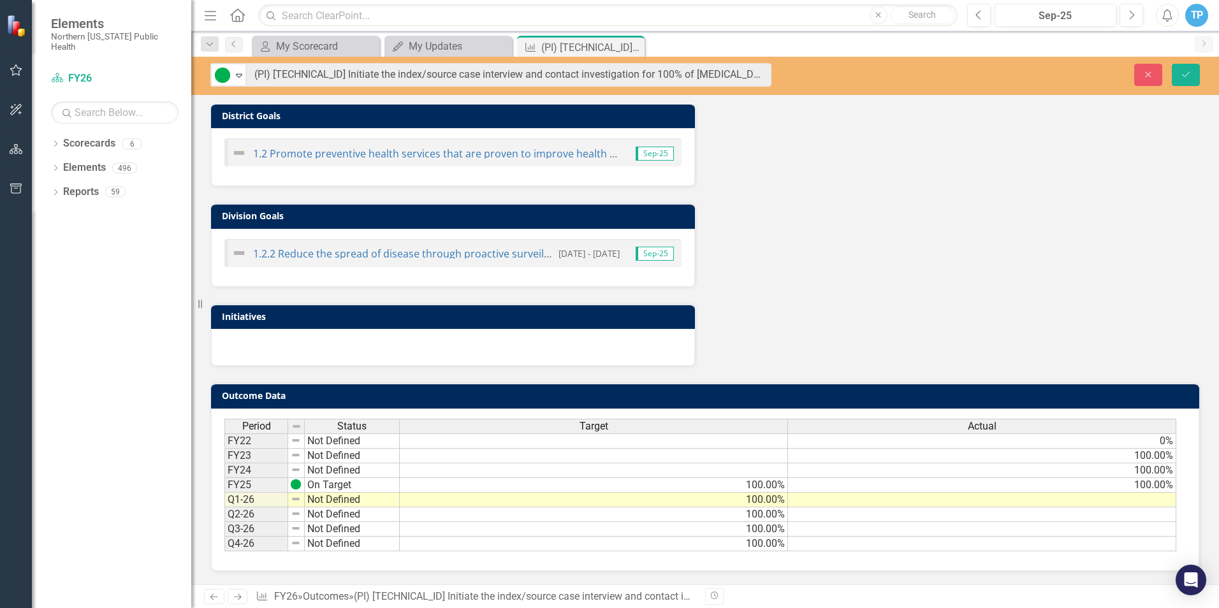
click at [1090, 498] on td at bounding box center [982, 500] width 388 height 15
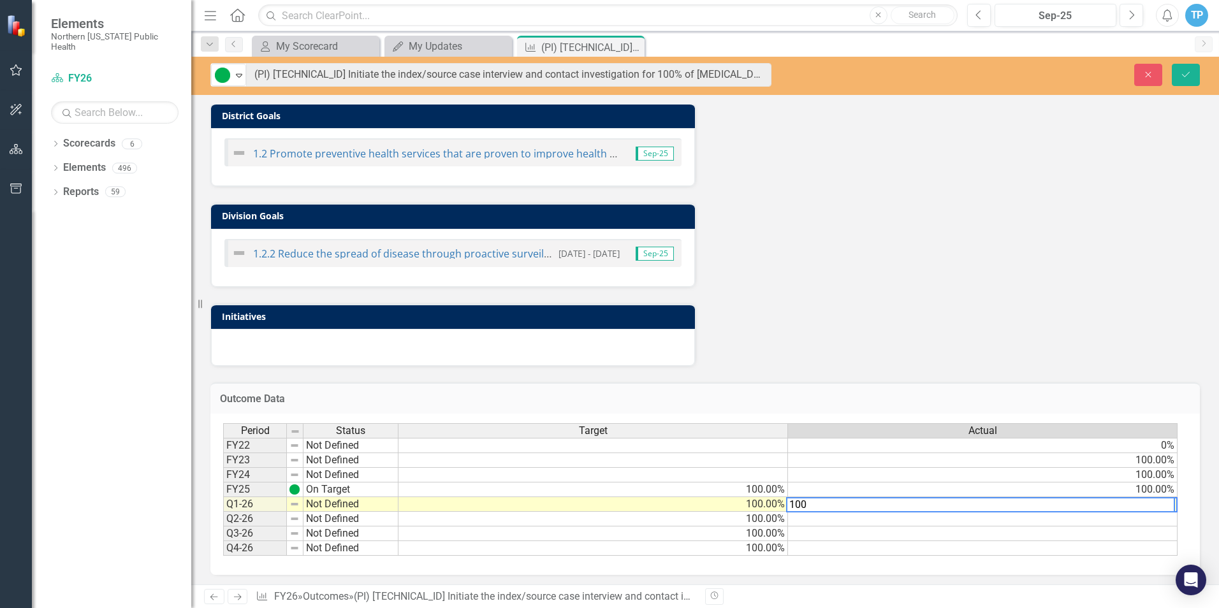
type textarea "100"
click at [1078, 332] on div "Analysis Sep-25 Copy Forward Copy Forward ClearPoint AI AI Assistant Normal Tex…" at bounding box center [705, 6] width 1009 height 722
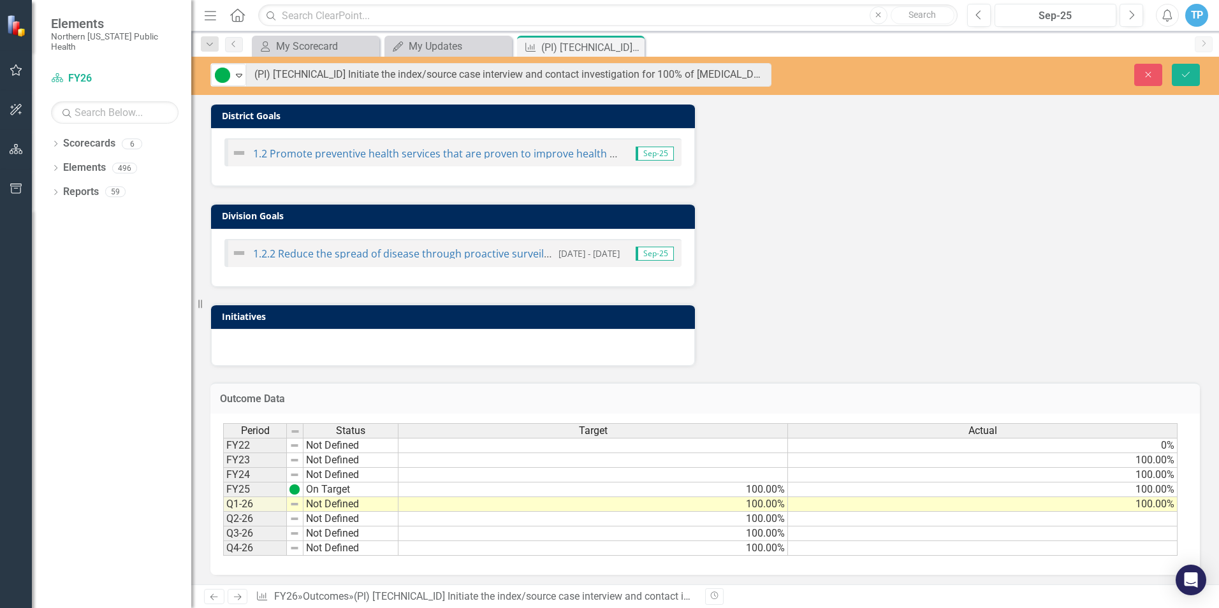
scroll to position [288, 0]
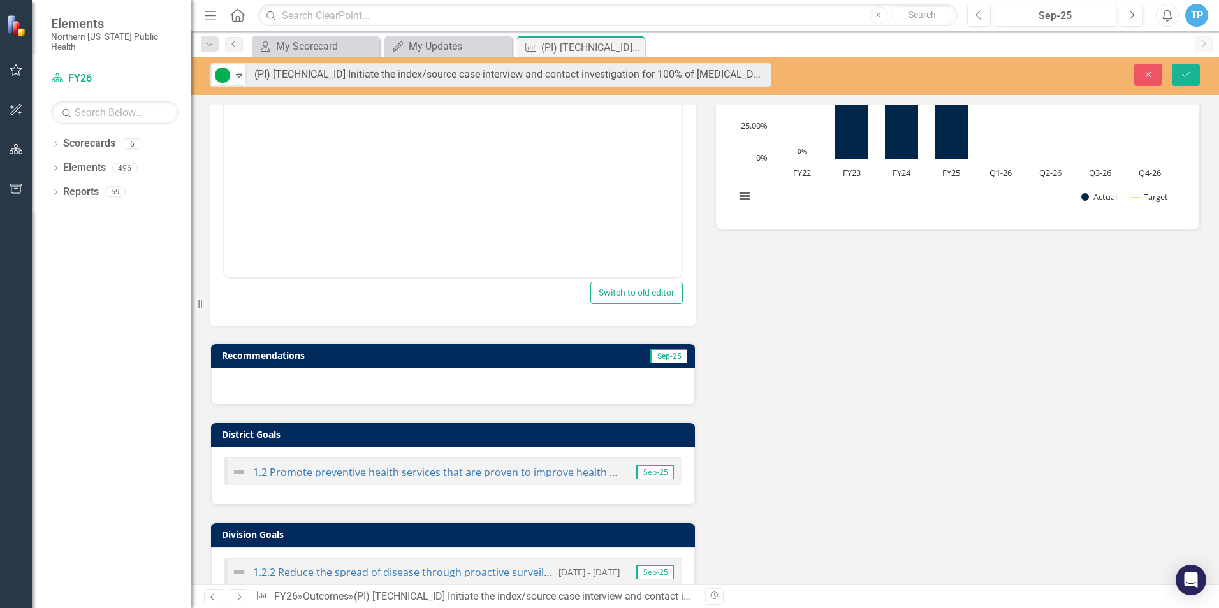
click at [305, 191] on body "Rich Text Area. Press ALT-0 for help." at bounding box center [452, 149] width 457 height 191
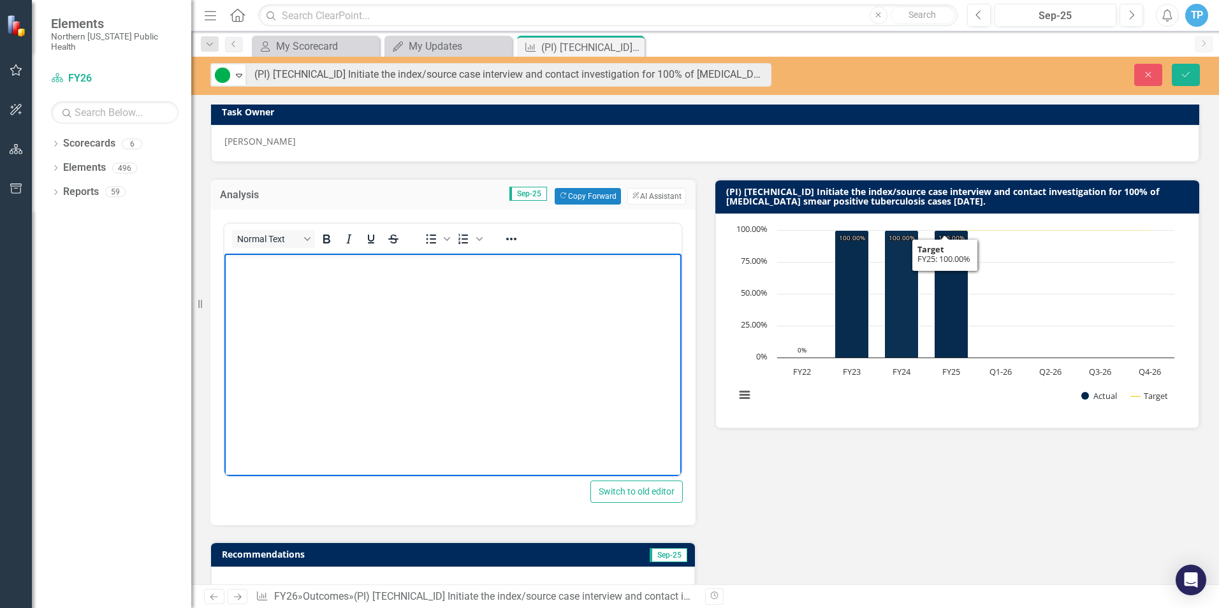
scroll to position [191, 0]
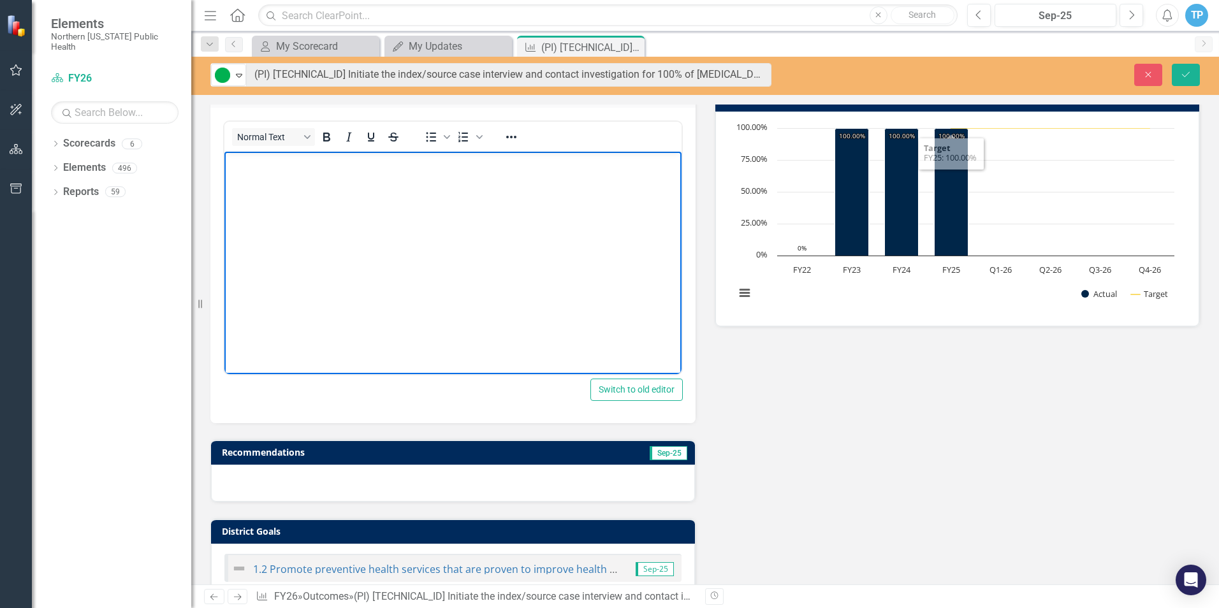
click at [277, 175] on body "Rich Text Area. Press ALT-0 for help." at bounding box center [452, 246] width 457 height 191
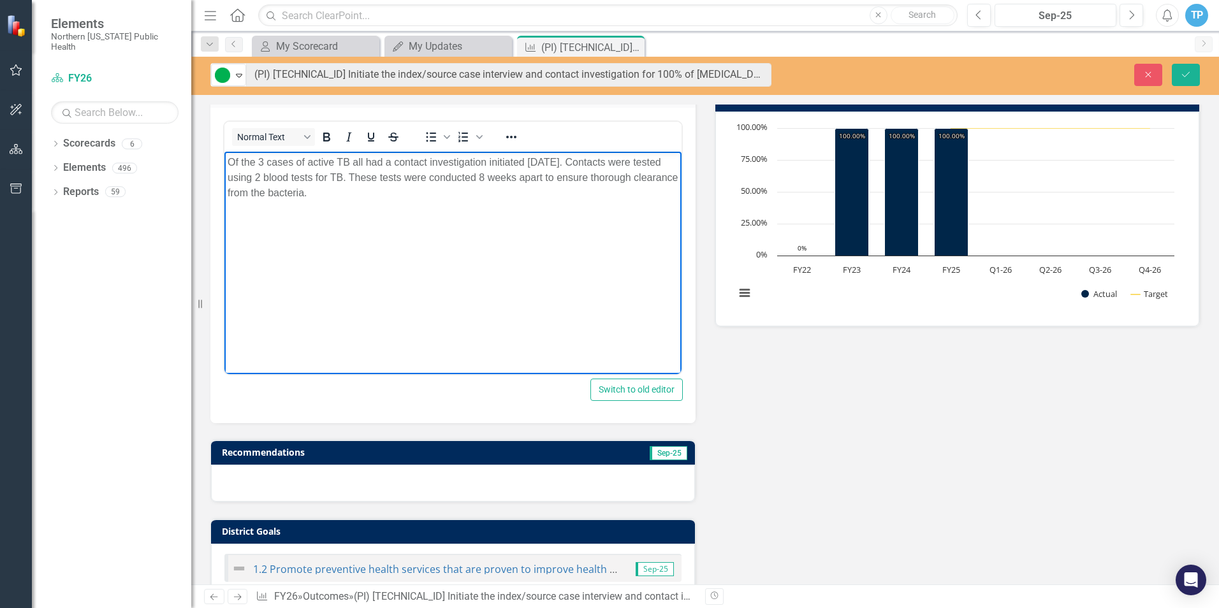
click at [302, 159] on p "Of the 3 cases of active TB all had a contact investigation initiated [DATE]. C…" at bounding box center [453, 177] width 451 height 46
click at [434, 194] on p "Six contacts were investigated for the case that was diagnosed during this peri…" at bounding box center [453, 177] width 451 height 46
click at [472, 184] on p "Six contacts were investigated for the case that was diagnosed during this peri…" at bounding box center [453, 169] width 451 height 31
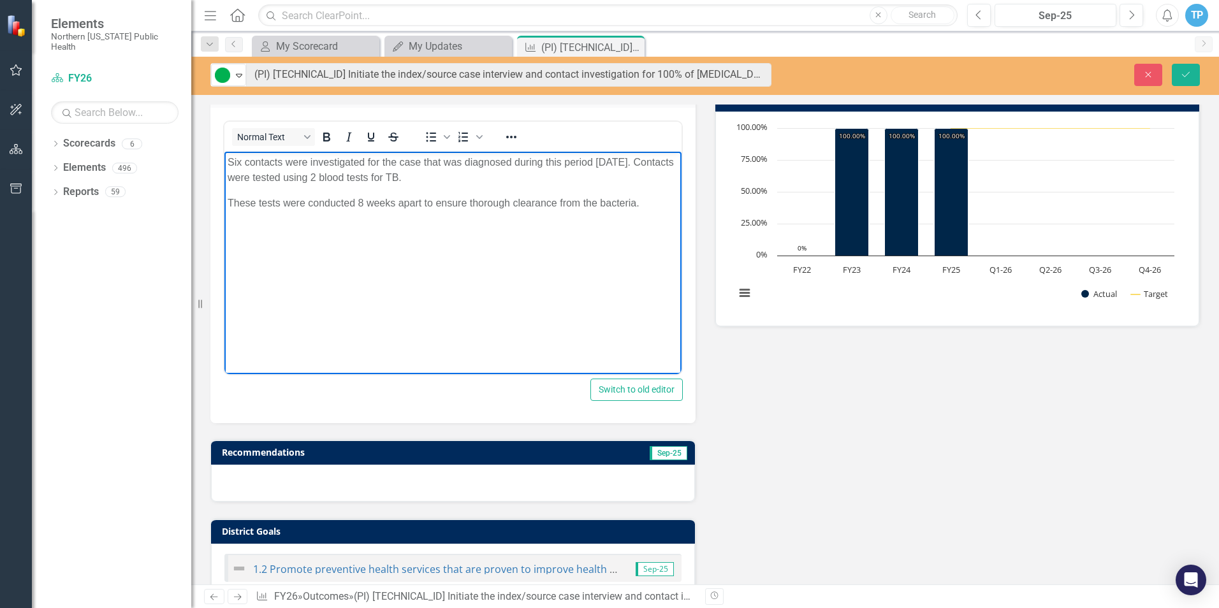
click at [472, 184] on p "Six contacts were investigated for the case that was diagnosed during this peri…" at bounding box center [453, 169] width 451 height 31
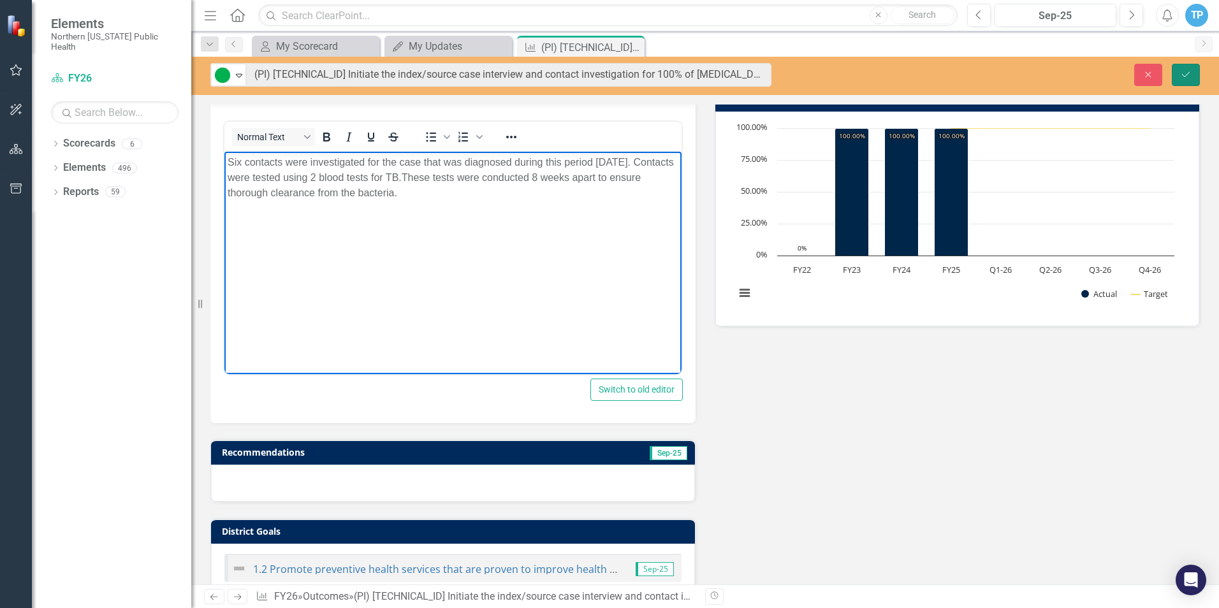
click at [1192, 75] on button "Save" at bounding box center [1186, 75] width 28 height 22
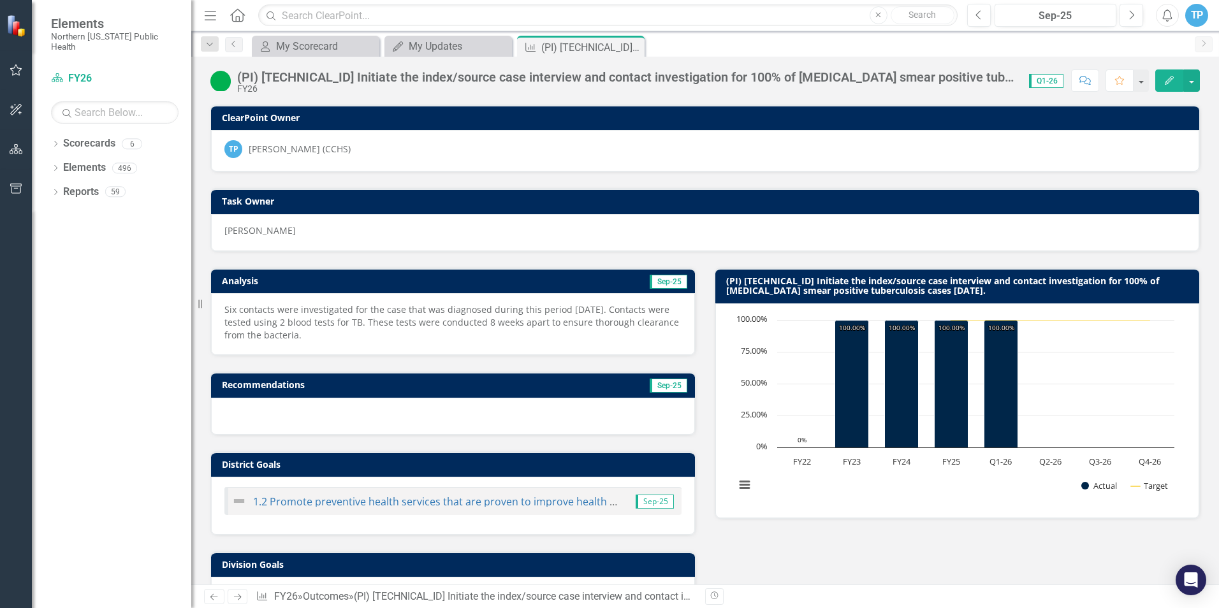
click at [400, 339] on p "Six contacts were investigated for the case that was diagnosed during this peri…" at bounding box center [452, 322] width 457 height 38
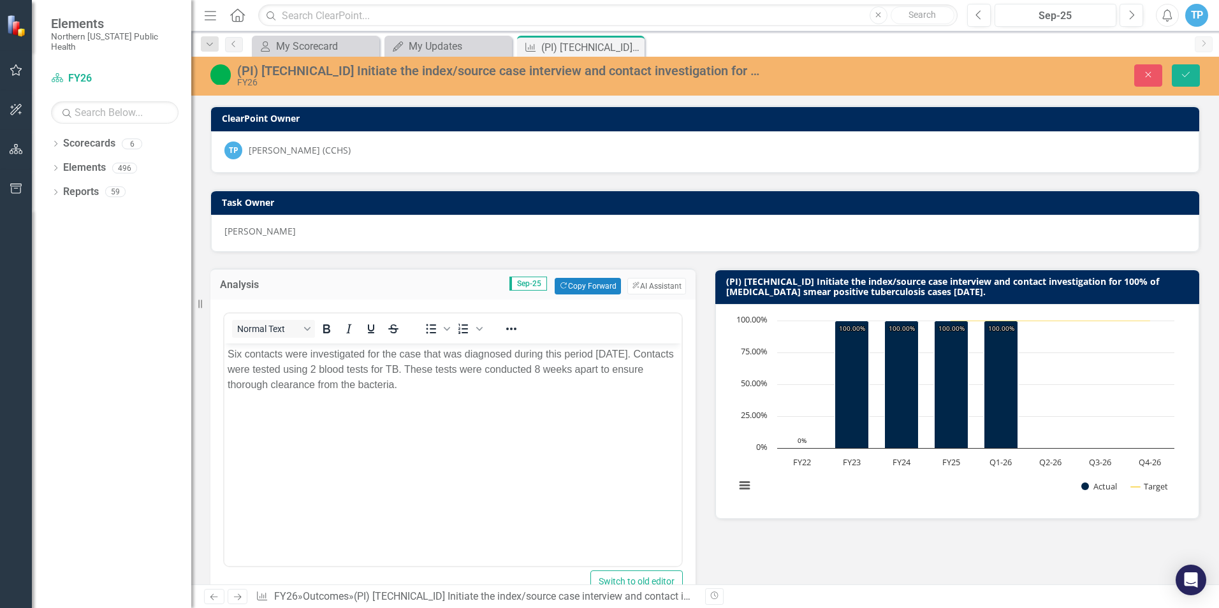
scroll to position [0, 0]
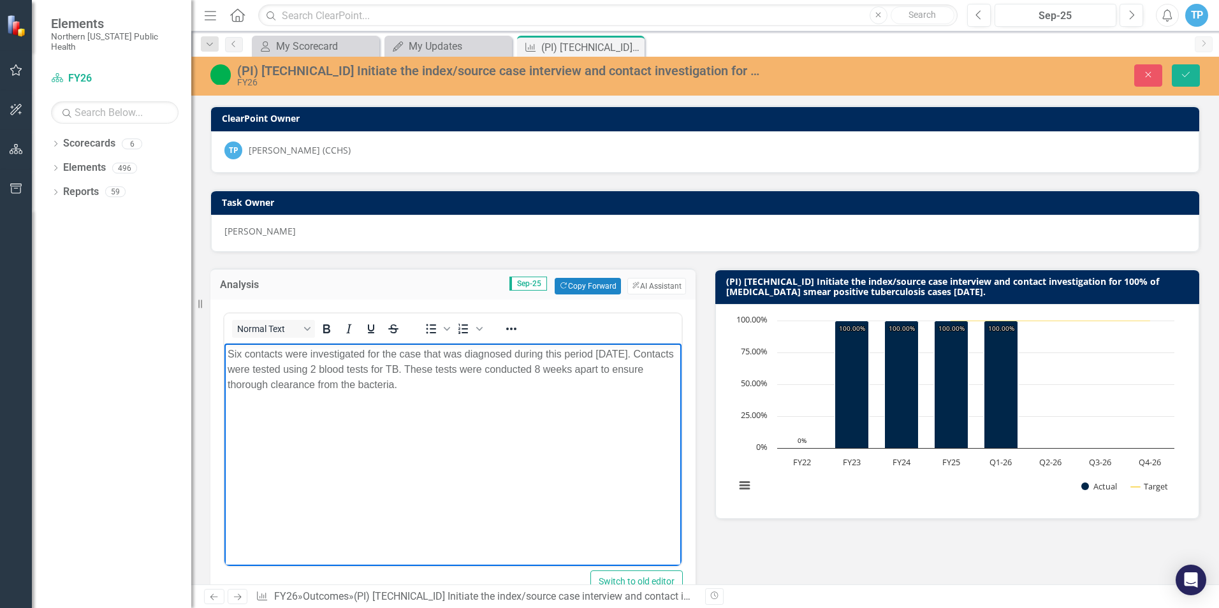
drag, startPoint x: 469, startPoint y: 391, endPoint x: 227, endPoint y: 356, distance: 244.9
click at [227, 356] on body "Six contacts were investigated for the case that was diagnosed during this peri…" at bounding box center [452, 439] width 457 height 191
copy p "Six contacts were investigated for the case that was diagnosed during this peri…"
click at [797, 537] on div "Analysis Sep-25 Copy Forward Copy Forward ClearPoint AI AI Assistant <p>Six con…" at bounding box center [705, 613] width 1009 height 722
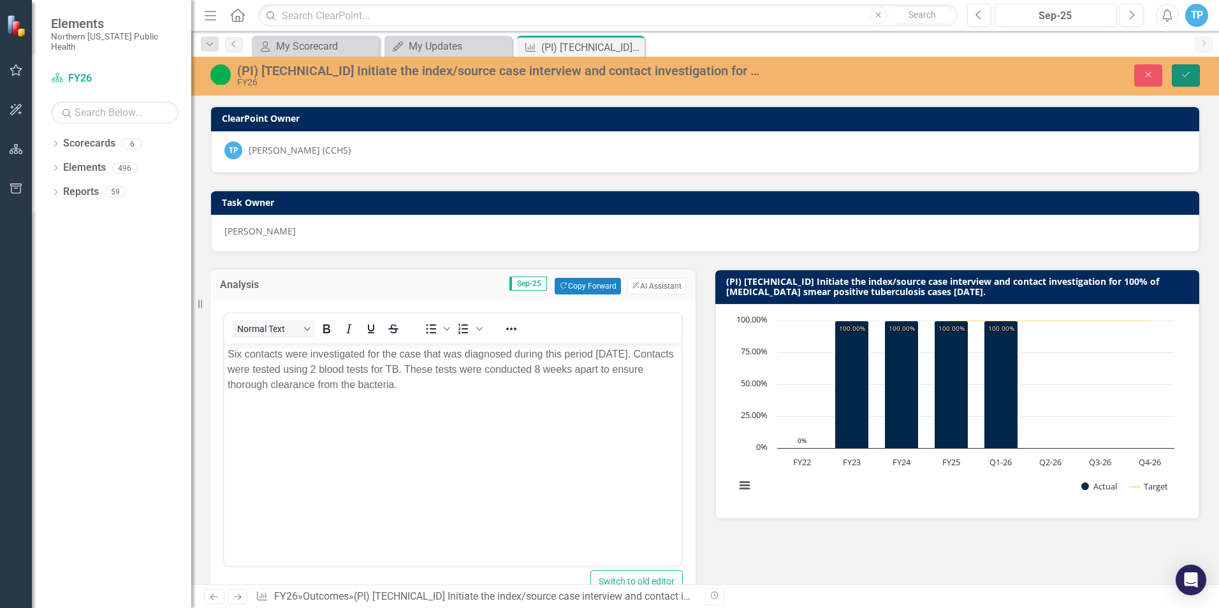
click at [1190, 80] on button "Save" at bounding box center [1186, 75] width 28 height 22
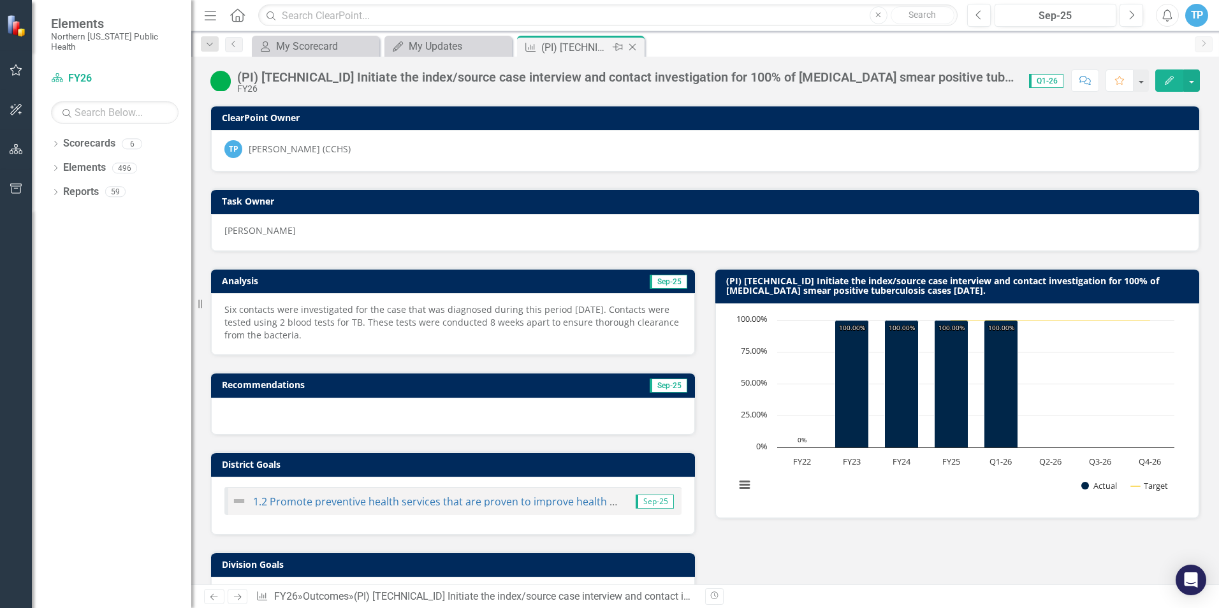
click at [635, 44] on icon "Close" at bounding box center [632, 47] width 13 height 10
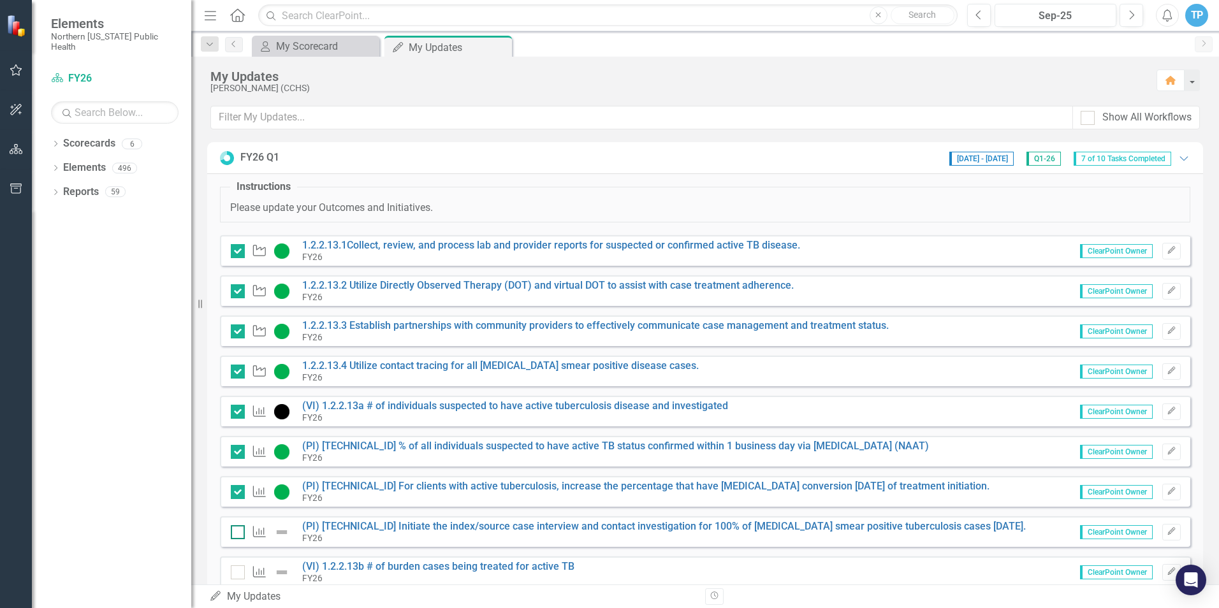
click at [233, 537] on div at bounding box center [238, 532] width 14 height 14
click at [233, 534] on input "checkbox" at bounding box center [235, 529] width 8 height 8
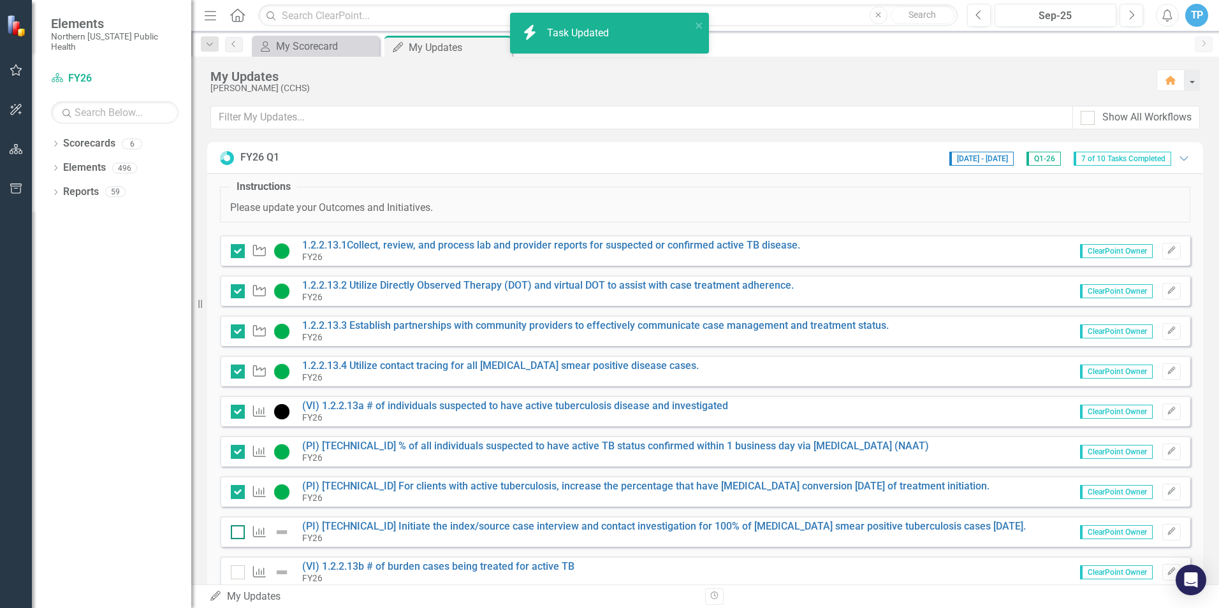
checkbox input "true"
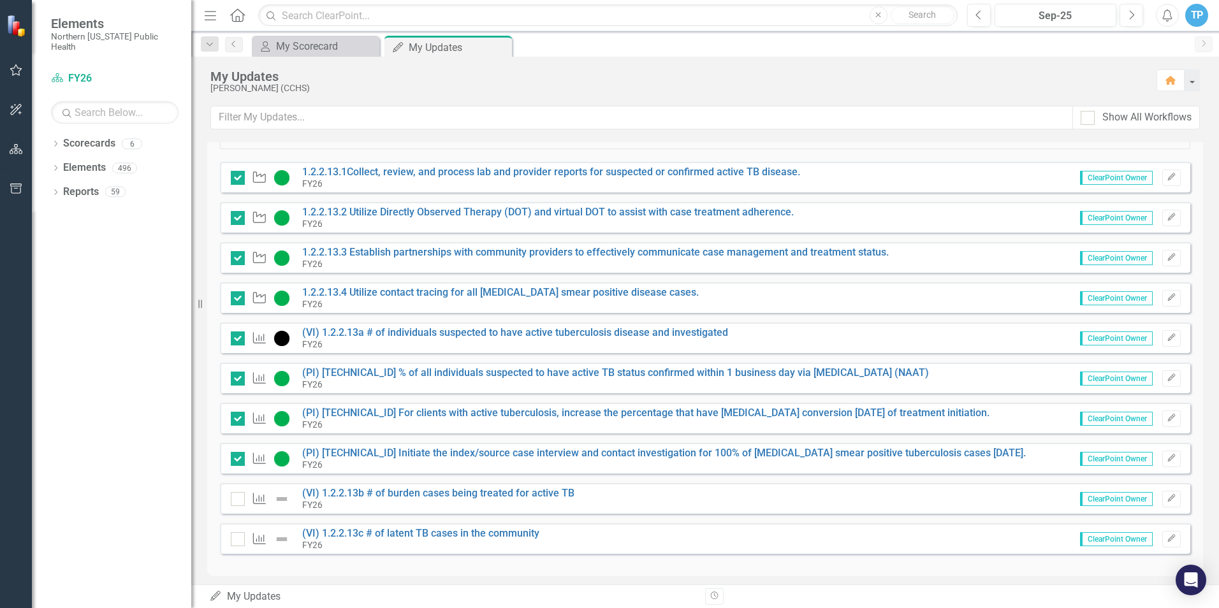
scroll to position [81, 0]
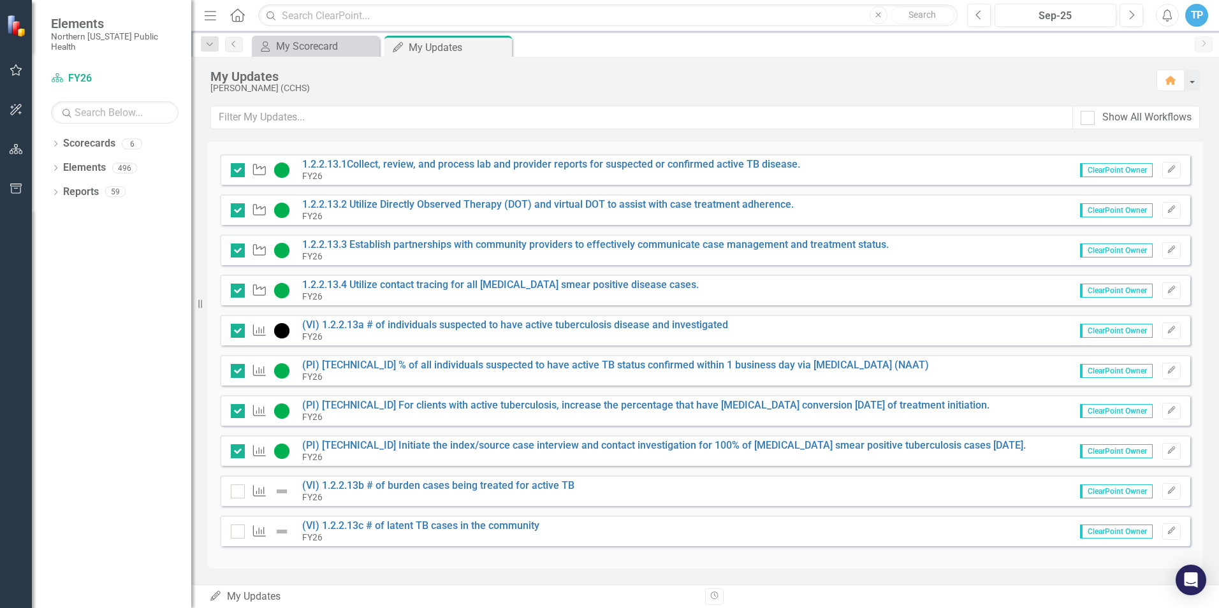
drag, startPoint x: 572, startPoint y: 485, endPoint x: 478, endPoint y: 479, distance: 95.2
click at [484, 478] on div "Outcome (VI) 1.2.2.13b # of burden cases being treated for active TB FY26 Clear…" at bounding box center [705, 491] width 970 height 31
click at [411, 485] on link "(VI) 1.2.2.13b # of burden cases being treated for active TB" at bounding box center [438, 485] width 272 height 12
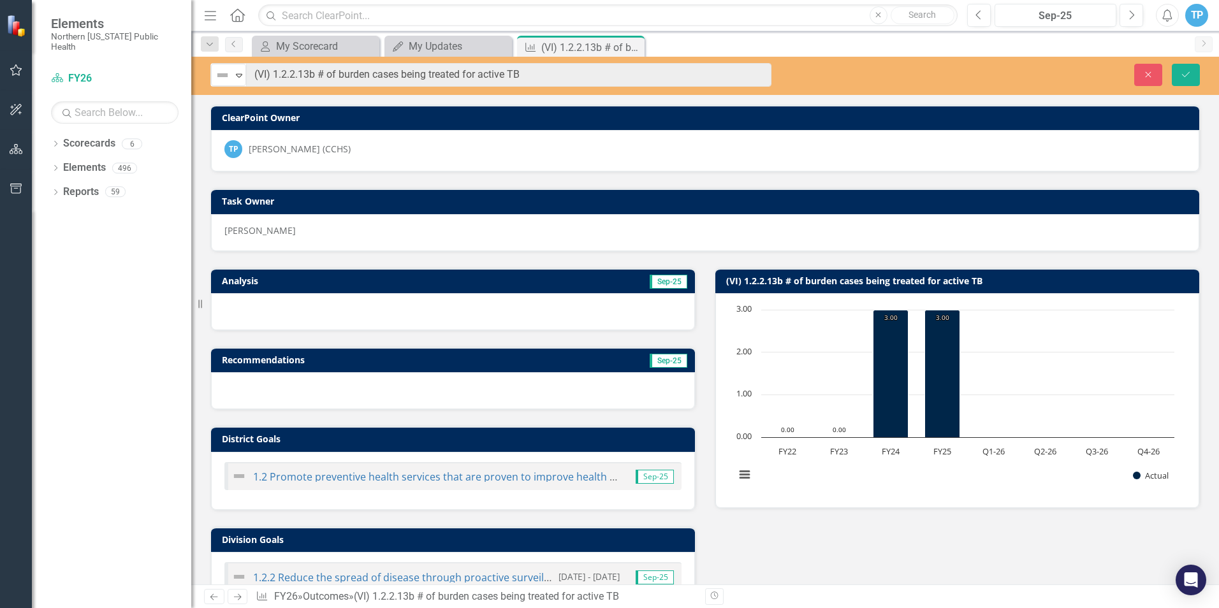
scroll to position [319, 0]
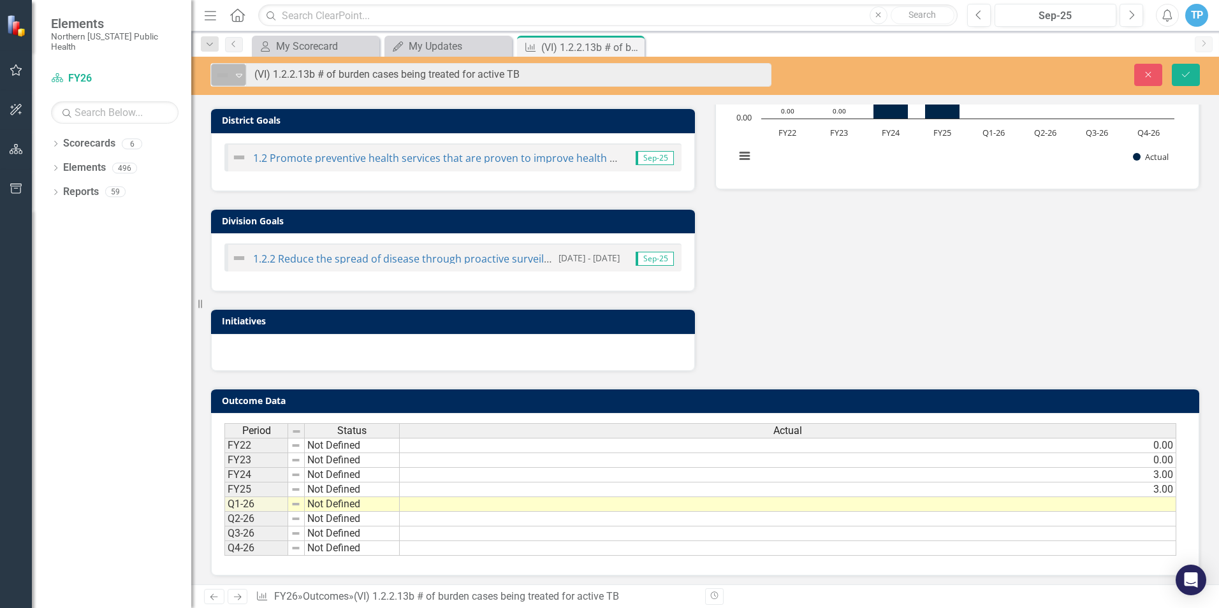
click at [222, 74] on img at bounding box center [222, 75] width 15 height 15
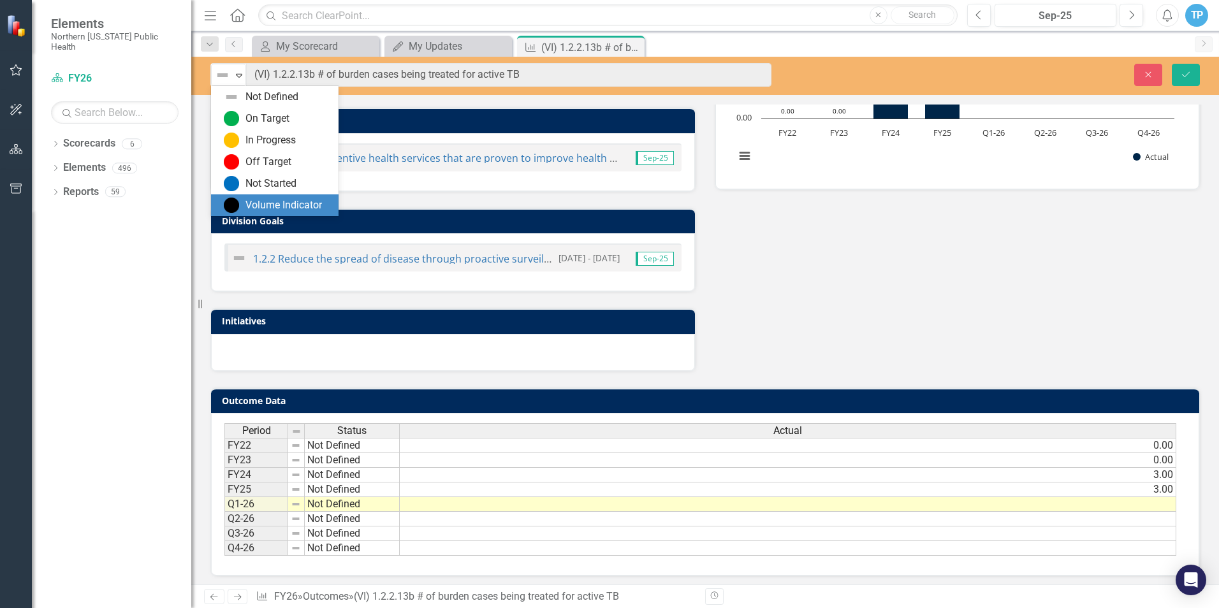
click at [248, 204] on div "Volume Indicator" at bounding box center [283, 205] width 77 height 15
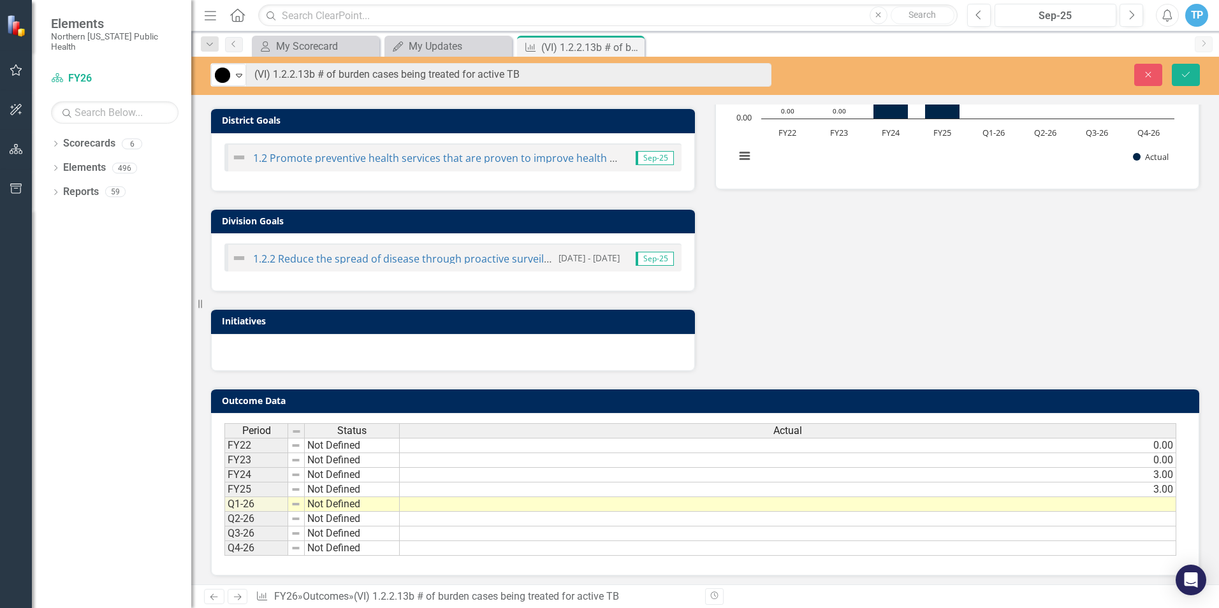
click at [1160, 507] on td at bounding box center [788, 504] width 776 height 15
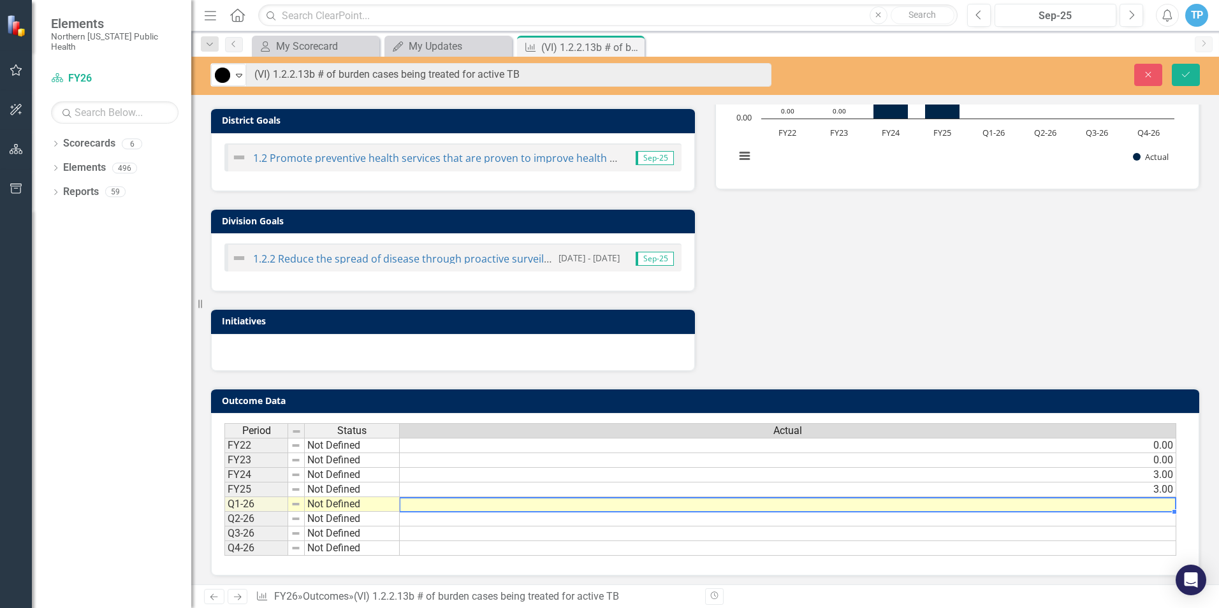
click at [1160, 507] on td at bounding box center [788, 504] width 776 height 15
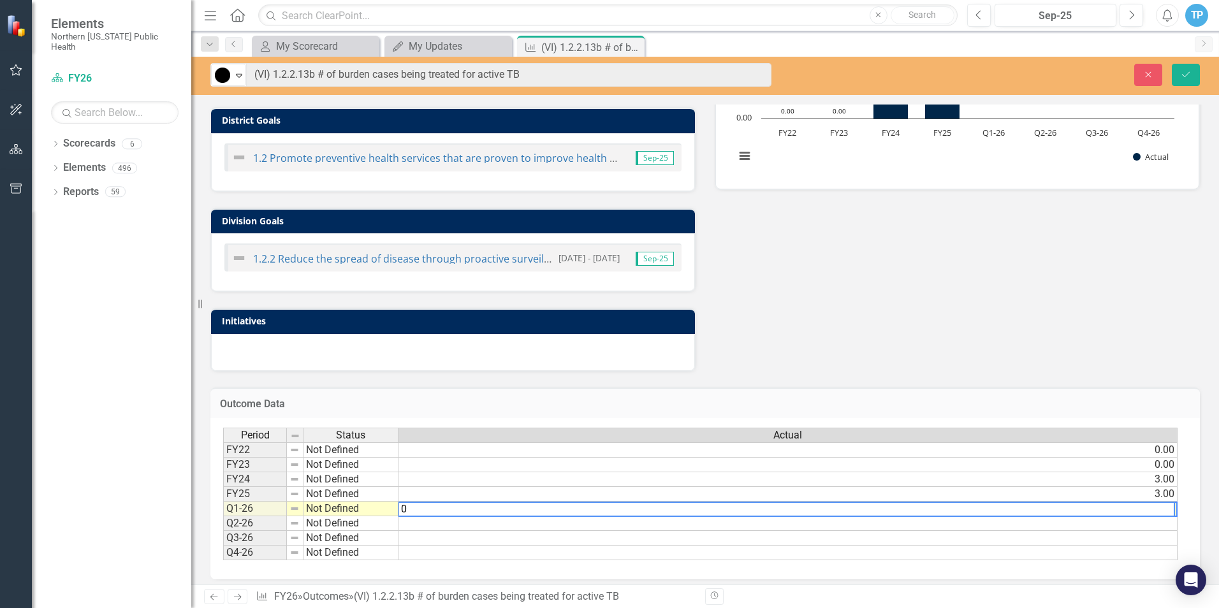
type textarea "0"
click at [1135, 256] on div "Analysis Sep-25 Recommendations Sep-25 District Goals 1.2 Promote preventive he…" at bounding box center [705, 152] width 1009 height 439
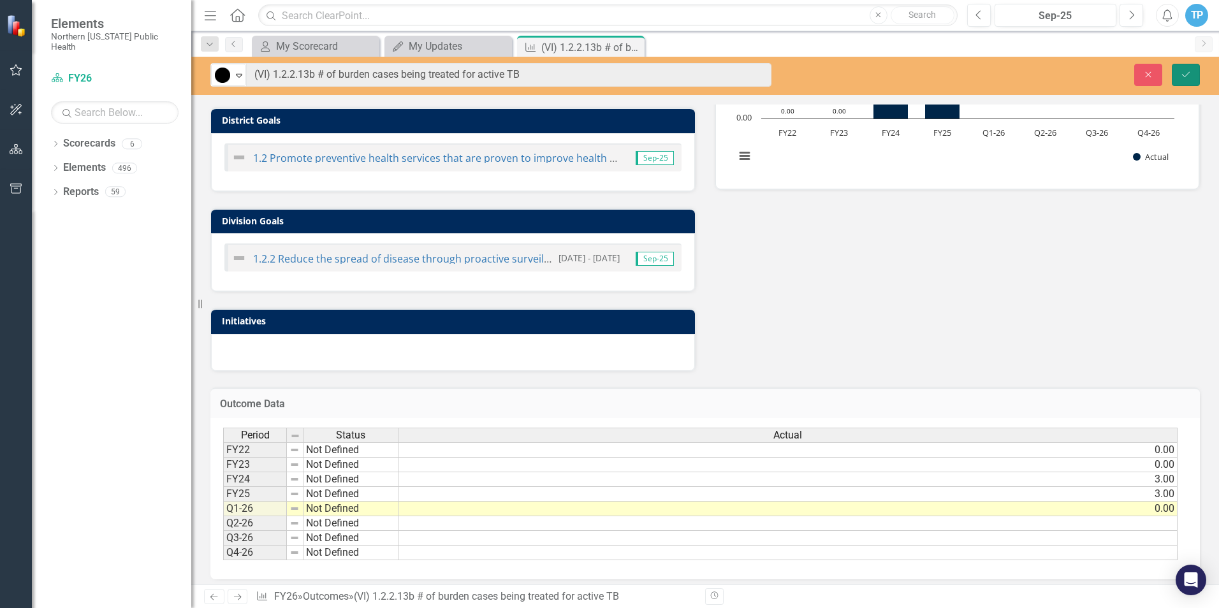
click at [1188, 73] on icon "submit" at bounding box center [1186, 73] width 8 height 5
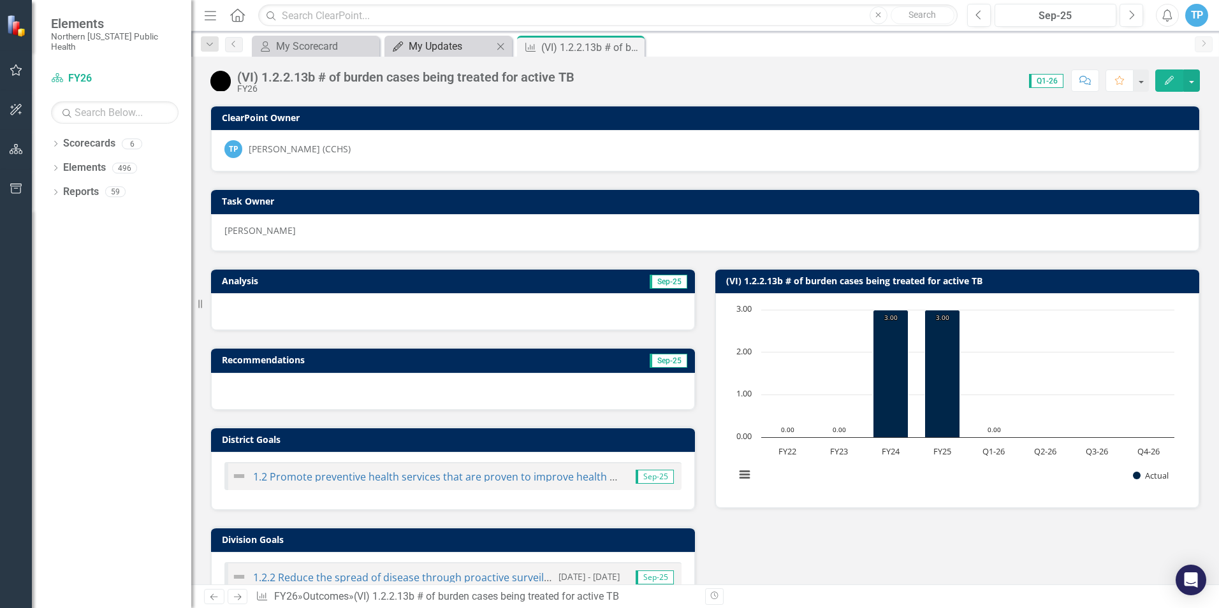
click at [432, 47] on div "My Updates" at bounding box center [451, 46] width 84 height 16
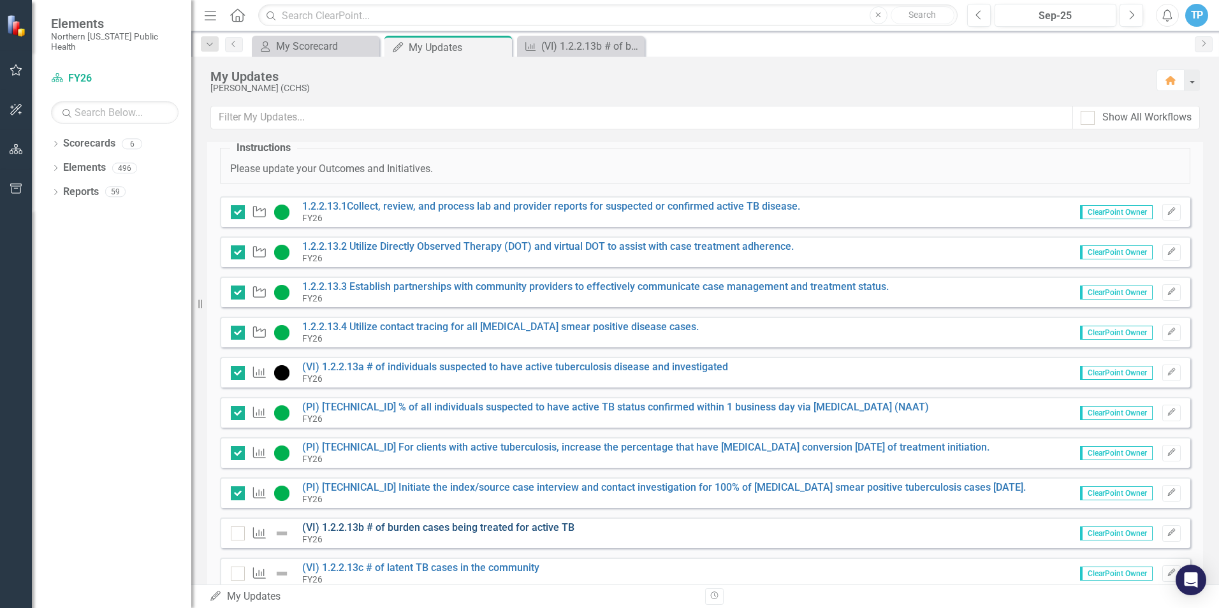
scroll to position [81, 0]
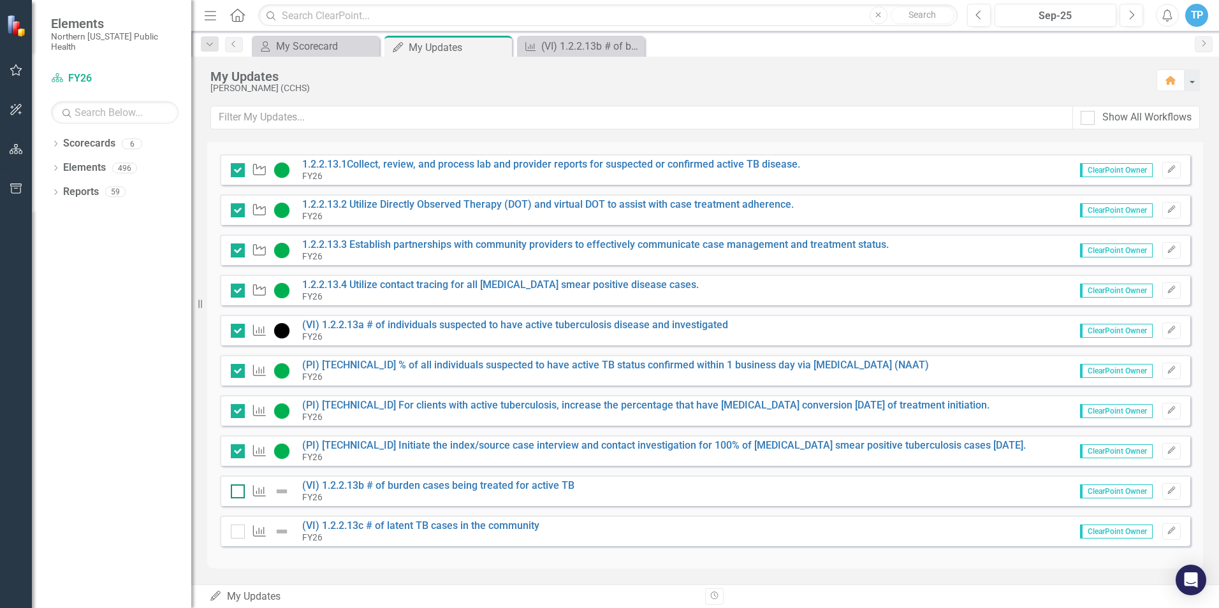
click at [238, 494] on div at bounding box center [238, 492] width 14 height 14
click at [238, 493] on input "checkbox" at bounding box center [235, 489] width 8 height 8
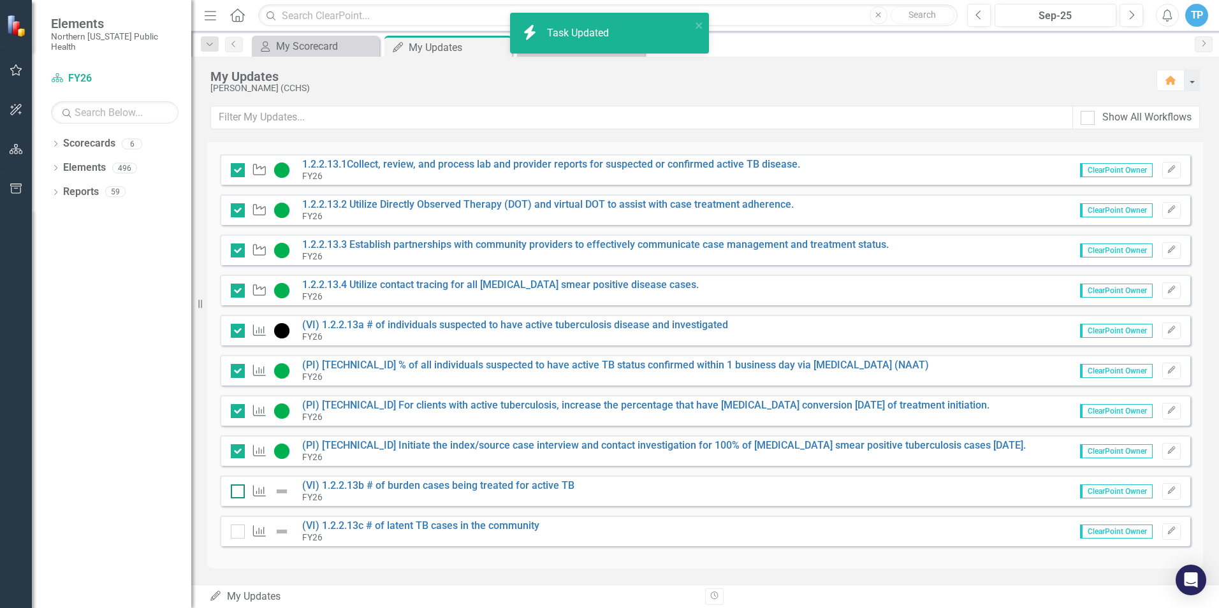
checkbox input "true"
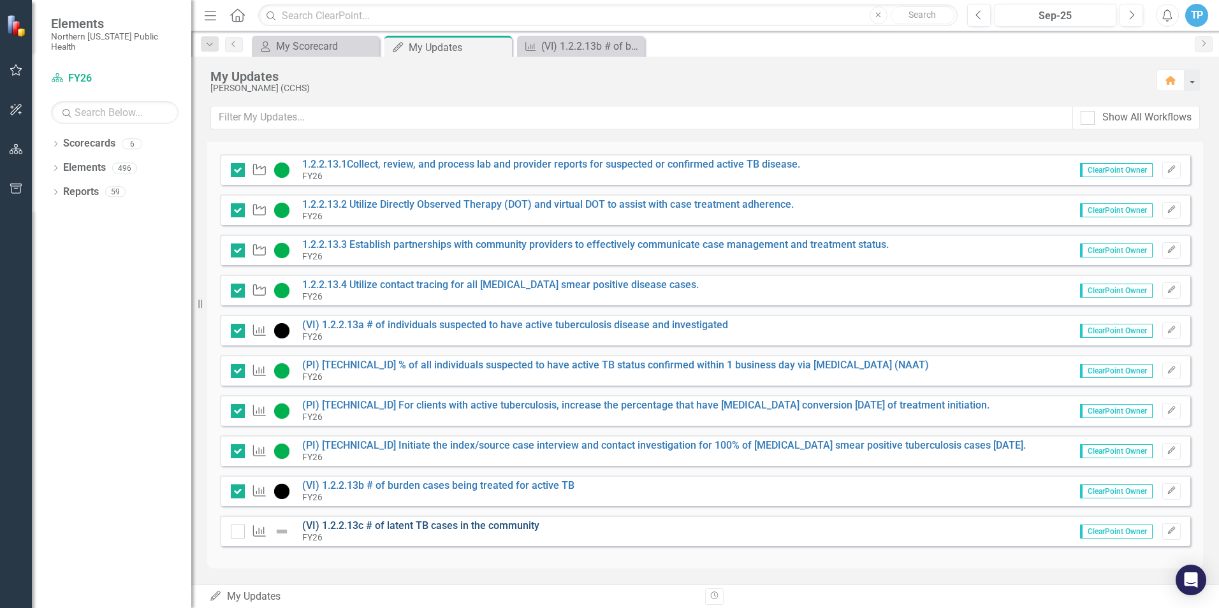
click at [383, 529] on link "(VI) 1.2.2.13c # of latent TB cases in the community" at bounding box center [420, 526] width 237 height 12
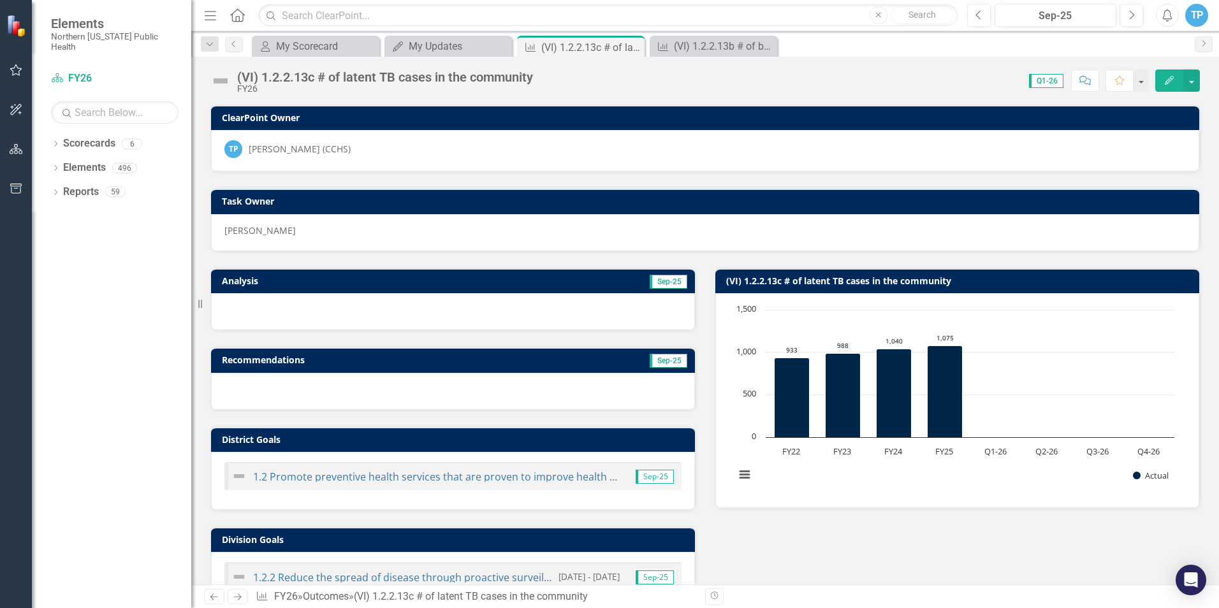
click at [532, 83] on div "(VI) 1.2.2.13c # of latent TB cases in the community" at bounding box center [385, 77] width 296 height 14
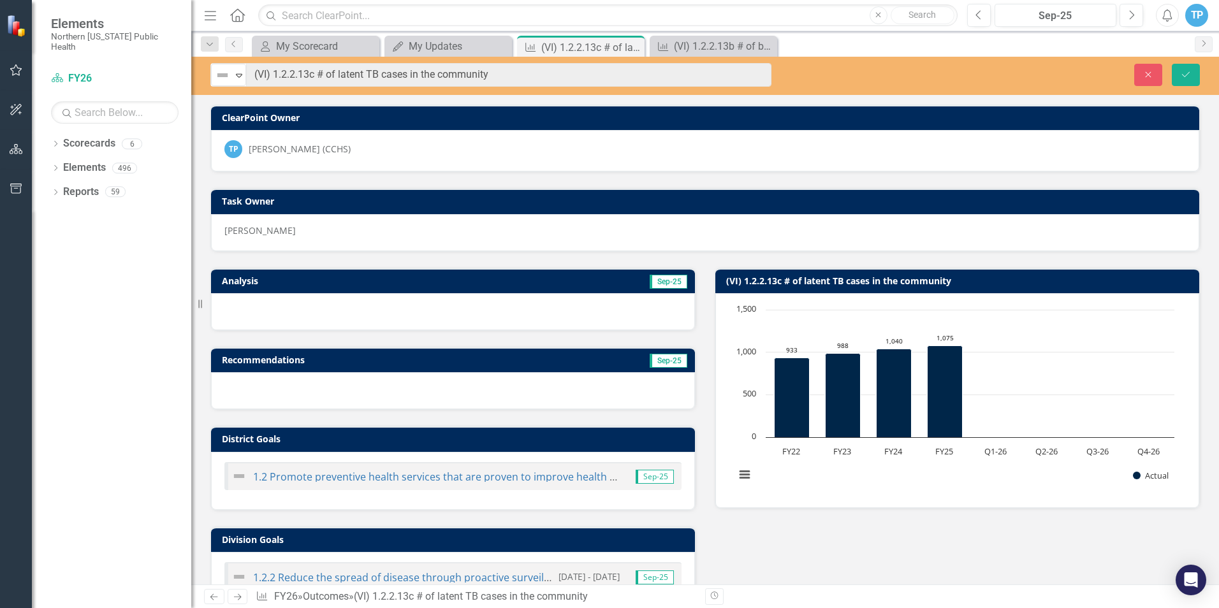
drag, startPoint x: 485, startPoint y: 74, endPoint x: 606, endPoint y: 93, distance: 123.3
click at [606, 93] on div "Not Defined Expand (VI) 1.2.2.13c # of latent TB cases in the community Close S…" at bounding box center [705, 76] width 1028 height 38
click at [226, 77] on img at bounding box center [222, 75] width 15 height 15
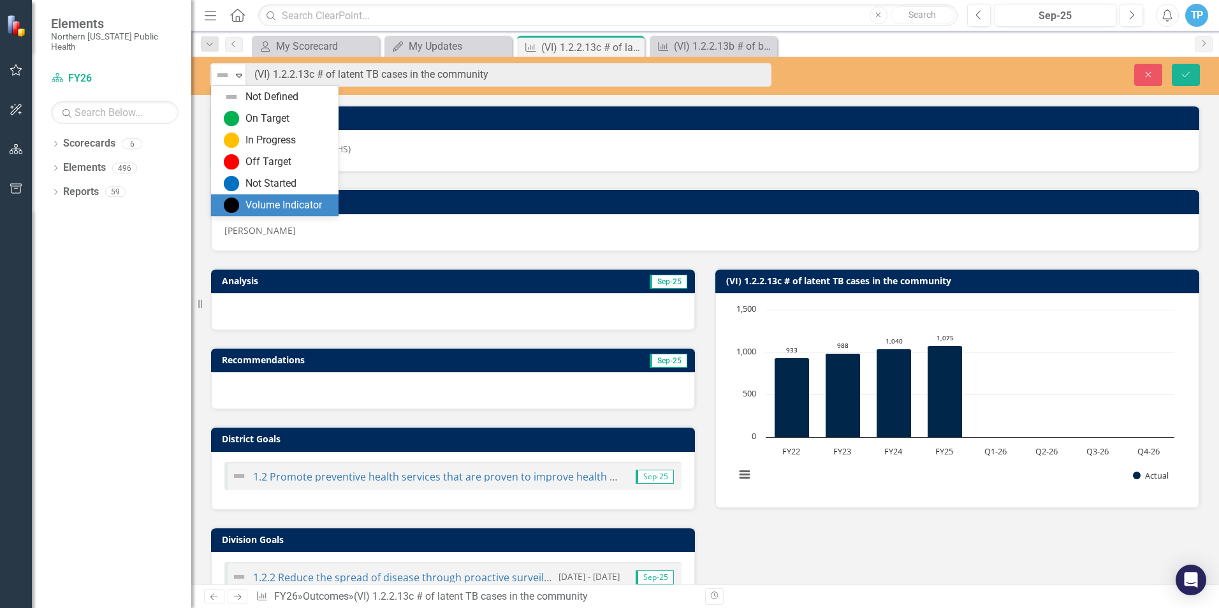
click at [245, 201] on div "Volume Indicator" at bounding box center [277, 205] width 107 height 15
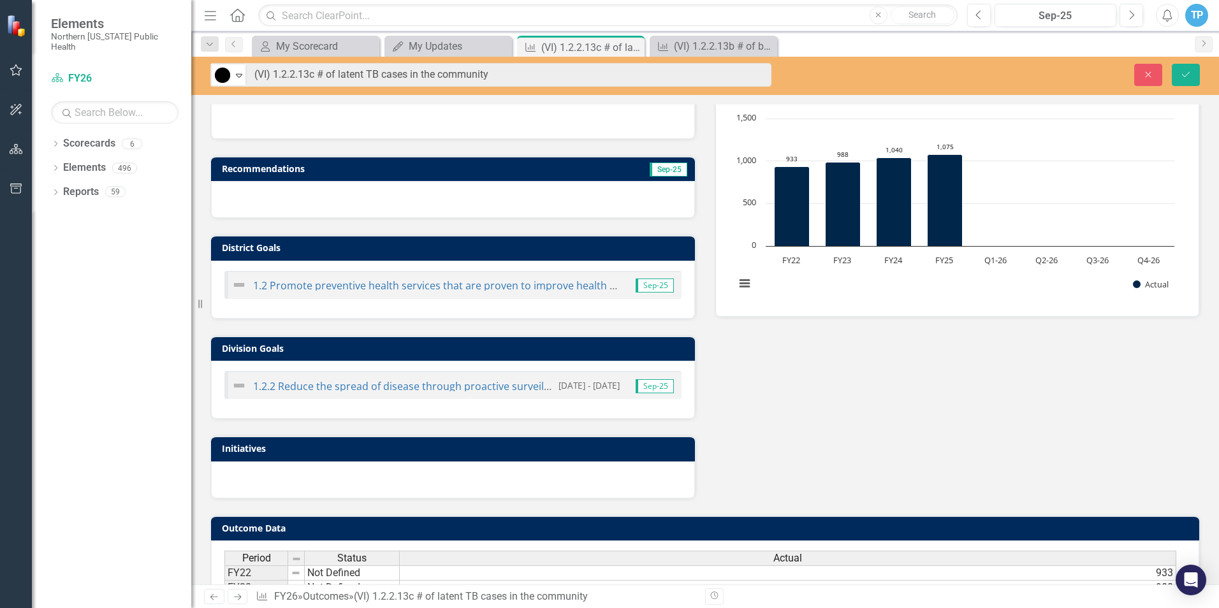
scroll to position [323, 0]
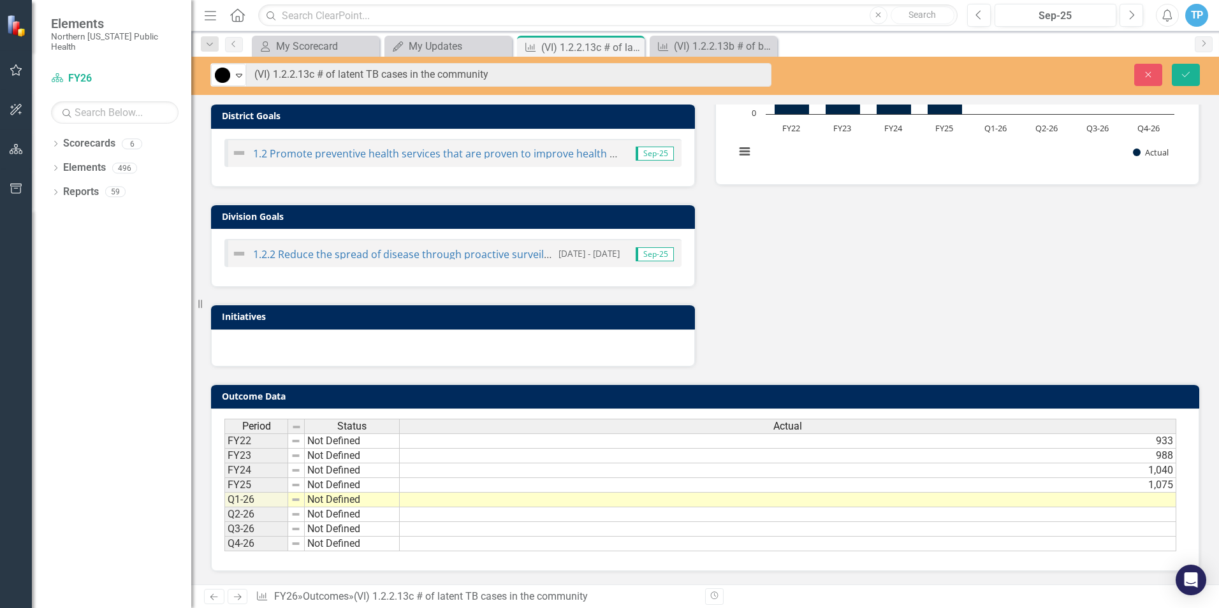
click at [1141, 498] on td at bounding box center [788, 500] width 776 height 15
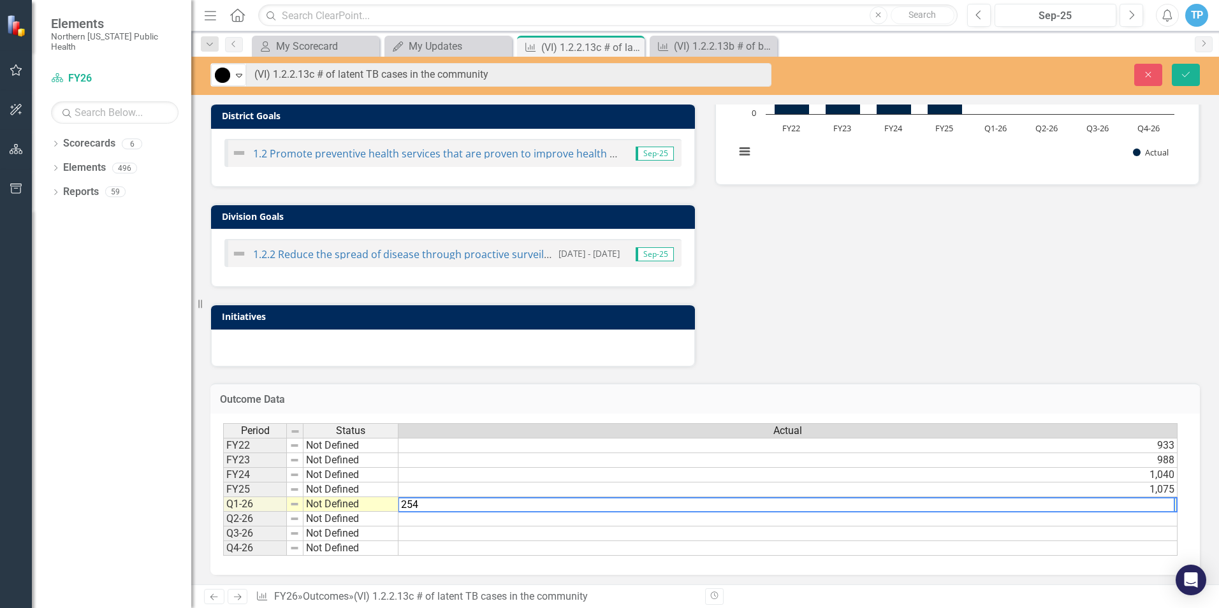
type textarea "254"
click at [1104, 258] on div "Analysis Sep-25 Recommendations Sep-25 District Goals 1.2 Promote preventive he…" at bounding box center [705, 148] width 1009 height 439
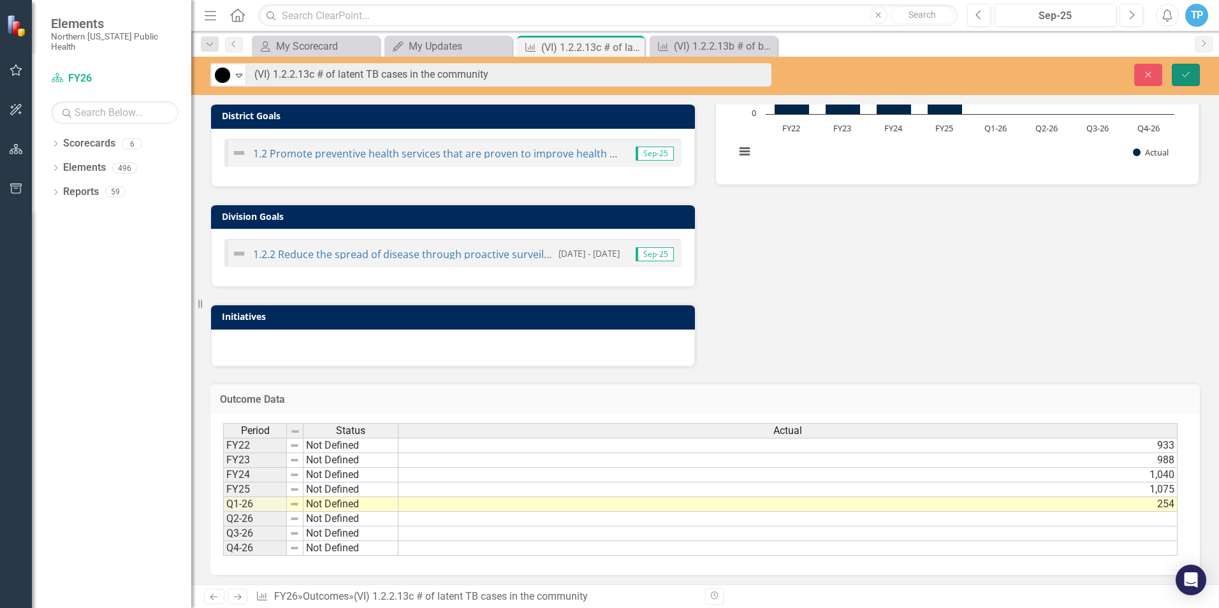
click at [1183, 73] on icon "Save" at bounding box center [1185, 74] width 11 height 9
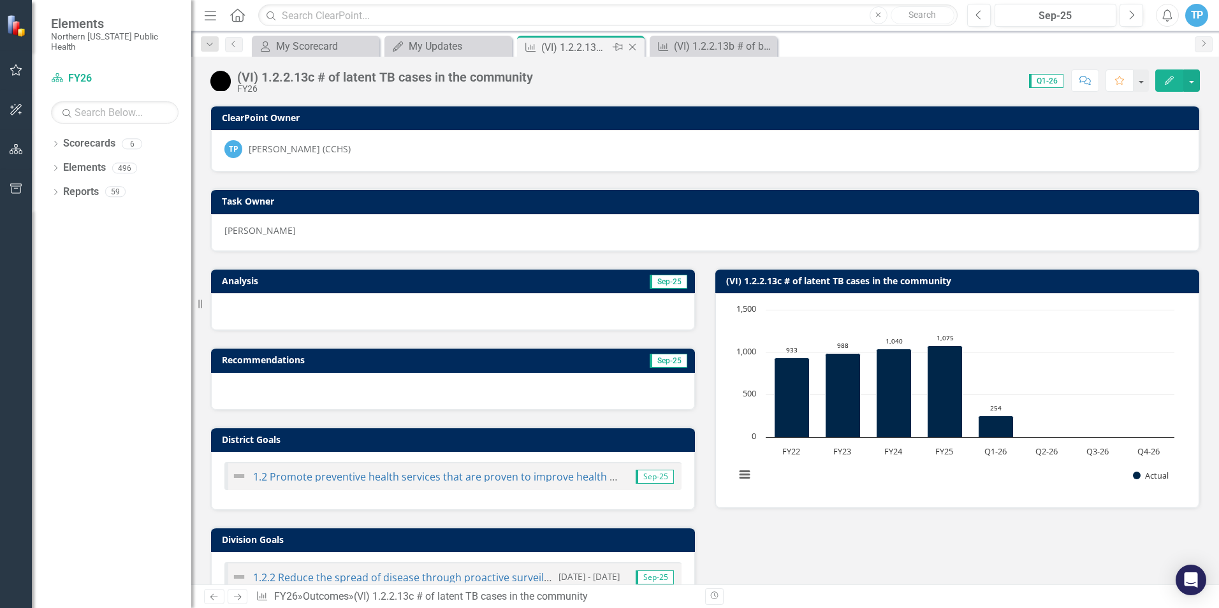
click at [632, 47] on icon "Close" at bounding box center [632, 47] width 13 height 10
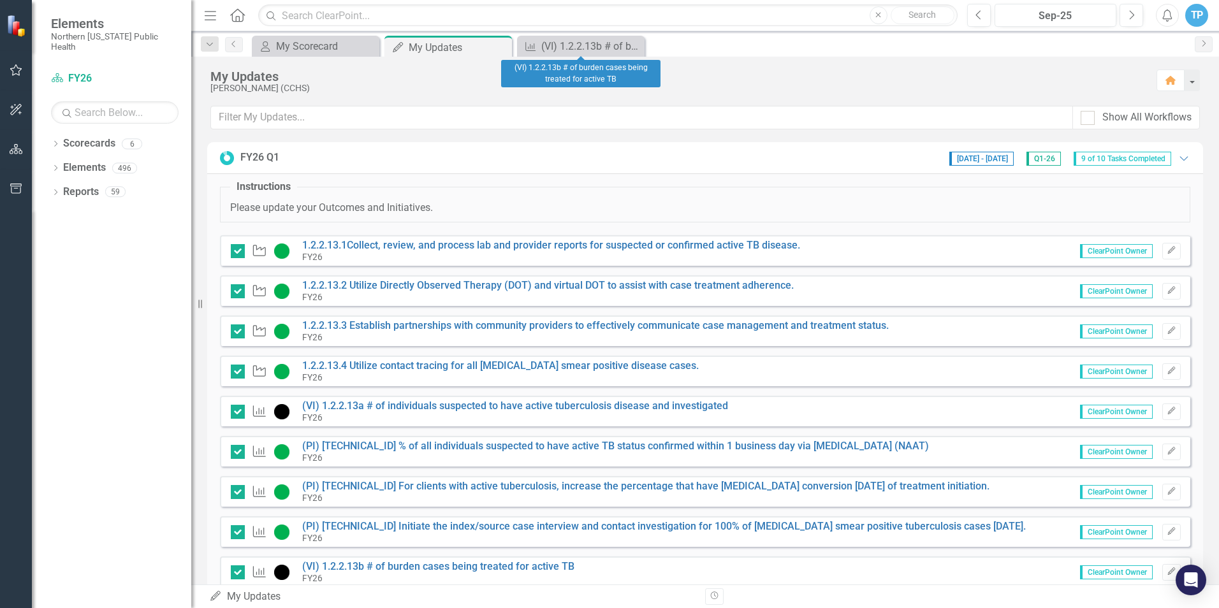
click at [0, 0] on icon "Close" at bounding box center [0, 0] width 0 height 0
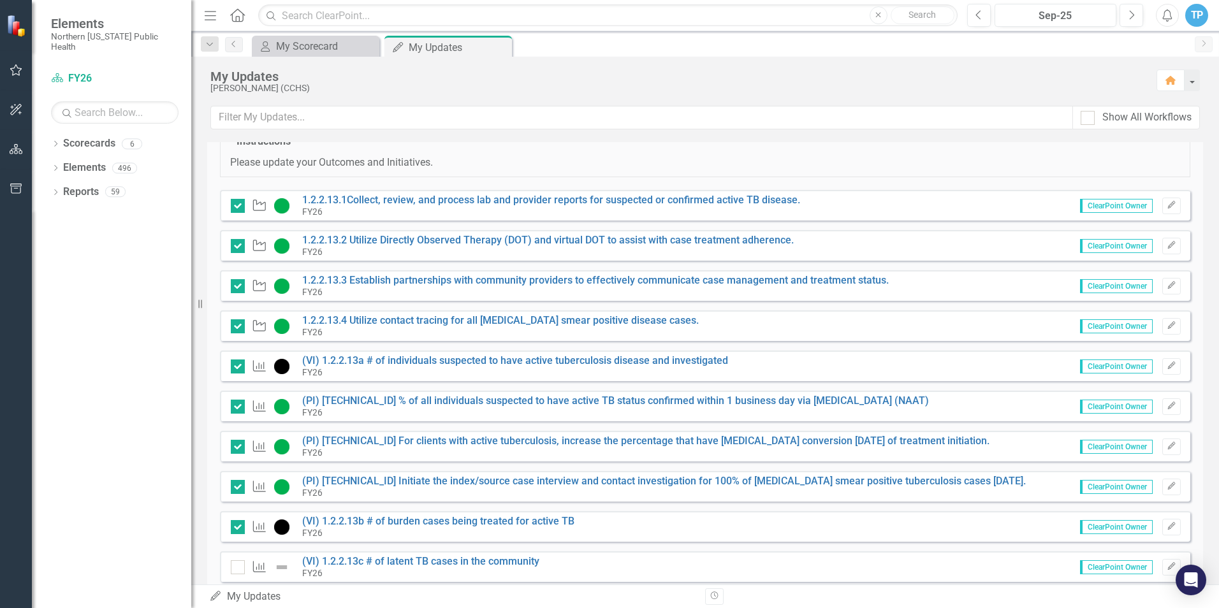
scroll to position [81, 0]
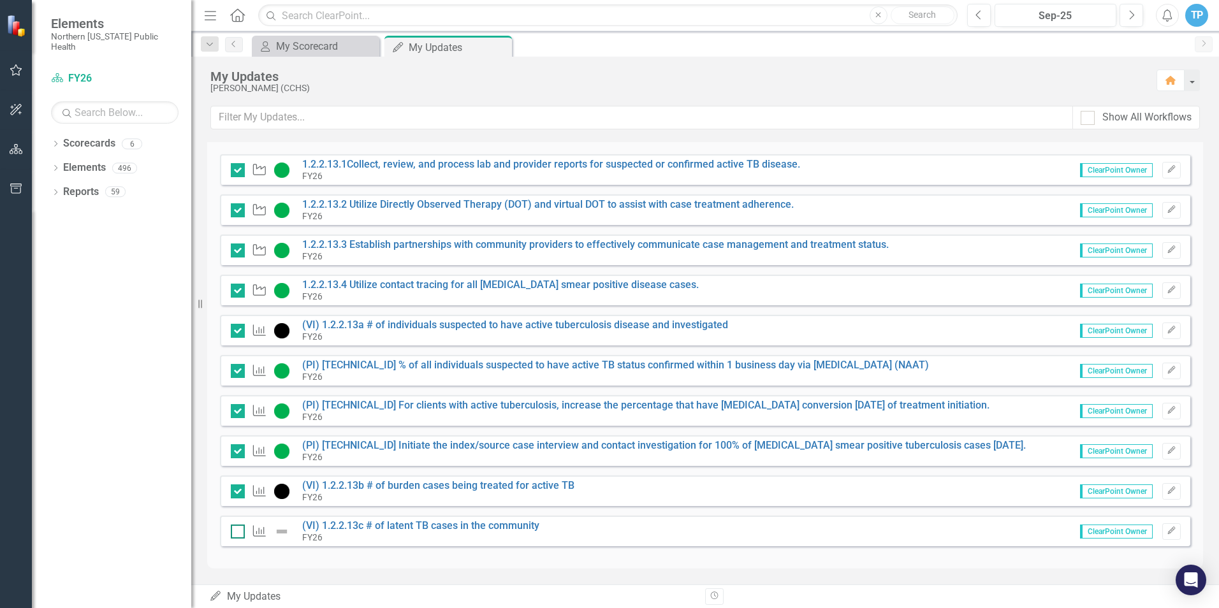
click at [239, 534] on div at bounding box center [238, 532] width 14 height 14
click at [239, 533] on input "checkbox" at bounding box center [235, 529] width 8 height 8
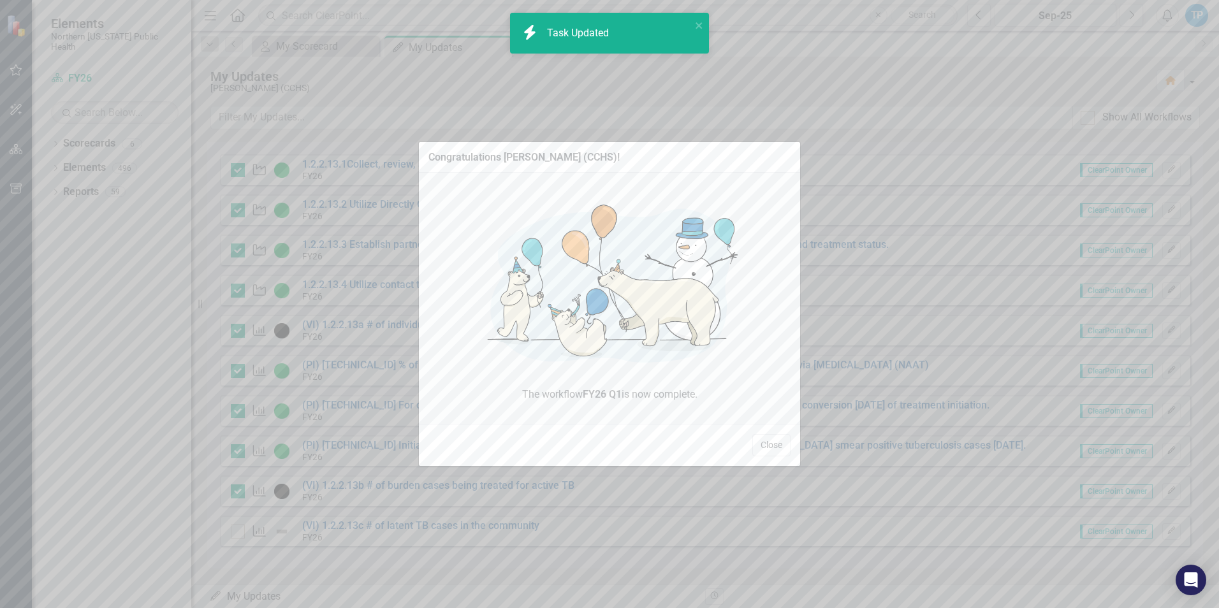
checkbox input "true"
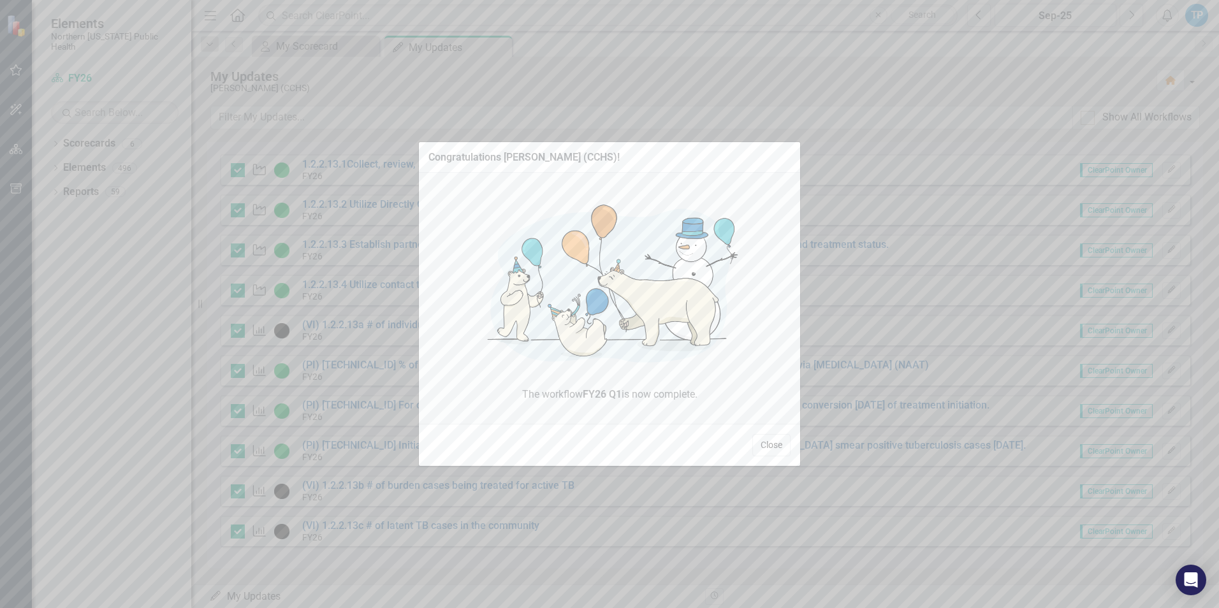
click at [773, 445] on button "Close" at bounding box center [771, 445] width 38 height 22
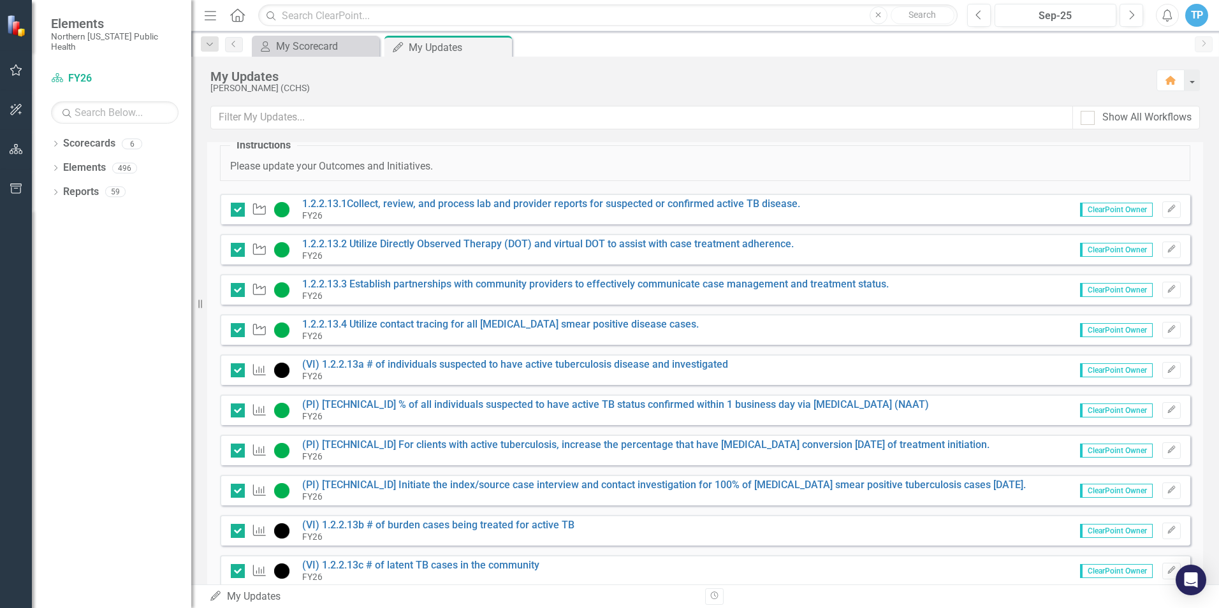
scroll to position [0, 0]
